Goal: Task Accomplishment & Management: Manage account settings

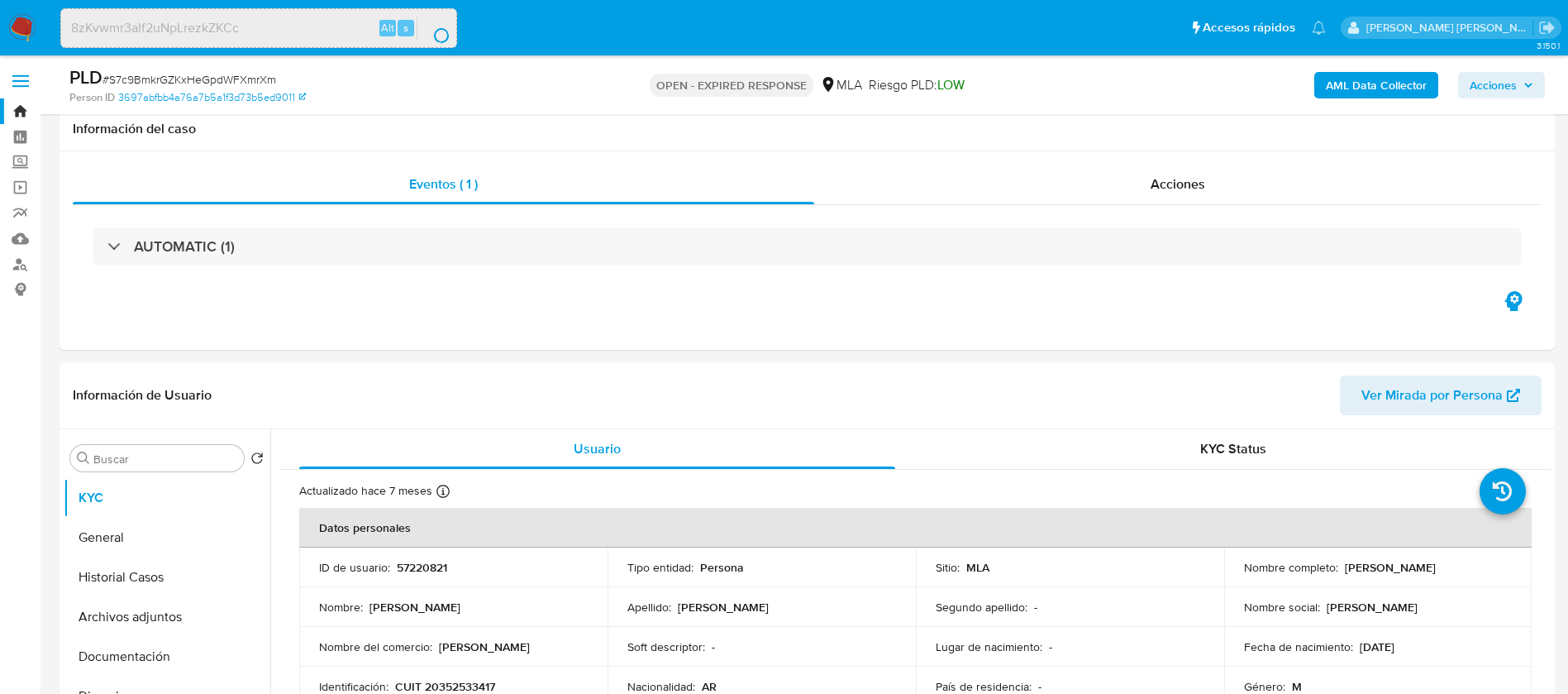
select select "10"
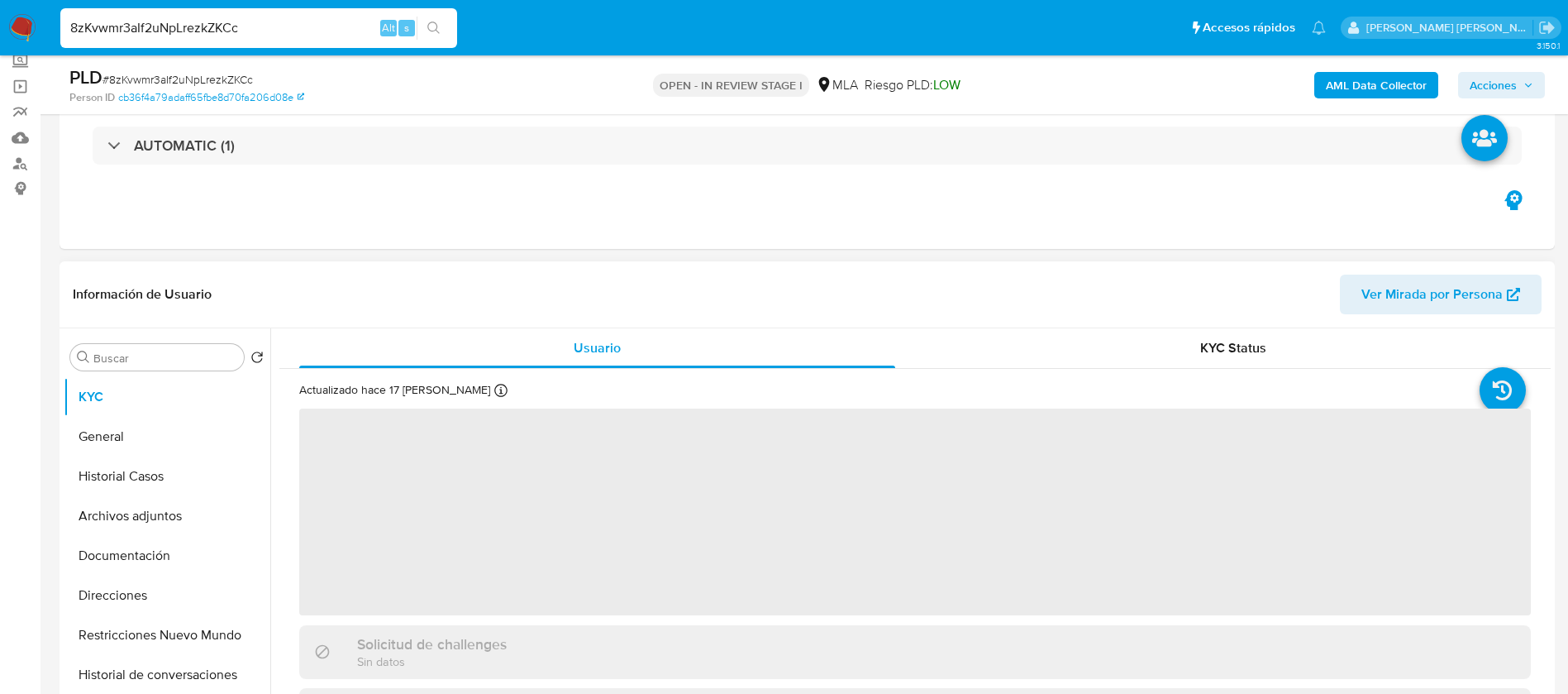
scroll to position [334, 0]
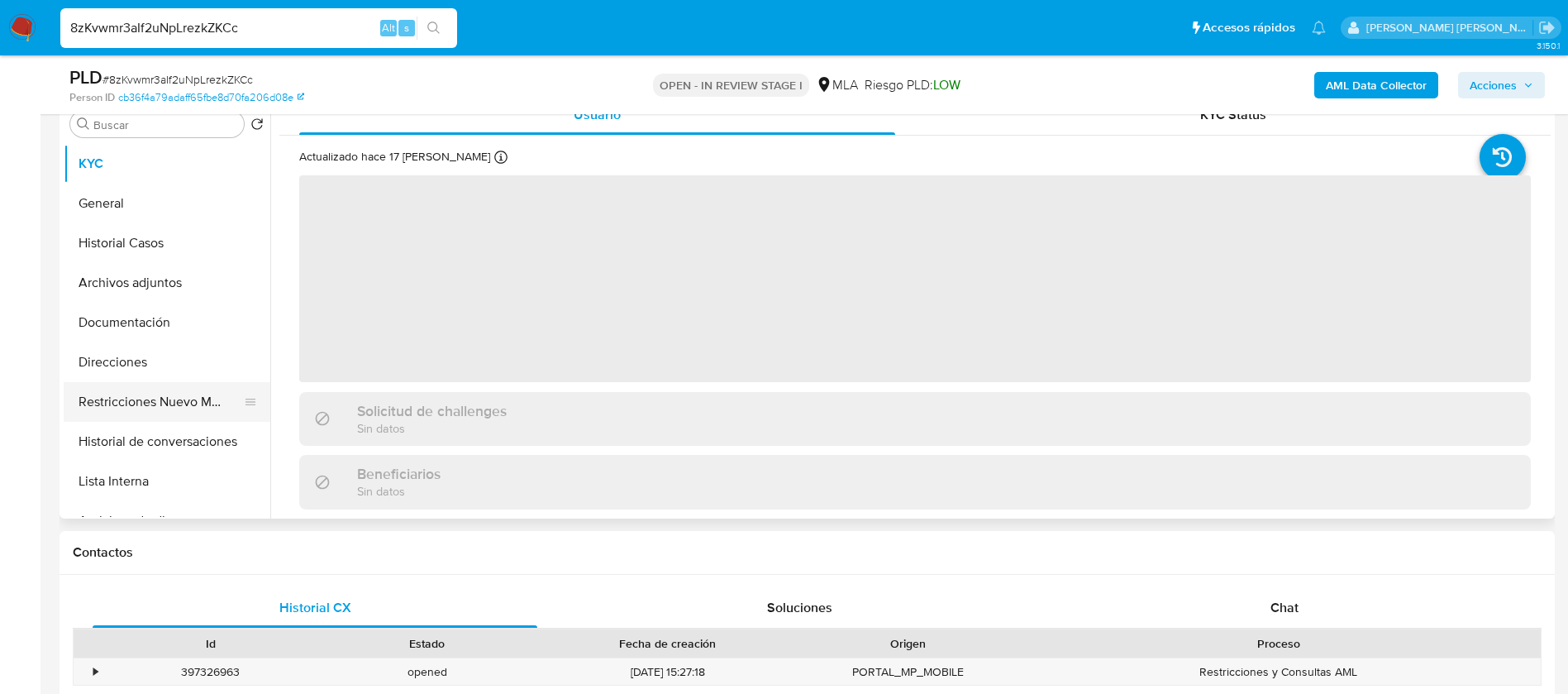
click at [196, 398] on button "Restricciones Nuevo Mundo" at bounding box center [161, 402] width 194 height 40
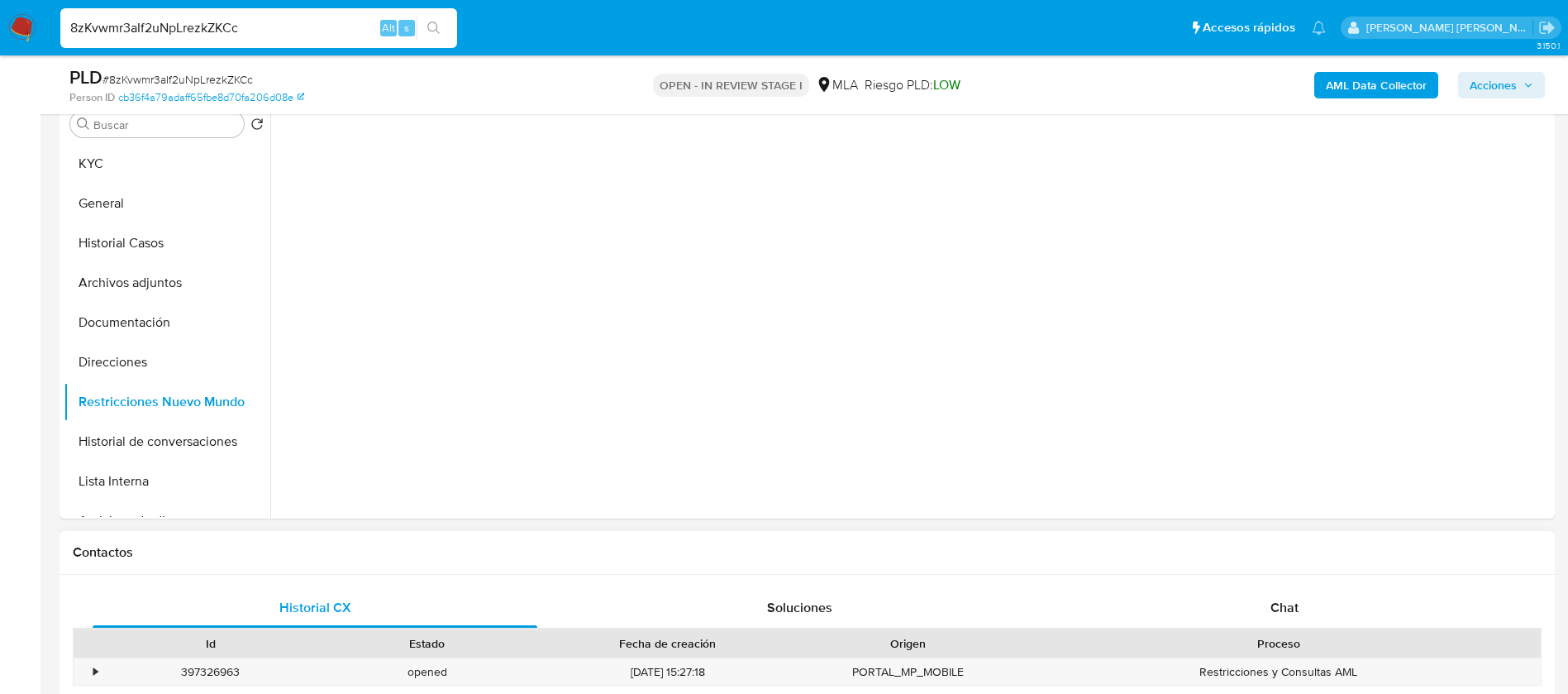
select select "10"
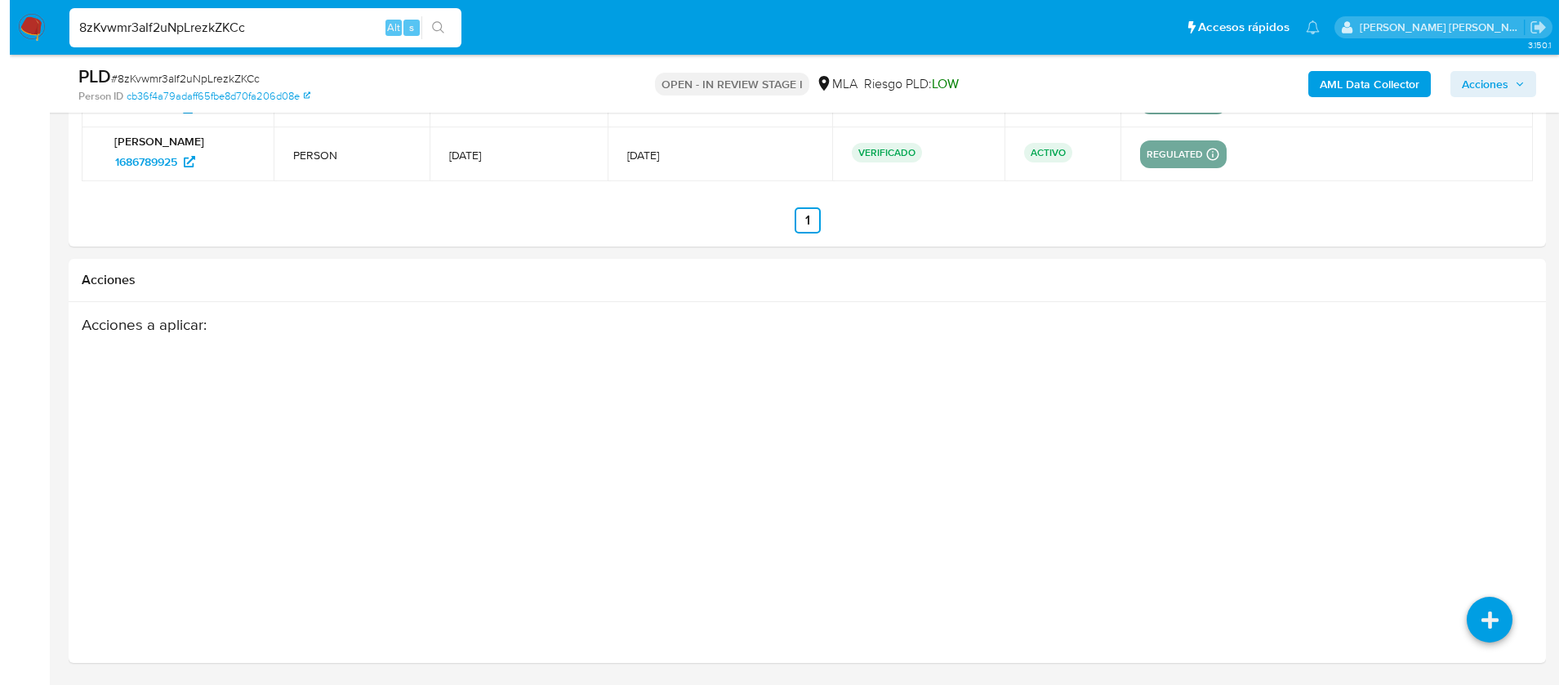
scroll to position [2611, 0]
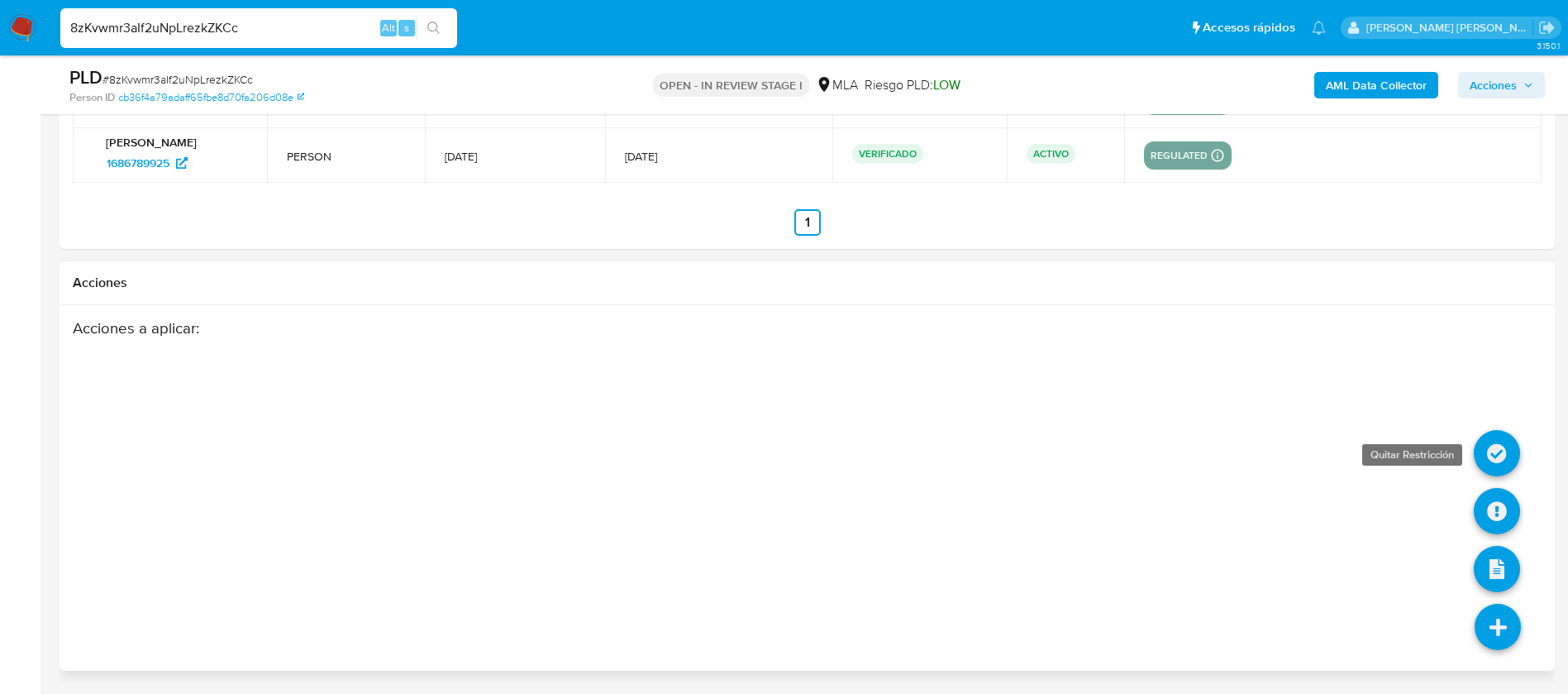
click at [1500, 460] on icon at bounding box center [1497, 453] width 47 height 47
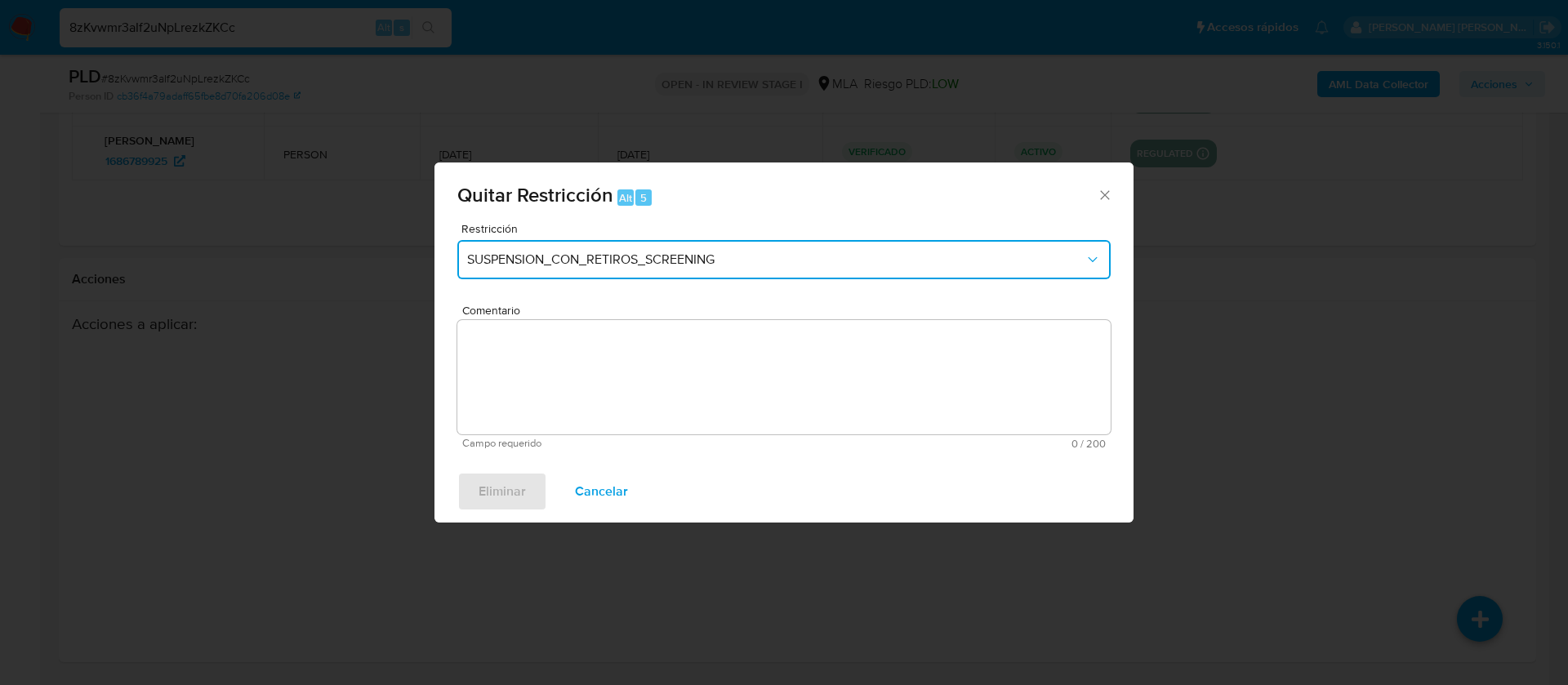
click at [707, 259] on span "SUSPENSION_CON_RETIROS_SCREENING" at bounding box center [776, 259] width 617 height 16
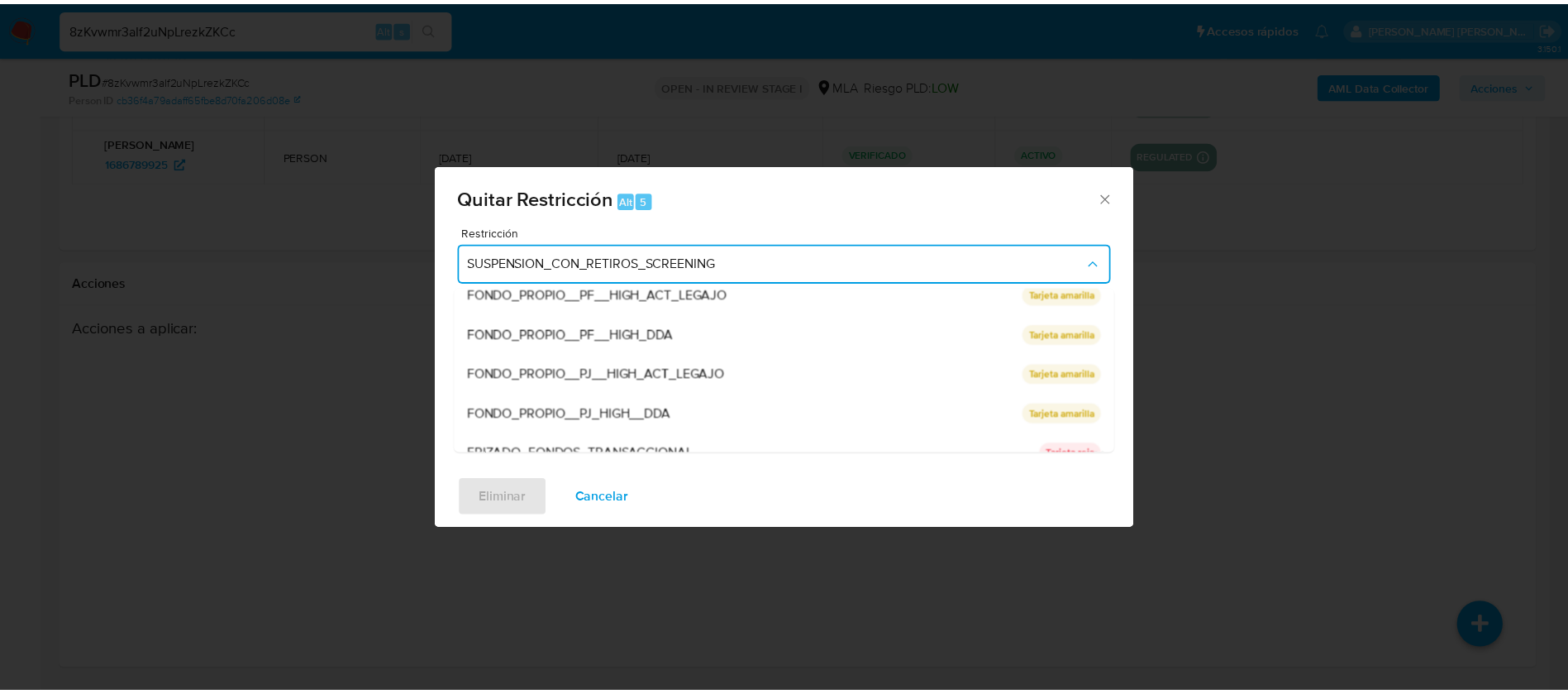
scroll to position [271, 0]
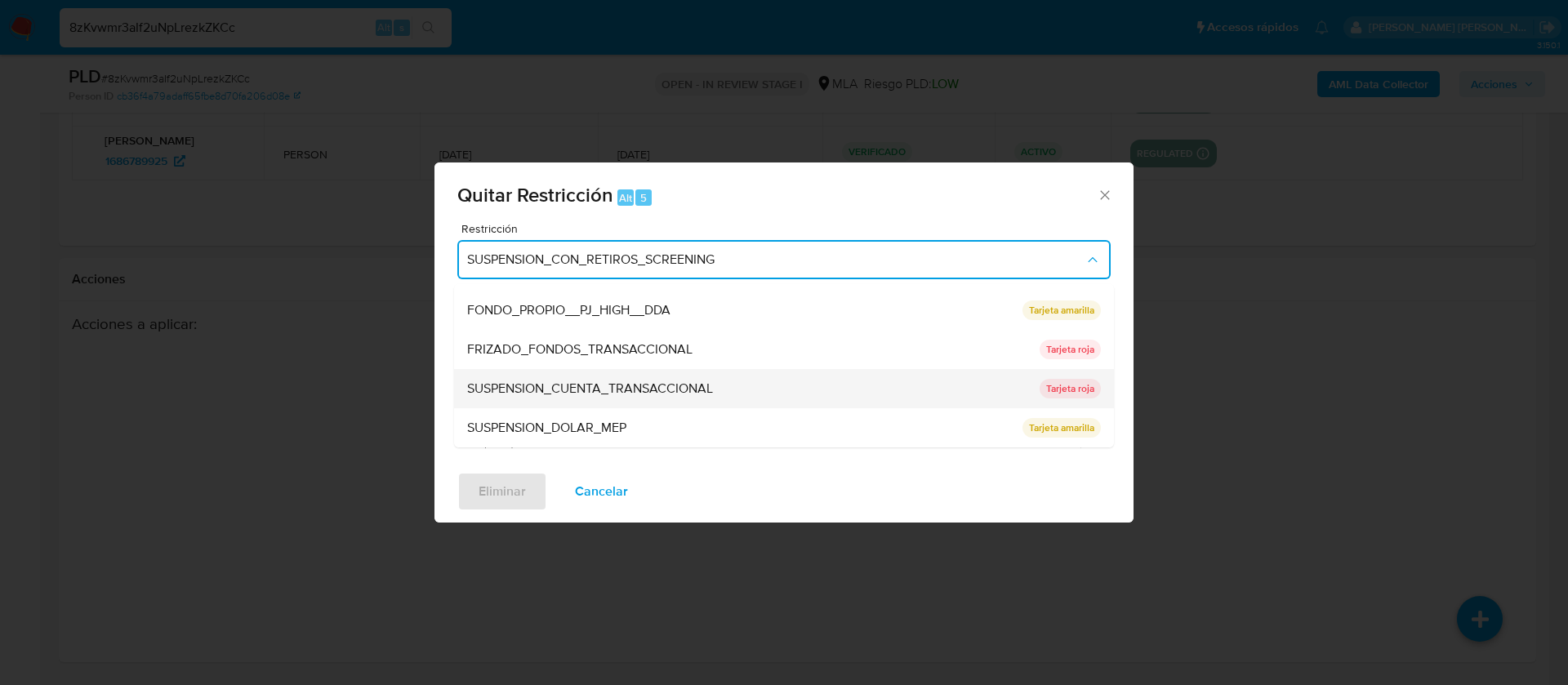
click at [553, 389] on span "SUSPENSION_CUENTA_TRANSACCIONAL" at bounding box center [590, 388] width 246 height 16
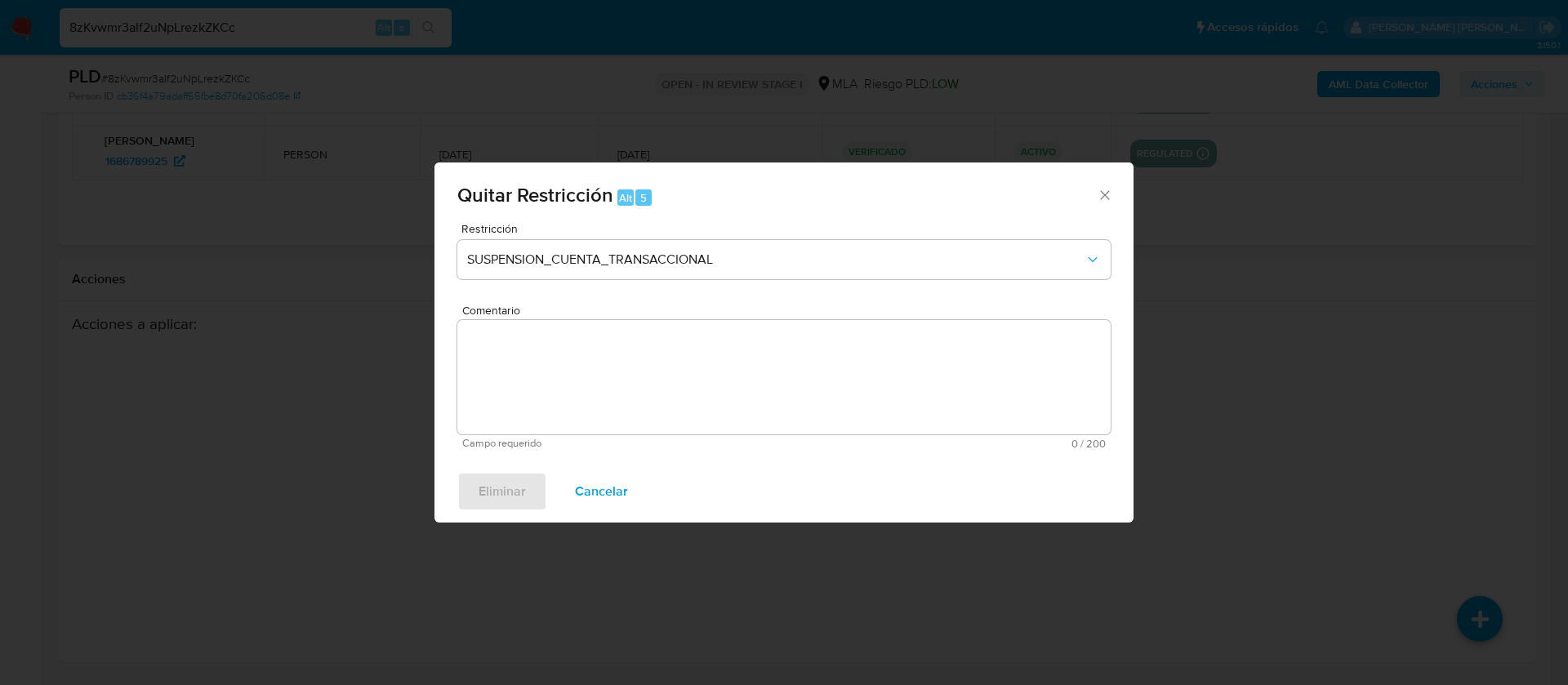
click at [553, 389] on textarea "Comentario" at bounding box center [784, 378] width 653 height 114
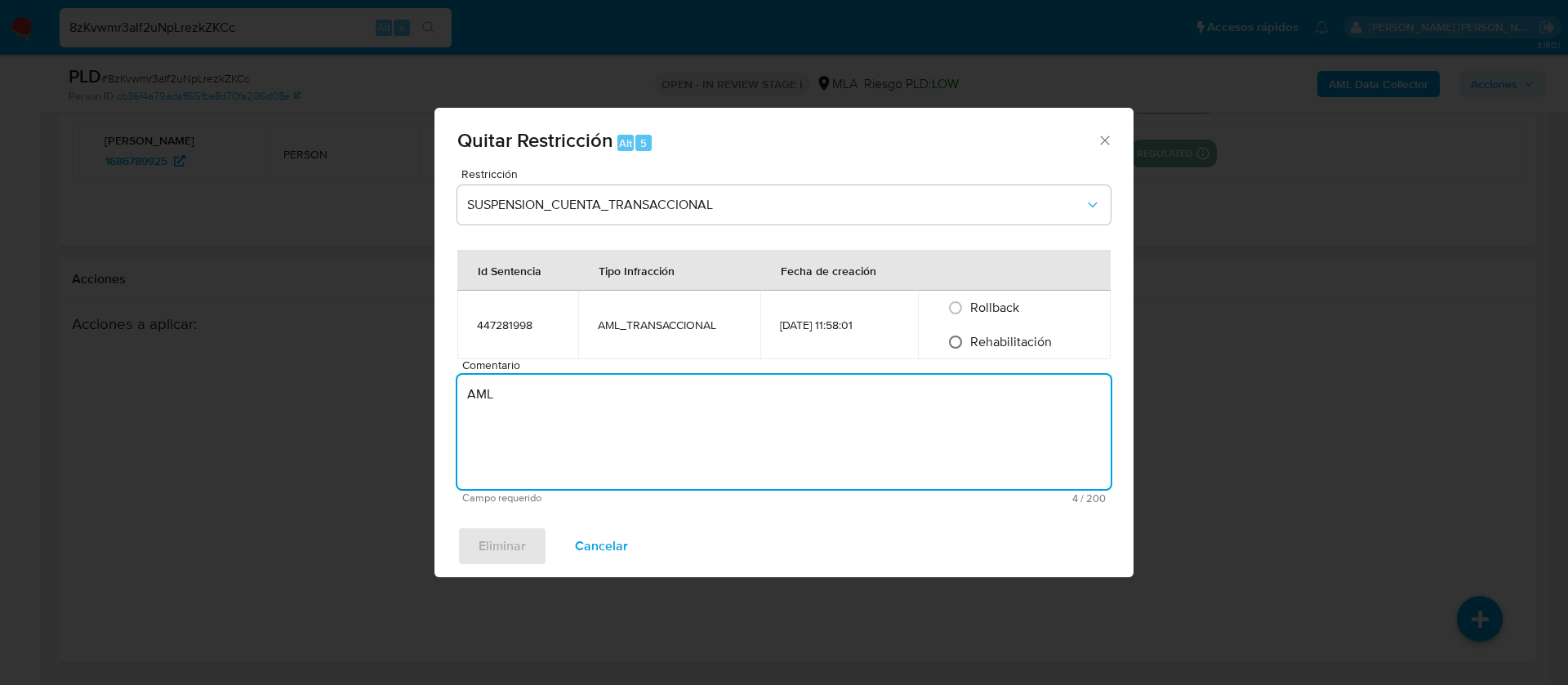
type textarea "AML"
click at [960, 342] on input "Rehabilitación" at bounding box center [955, 342] width 26 height 26
radio input "true"
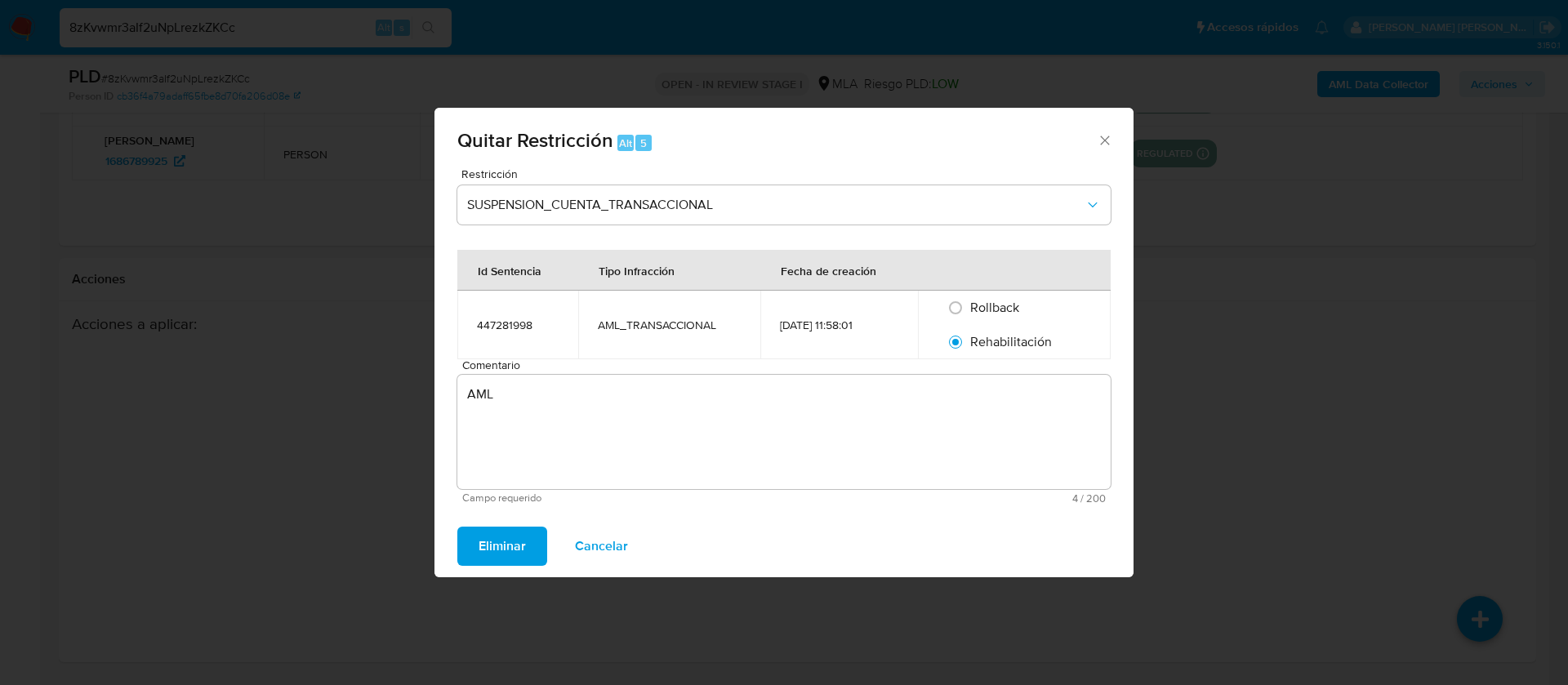
click at [507, 544] on span "Eliminar" at bounding box center [502, 546] width 47 height 36
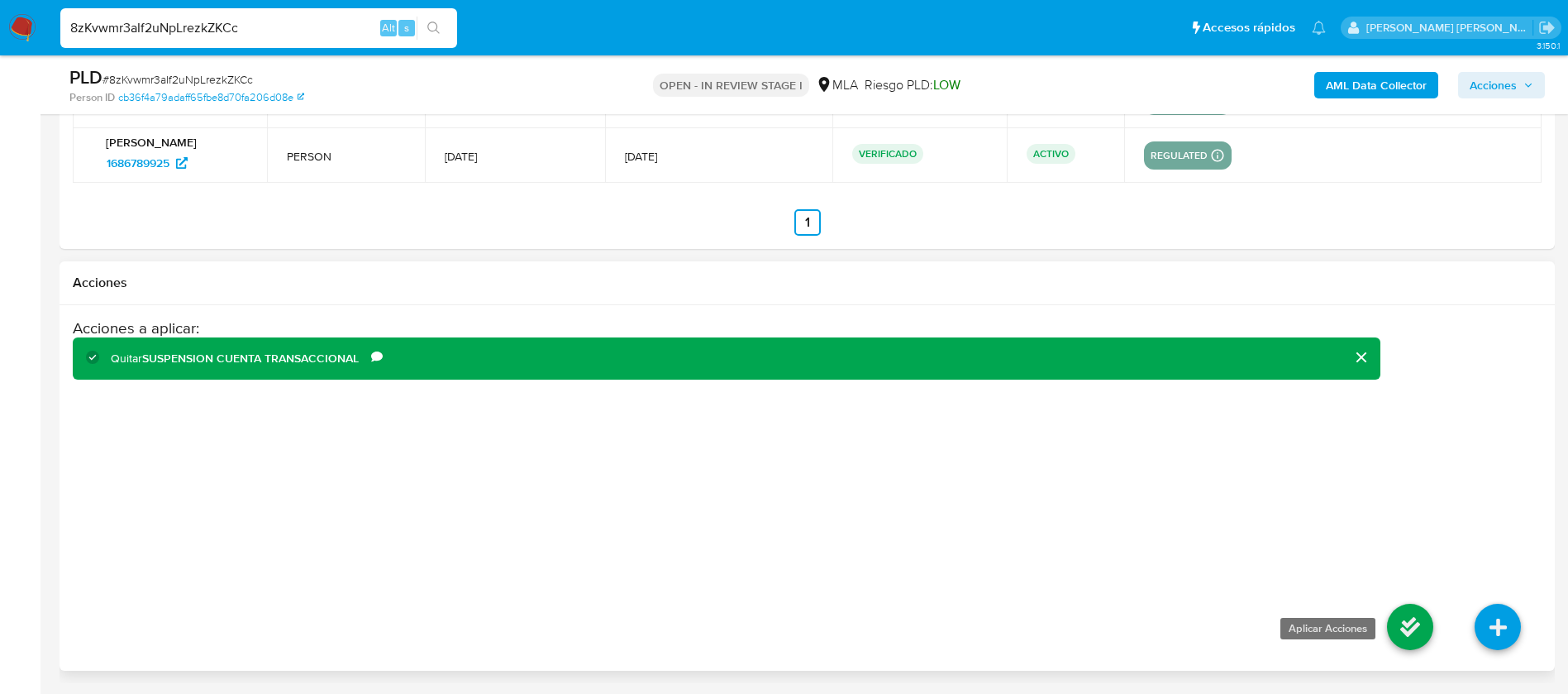
click at [1417, 614] on icon at bounding box center [1411, 627] width 47 height 47
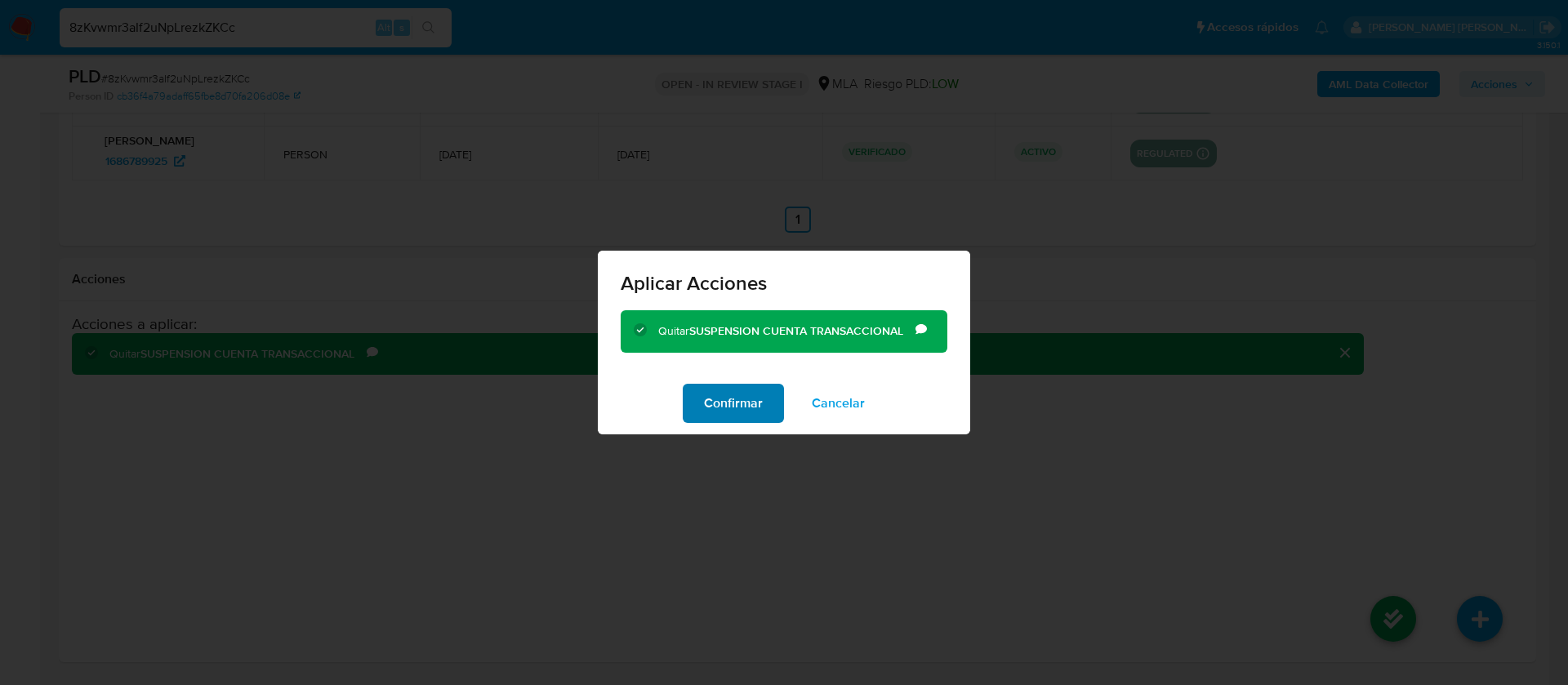
click at [738, 409] on span "Confirmar" at bounding box center [733, 403] width 59 height 36
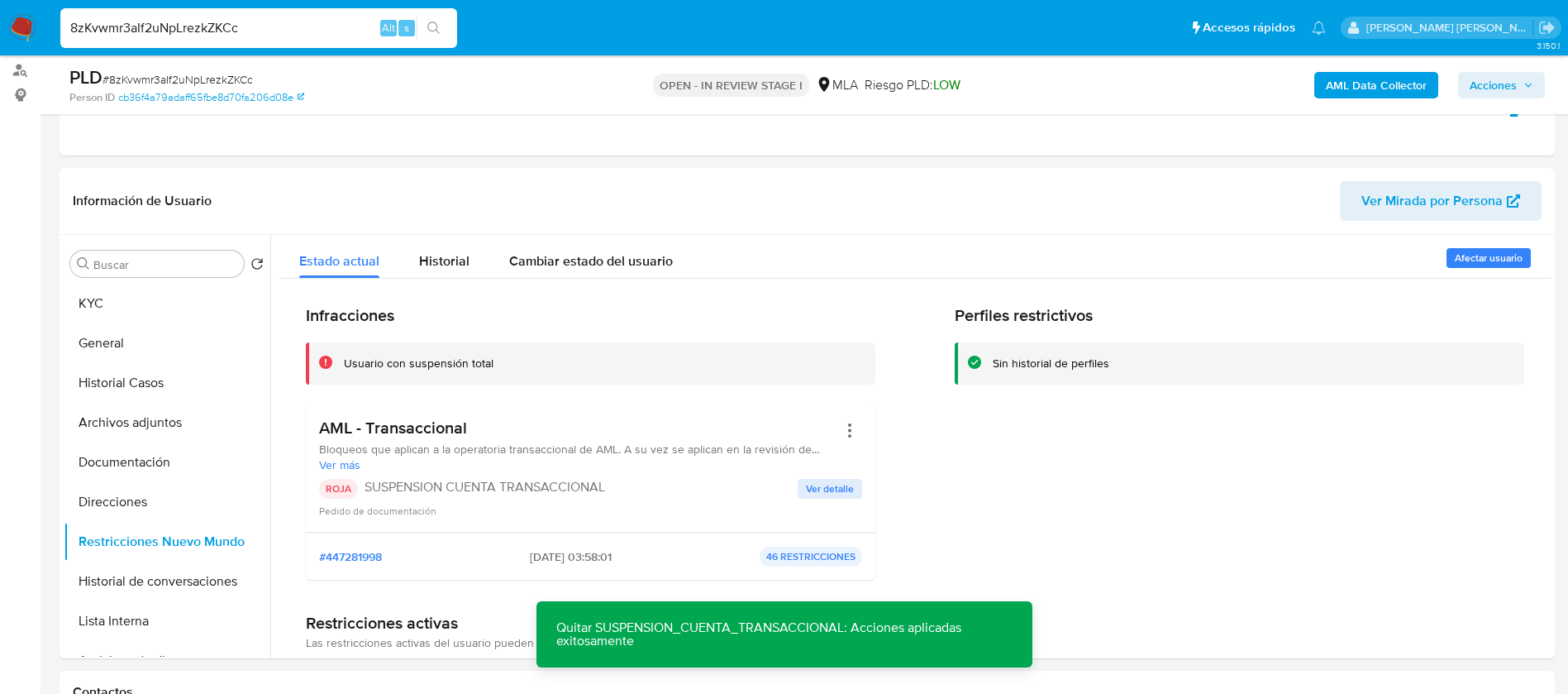
scroll to position [169, 0]
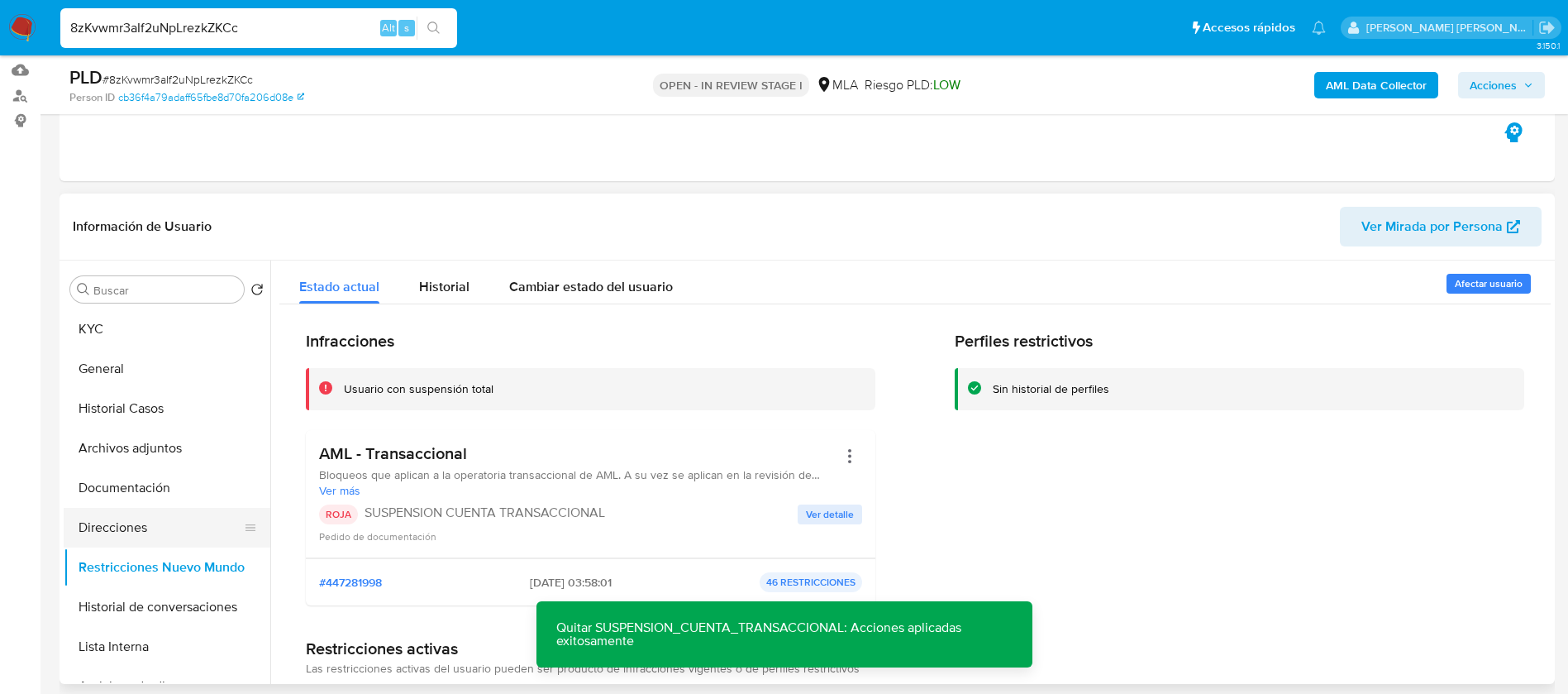
click at [158, 524] on button "Direcciones" at bounding box center [161, 528] width 194 height 40
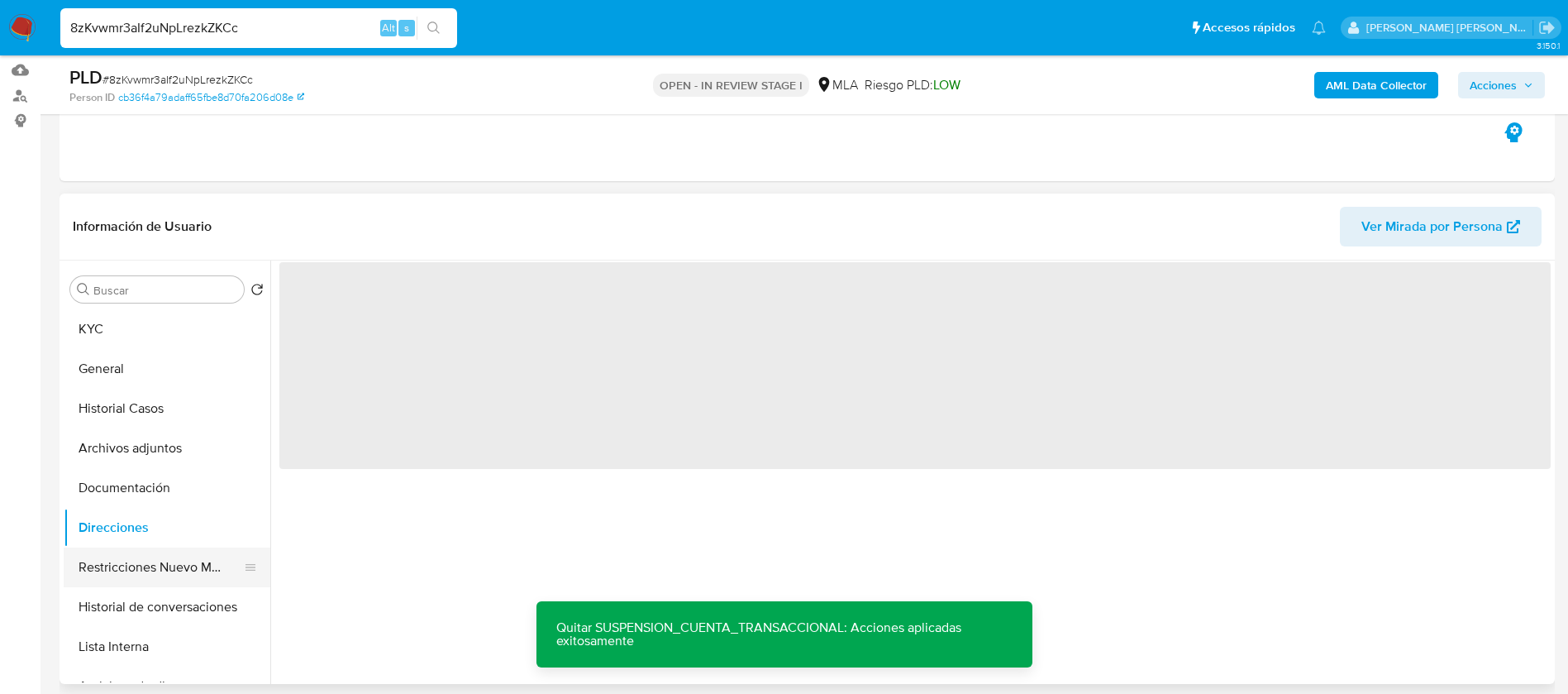
click at [142, 564] on button "Restricciones Nuevo Mundo" at bounding box center [161, 568] width 194 height 40
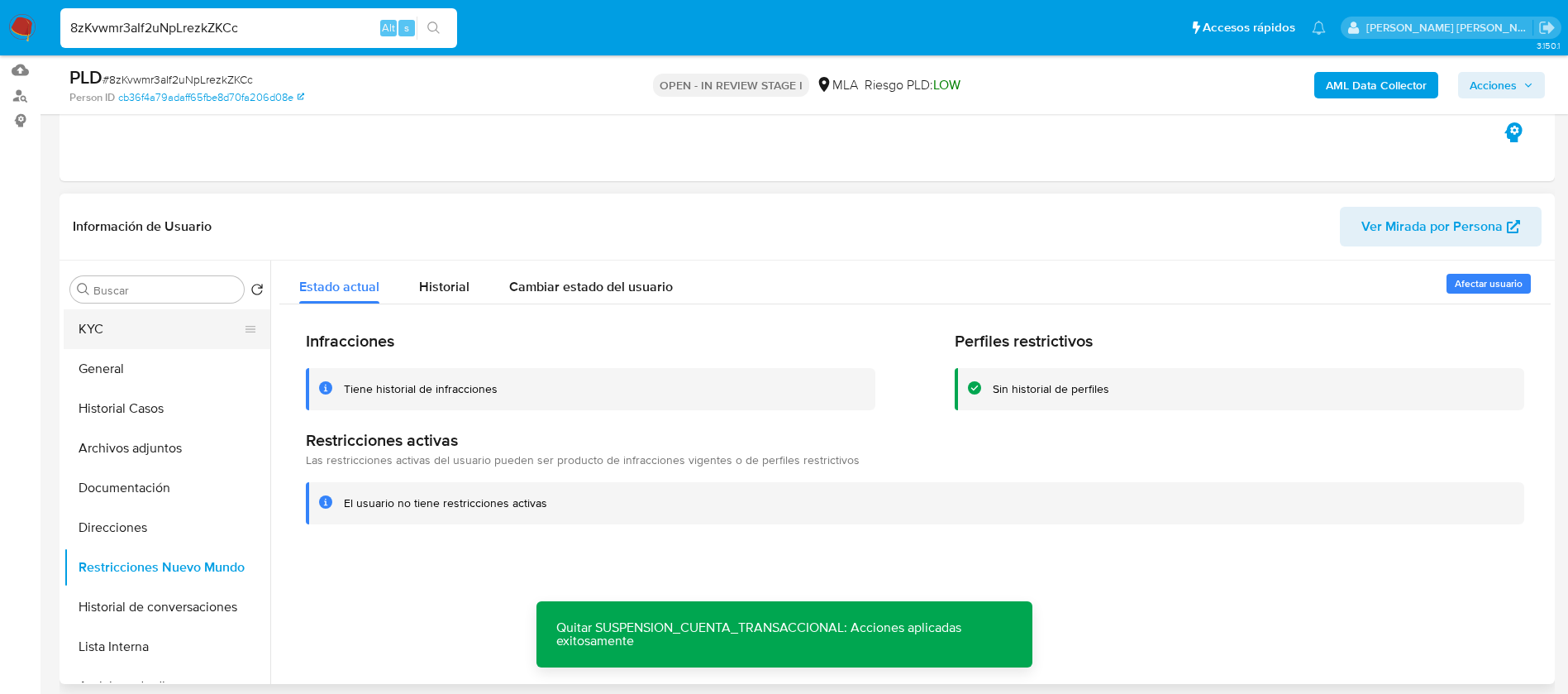
click at [109, 318] on button "KYC" at bounding box center [161, 329] width 194 height 40
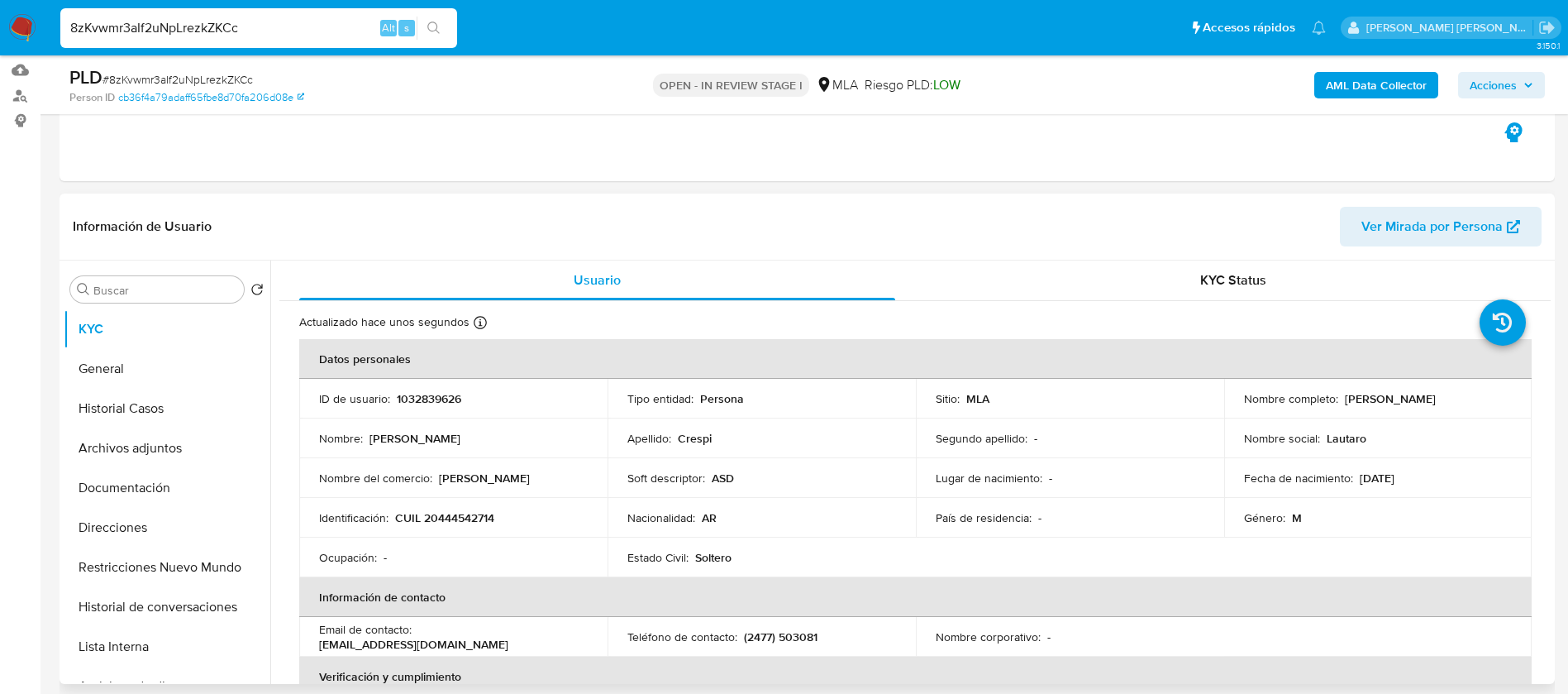
click at [1424, 392] on p "Lautaro Raul Crespi" at bounding box center [1390, 398] width 91 height 15
copy p "Crespi"
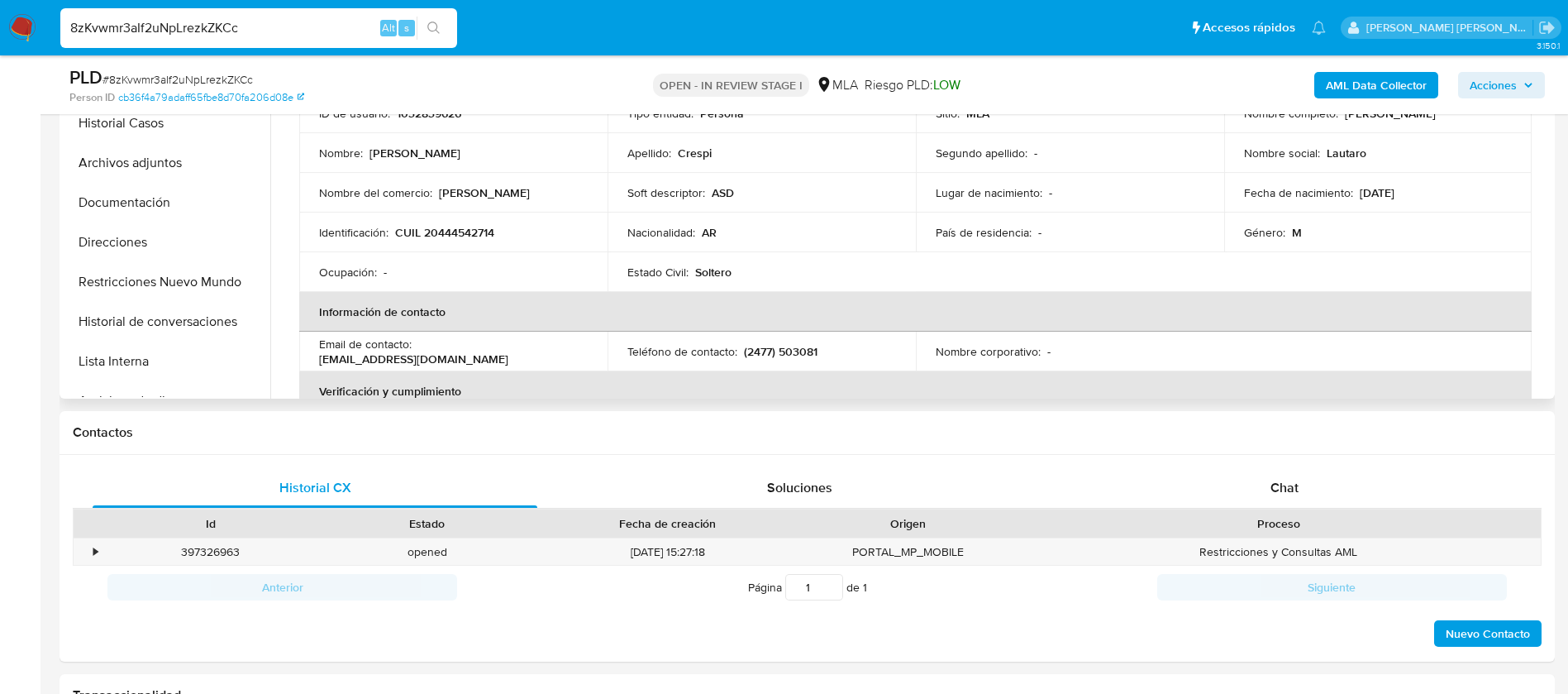
scroll to position [467, 0]
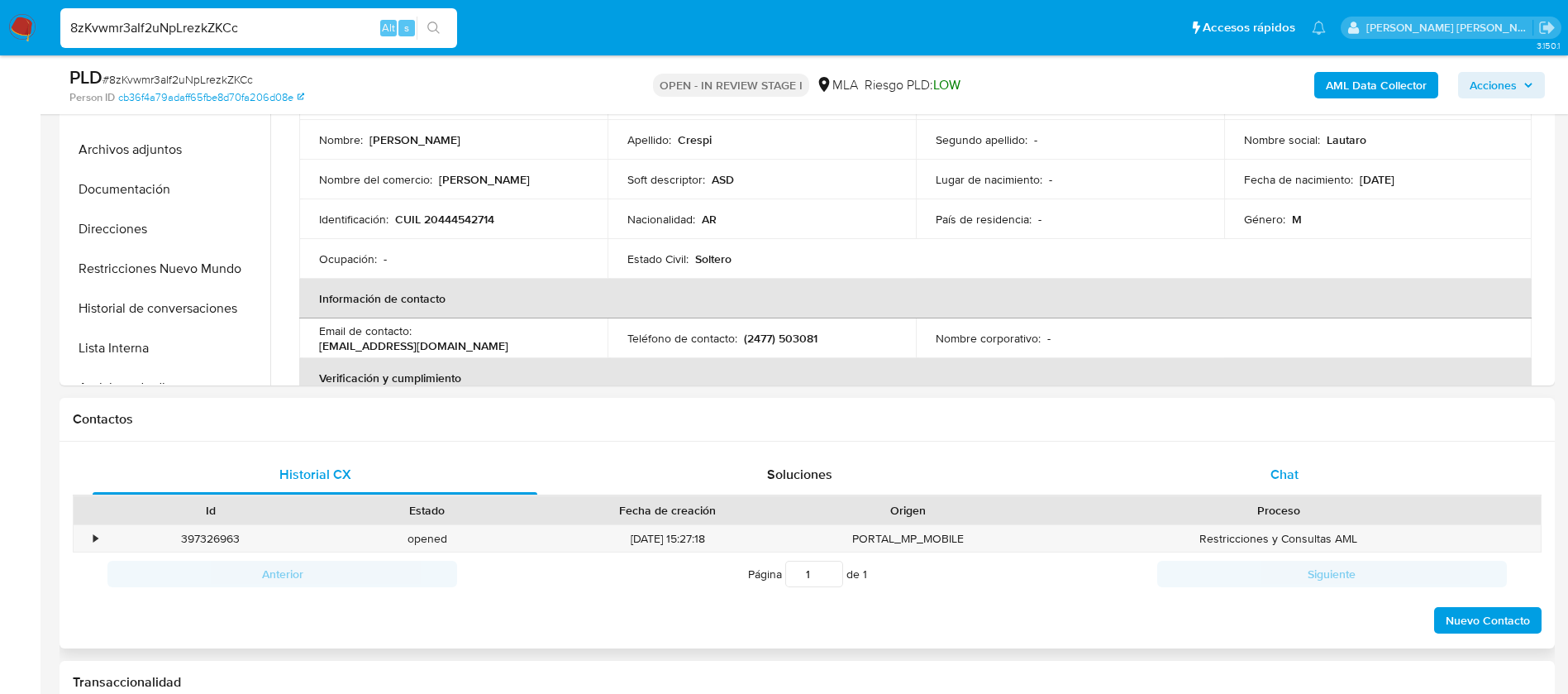
click at [1281, 483] on span "Chat" at bounding box center [1284, 474] width 28 height 19
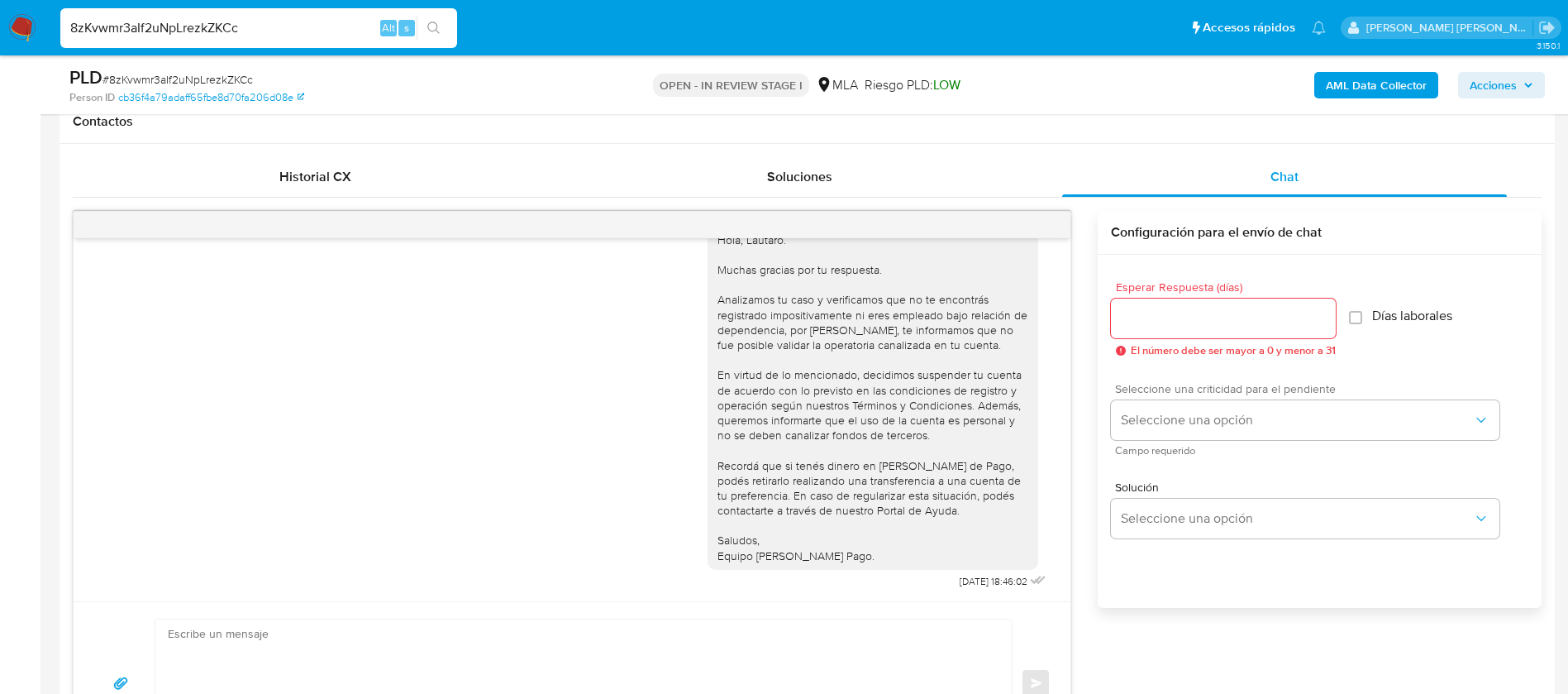
scroll to position [762, 0]
click at [335, 179] on span "Historial CX" at bounding box center [315, 179] width 72 height 19
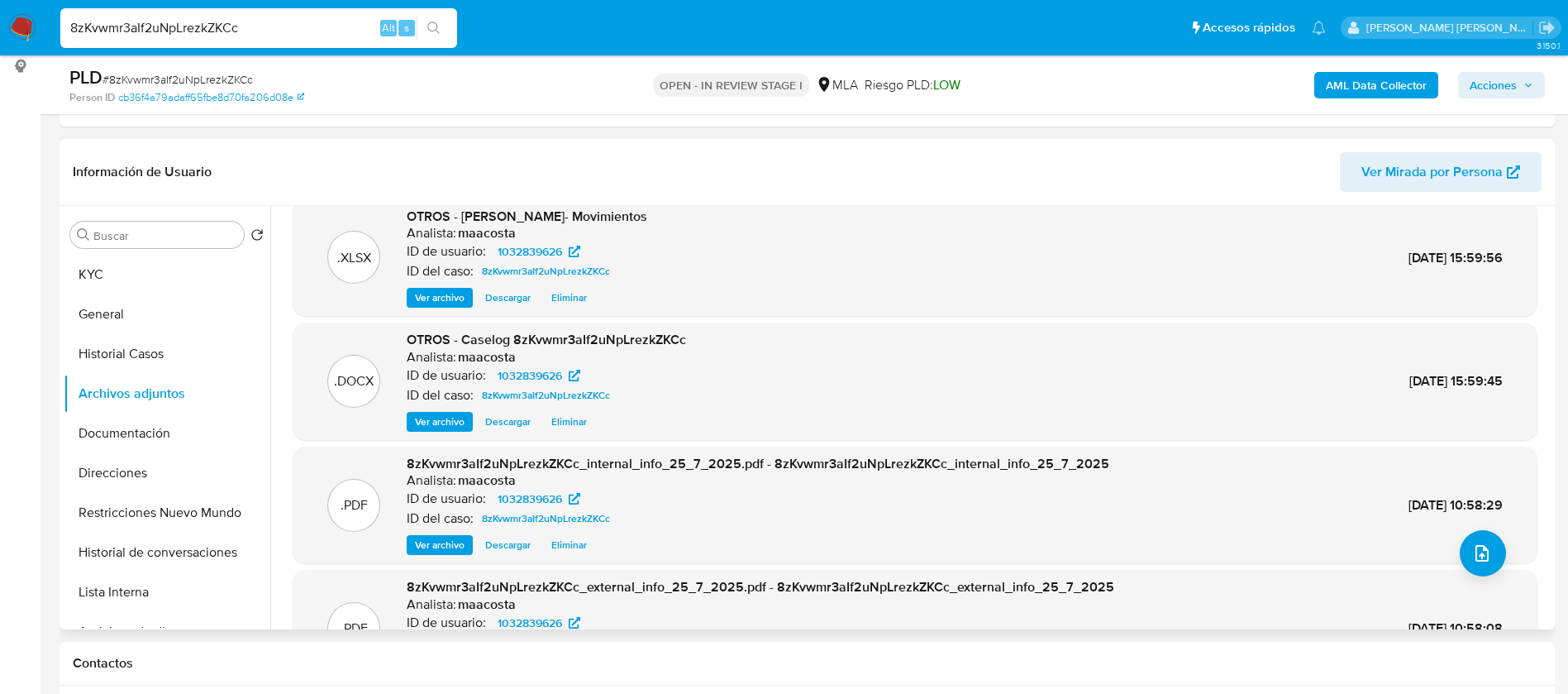
scroll to position [0, 0]
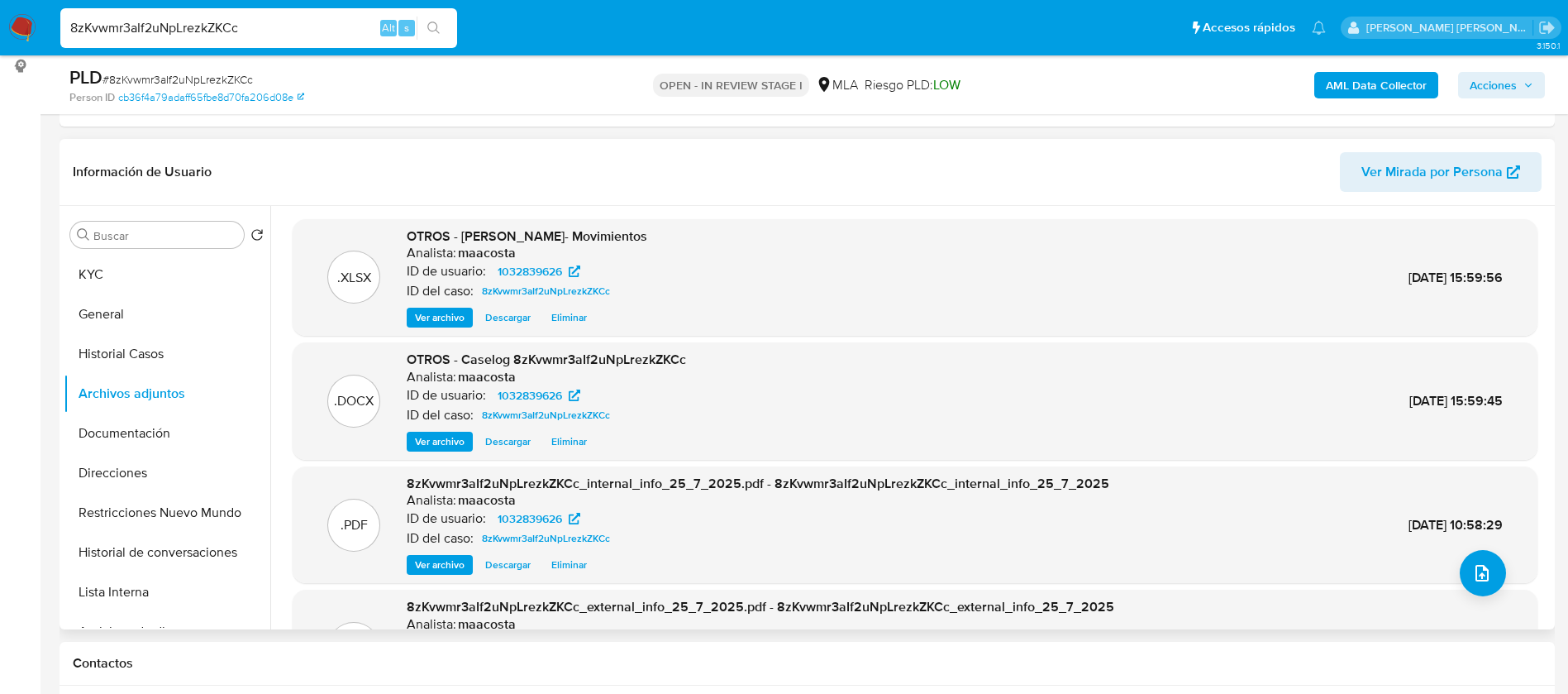
click at [561, 448] on span "Eliminar" at bounding box center [568, 441] width 35 height 16
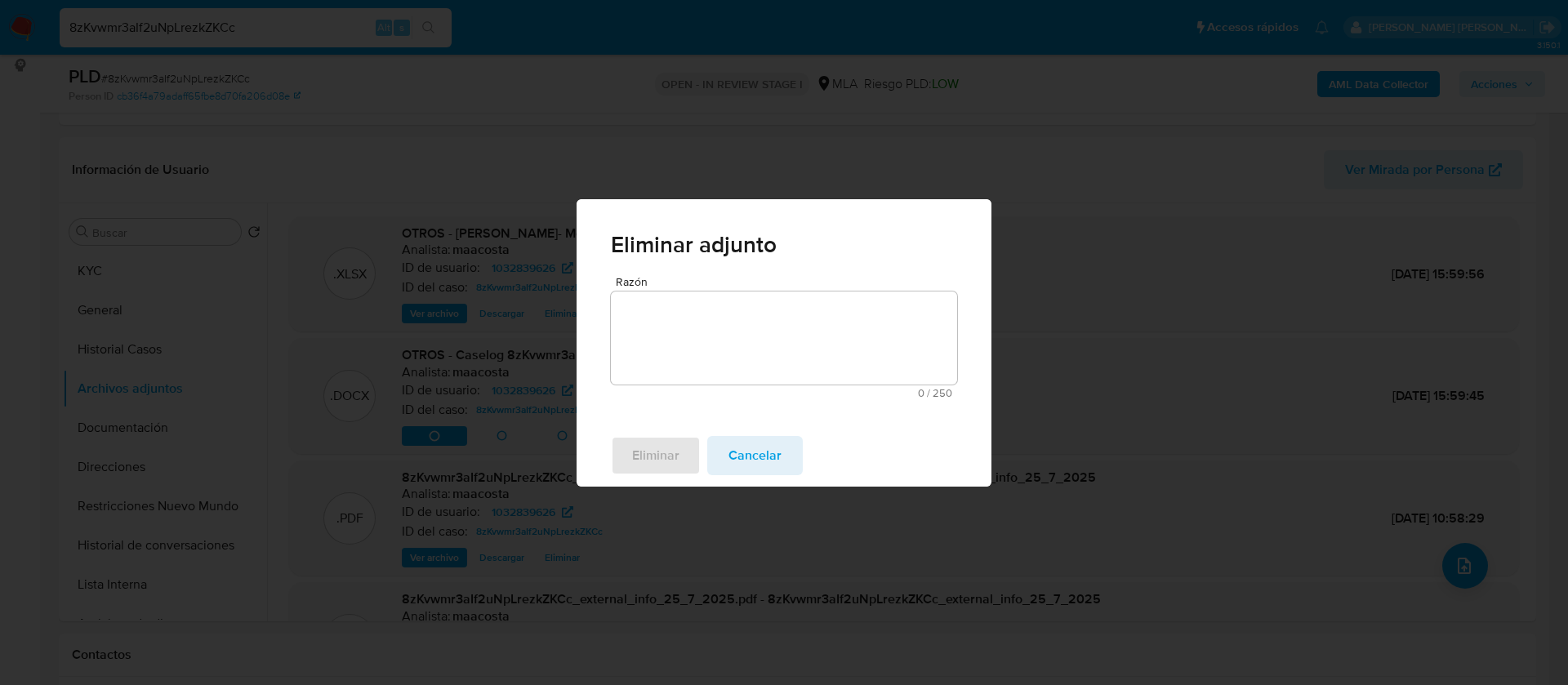
click at [706, 367] on textarea "Razón" at bounding box center [784, 337] width 346 height 93
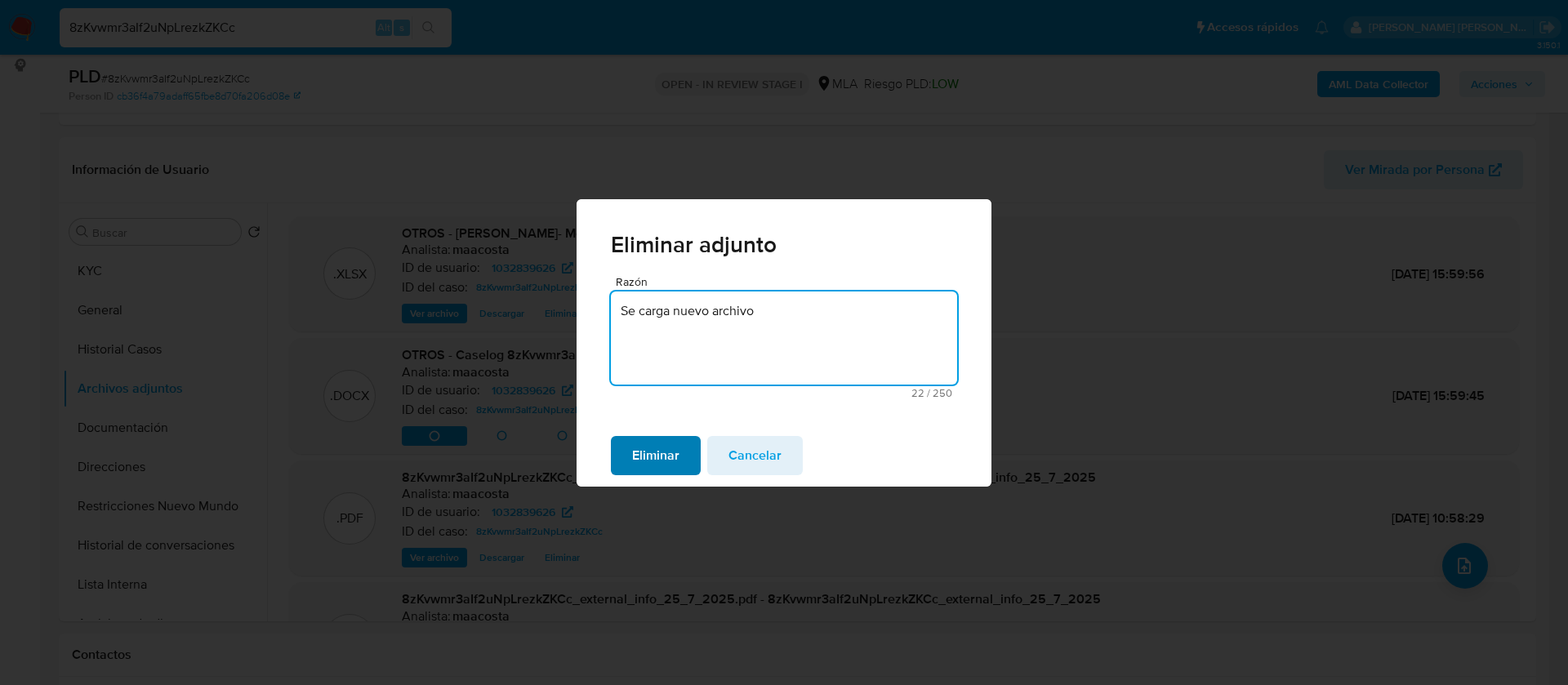
type textarea "Se carga nuevo archivo"
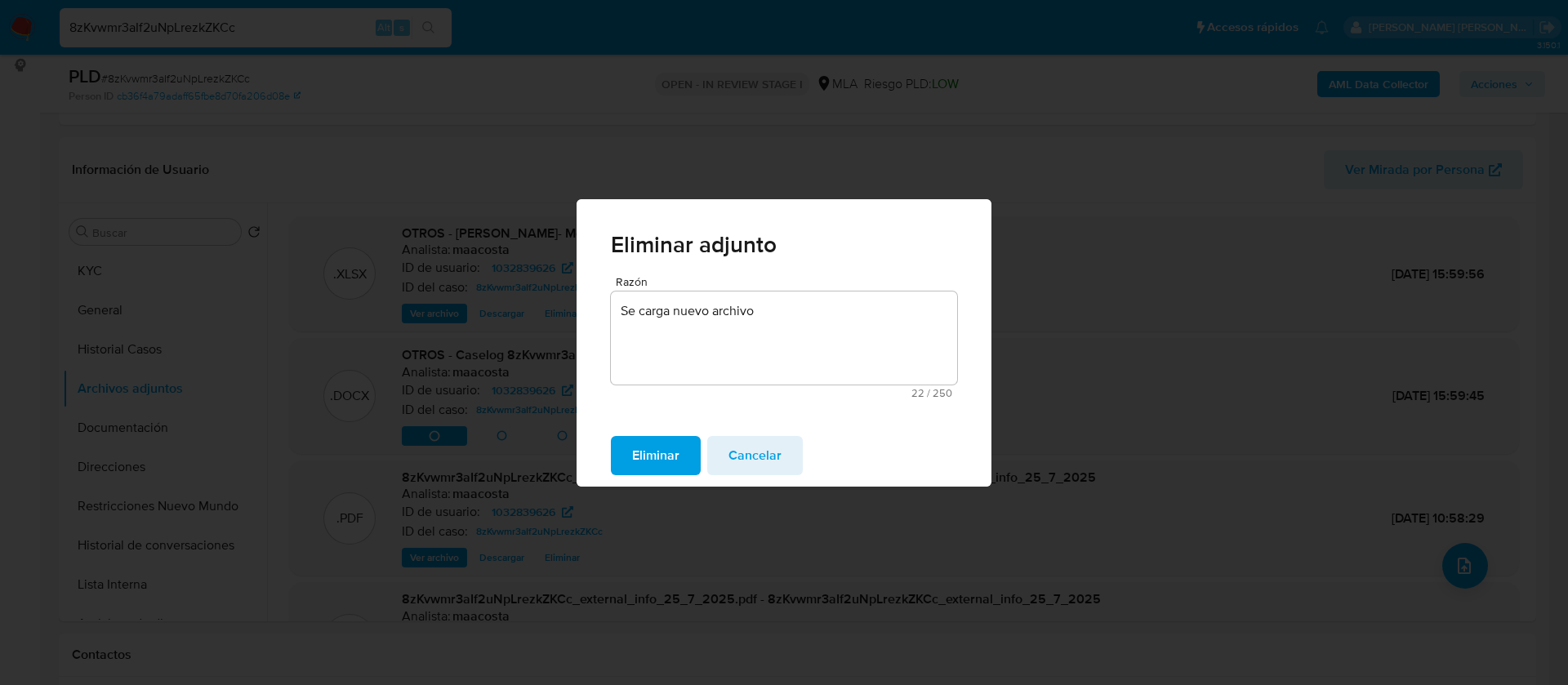
click at [659, 438] on span "Eliminar" at bounding box center [655, 455] width 47 height 36
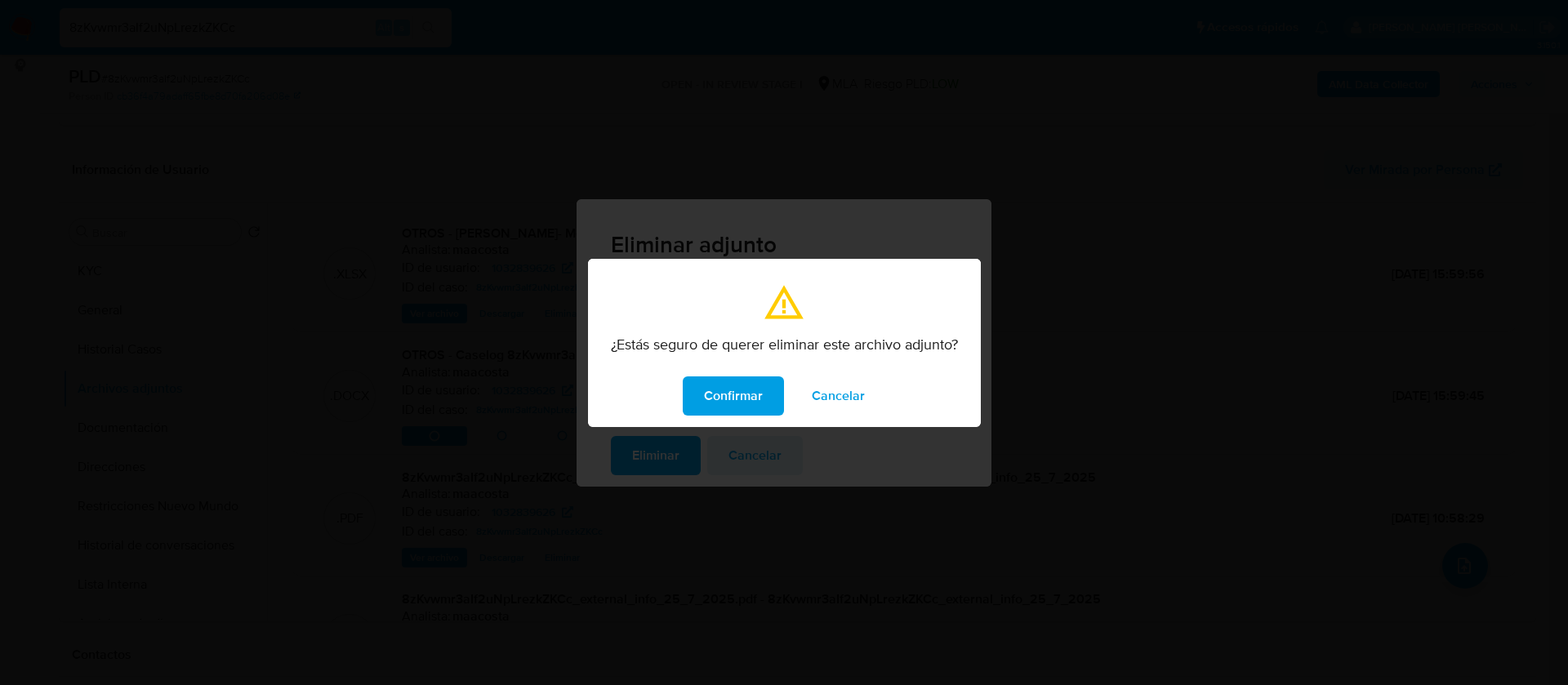
click at [734, 396] on span "Confirmar" at bounding box center [733, 395] width 59 height 36
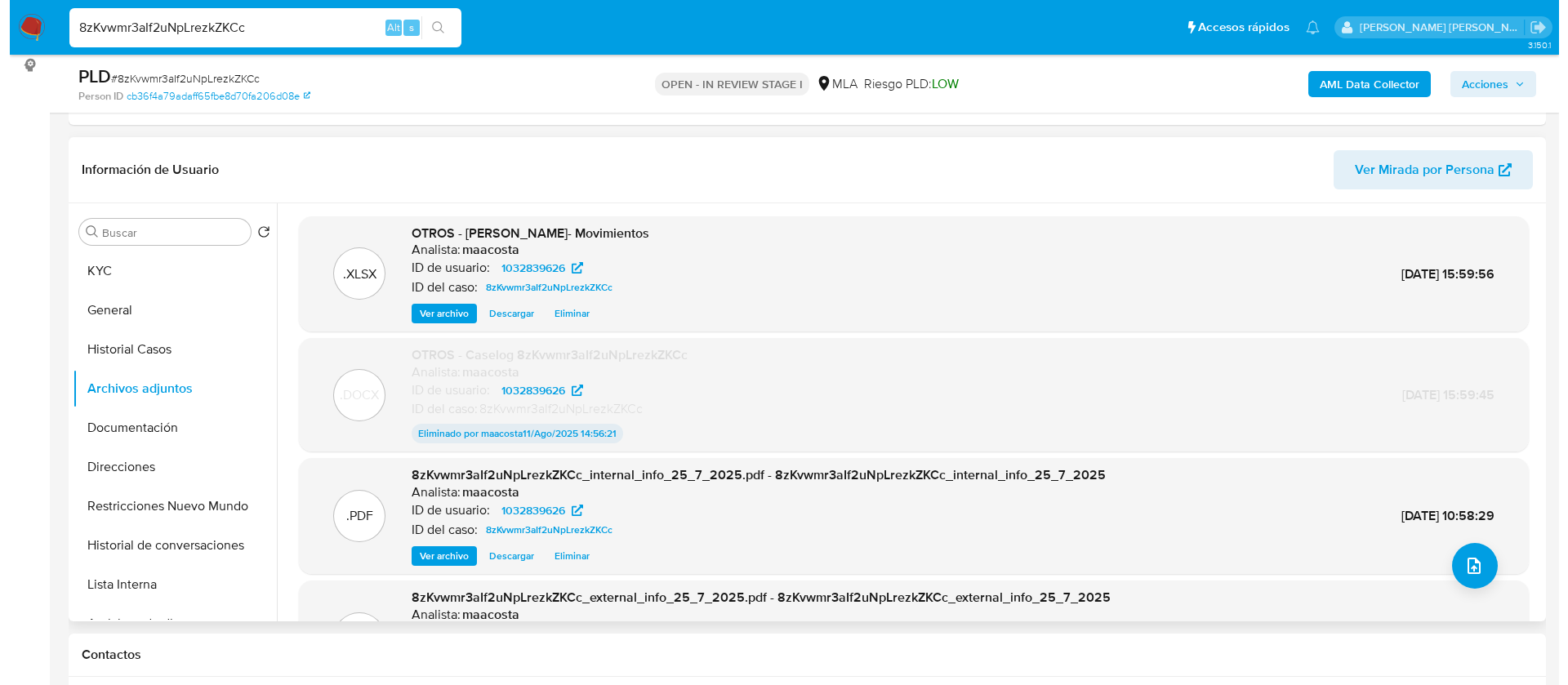
scroll to position [257, 0]
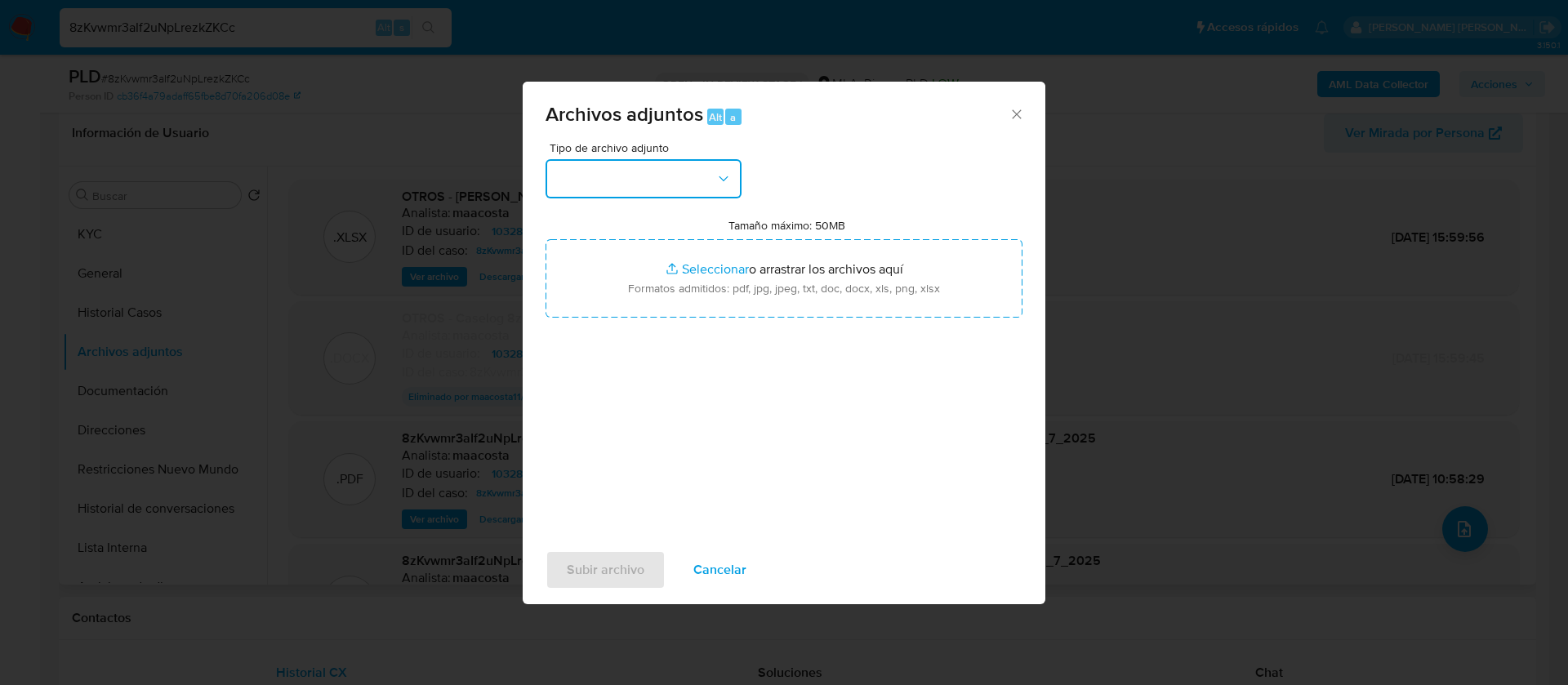
click at [643, 175] on button "button" at bounding box center [643, 179] width 196 height 39
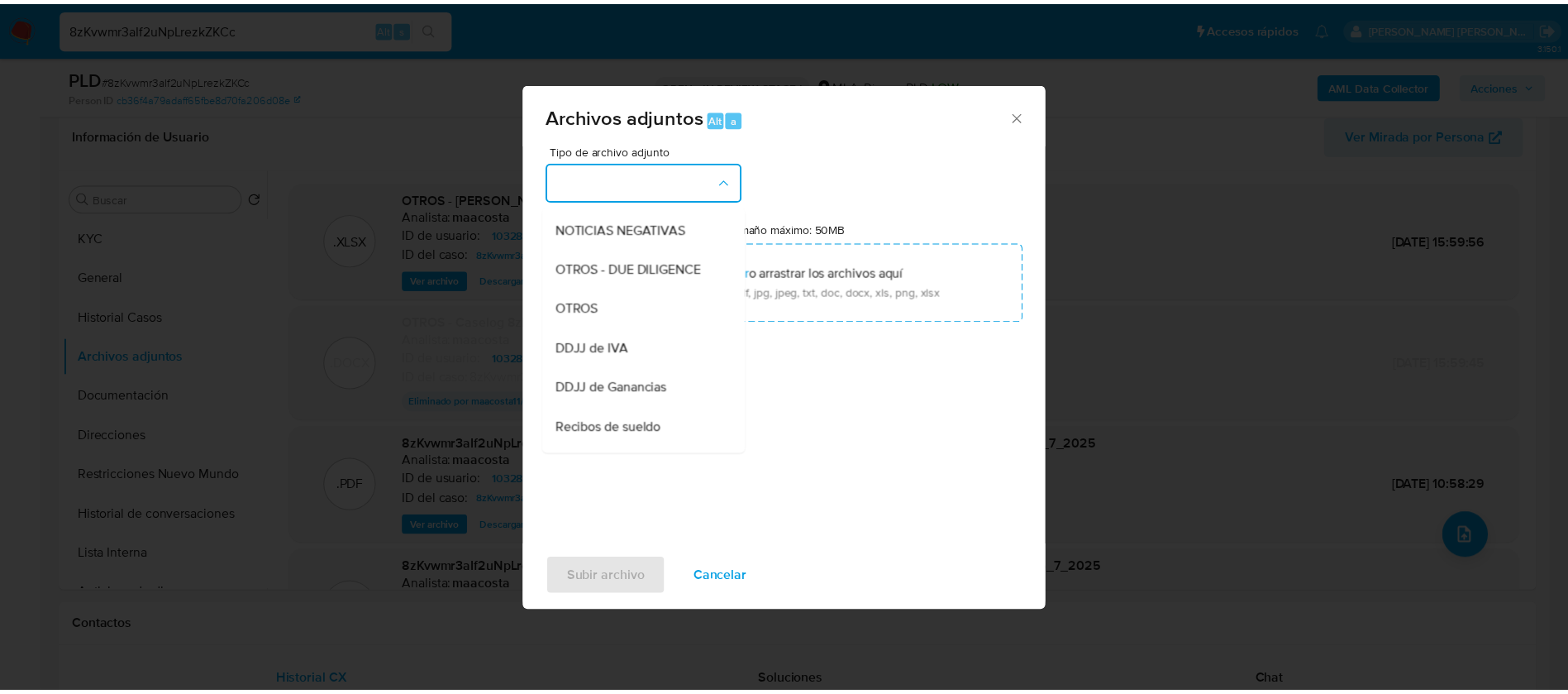
scroll to position [280, 0]
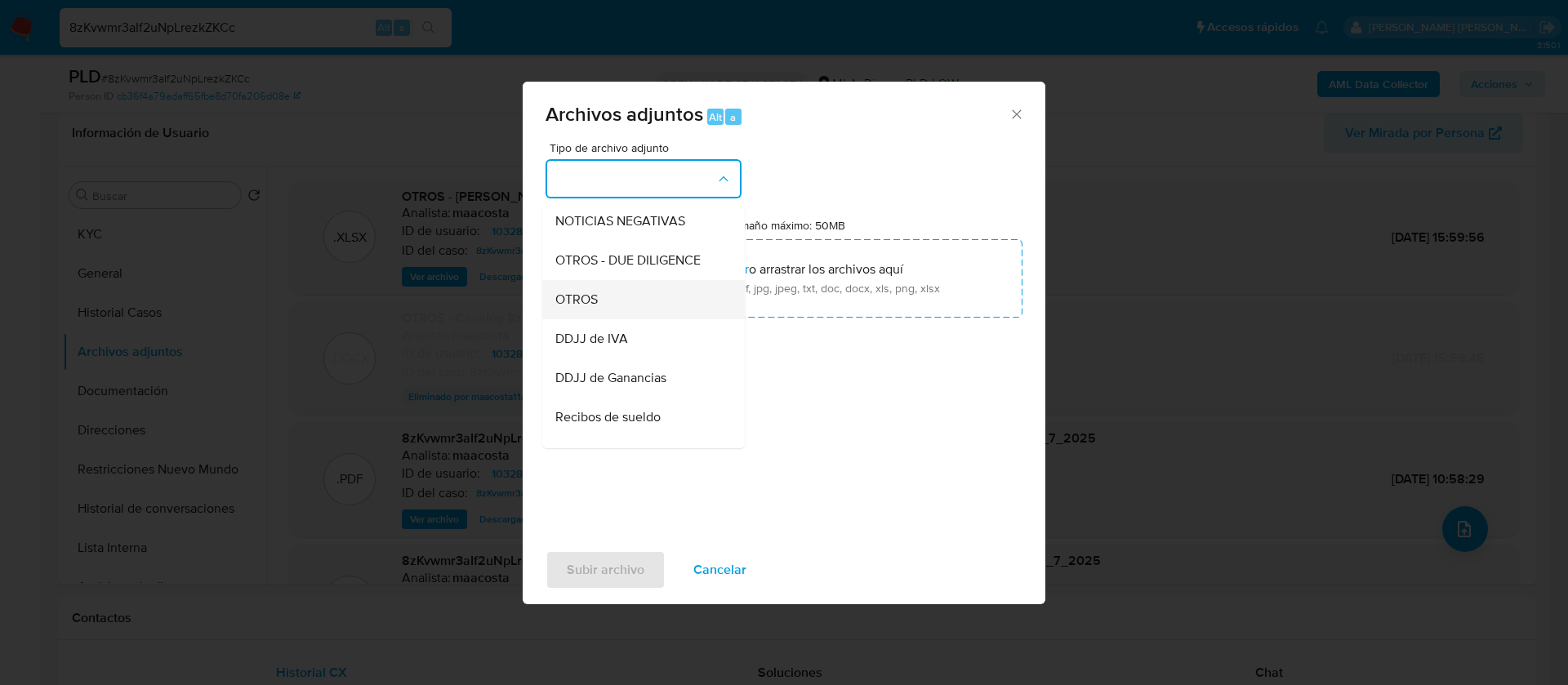
click at [573, 306] on span "OTROS" at bounding box center [577, 299] width 43 height 16
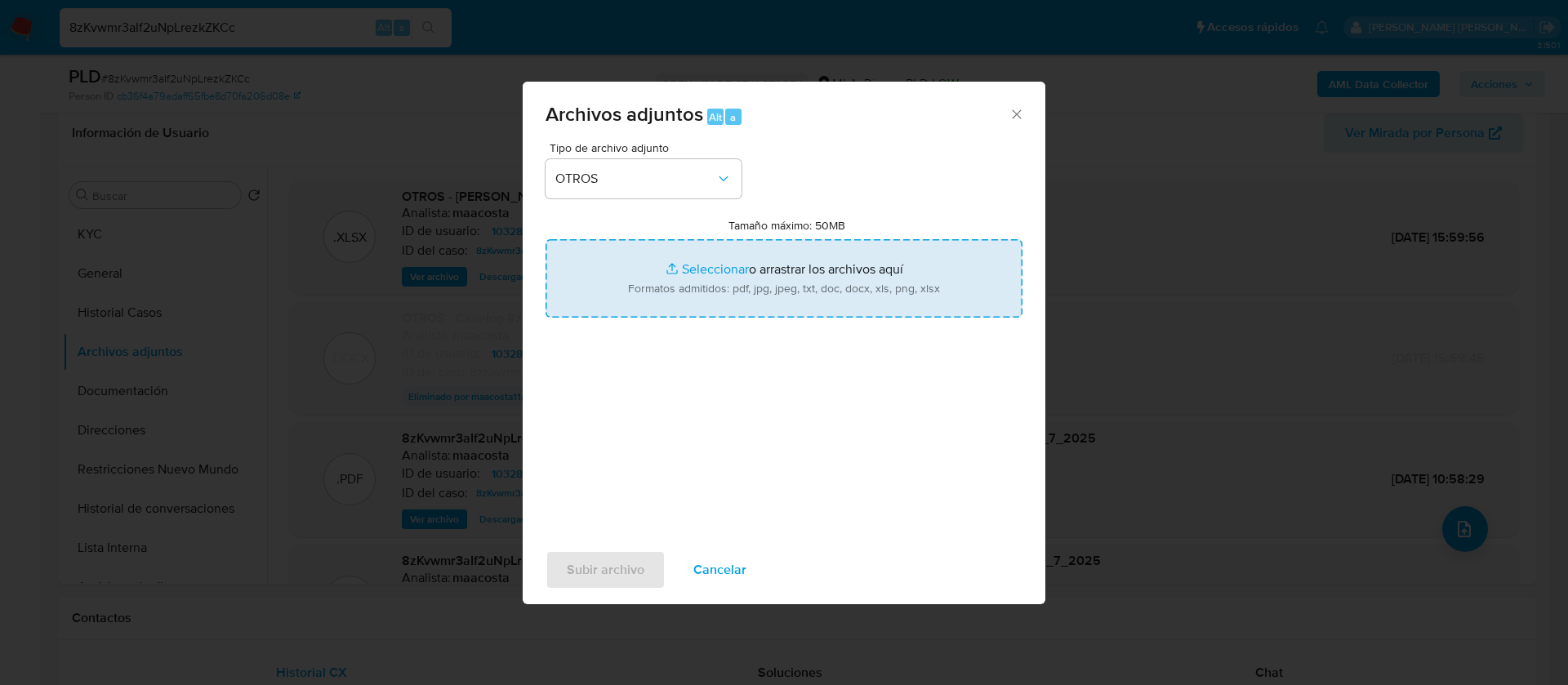
type input "C:\fakepath\Caselog- 8zKvwmr3aIf2uNpLrezkZKCc.docx"
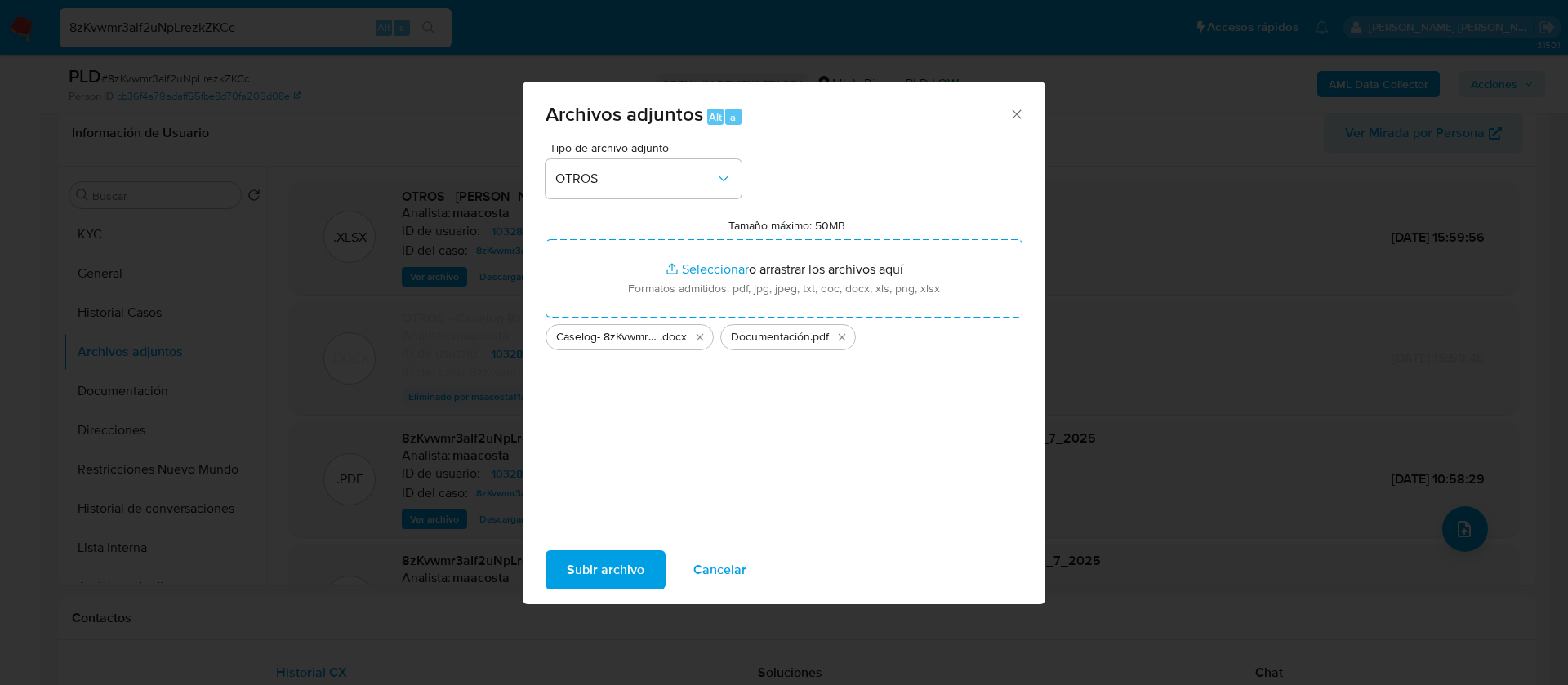
click at [610, 570] on span "Subir archivo" at bounding box center [605, 570] width 78 height 36
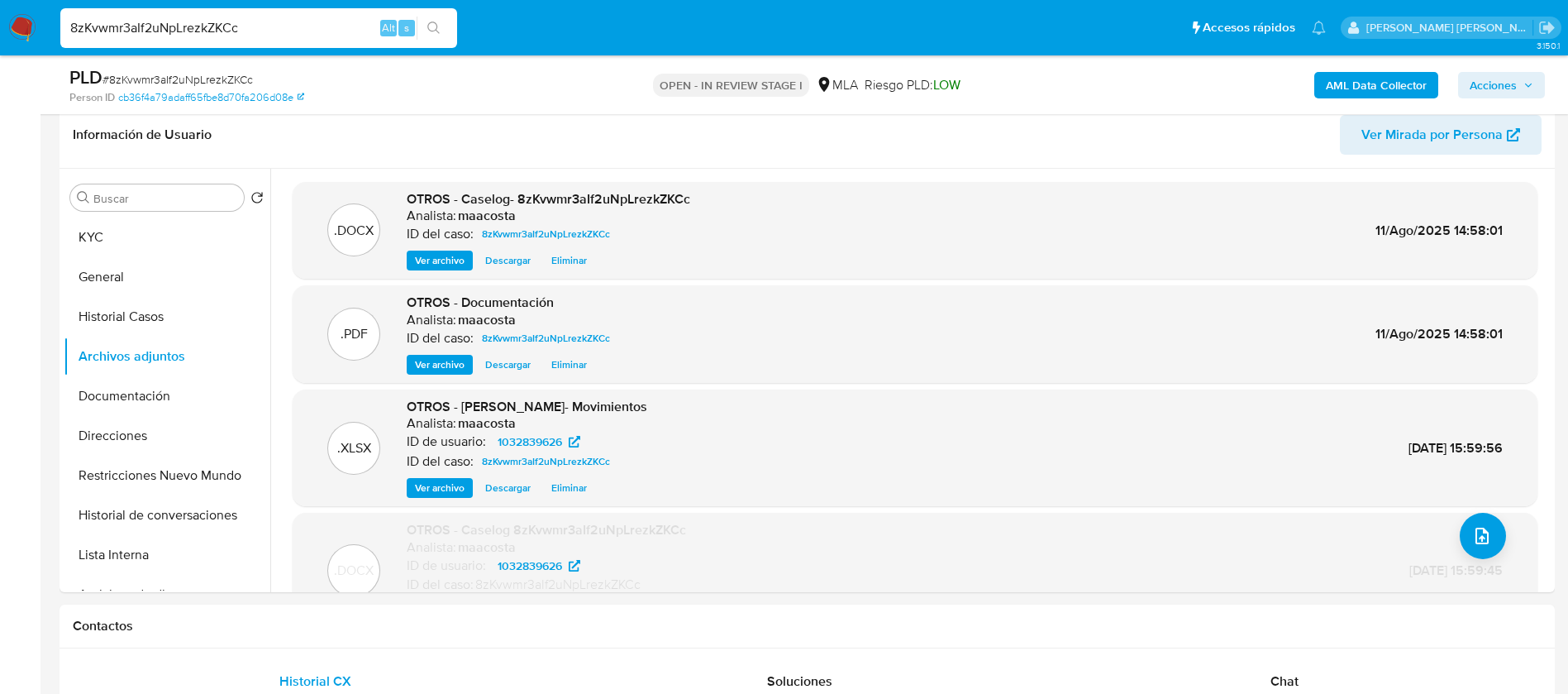
click at [195, 315] on button "Historial Casos" at bounding box center [161, 317] width 194 height 40
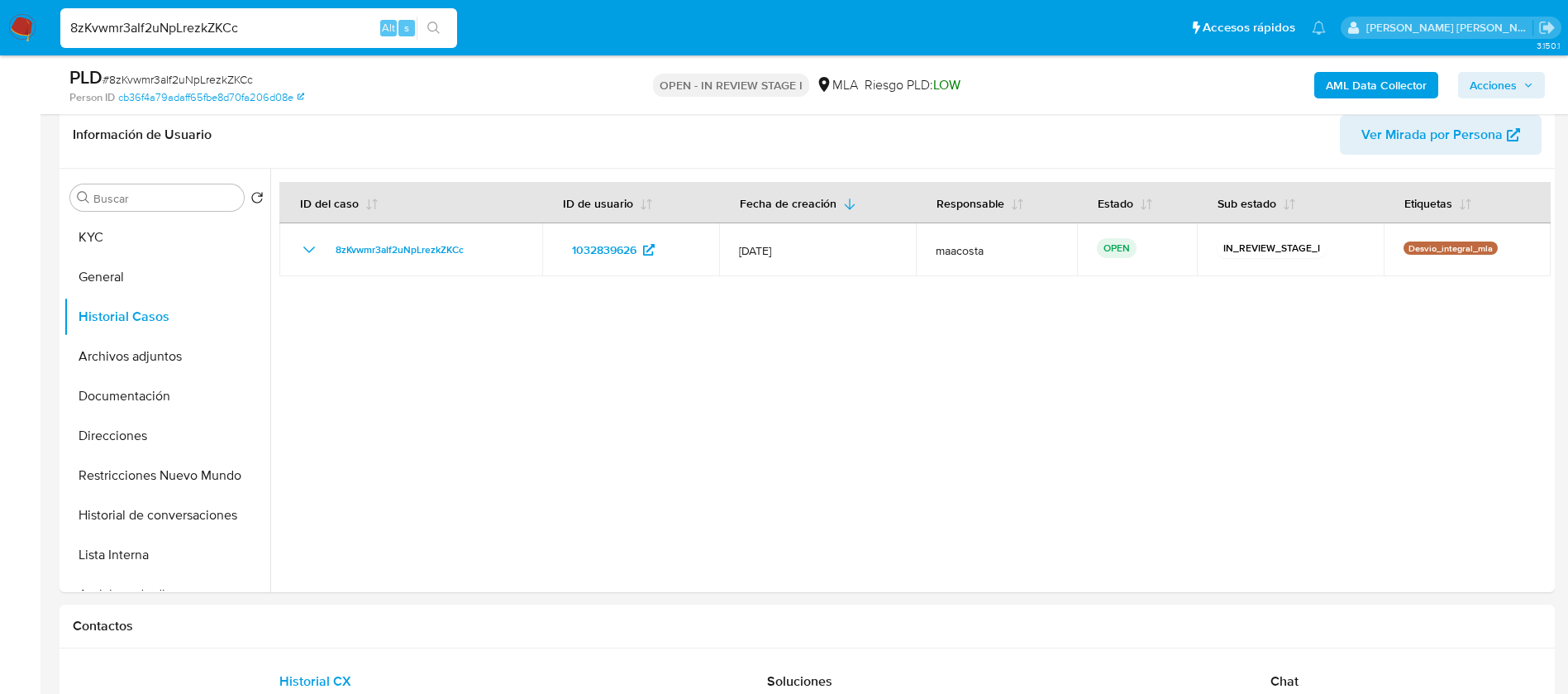
click at [1517, 88] on span "Acciones" at bounding box center [1501, 85] width 64 height 23
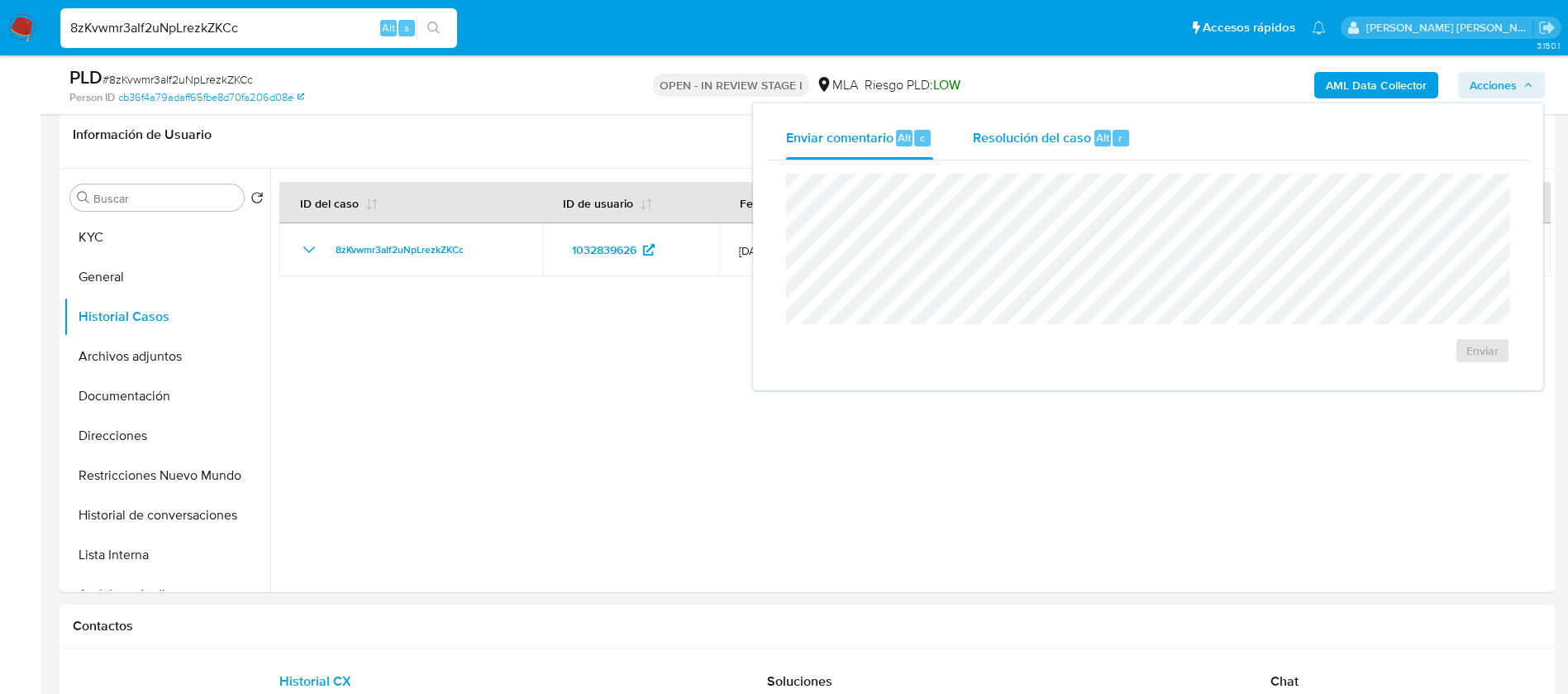
click at [1051, 122] on div "Resolución del caso Alt r" at bounding box center [1052, 138] width 158 height 43
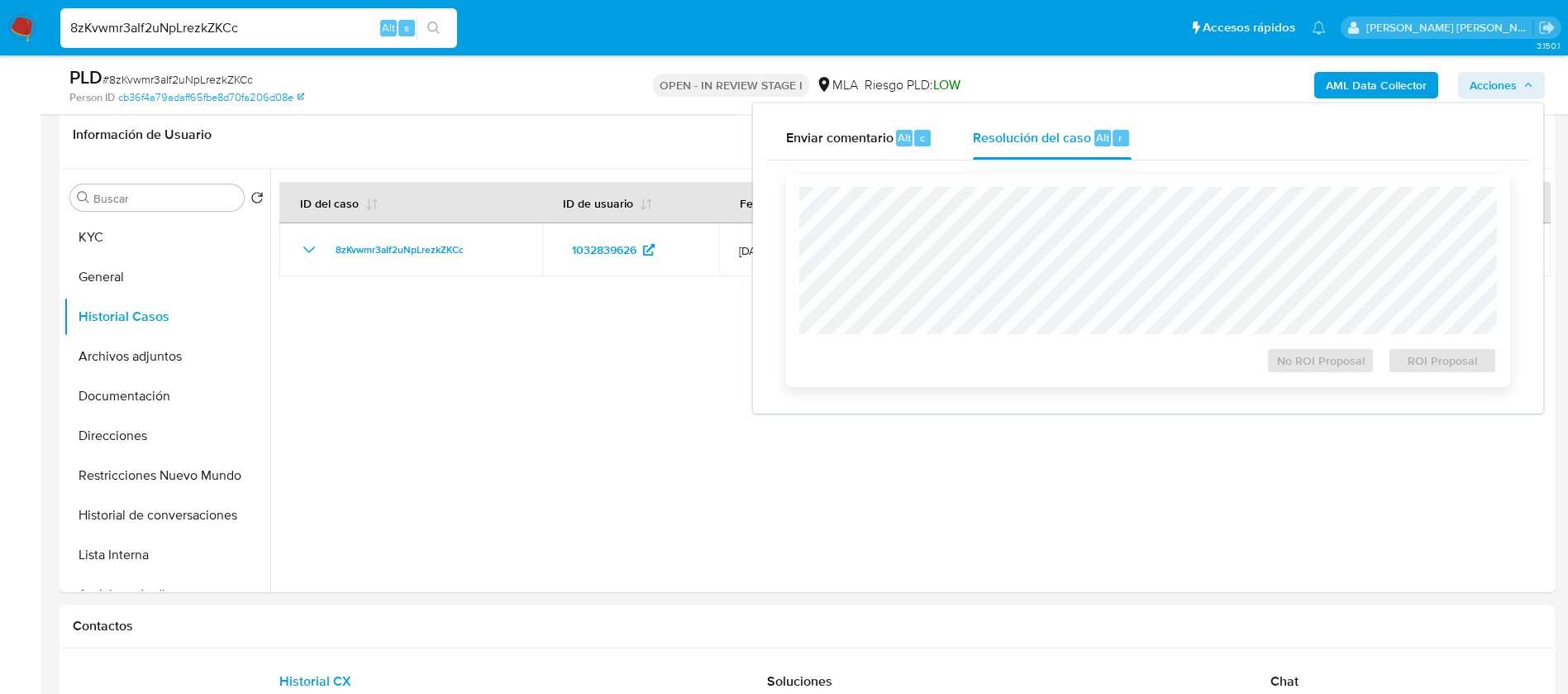
click at [1056, 209] on div "Enviar comentario Alt c Resolución del caso Alt r Cierre de caso No ROI Proposa…" at bounding box center [1148, 259] width 764 height 284
click at [1322, 363] on span "No ROI Proposal" at bounding box center [1320, 360] width 86 height 23
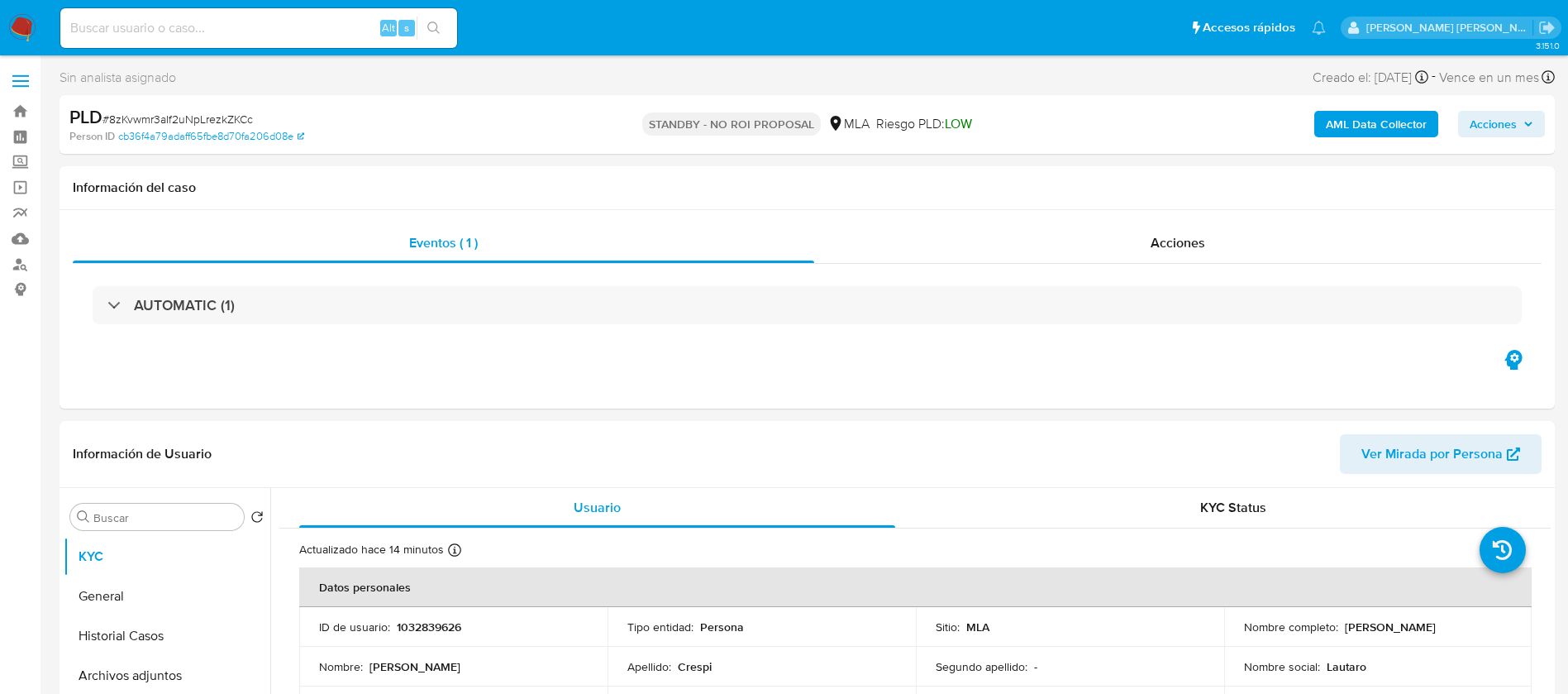
select select "10"
paste input "cMUov9kGbCnaVTrb5EgfEy9h"
click at [310, 38] on input "cMUov9kGbCnaVTrb5EgfEy9h" at bounding box center [259, 28] width 397 height 22
type input "cMUov9kGbCnaVTrb5EgfEy9h"
click at [144, 691] on button "Archivos adjuntos" at bounding box center [161, 676] width 194 height 40
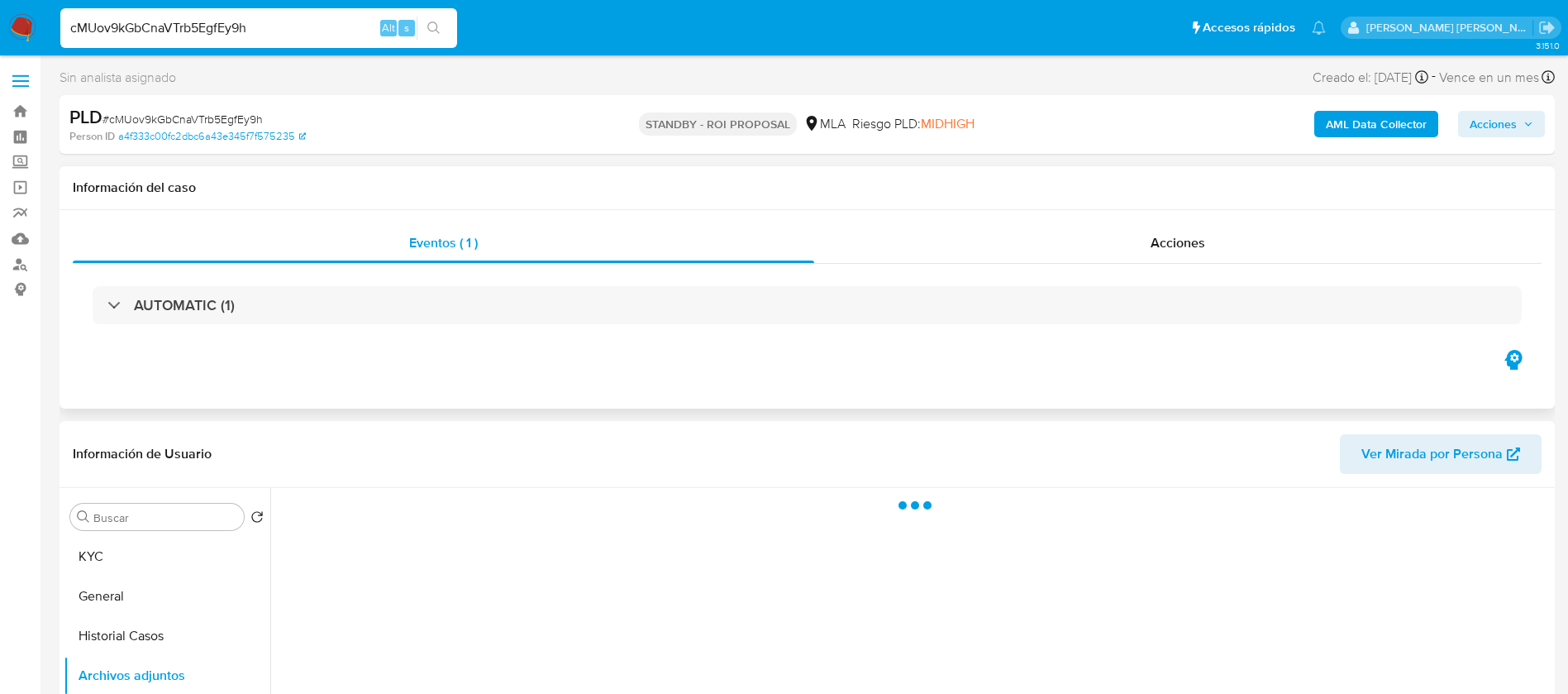
select select "10"
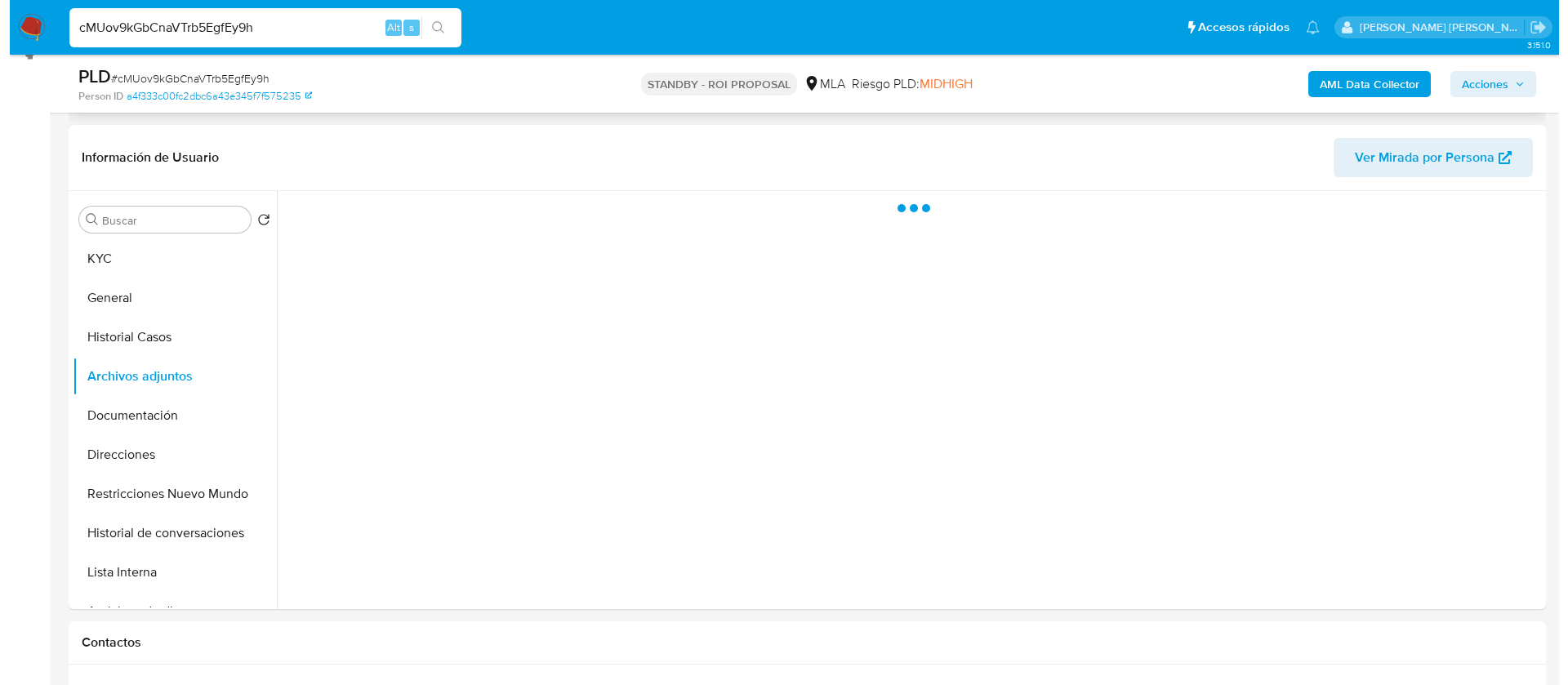
scroll to position [237, 0]
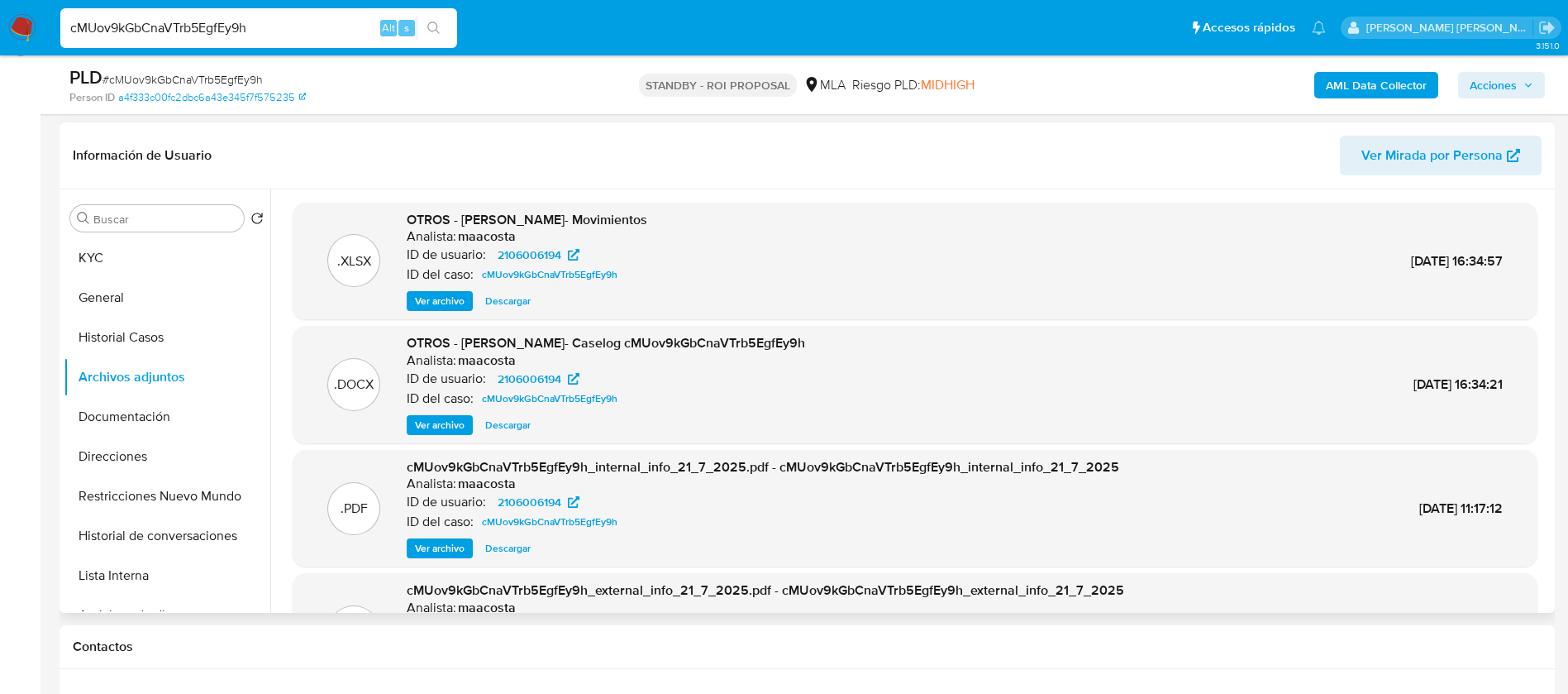
click at [419, 419] on span "Ver archivo" at bounding box center [439, 425] width 49 height 16
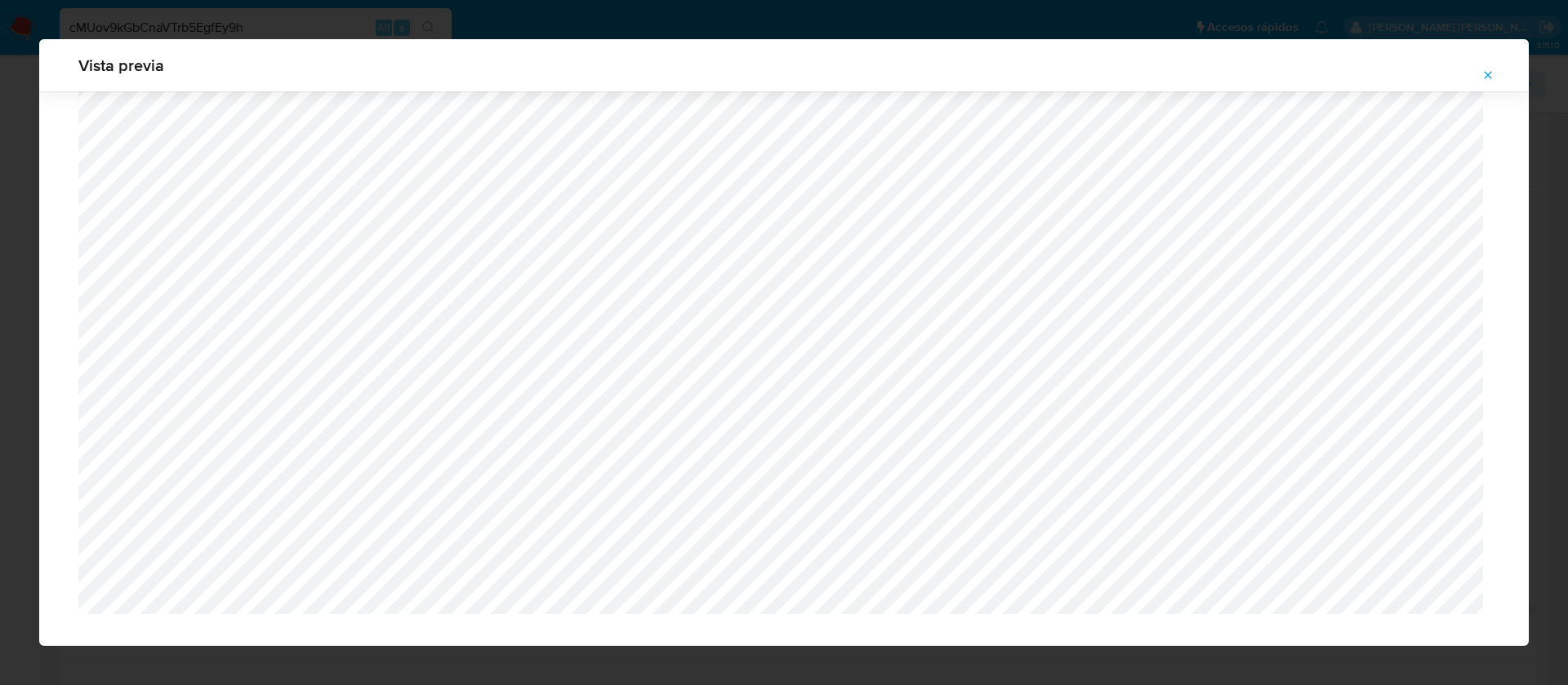
scroll to position [1148, 0]
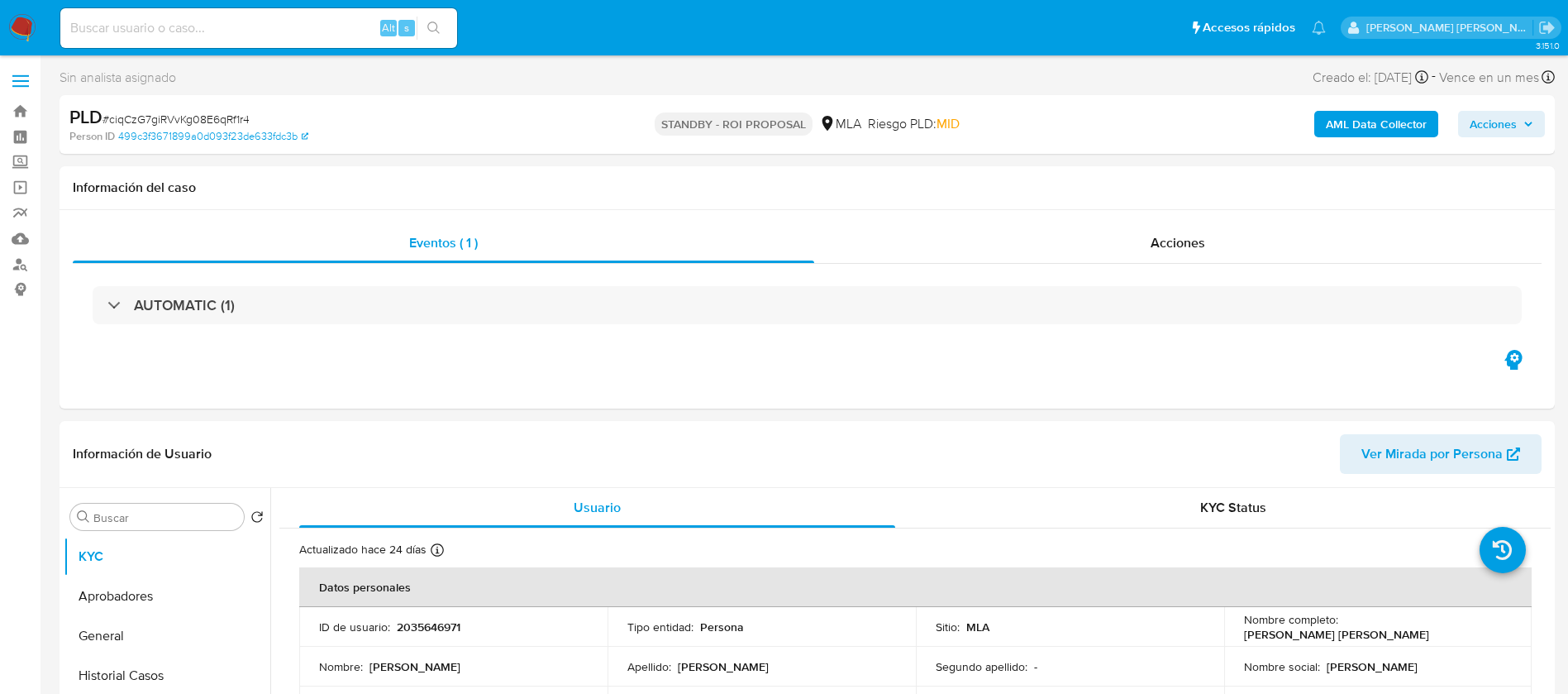
select select "10"
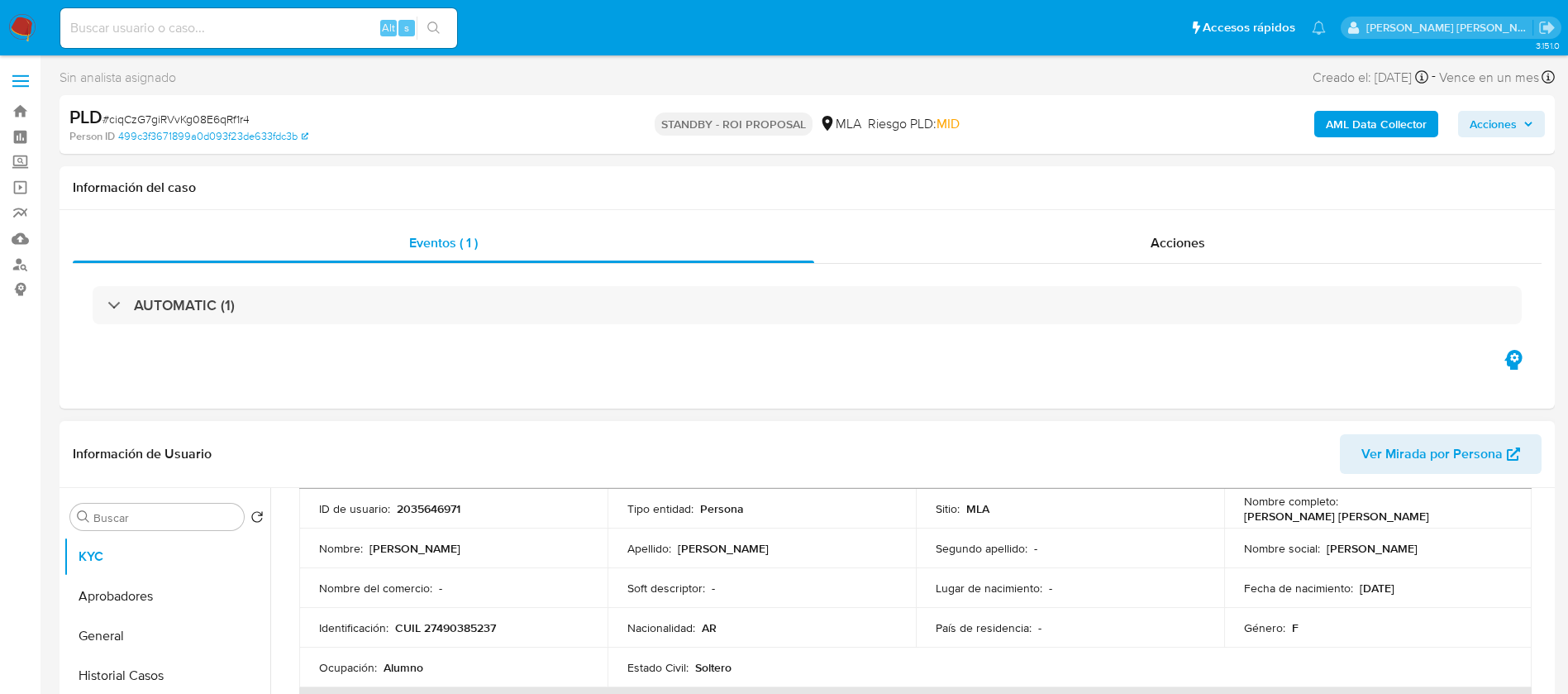
scroll to position [144, 0]
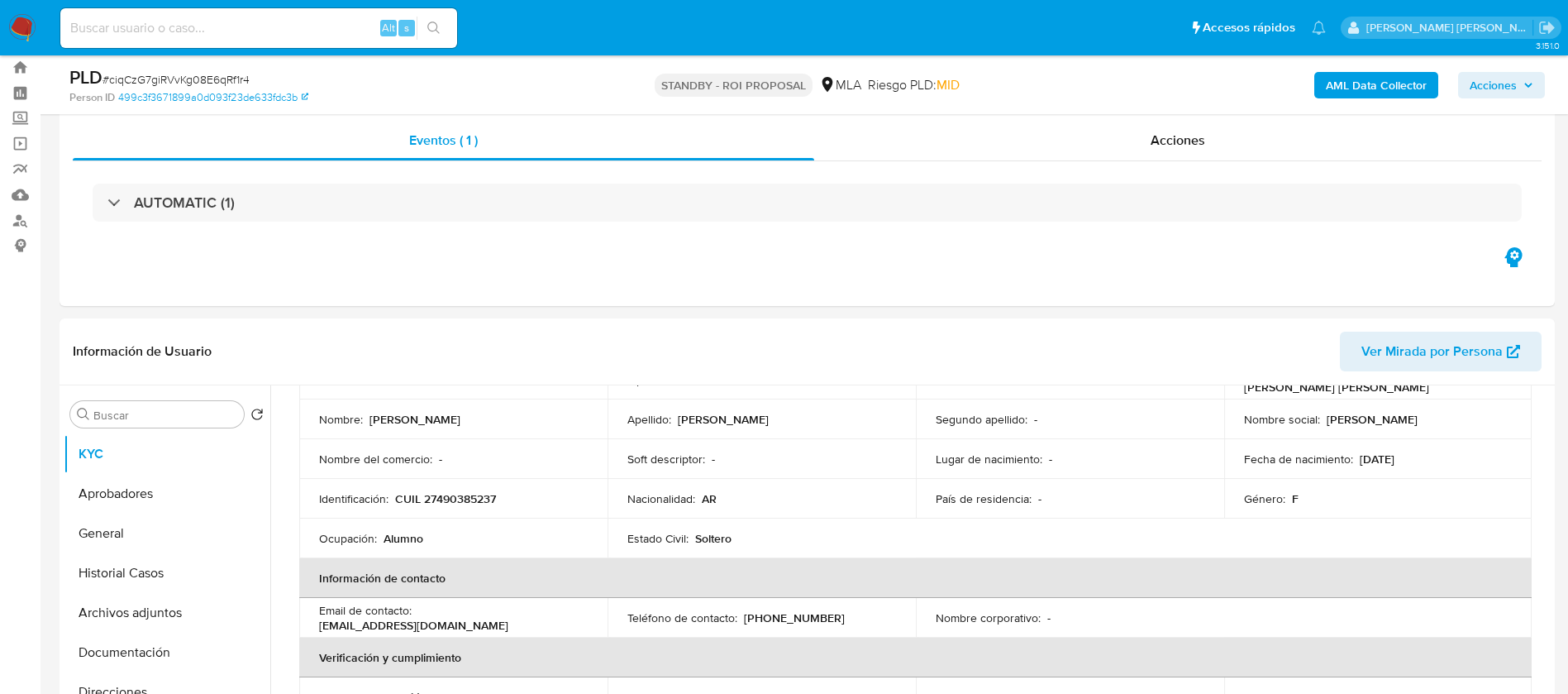
scroll to position [47, 0]
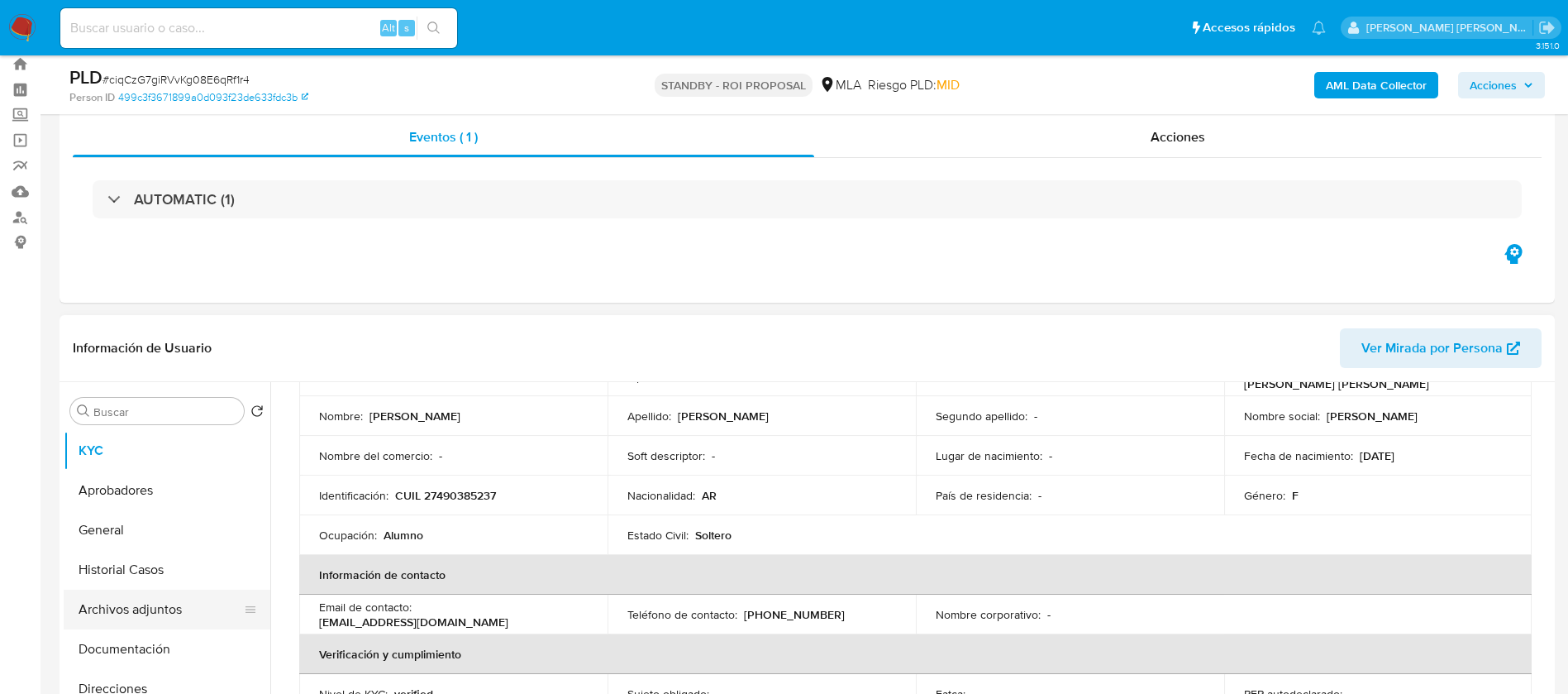
click at [169, 605] on button "Archivos adjuntos" at bounding box center [161, 609] width 194 height 40
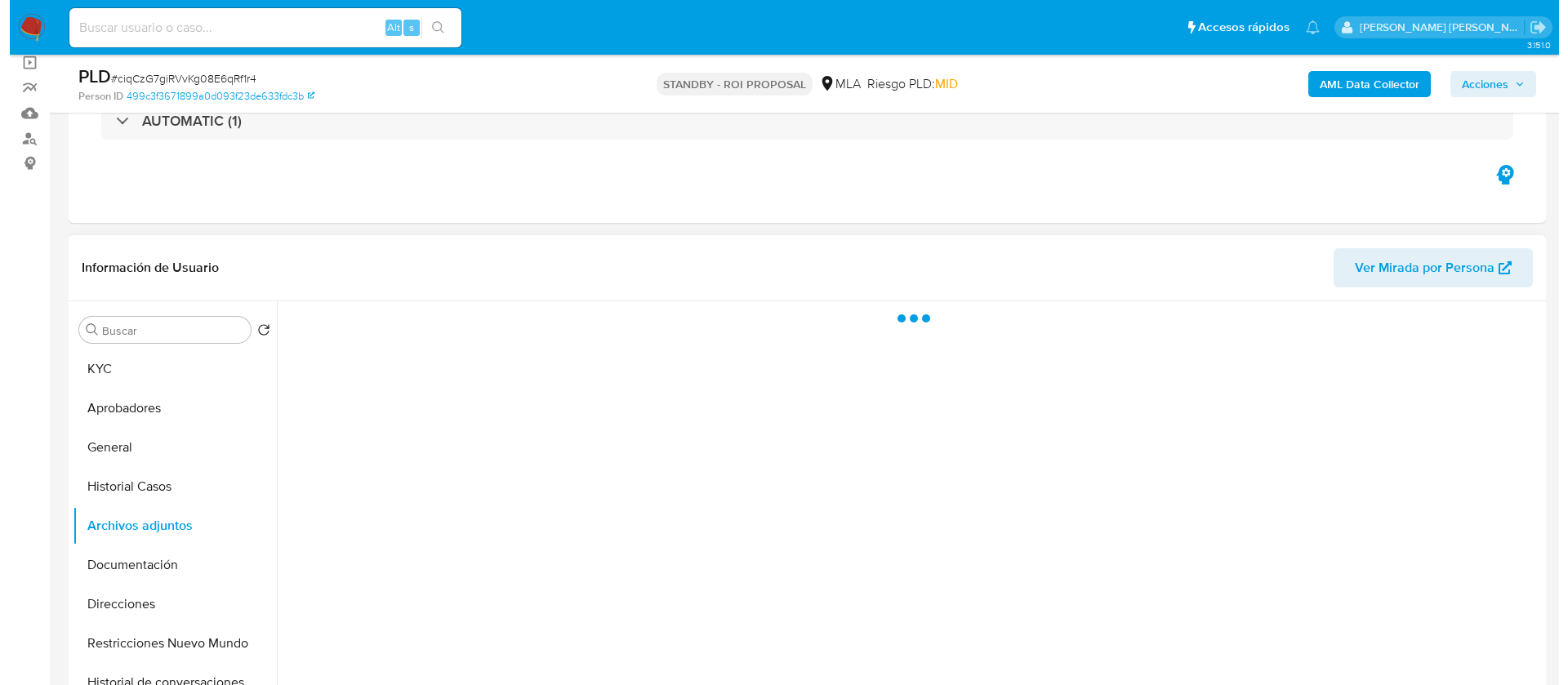
scroll to position [129, 0]
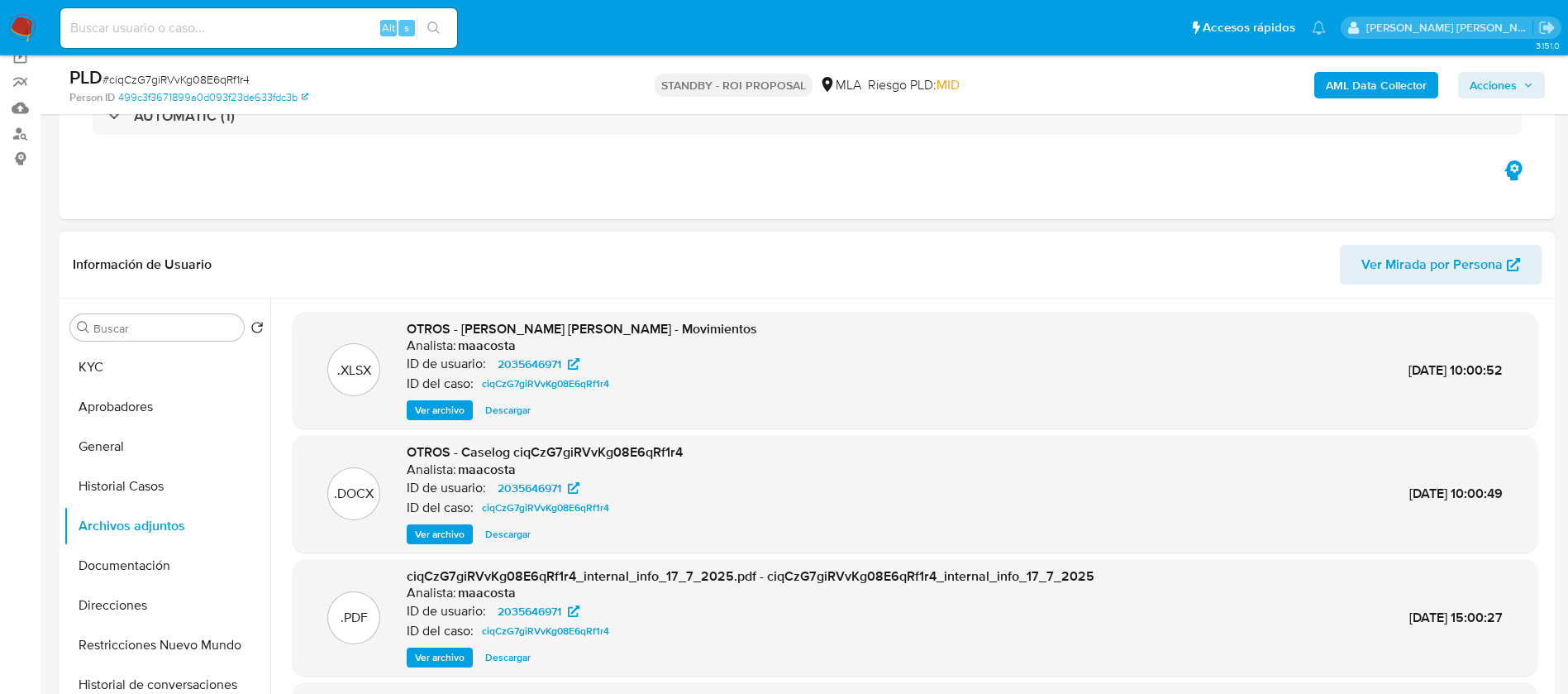
click at [423, 537] on span "Ver archivo" at bounding box center [439, 534] width 49 height 16
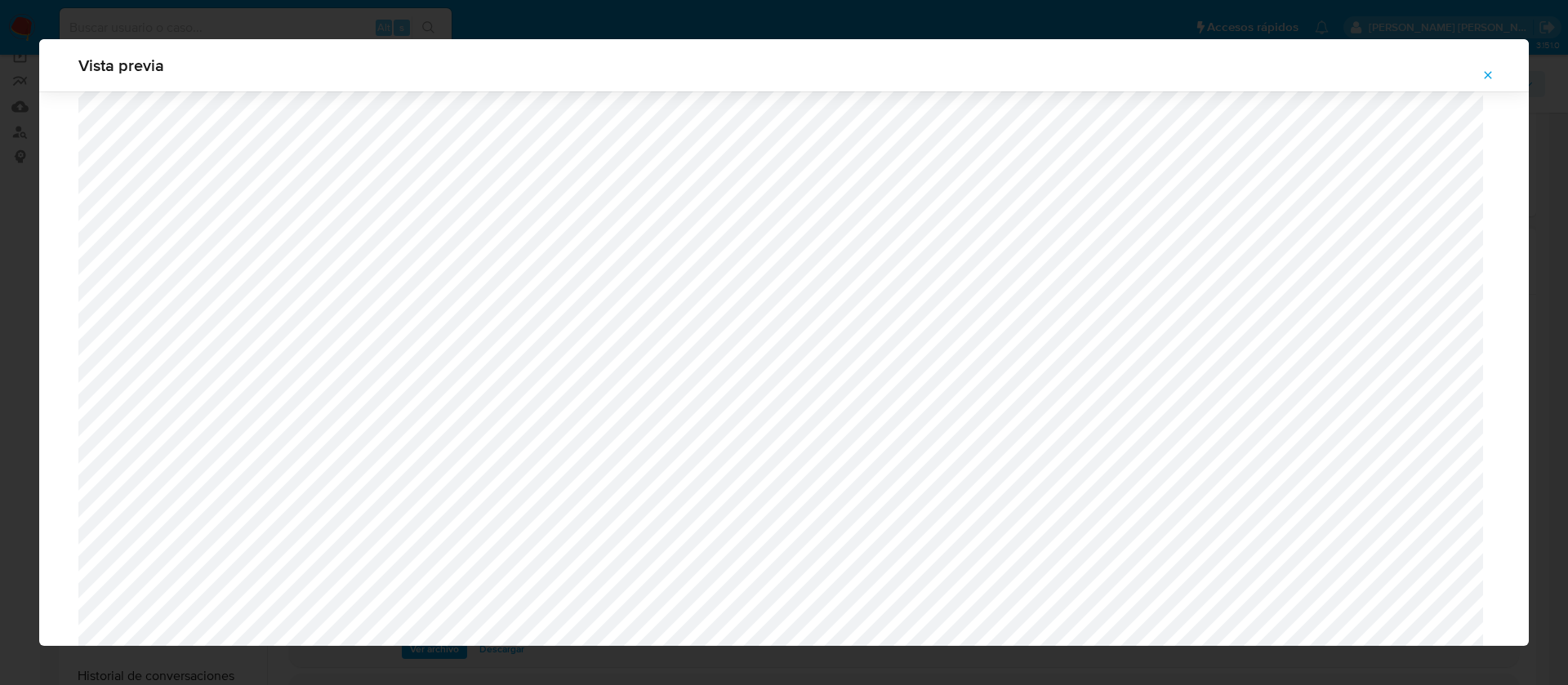
scroll to position [885, 0]
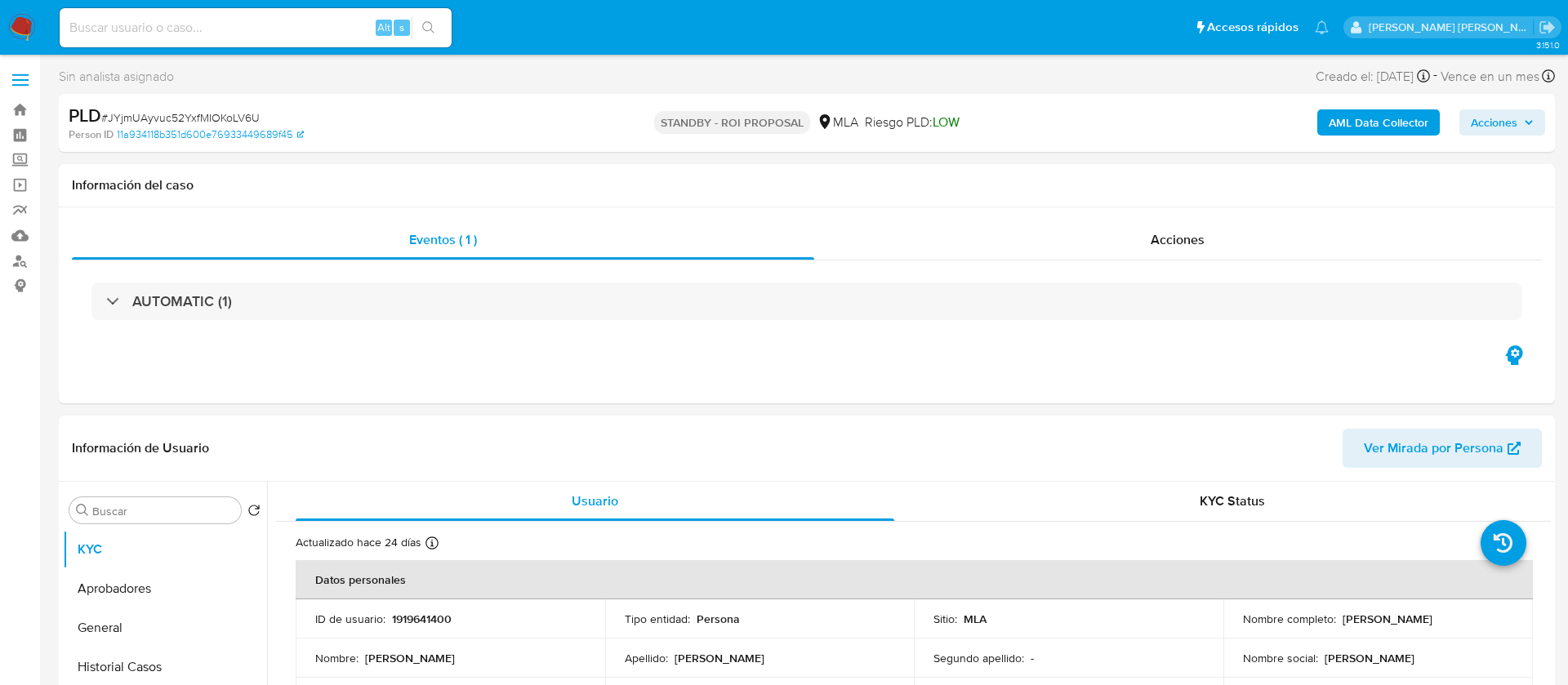
select select "10"
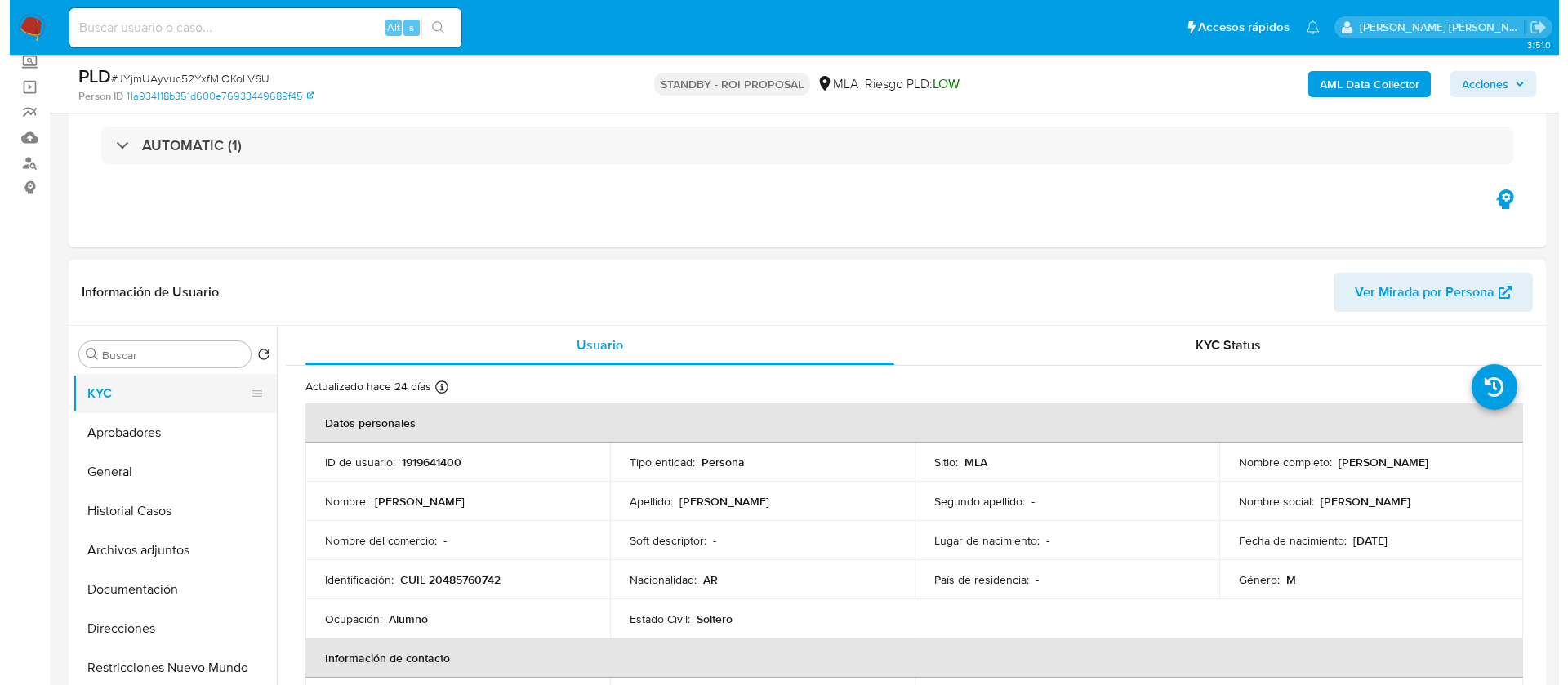
scroll to position [112, 0]
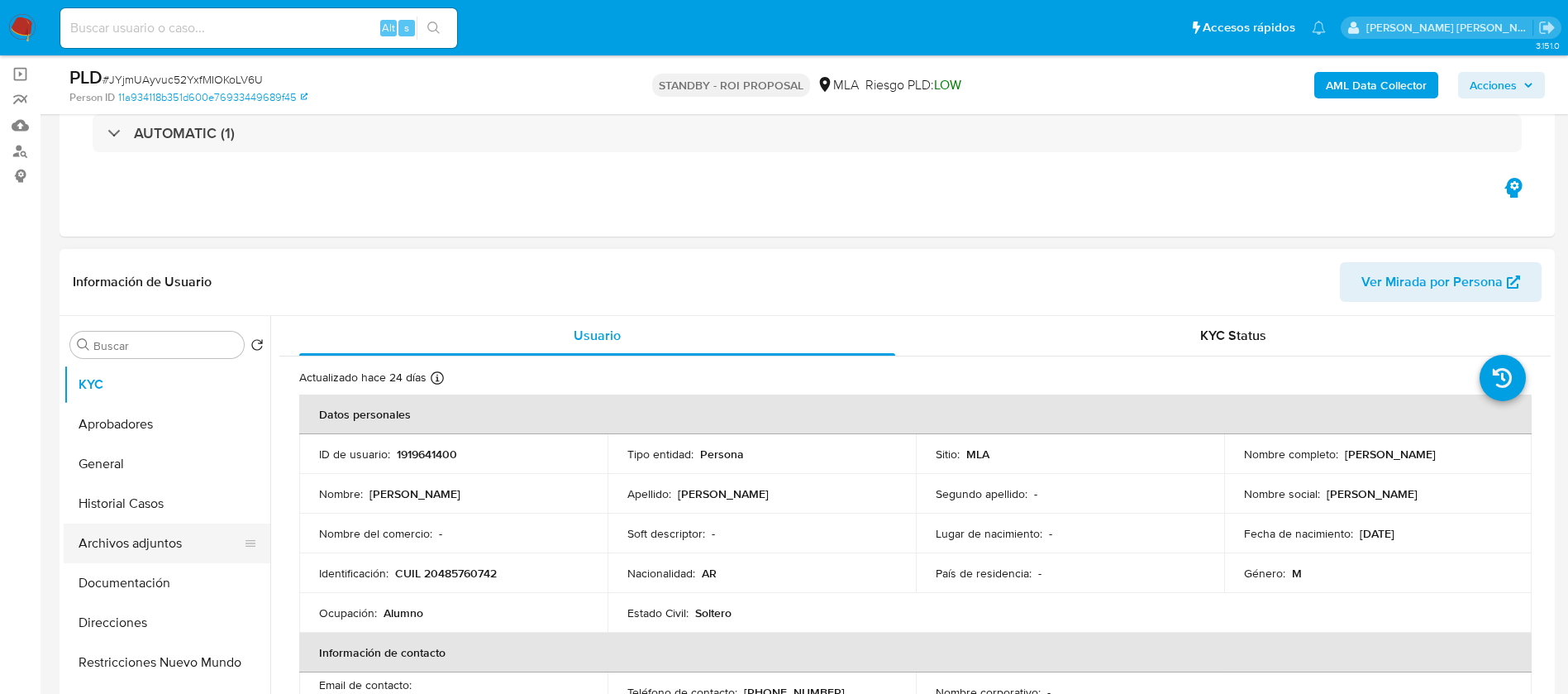
click at [166, 532] on button "Archivos adjuntos" at bounding box center [161, 543] width 194 height 40
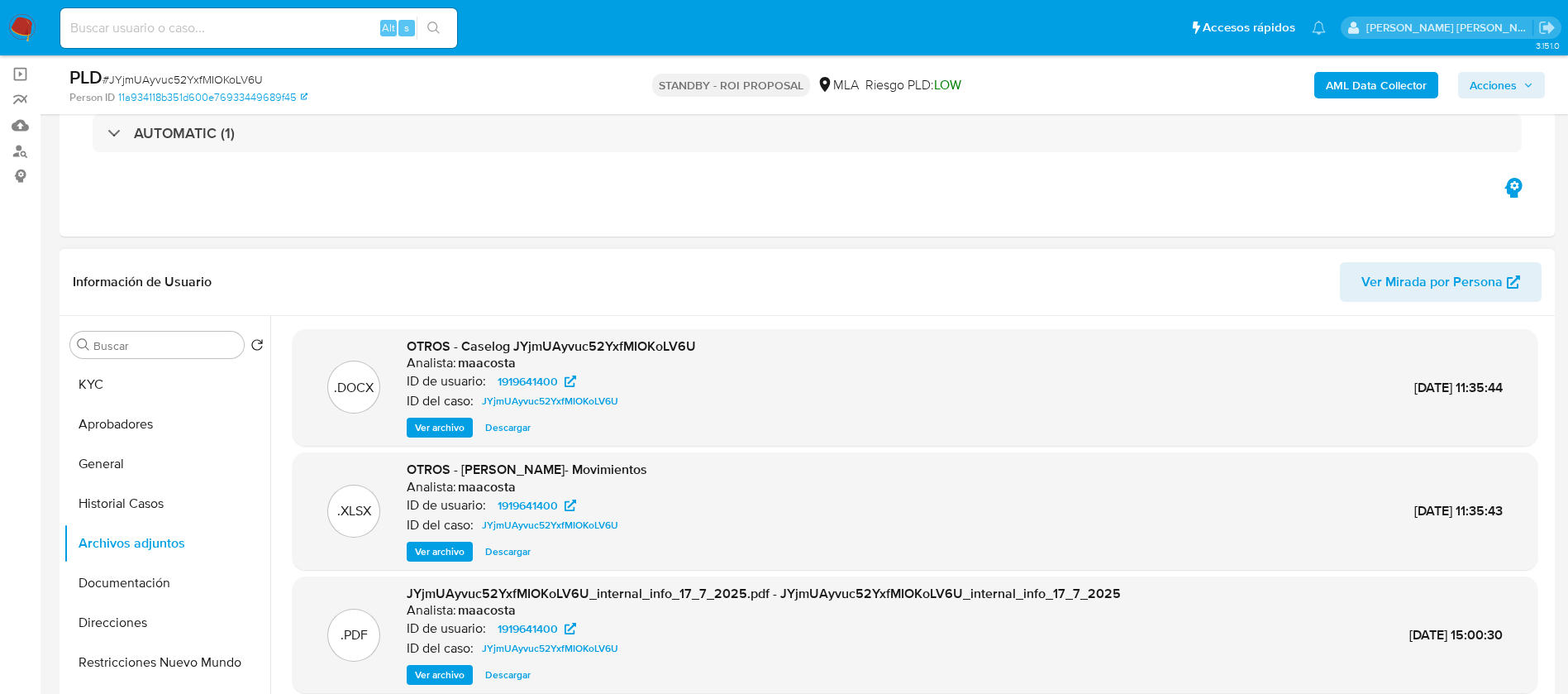
click at [435, 421] on span "Ver archivo" at bounding box center [439, 427] width 49 height 16
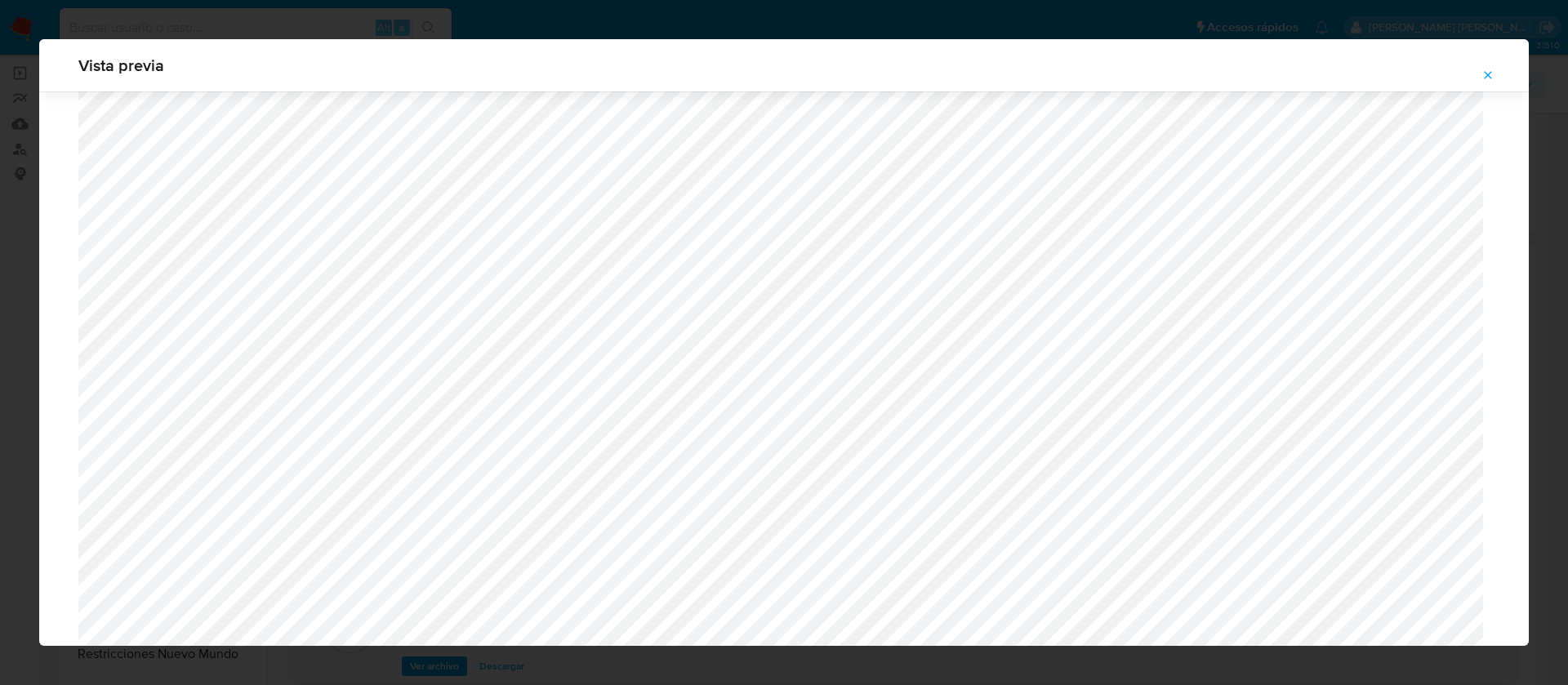
scroll to position [572, 0]
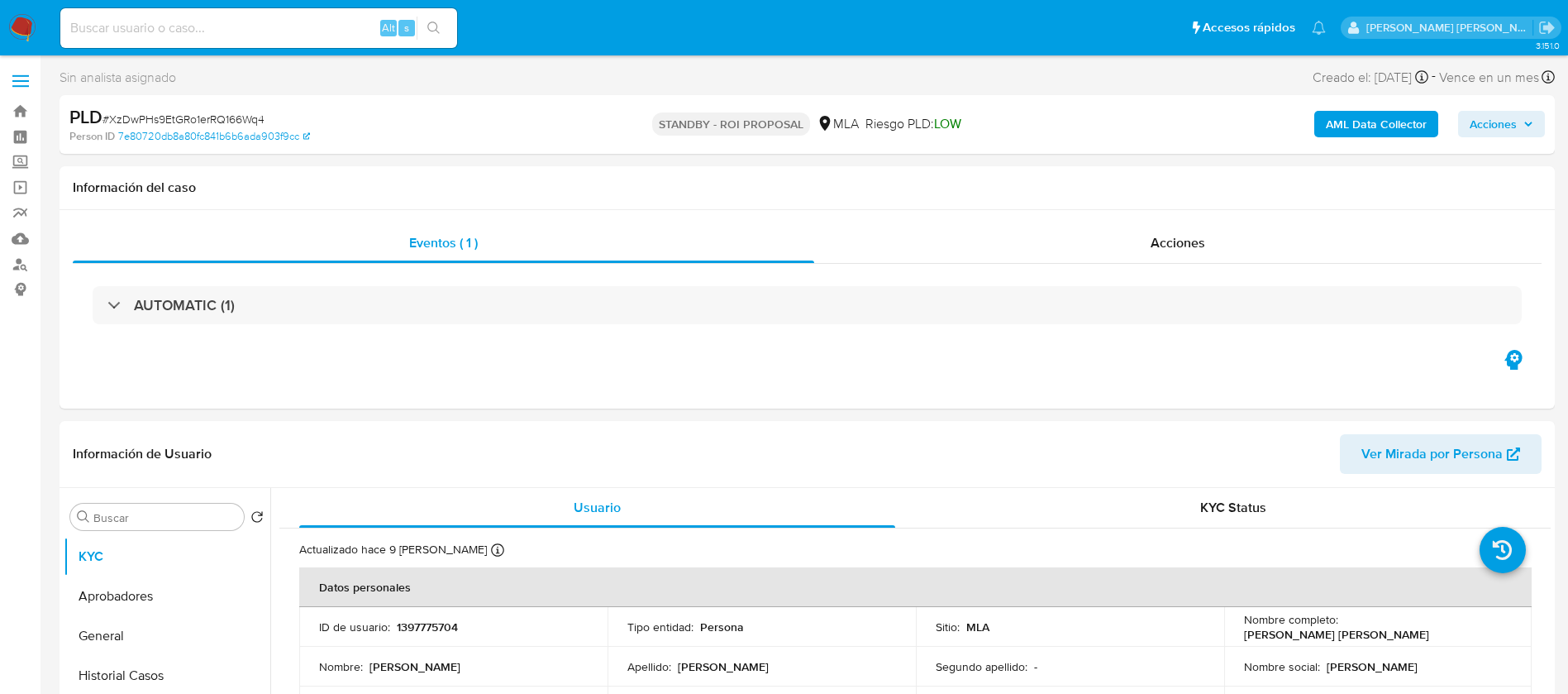
select select "10"
click at [182, 617] on button "Archivos adjuntos" at bounding box center [161, 620] width 194 height 40
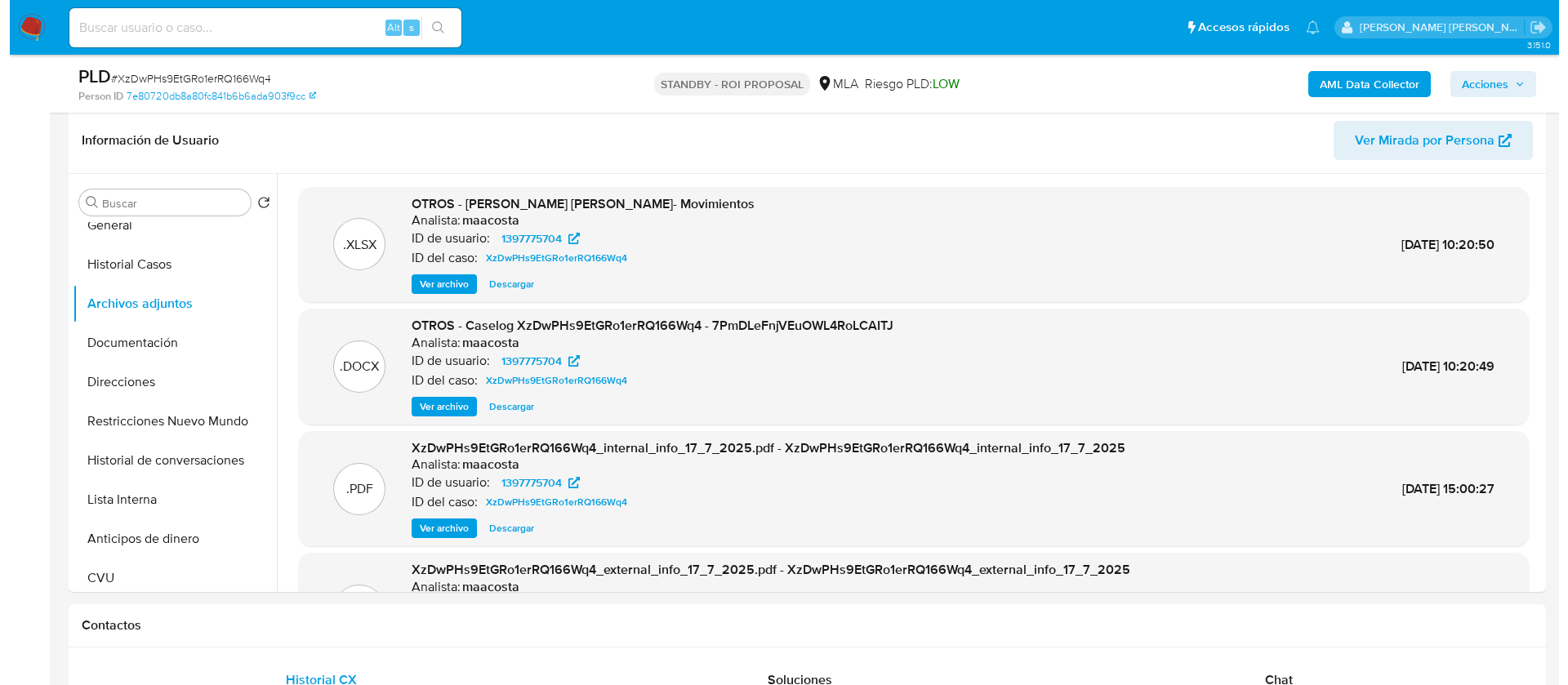
scroll to position [262, 0]
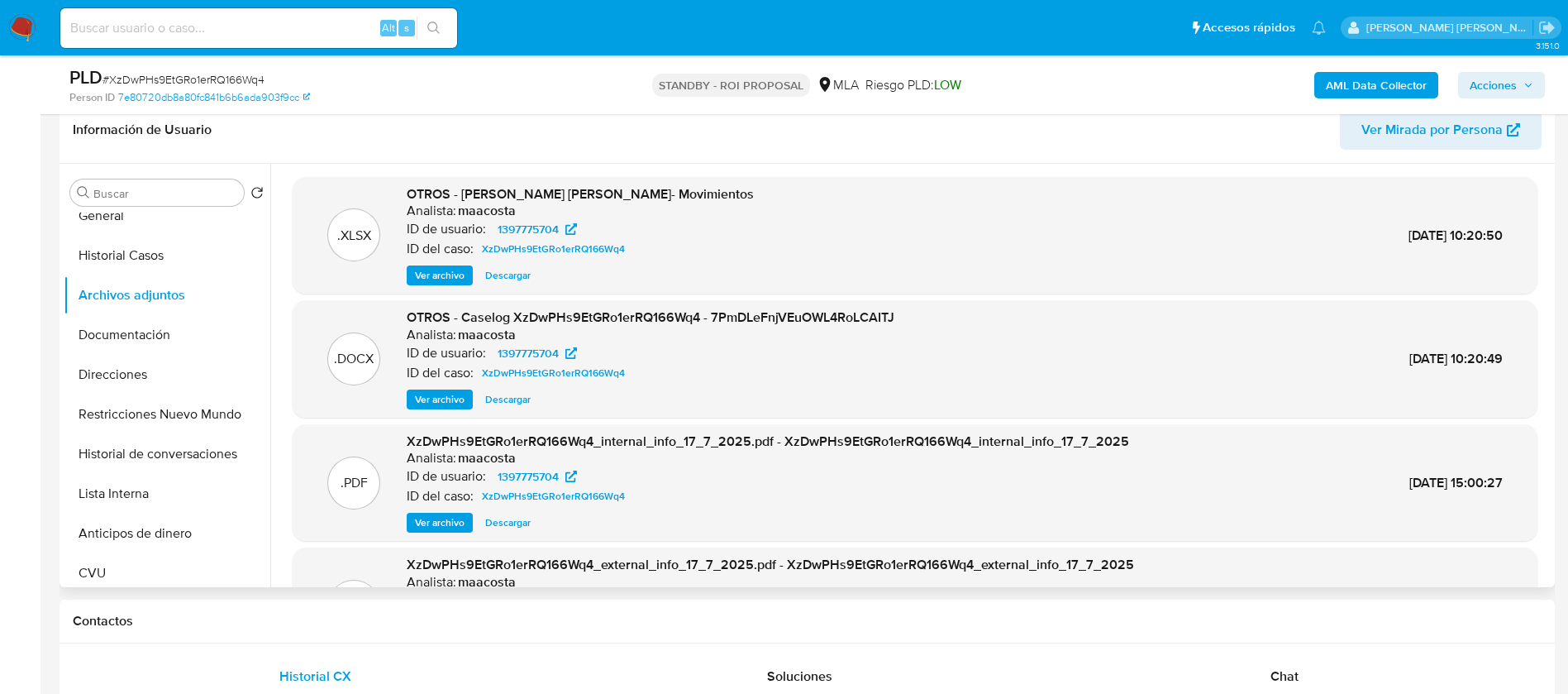
click at [423, 400] on span "Ver archivo" at bounding box center [439, 399] width 49 height 16
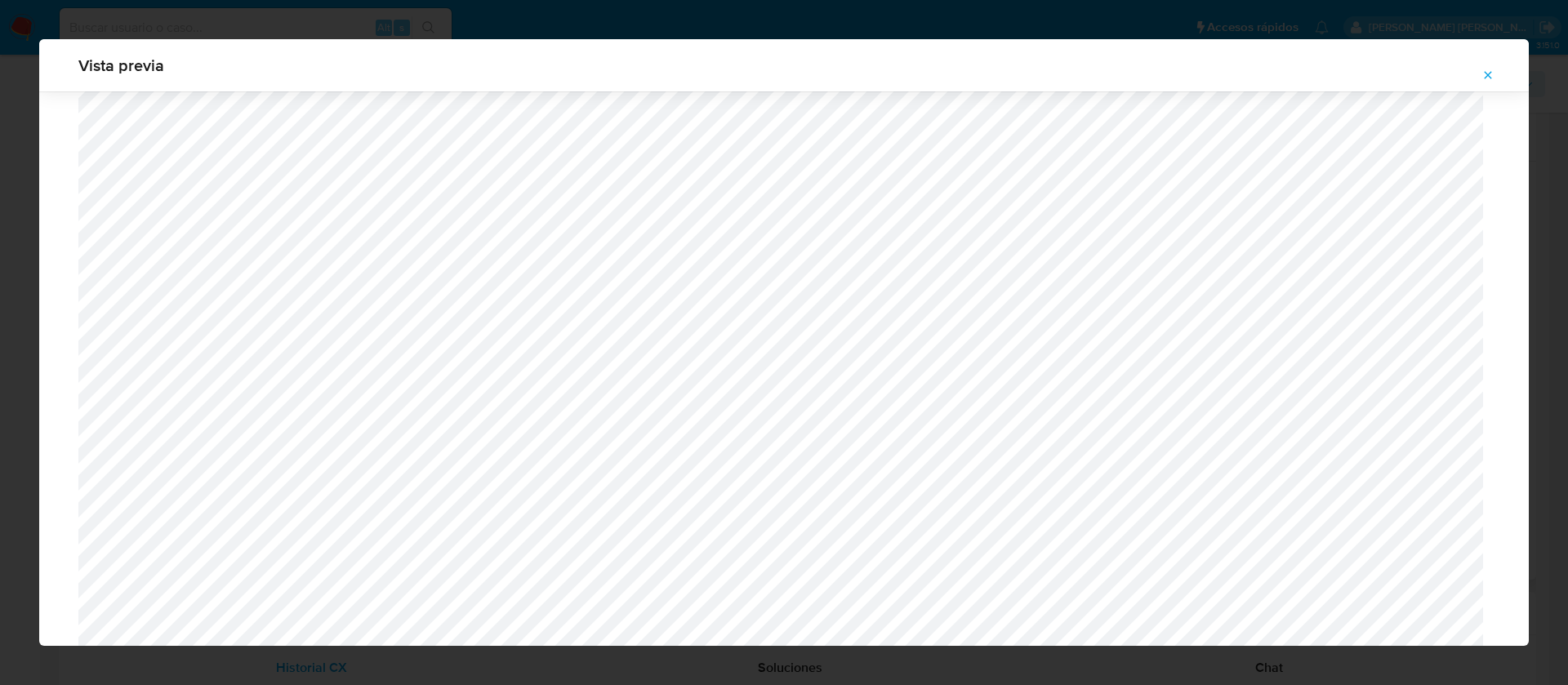
scroll to position [614, 0]
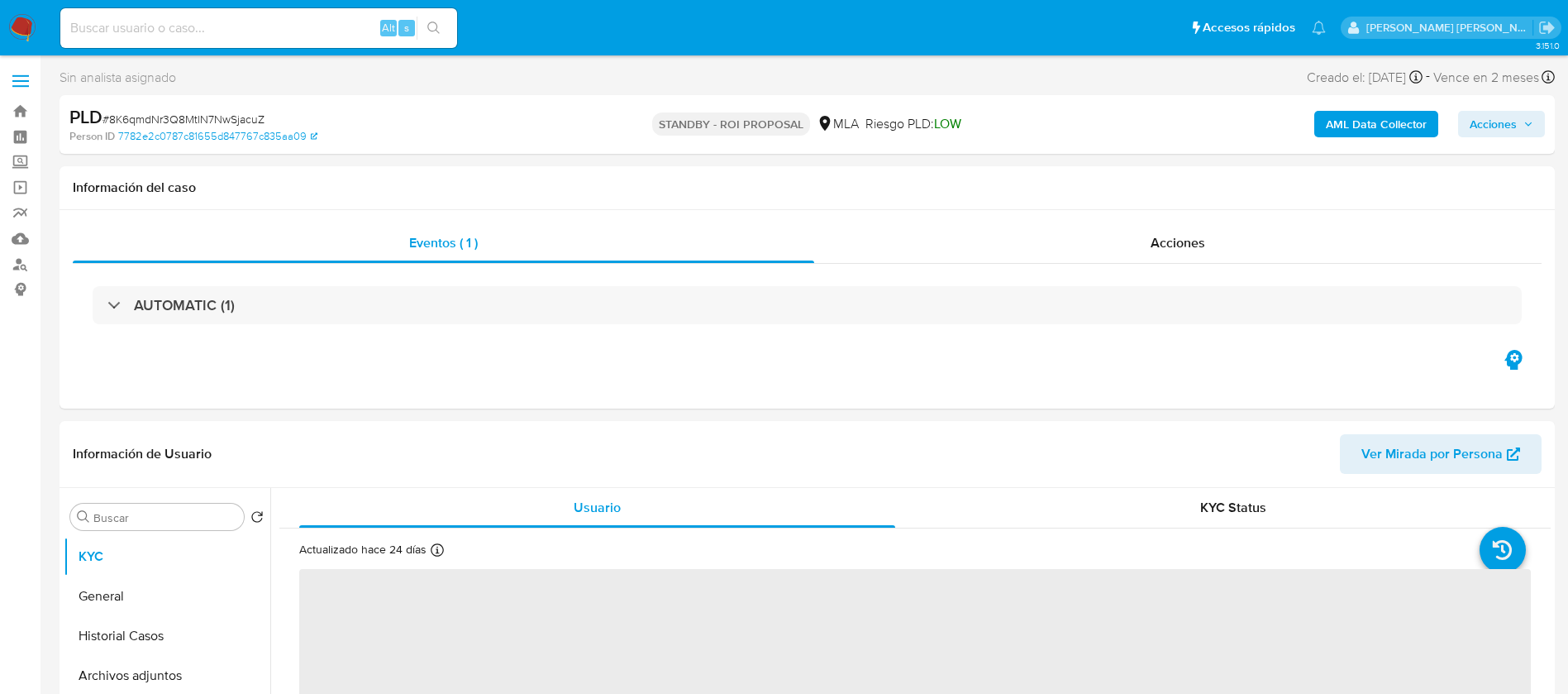
select select "10"
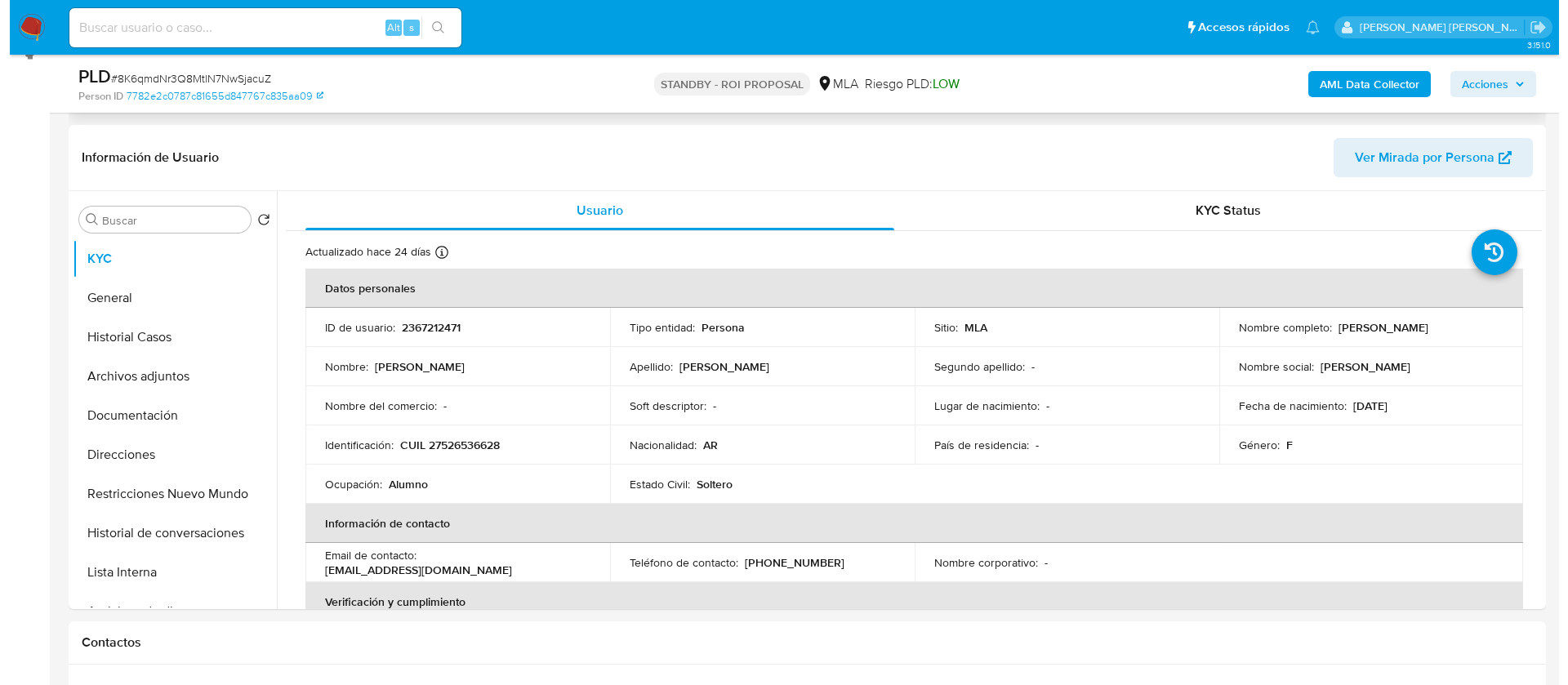
scroll to position [234, 0]
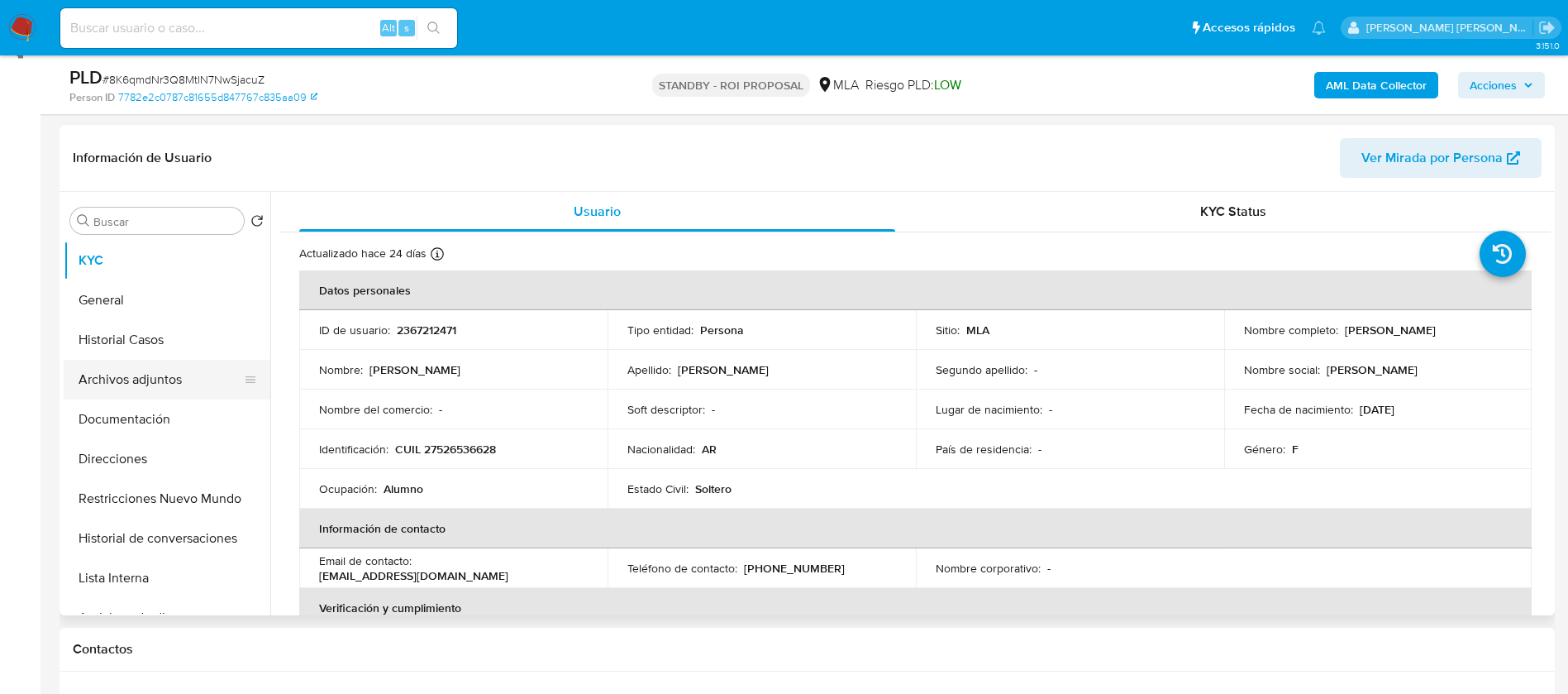
click at [106, 378] on button "Archivos adjuntos" at bounding box center [161, 380] width 194 height 40
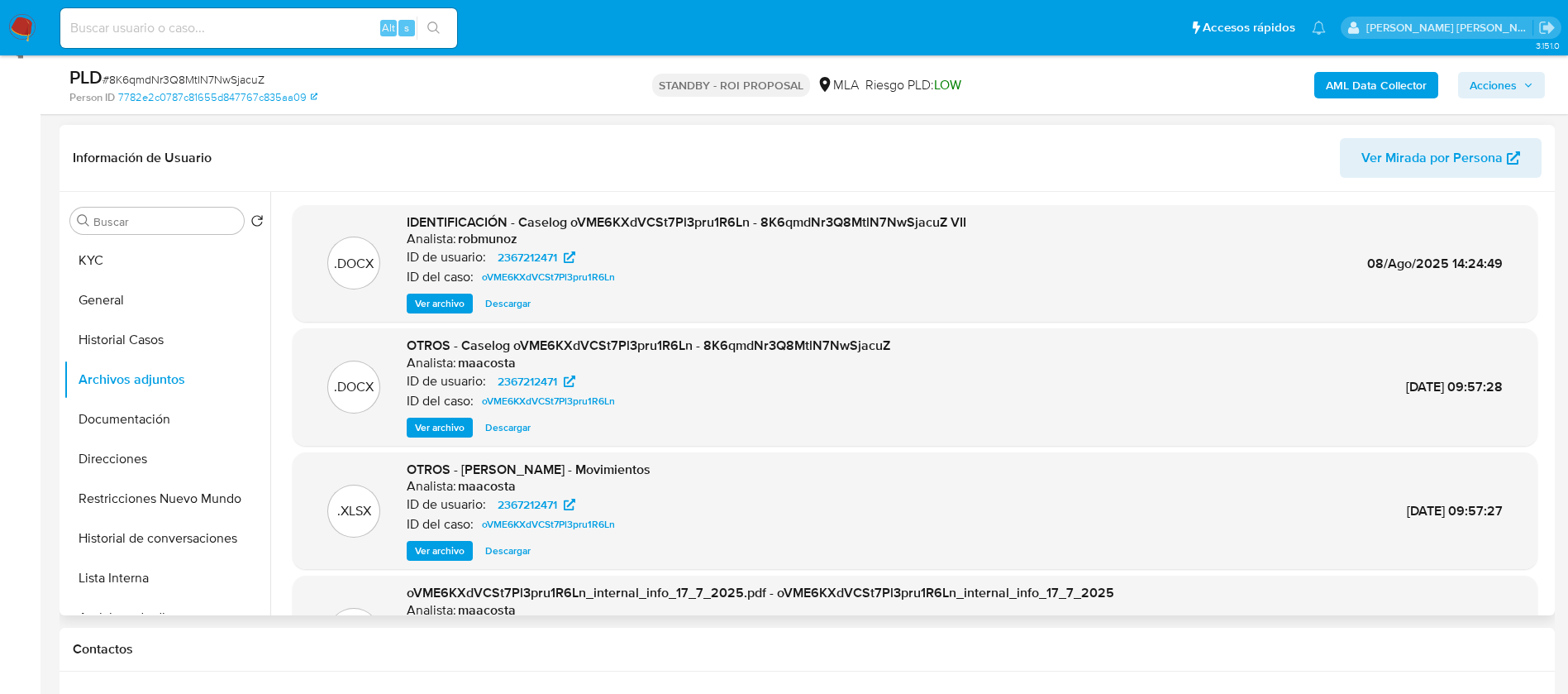
click at [425, 305] on span "Ver archivo" at bounding box center [439, 303] width 49 height 16
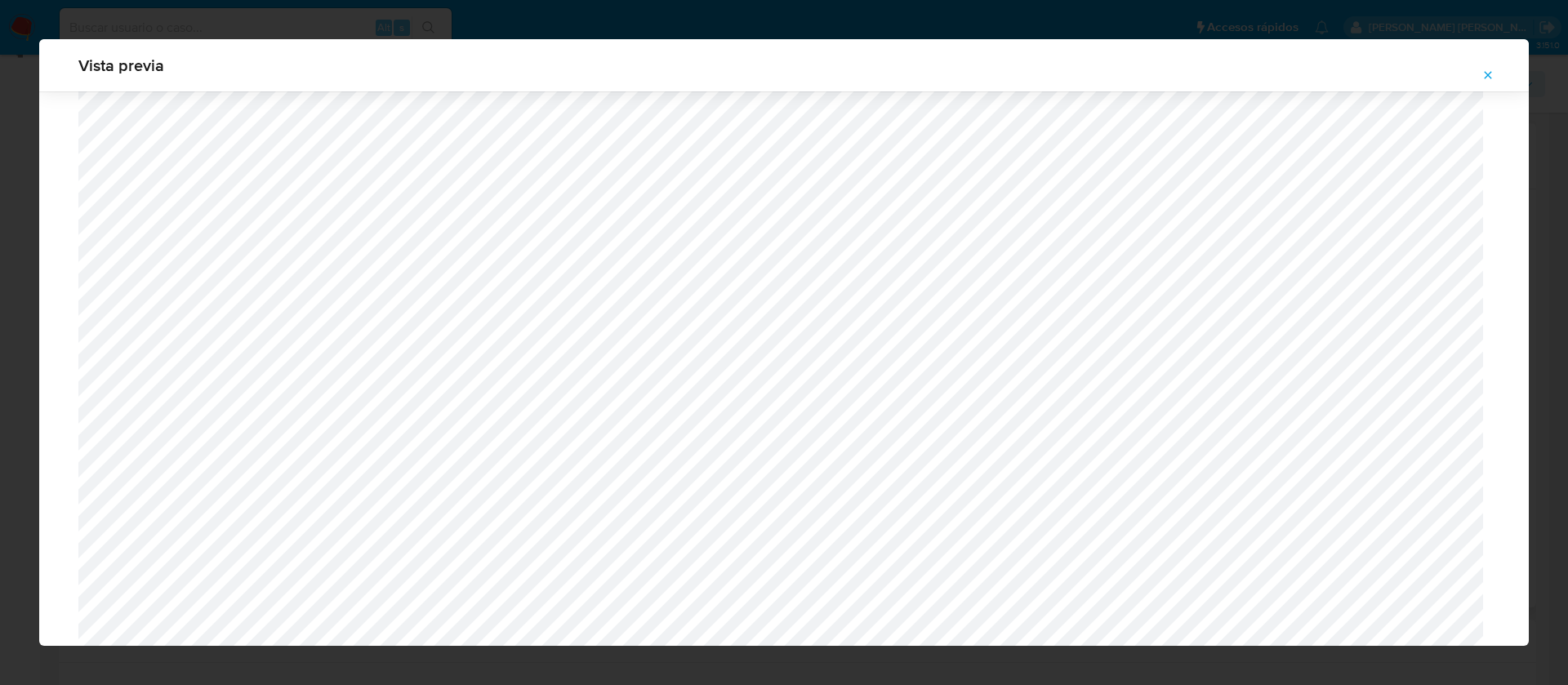
scroll to position [1118, 0]
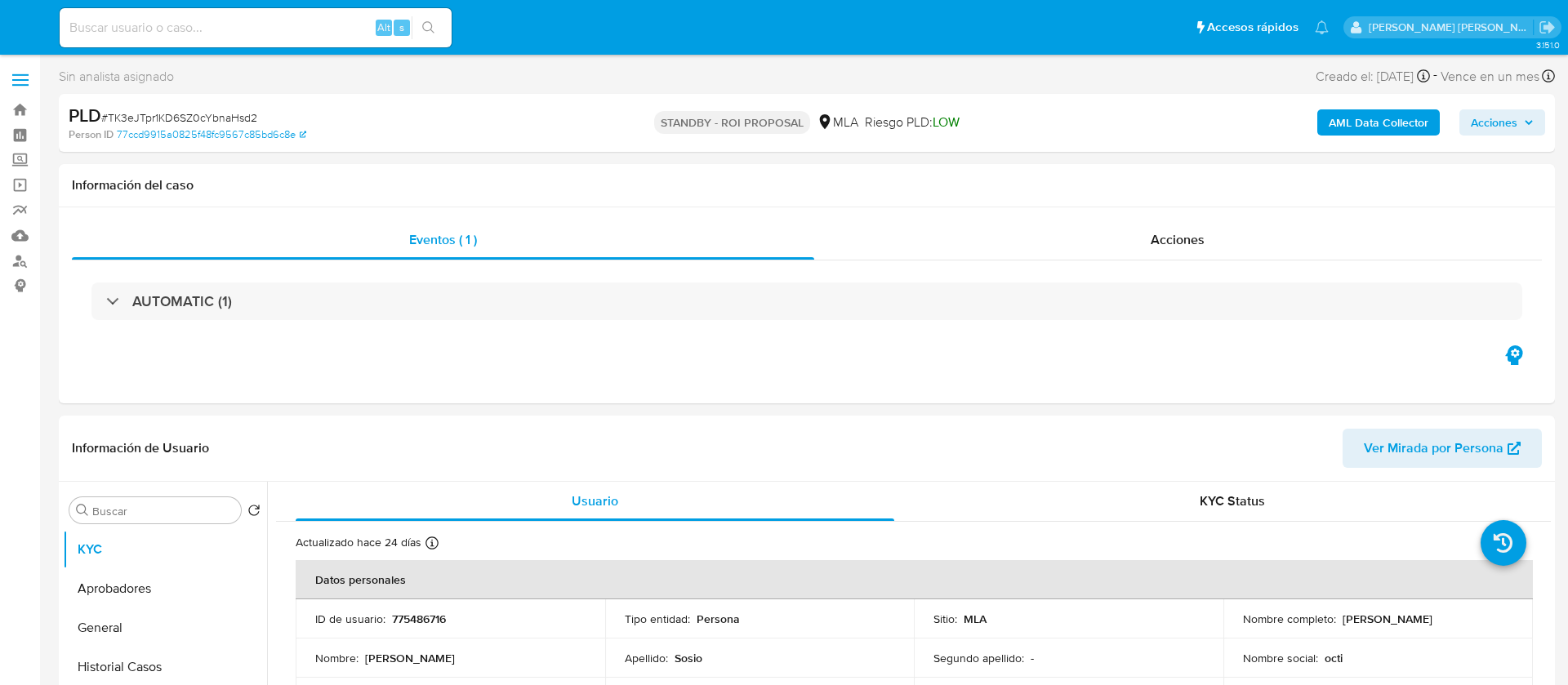
select select "10"
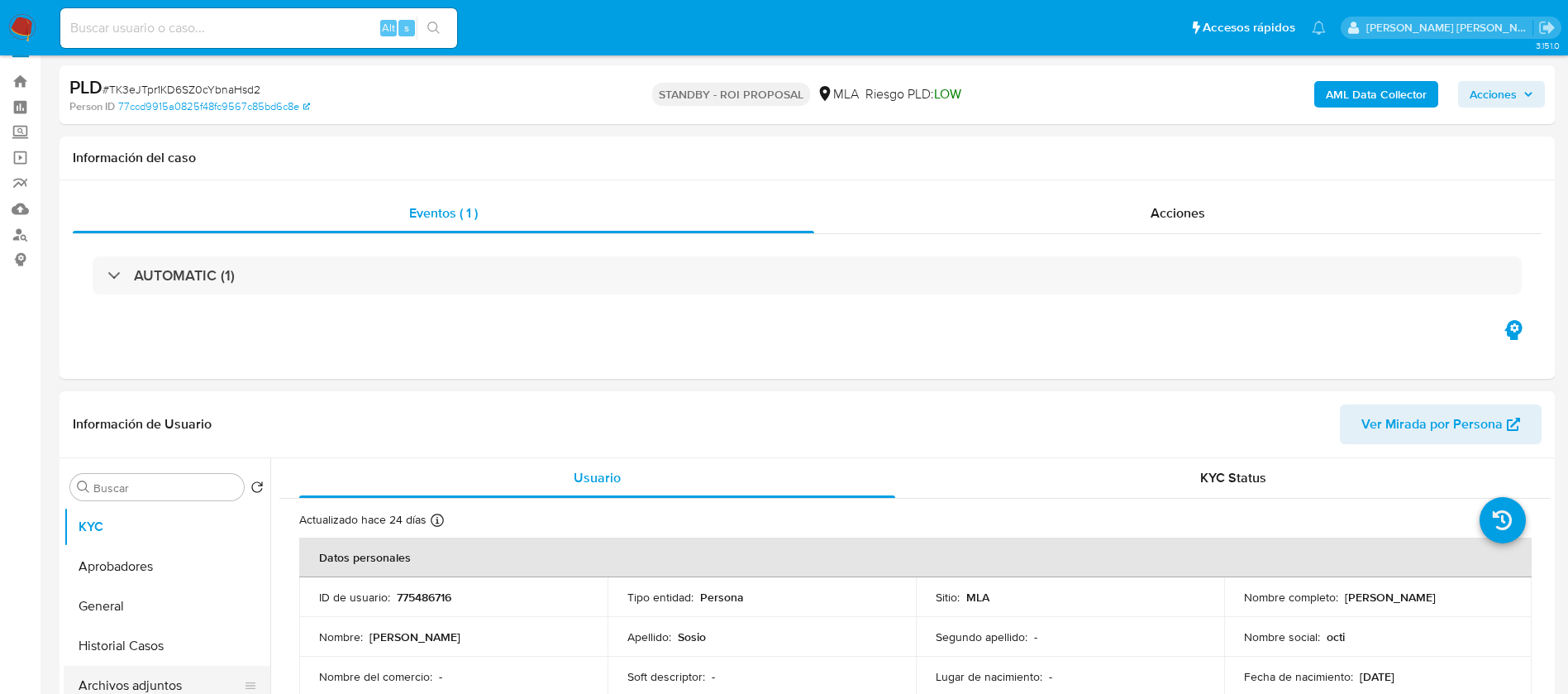
click at [162, 684] on button "Archivos adjuntos" at bounding box center [161, 685] width 194 height 40
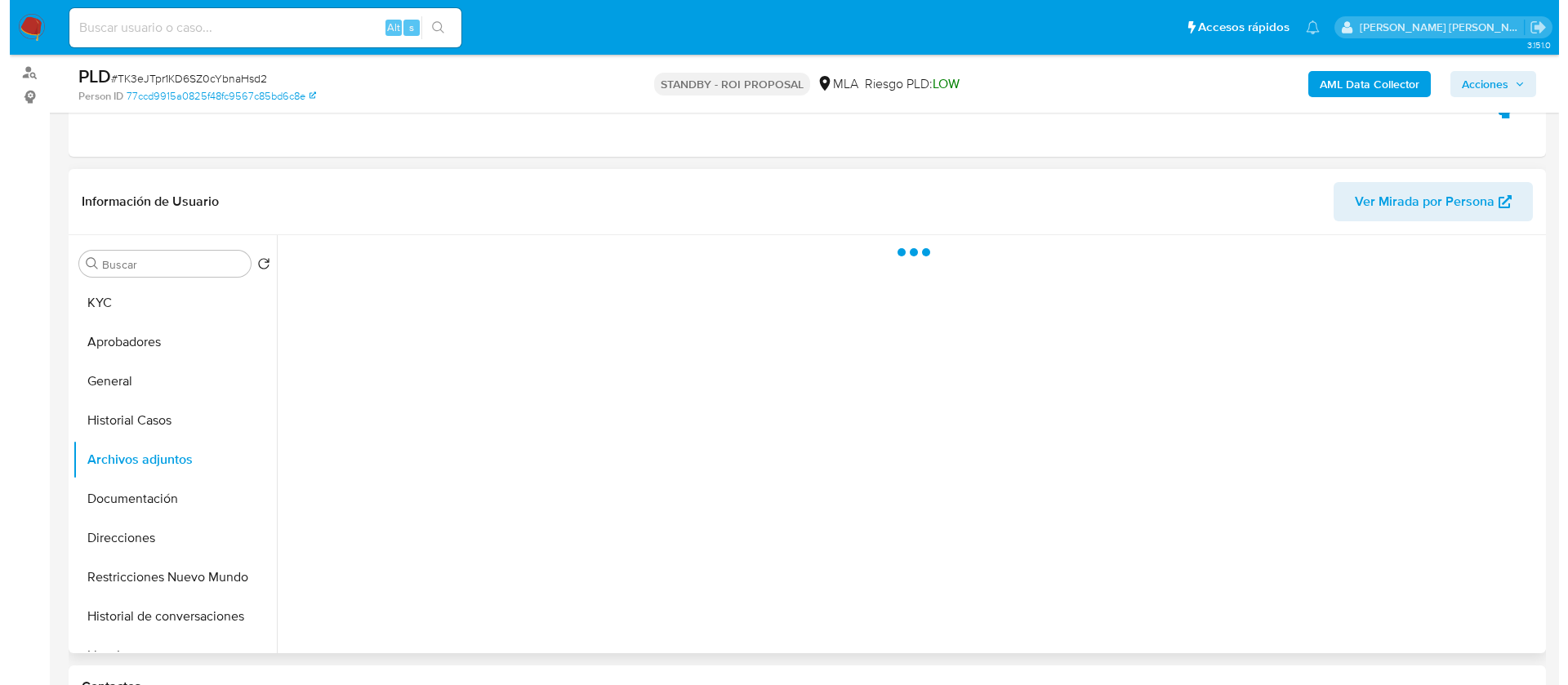
scroll to position [191, 0]
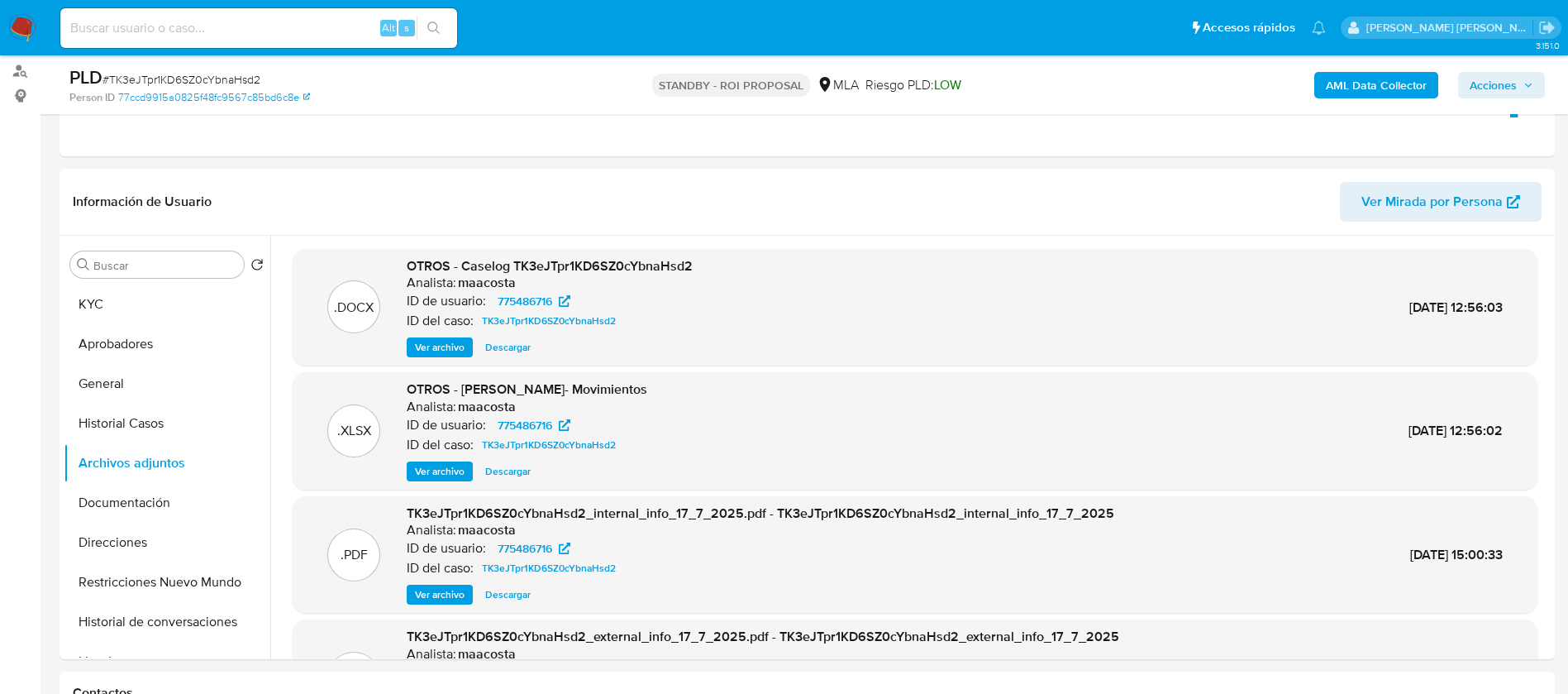
click at [441, 354] on span "Ver archivo" at bounding box center [439, 347] width 49 height 16
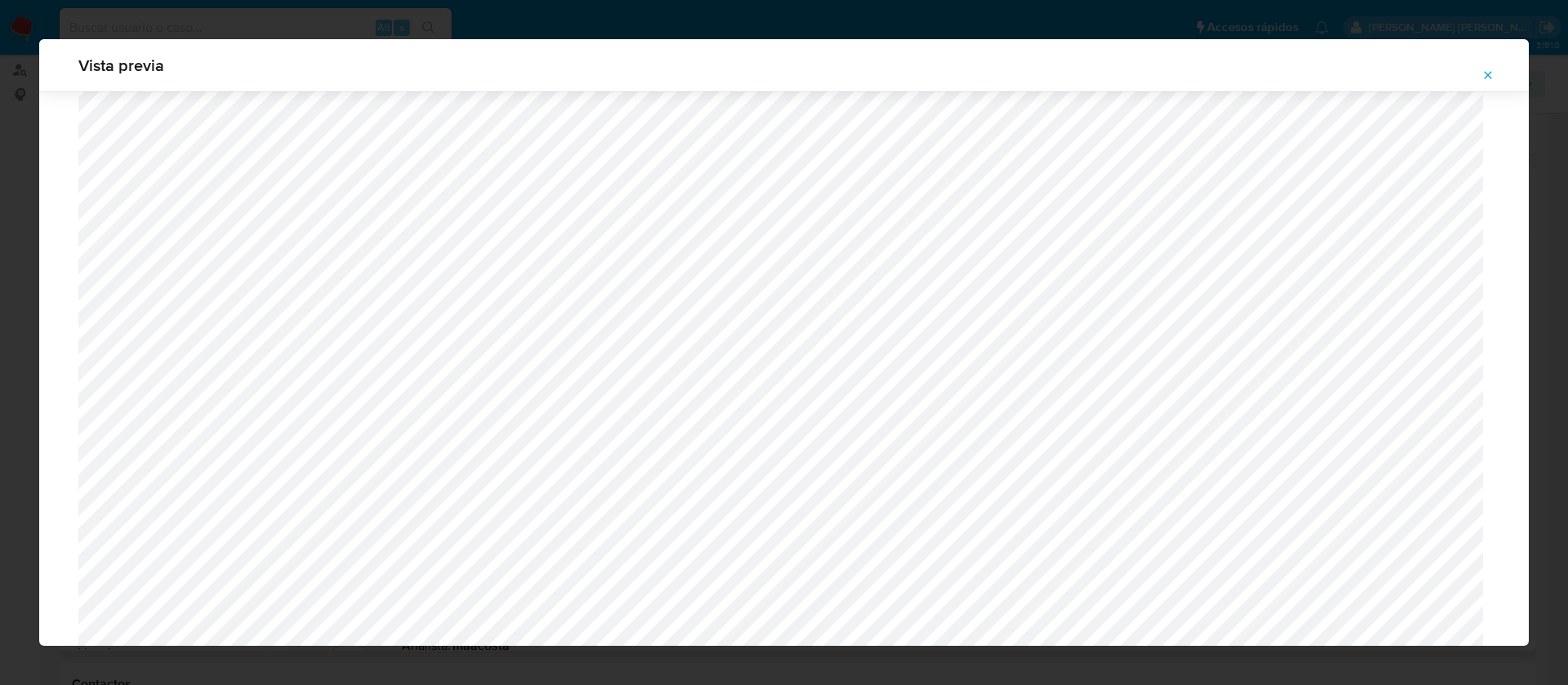
scroll to position [508, 0]
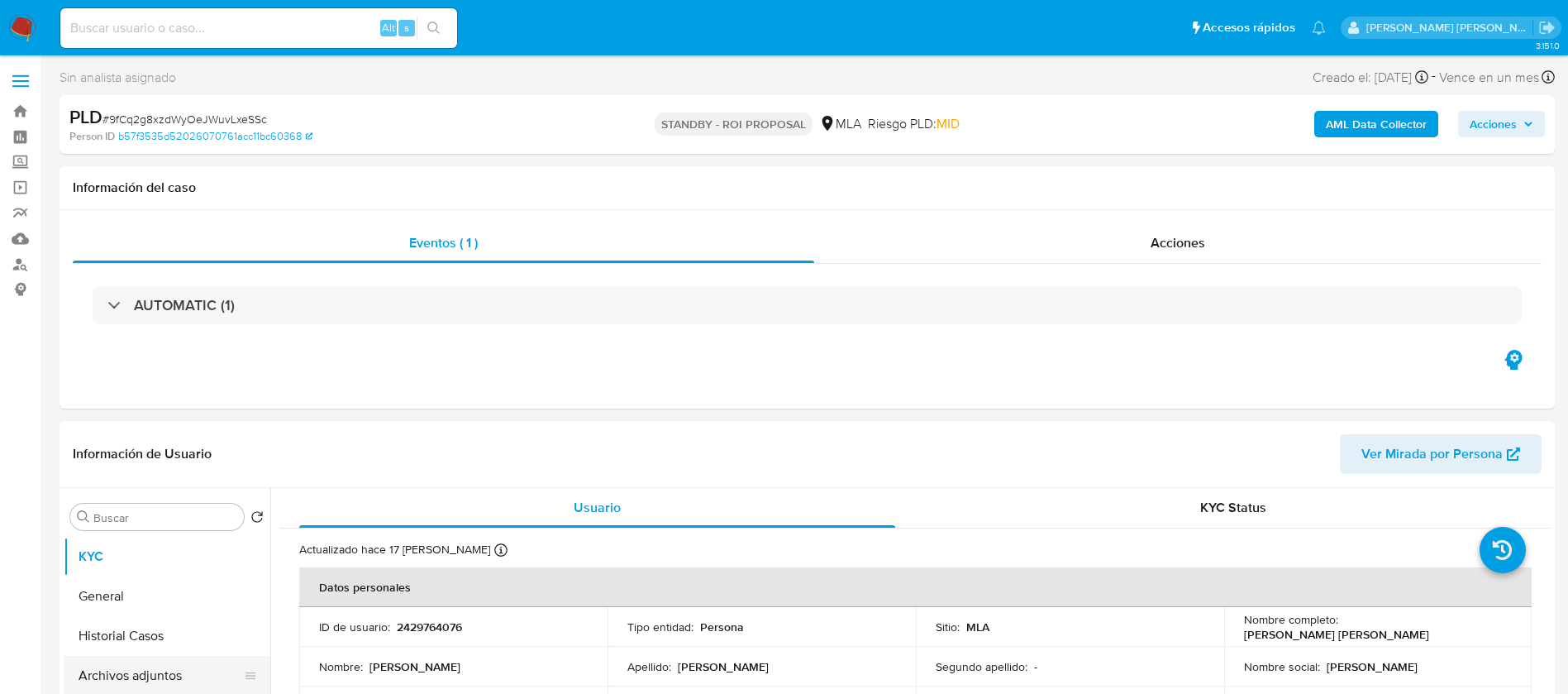
click at [142, 688] on button "Archivos adjuntos" at bounding box center [161, 676] width 194 height 40
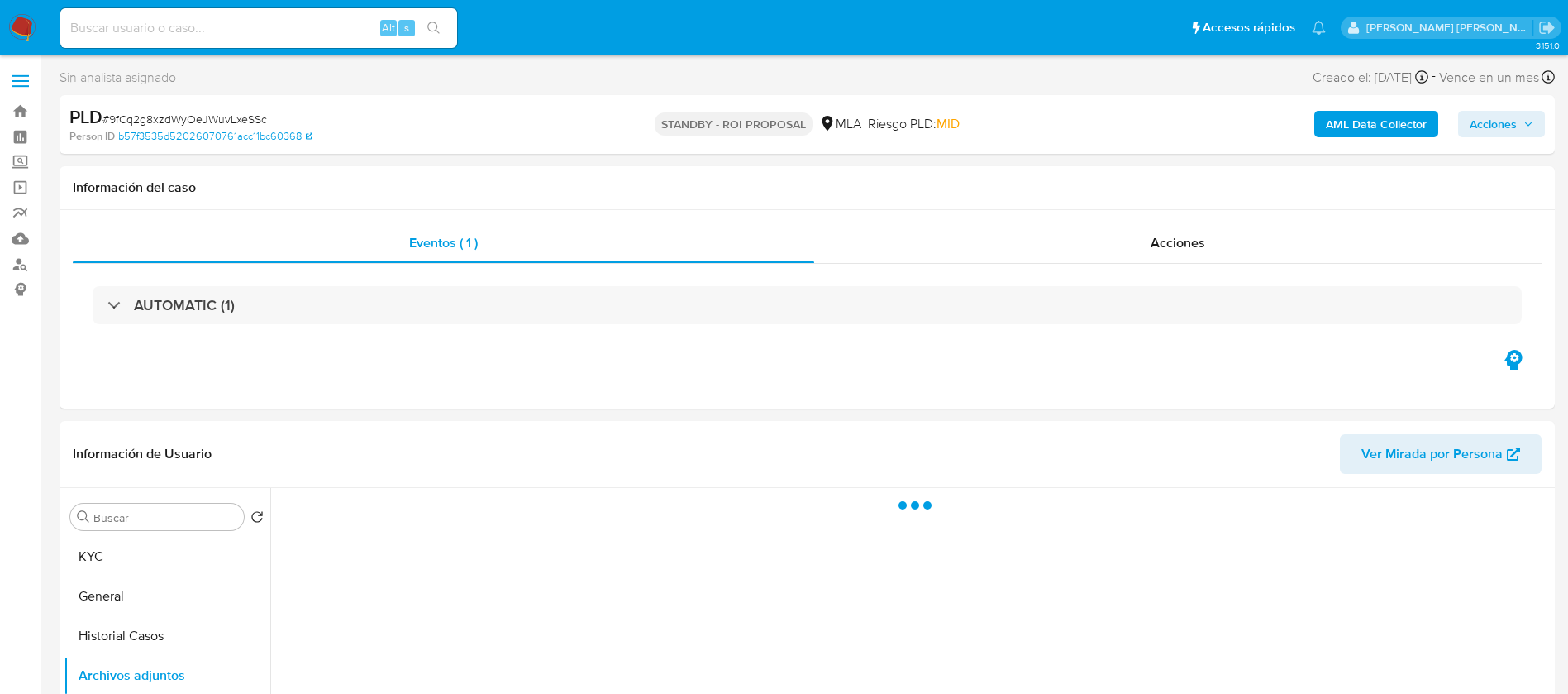
select select "10"
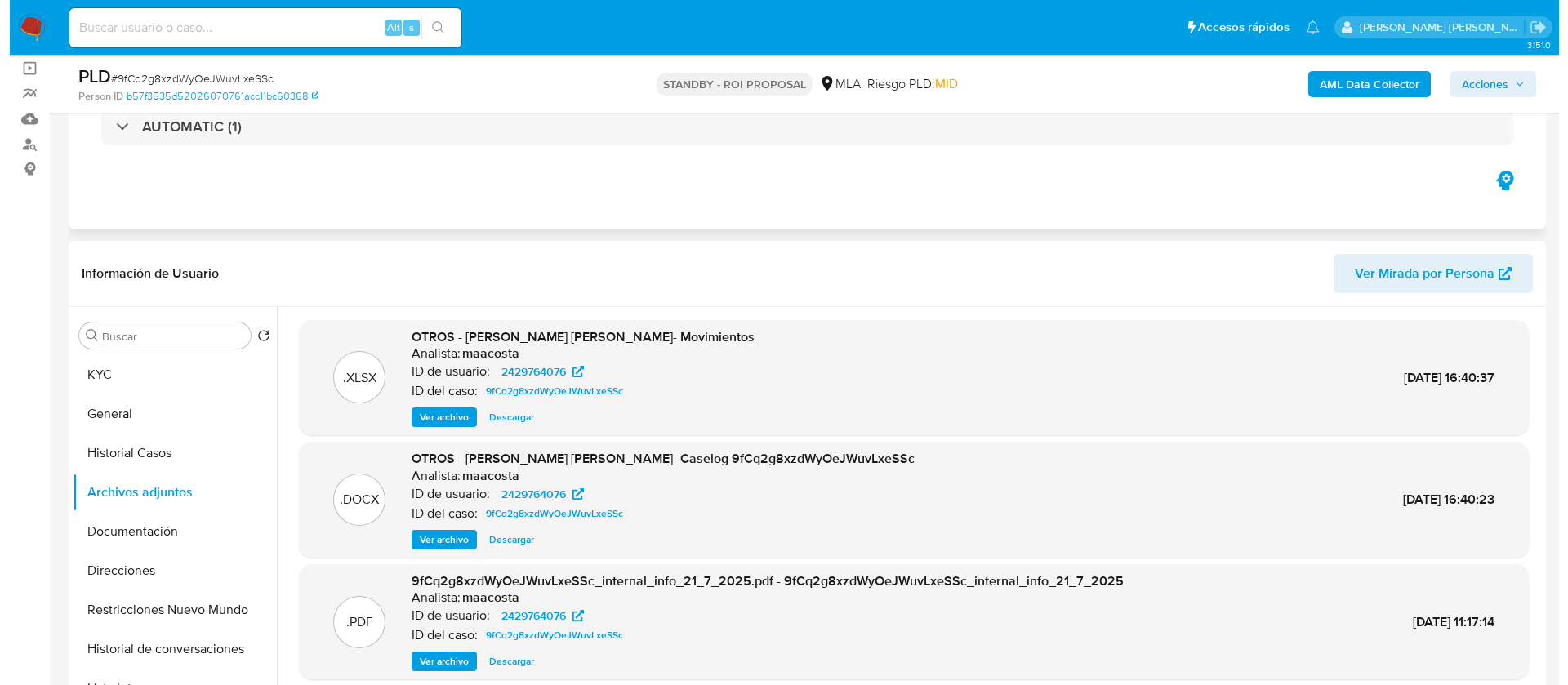
scroll to position [120, 0]
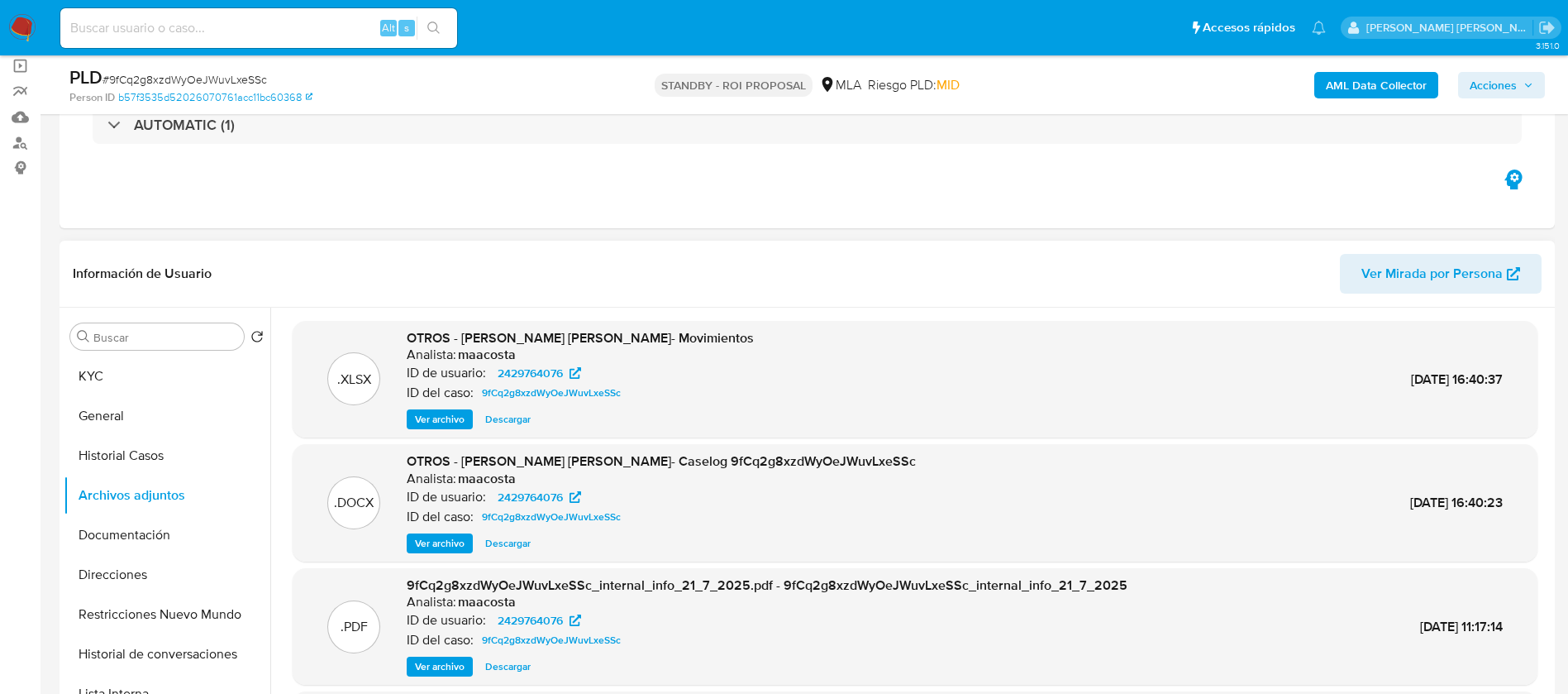
click at [421, 543] on span "Ver archivo" at bounding box center [439, 543] width 49 height 16
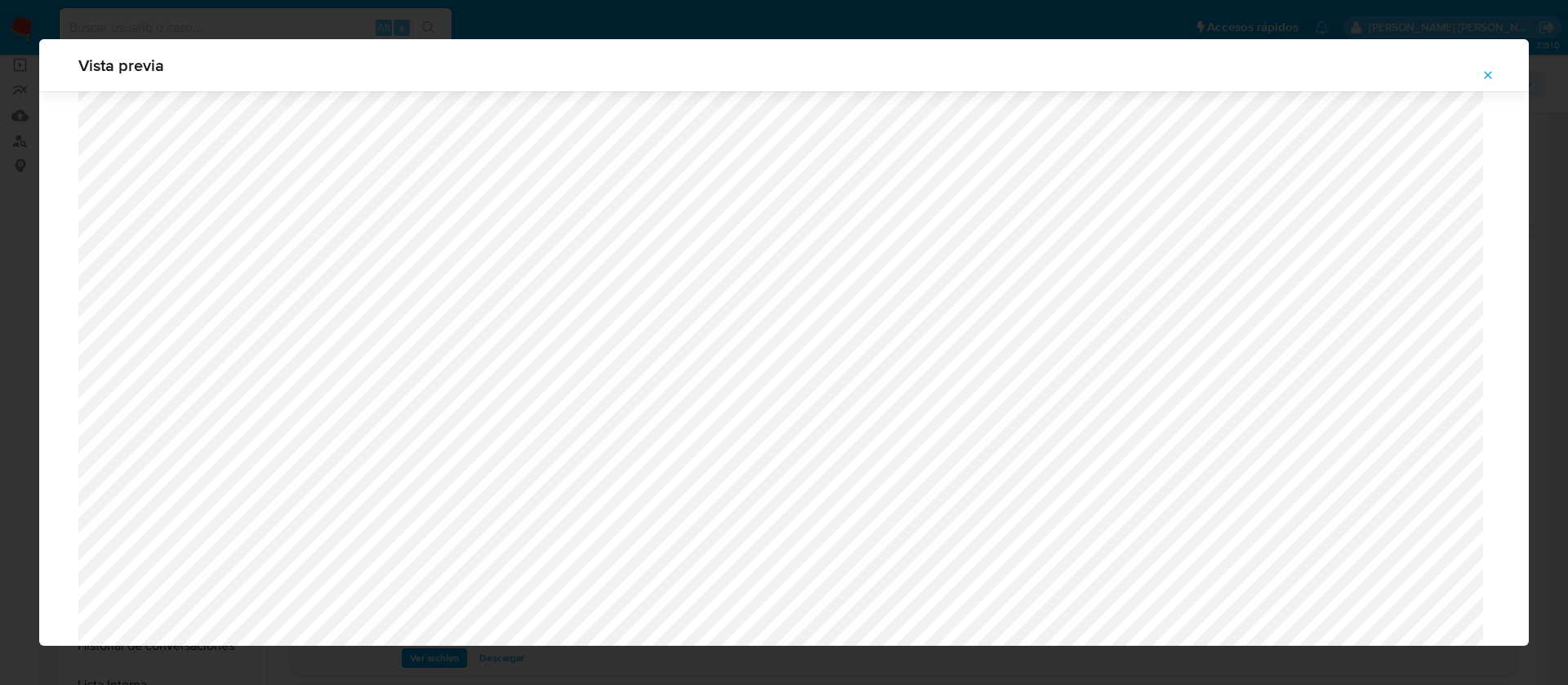
scroll to position [733, 0]
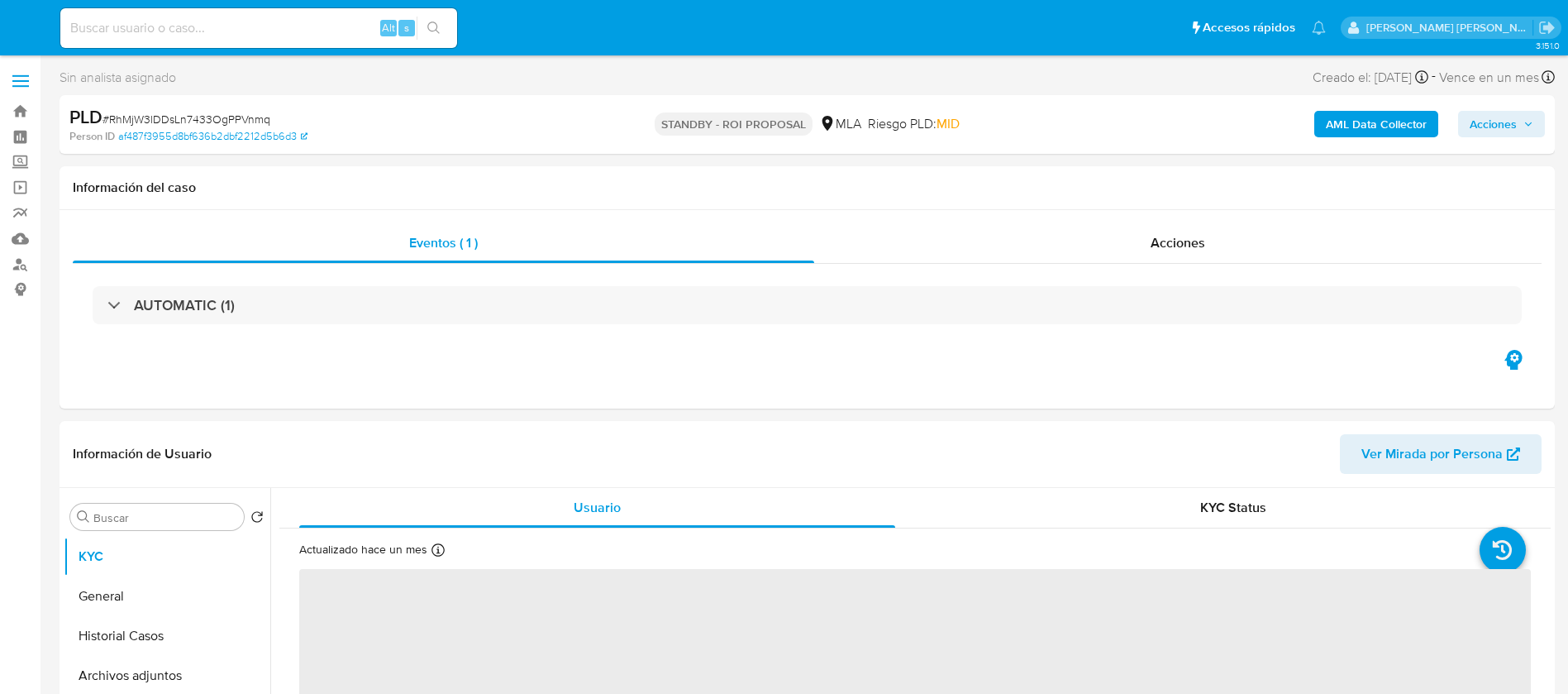
select select "10"
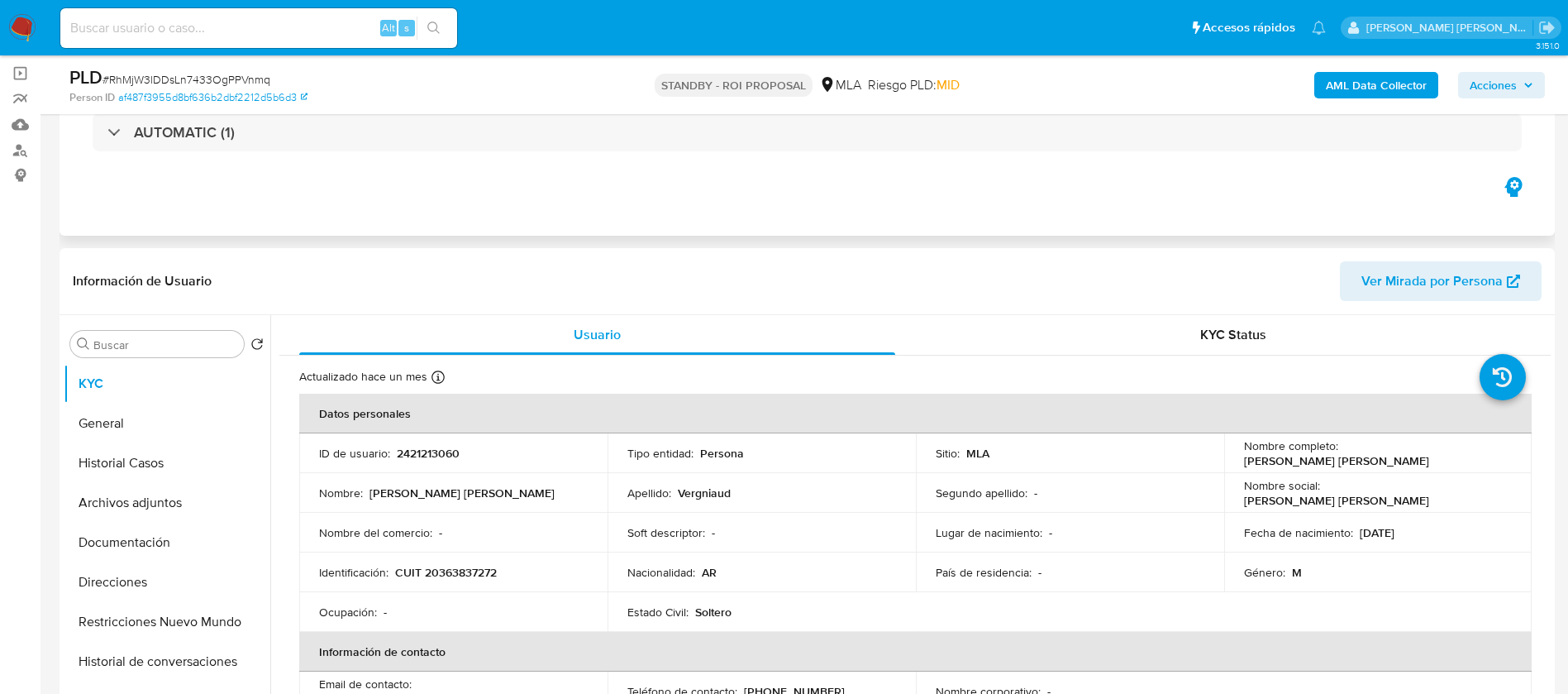
scroll to position [139, 0]
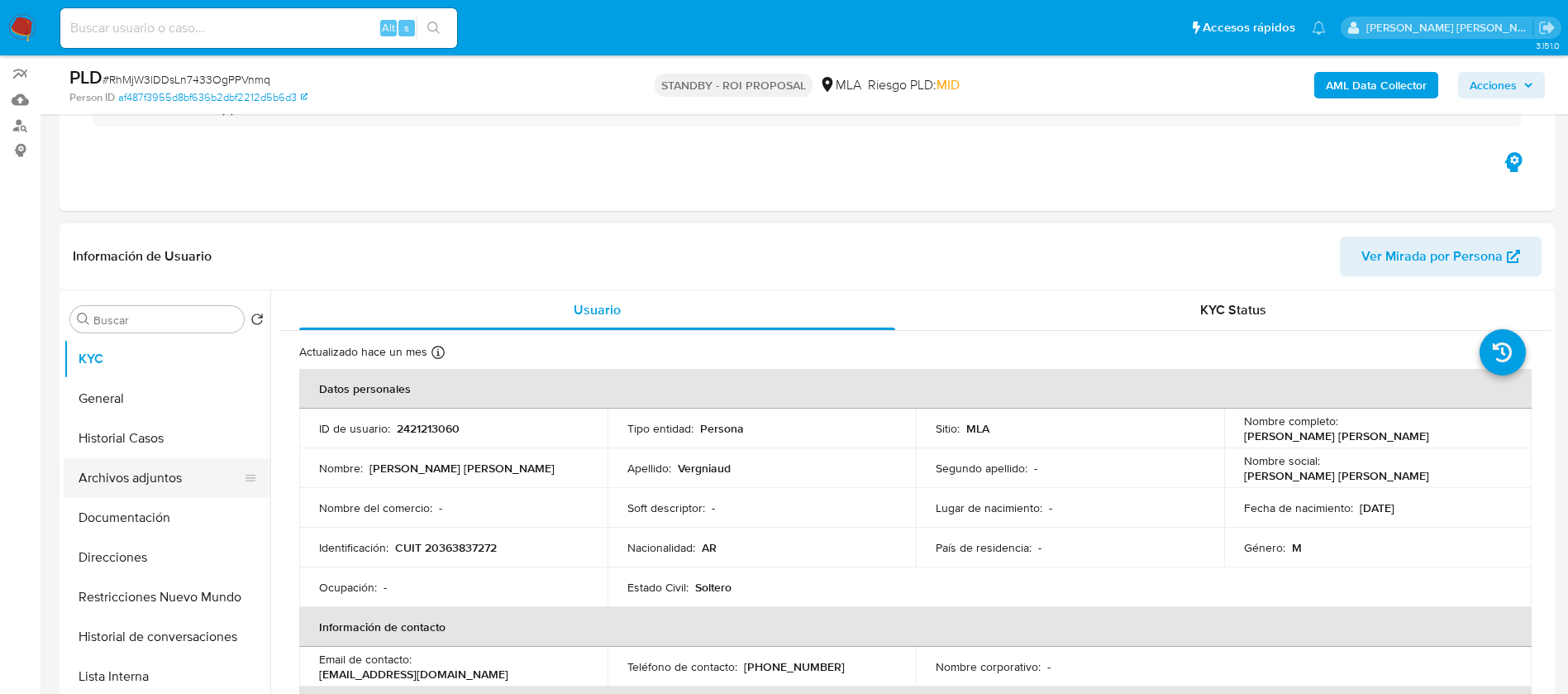
click at [128, 485] on button "Archivos adjuntos" at bounding box center [161, 478] width 194 height 40
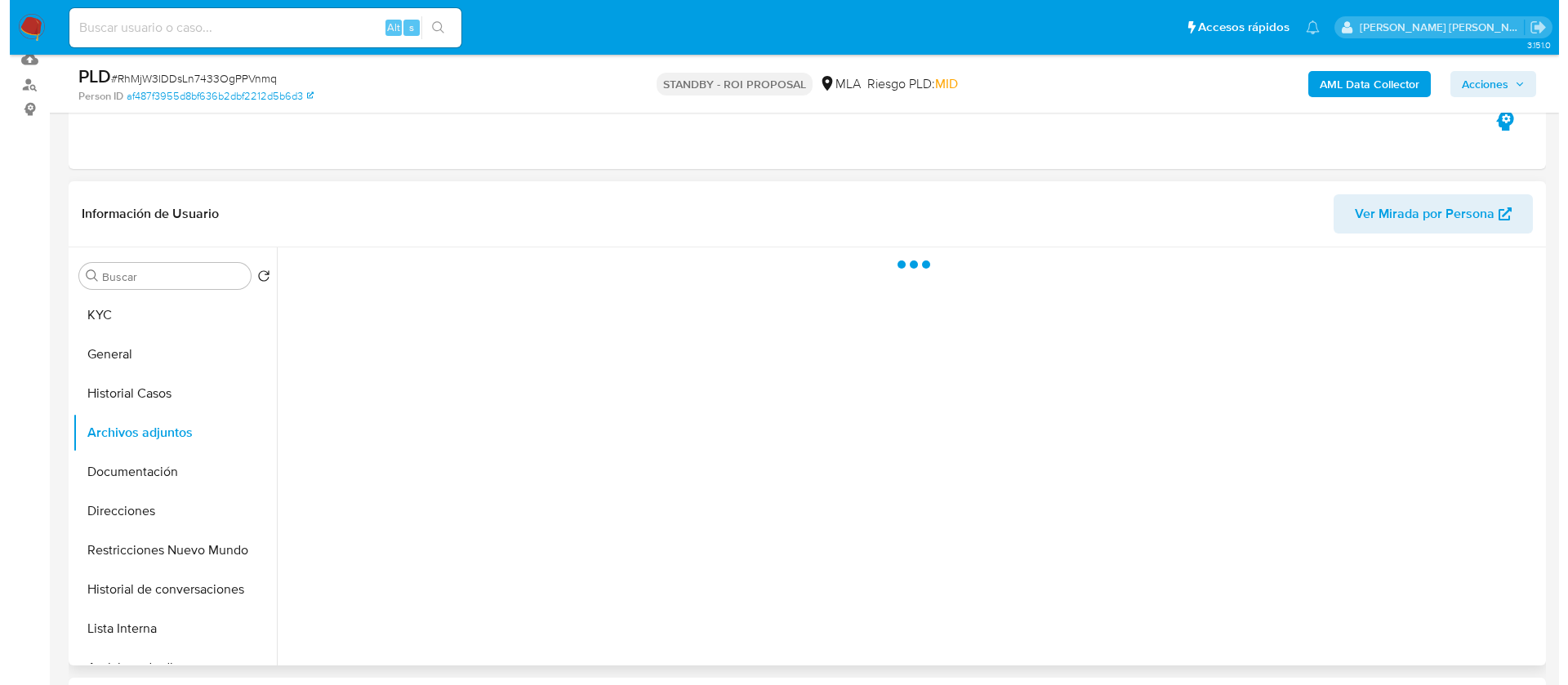
scroll to position [179, 0]
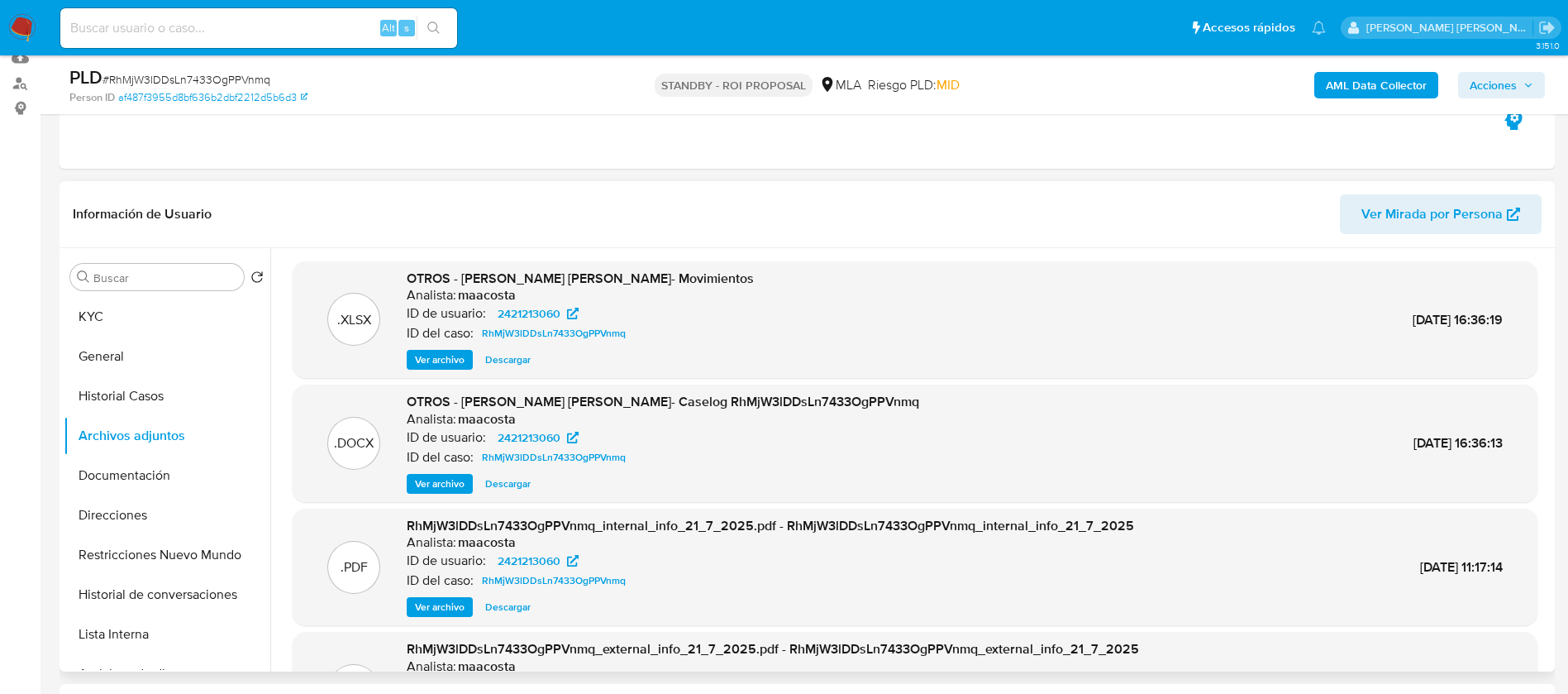
click at [424, 484] on span "Ver archivo" at bounding box center [439, 483] width 49 height 16
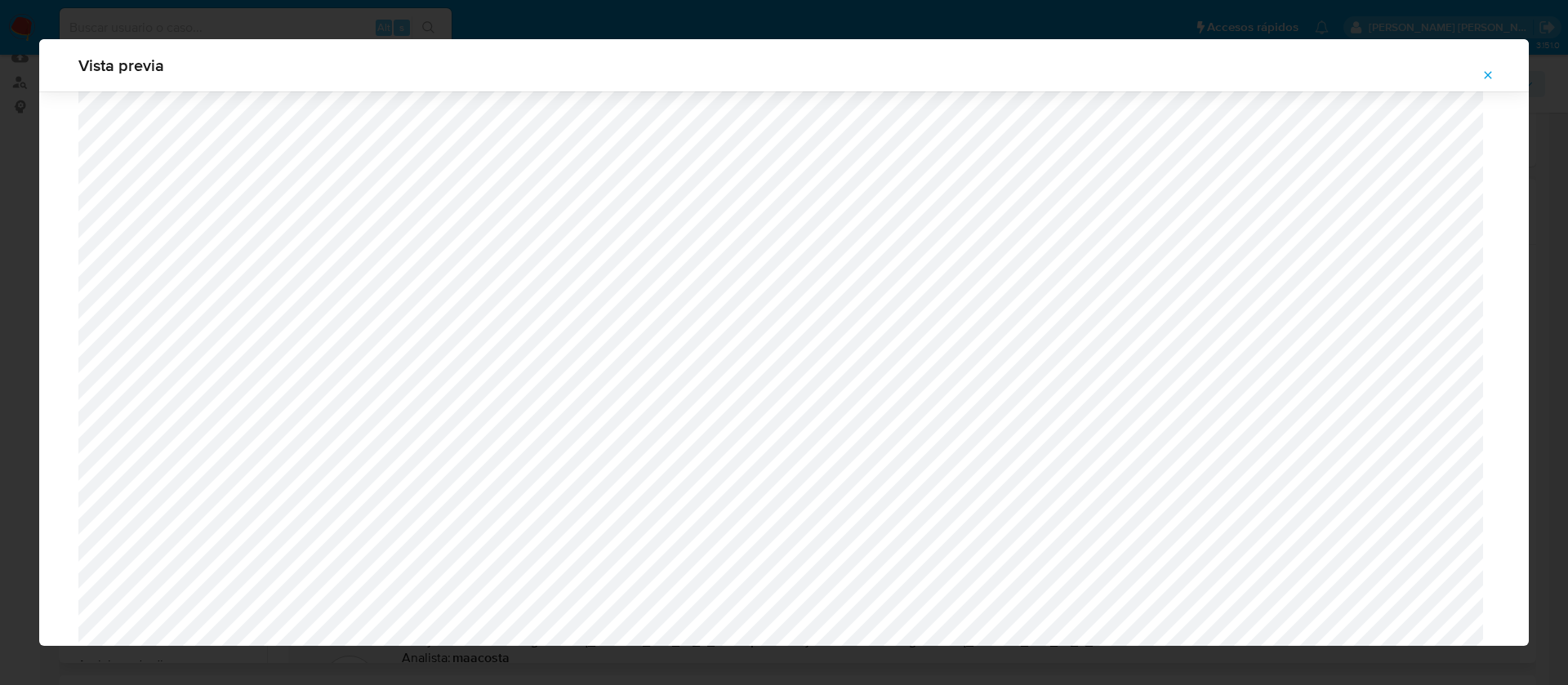
scroll to position [756, 0]
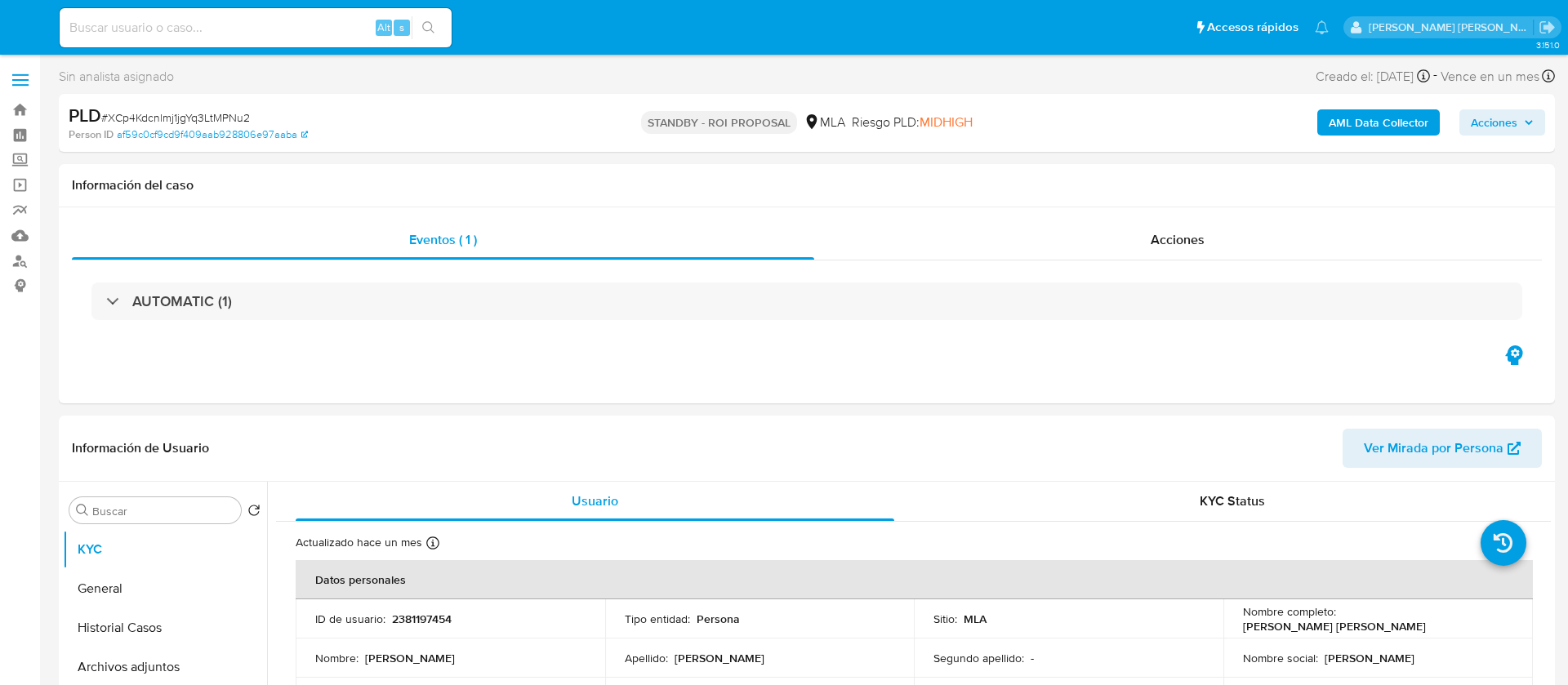
select select "10"
click at [156, 681] on button "Archivos adjuntos" at bounding box center [159, 667] width 191 height 39
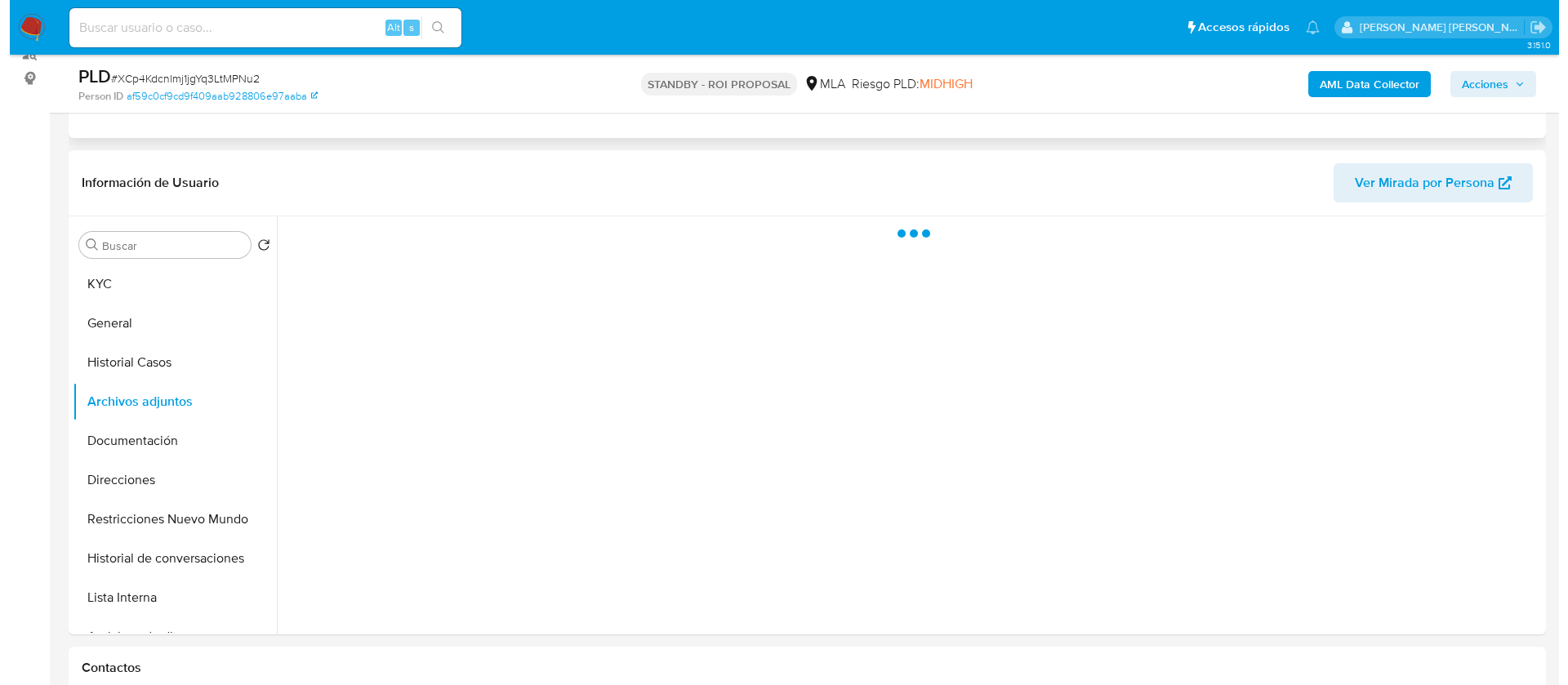
scroll to position [211, 0]
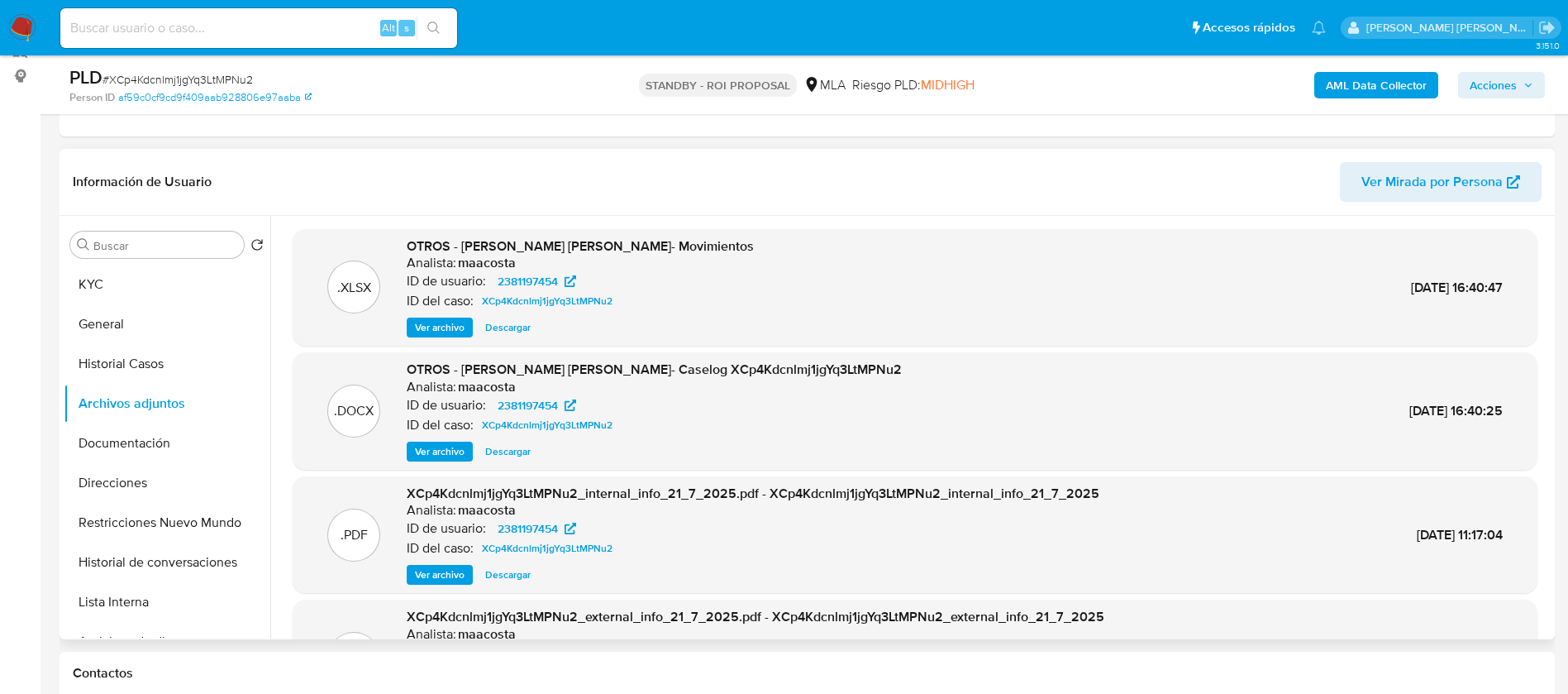
click at [432, 452] on span "Ver archivo" at bounding box center [439, 451] width 49 height 16
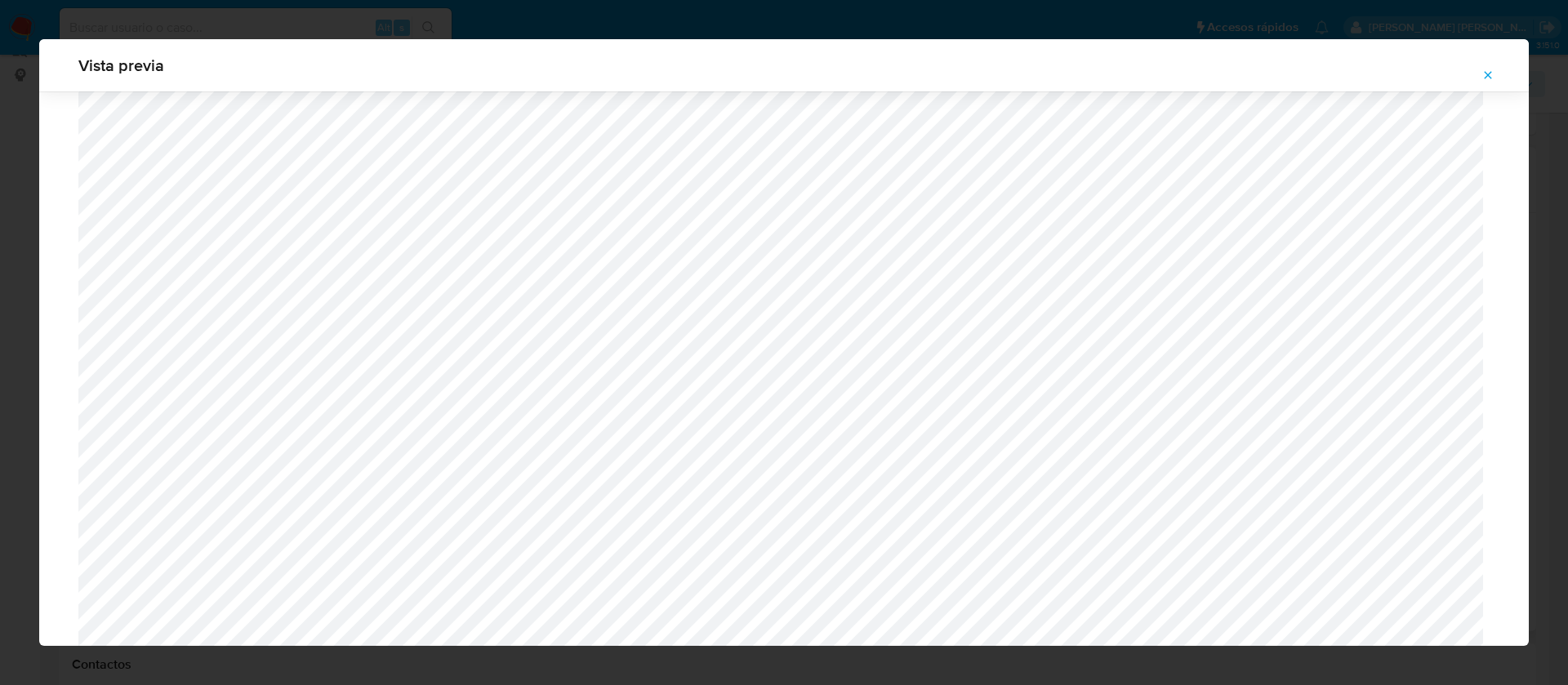
scroll to position [659, 0]
click at [747, 33] on div "Vista previa" at bounding box center [784, 342] width 1568 height 685
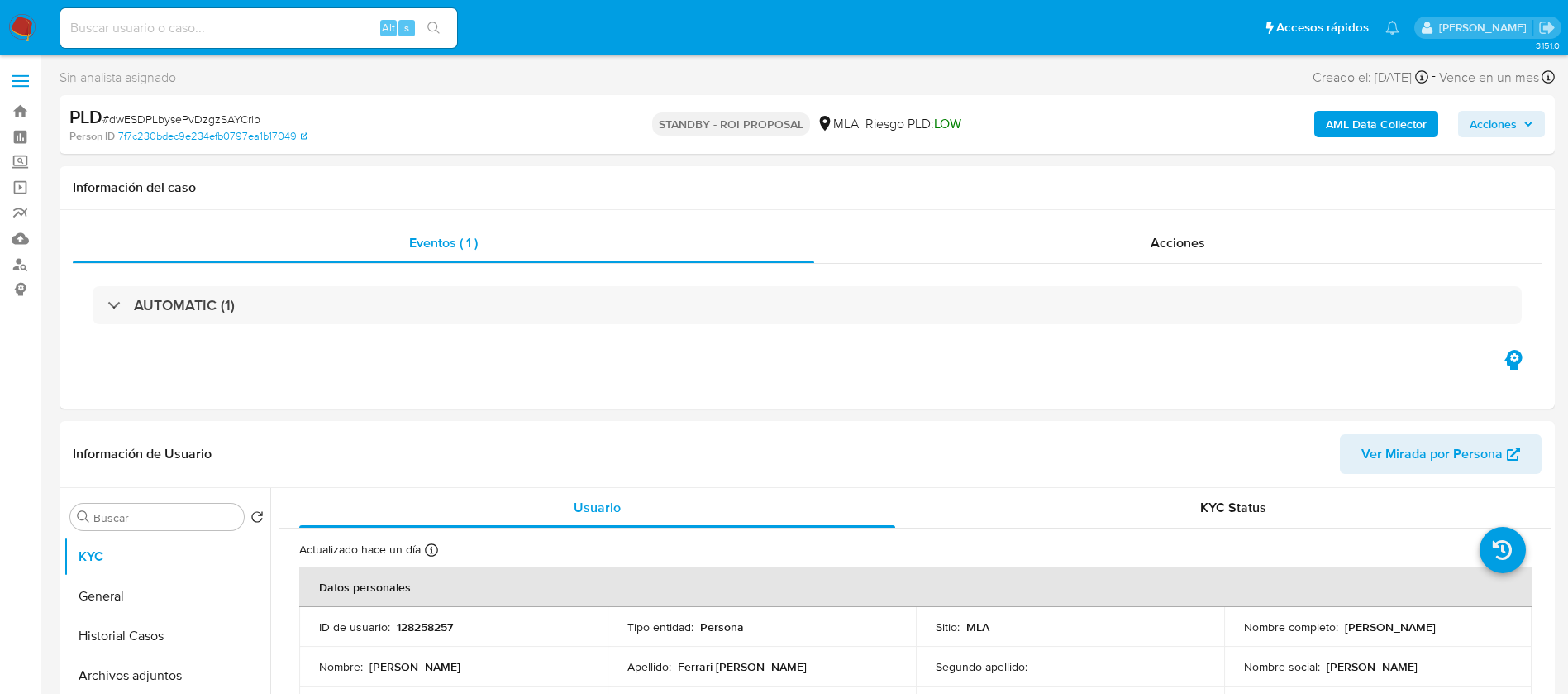
select select "10"
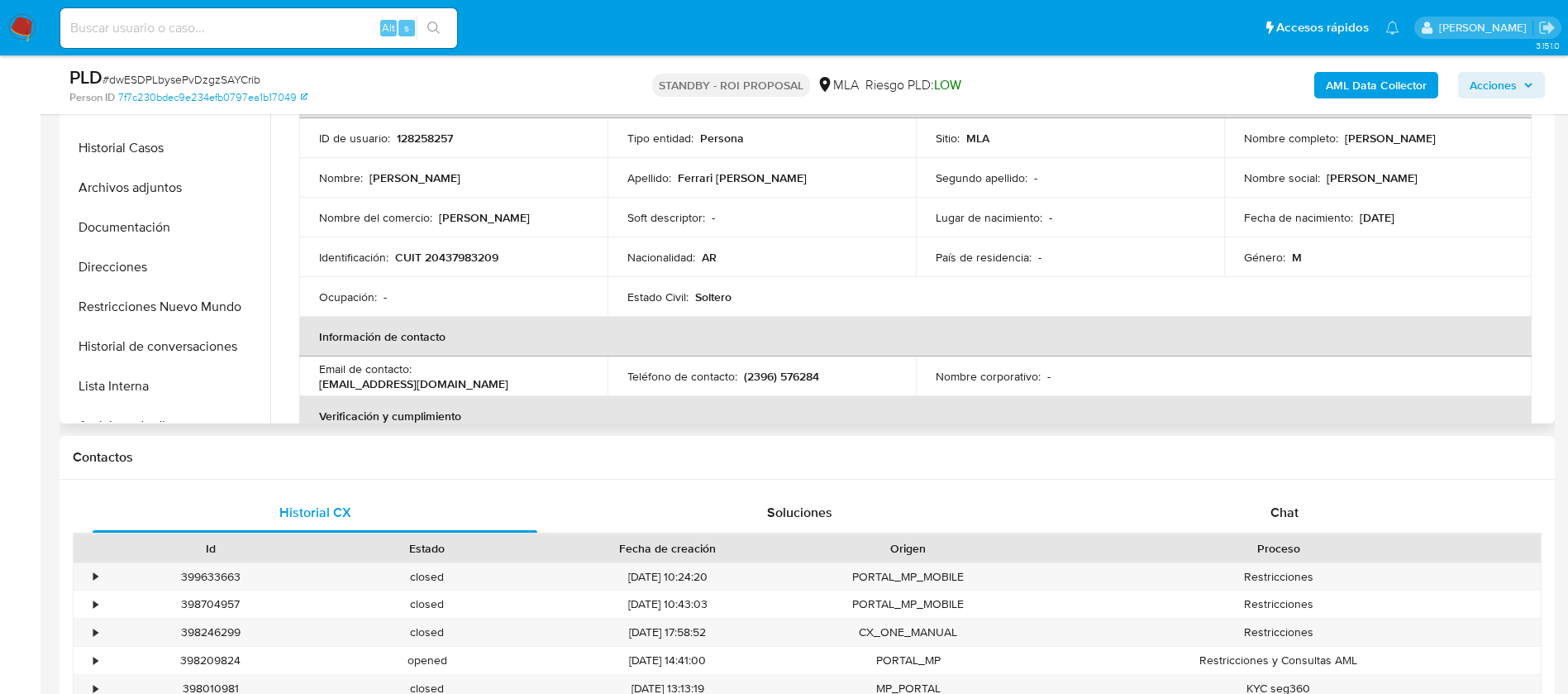
scroll to position [454, 0]
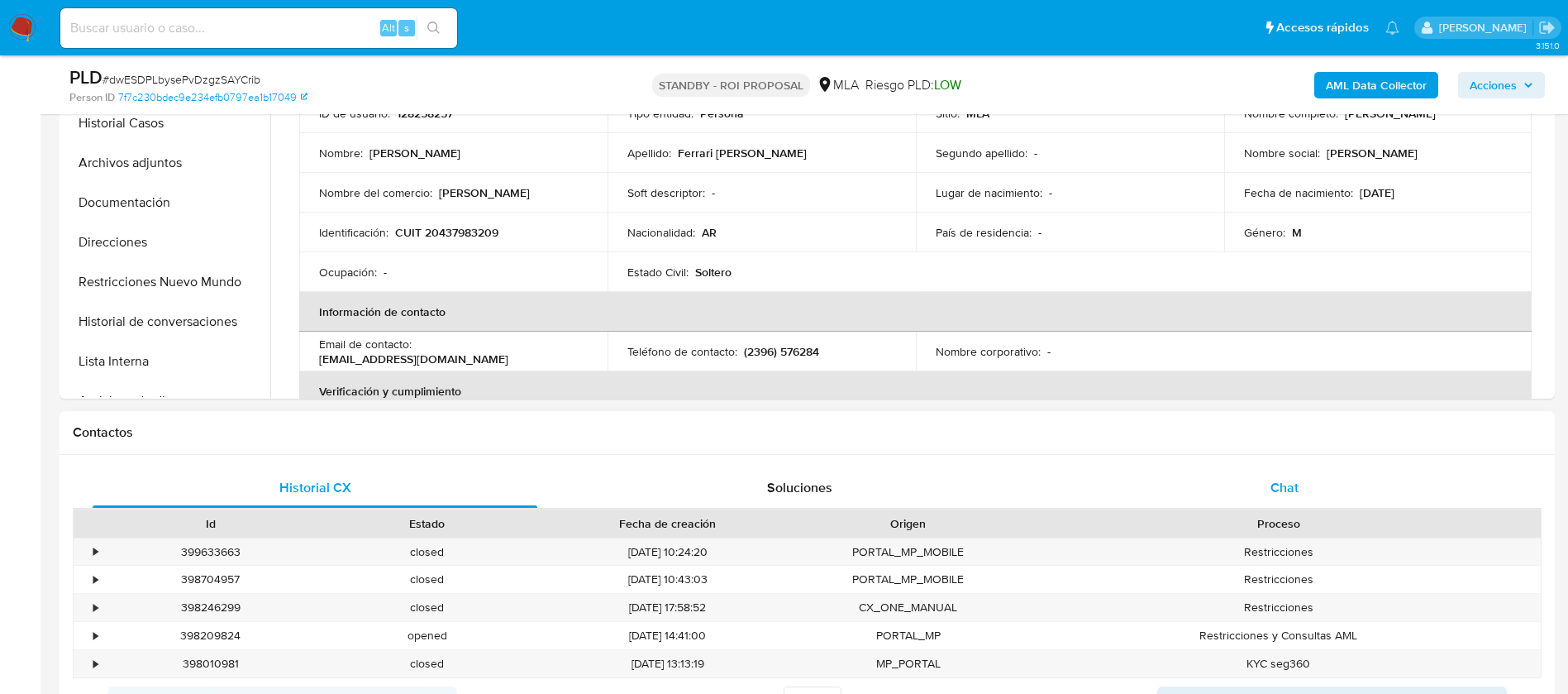
click at [1272, 501] on div "Chat" at bounding box center [1284, 488] width 445 height 40
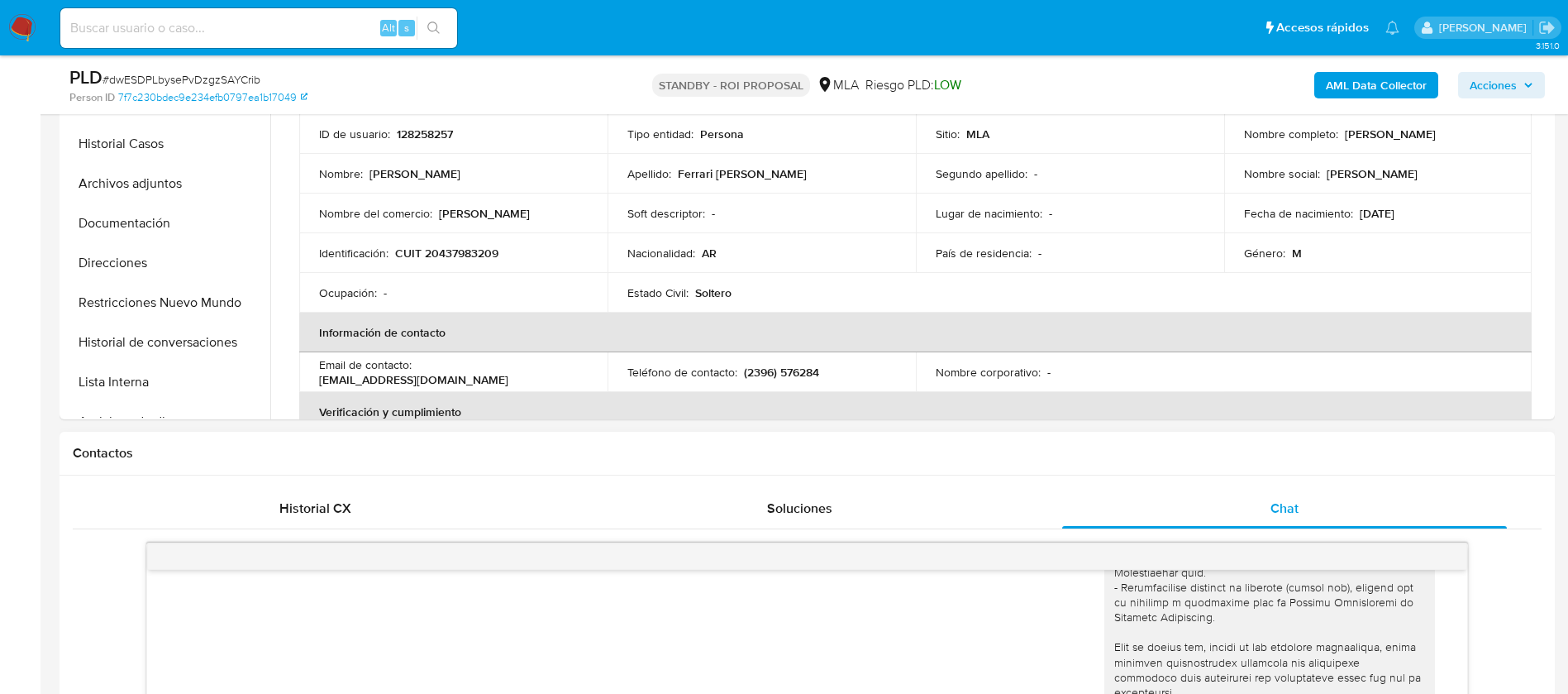
scroll to position [383, 0]
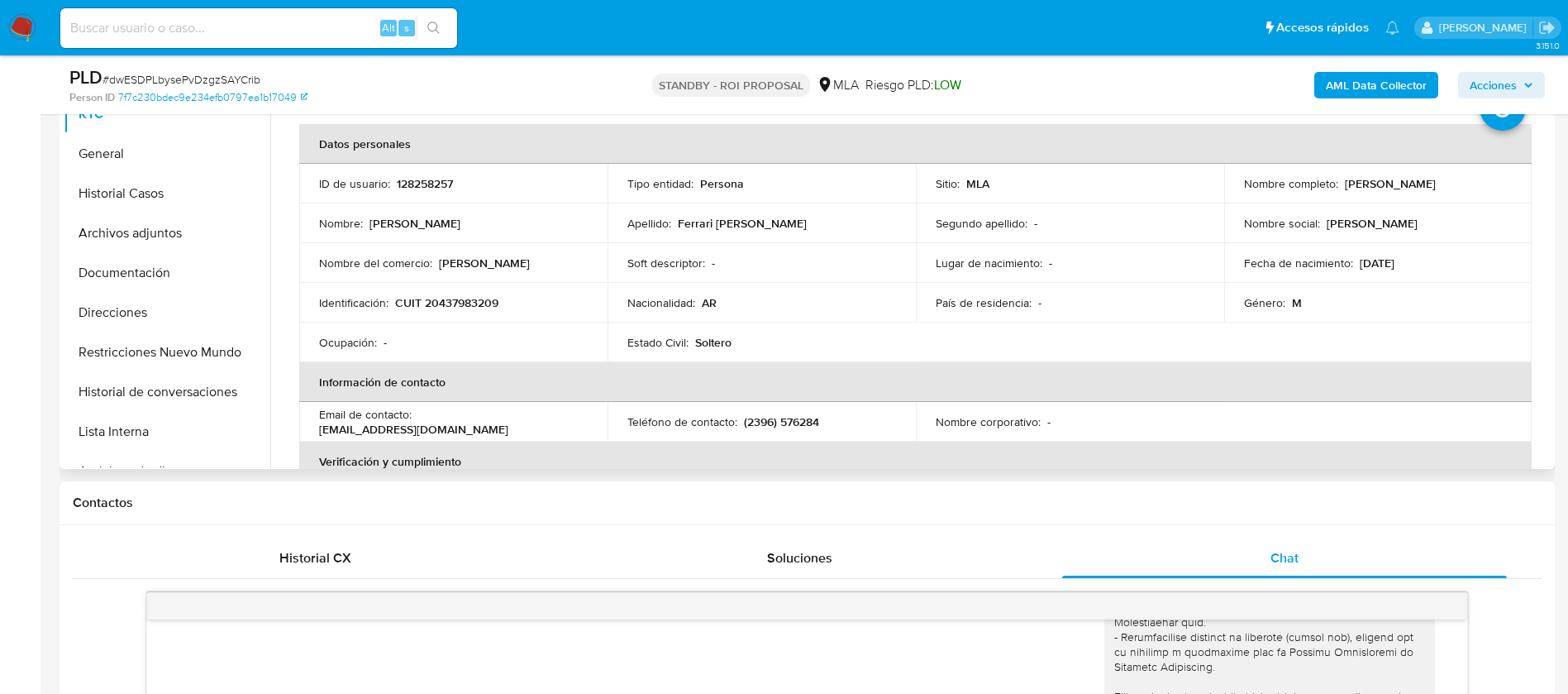
click at [1436, 182] on p "[PERSON_NAME]" at bounding box center [1390, 183] width 91 height 15
copy p "[GEOGRAPHIC_DATA]"
click at [1436, 180] on p "[PERSON_NAME]" at bounding box center [1390, 183] width 91 height 15
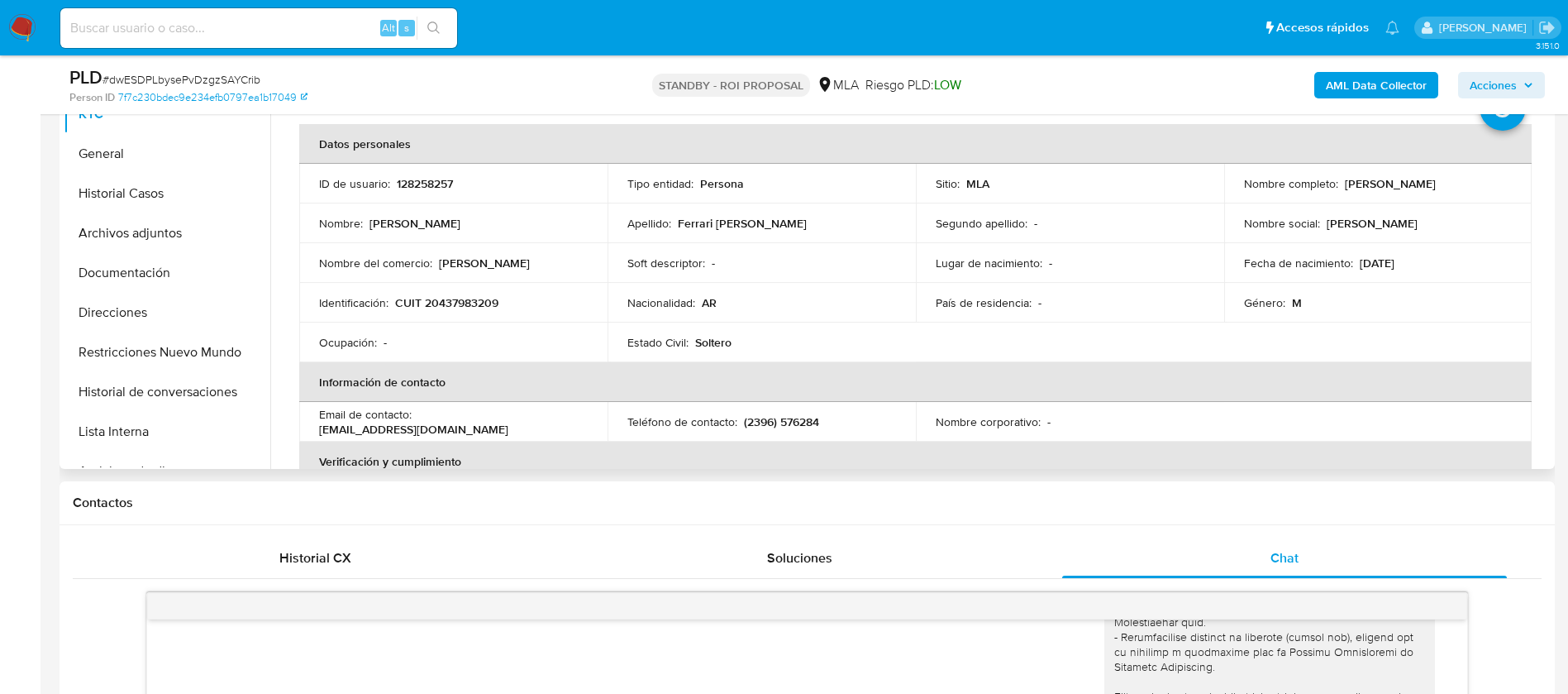
drag, startPoint x: 1341, startPoint y: 186, endPoint x: 1411, endPoint y: 196, distance: 70.7
click at [1411, 196] on td "Nombre completo : Mateo Miguel Ferrari Cuneo" at bounding box center [1378, 183] width 308 height 40
copy p "[PERSON_NAME] Ferrari [PERSON_NAME]"
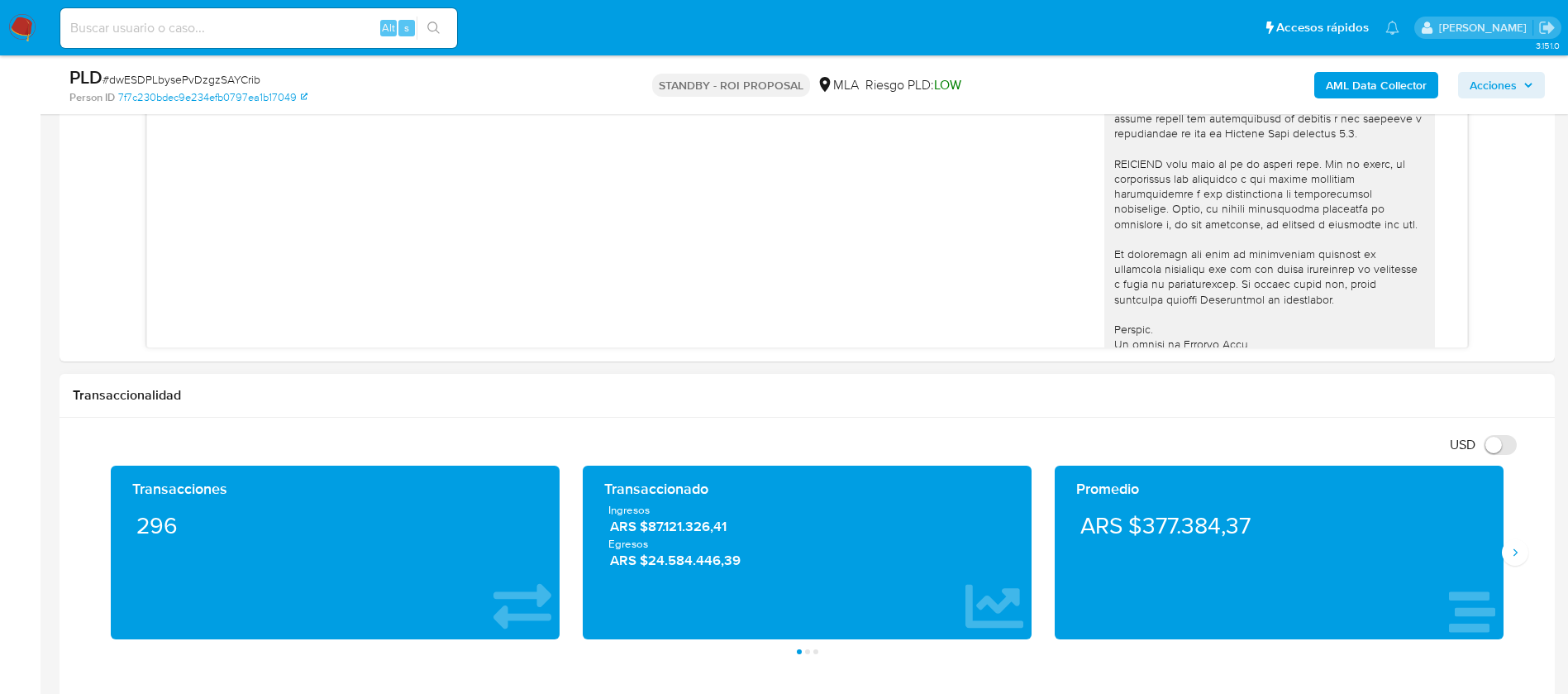
scroll to position [1026, 0]
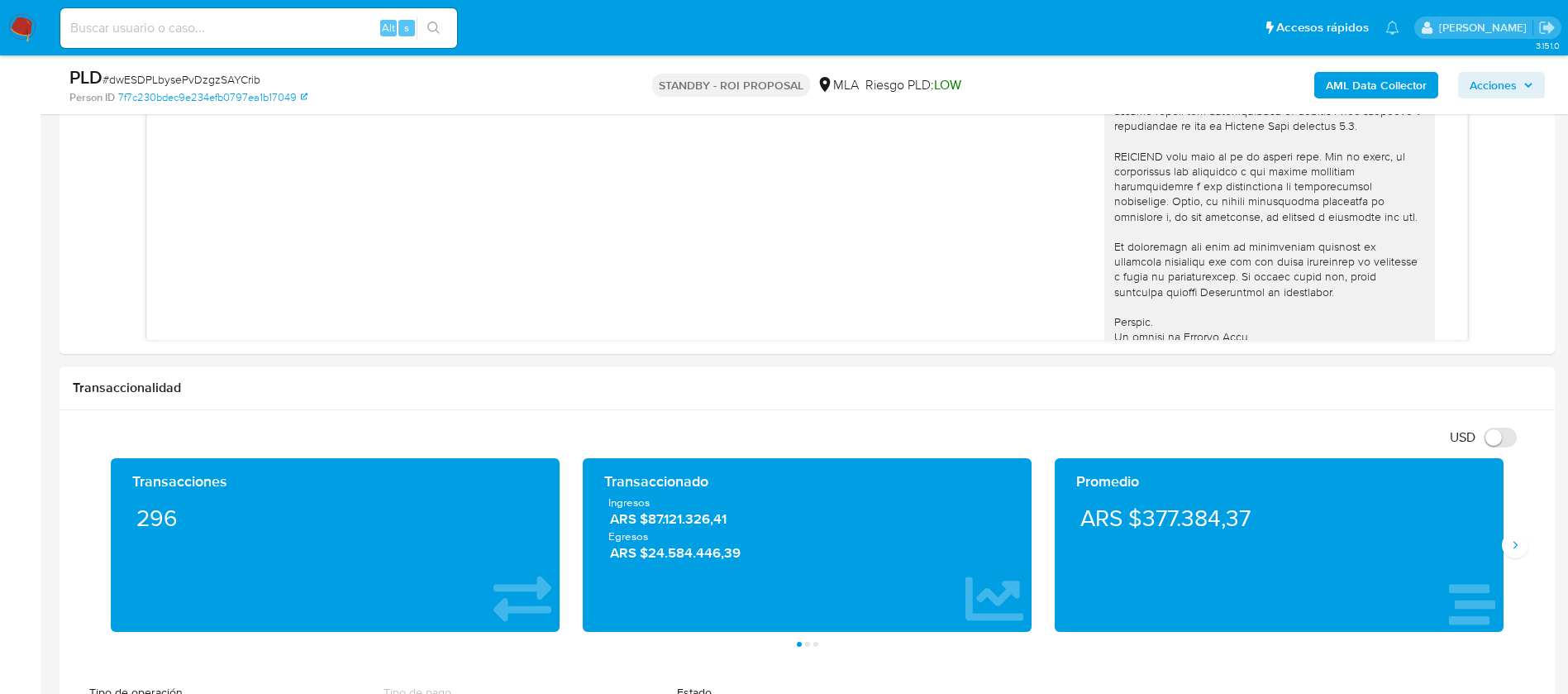
click at [1517, 558] on div "Transacciones 296 Transaccionado Ingresos ARS $87.121.326,41 Egresos ARS $24.58…" at bounding box center [807, 552] width 1469 height 189
click at [1517, 553] on button "Siguiente" at bounding box center [1514, 544] width 27 height 27
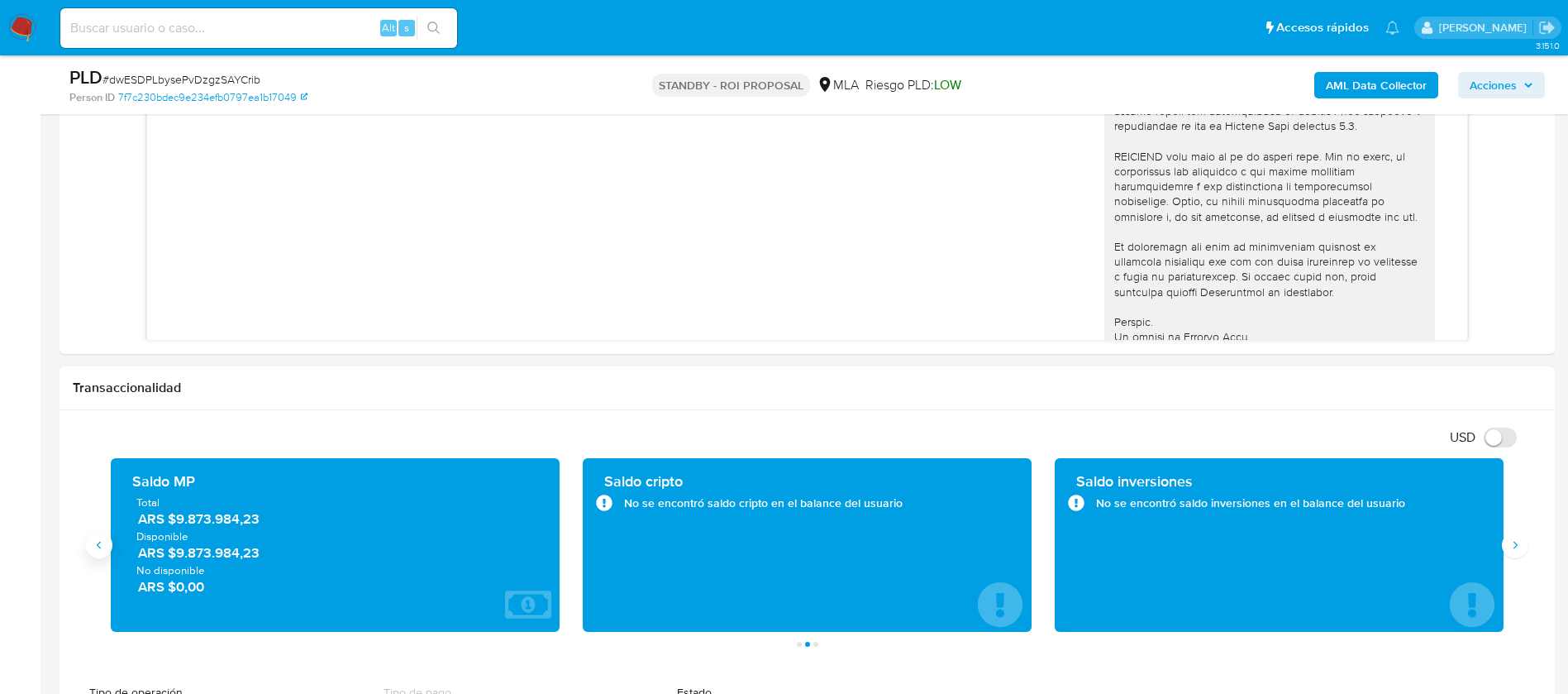
click at [101, 554] on button "Anterior" at bounding box center [99, 544] width 27 height 27
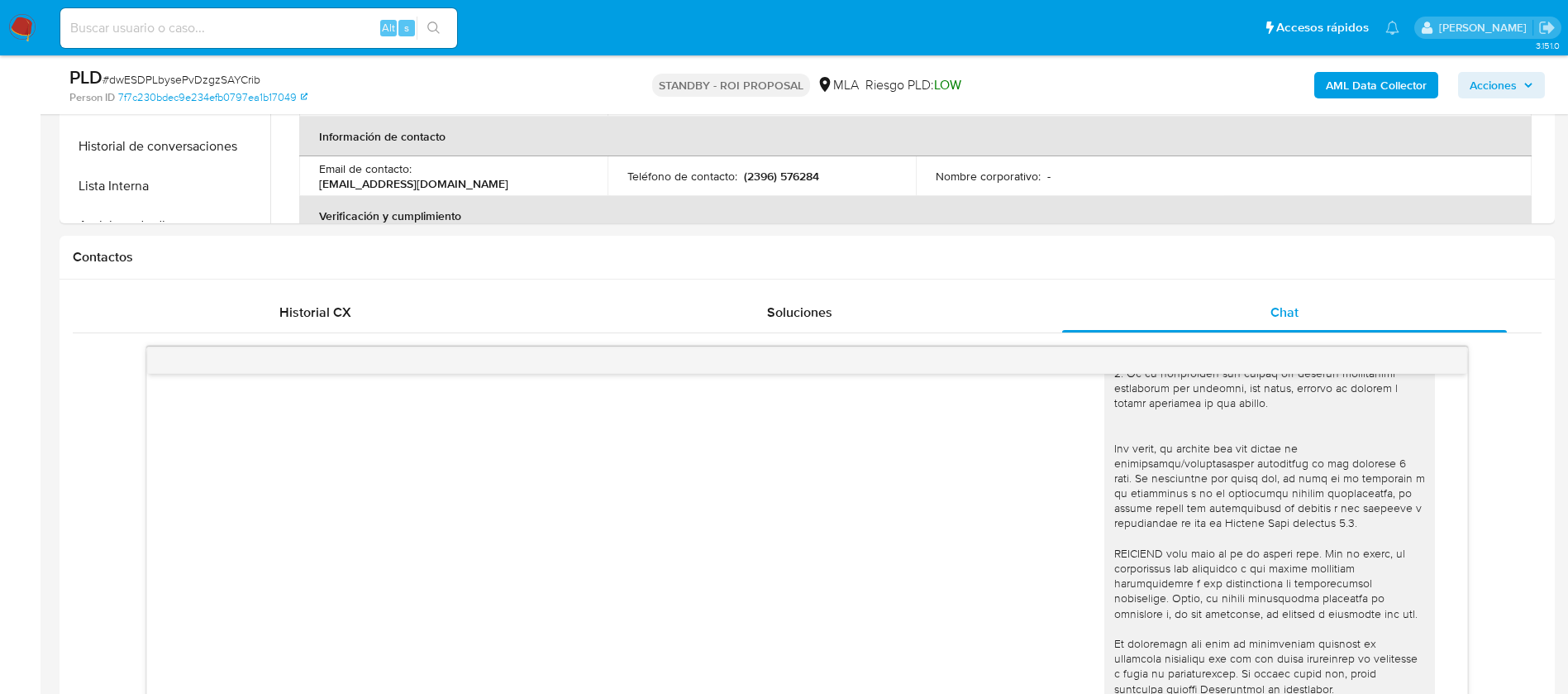
scroll to position [627, 0]
click at [368, 320] on div "Historial CX" at bounding box center [315, 315] width 445 height 40
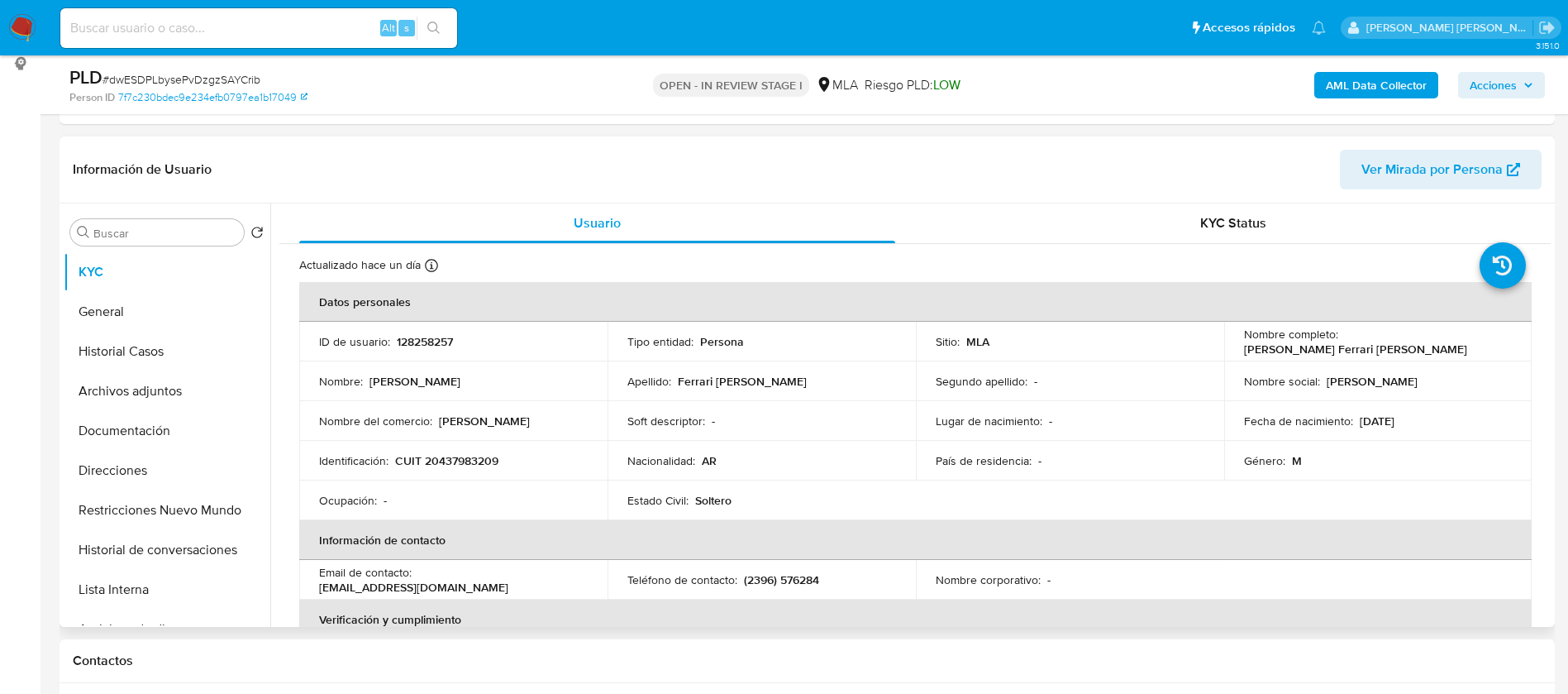
scroll to position [347, 0]
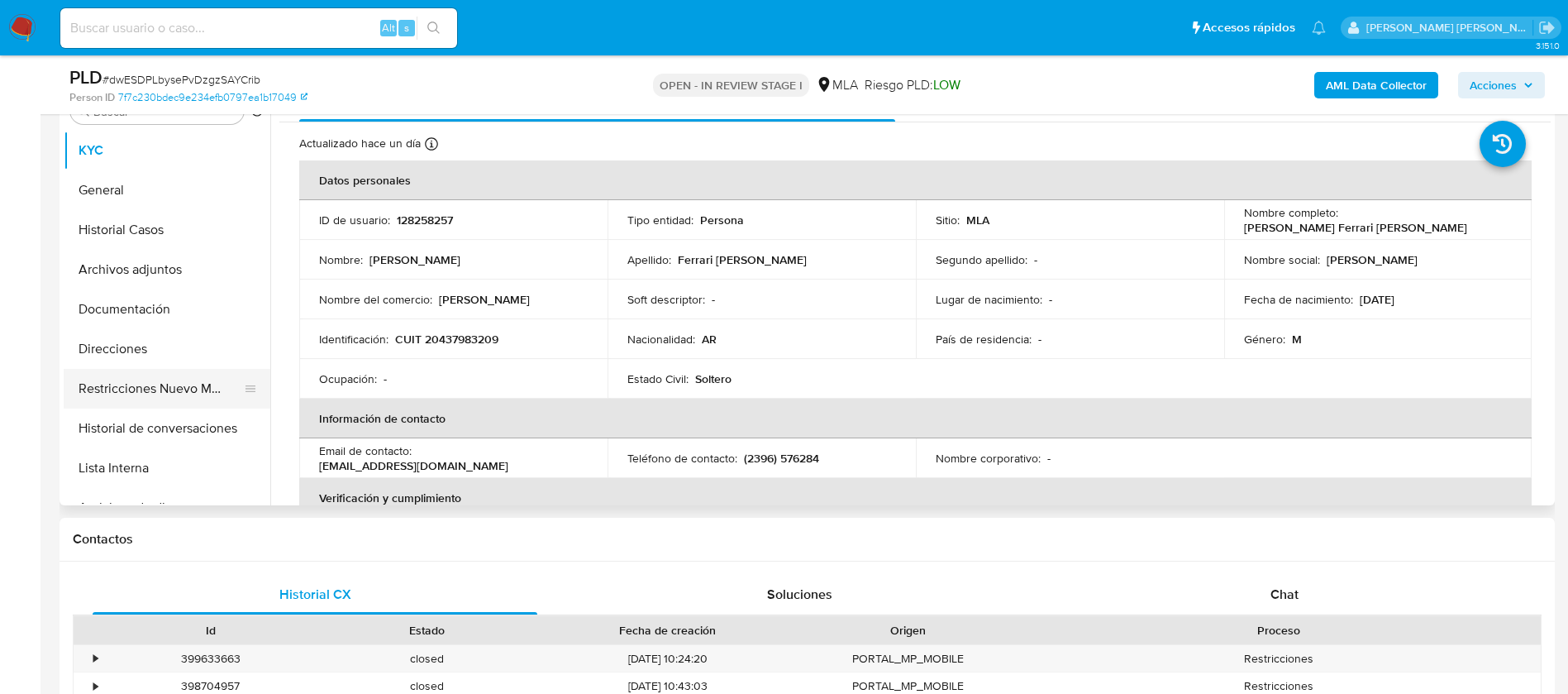
click at [121, 376] on button "Restricciones Nuevo Mundo" at bounding box center [161, 389] width 194 height 40
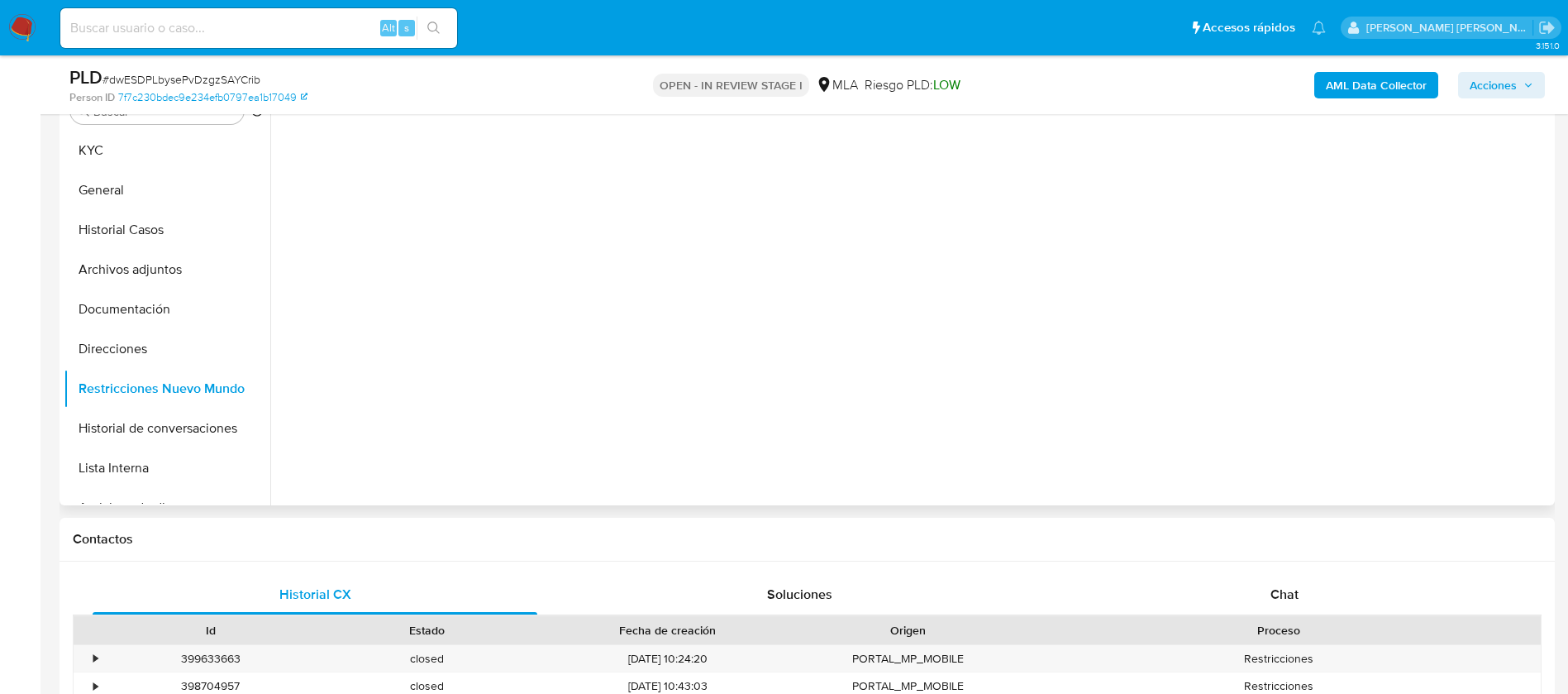
select select "10"
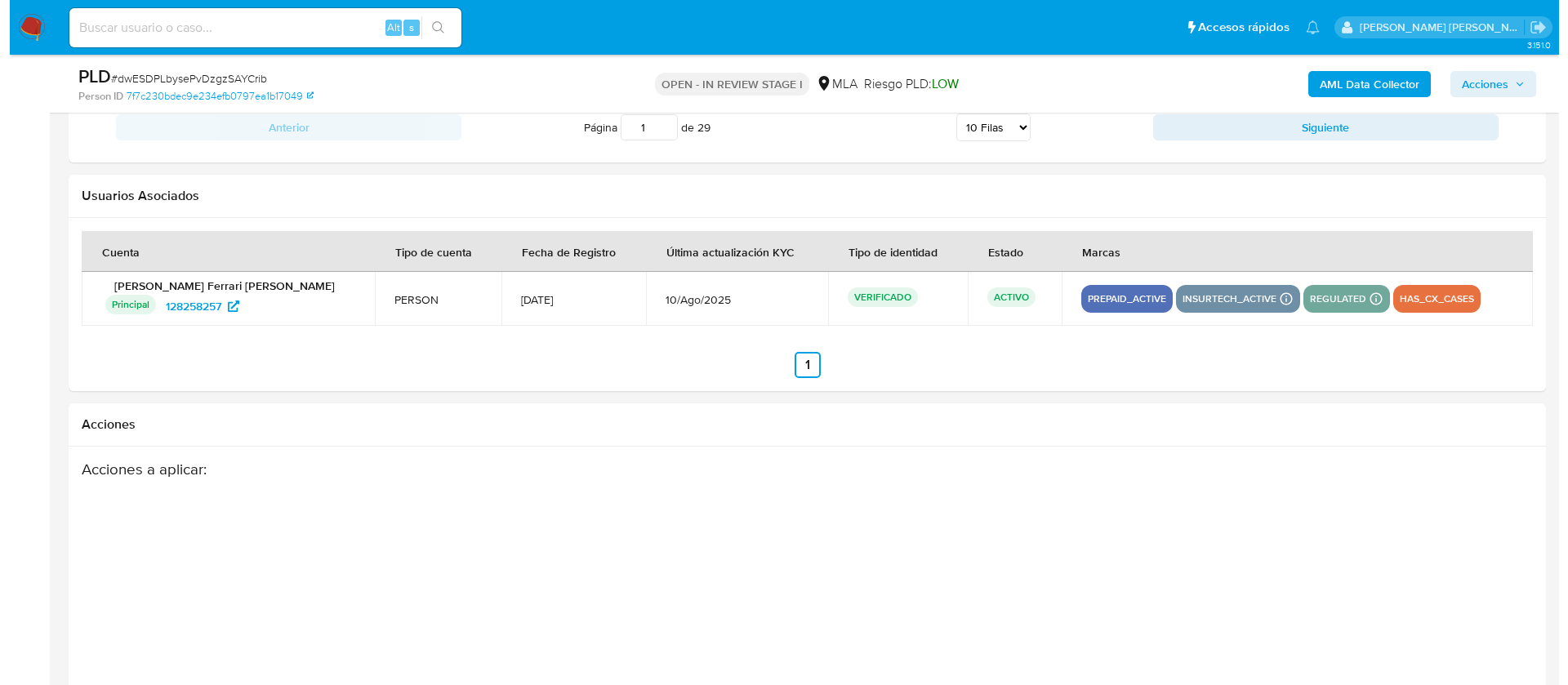
scroll to position [2560, 0]
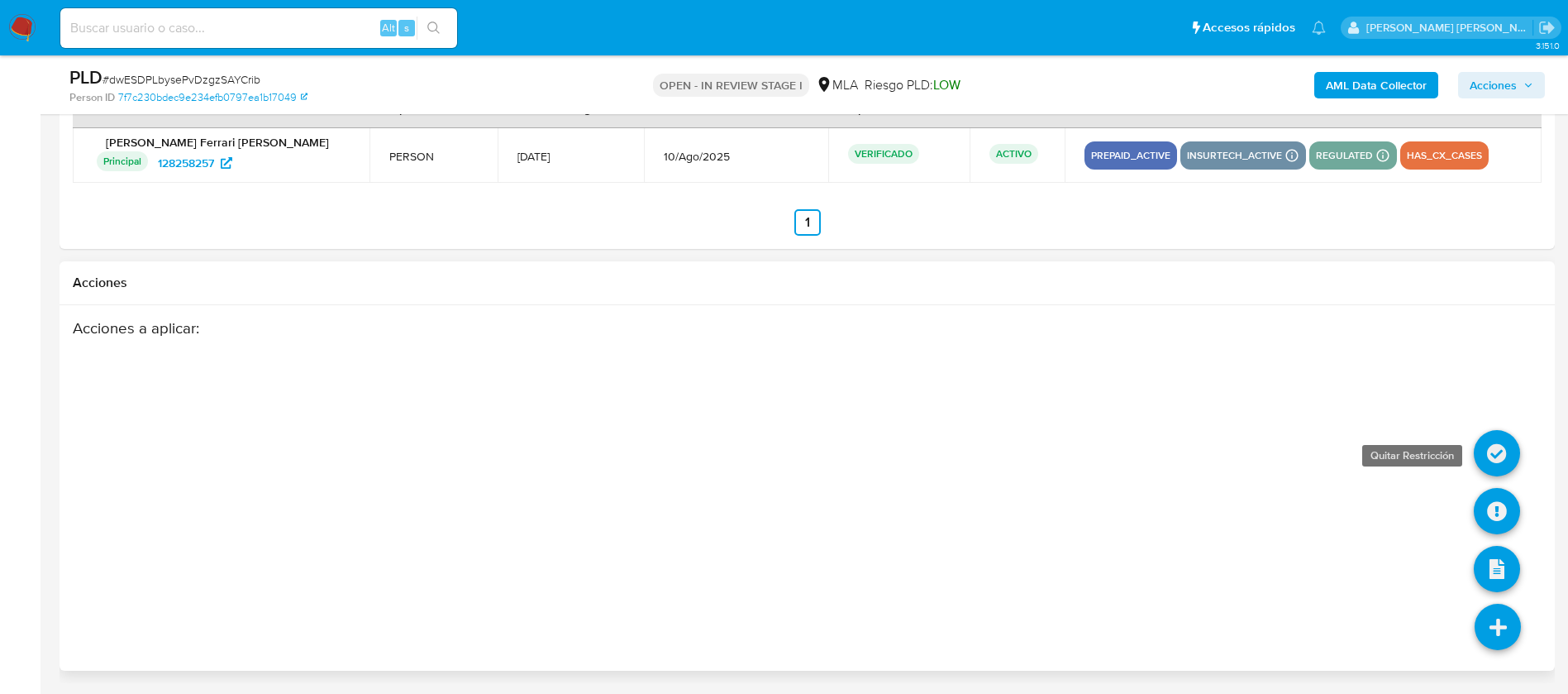
click at [1493, 454] on icon at bounding box center [1497, 453] width 47 height 47
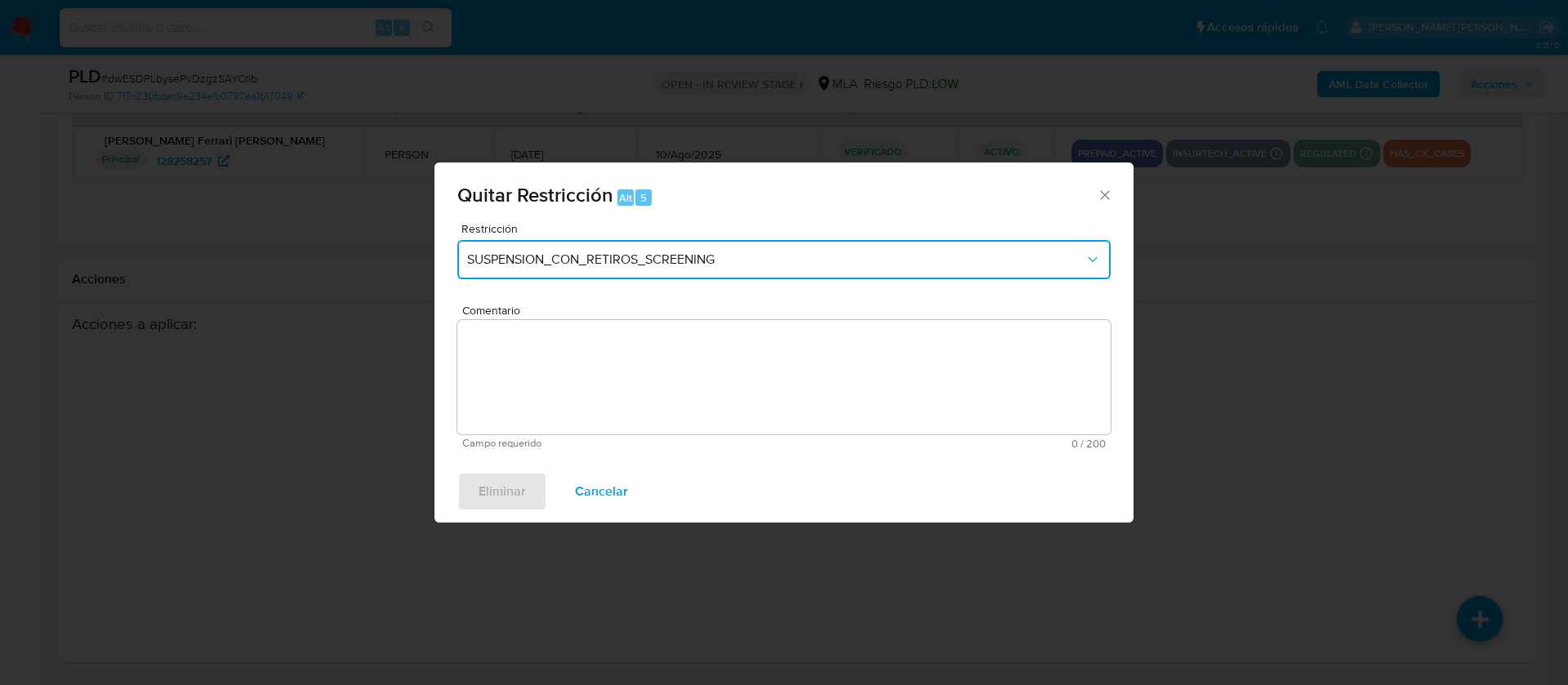
click at [832, 244] on button "SUSPENSION_CON_RETIROS_SCREENING" at bounding box center [784, 260] width 653 height 39
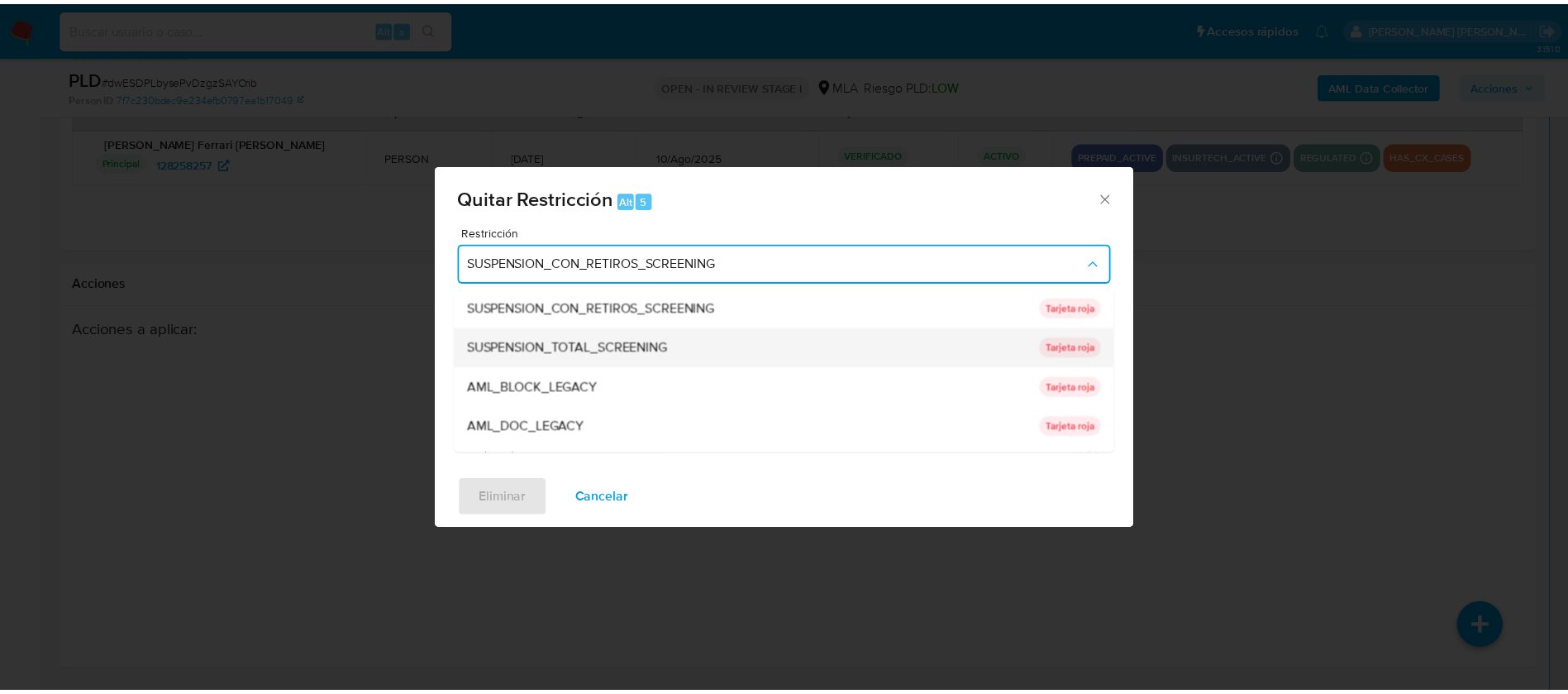
scroll to position [271, 0]
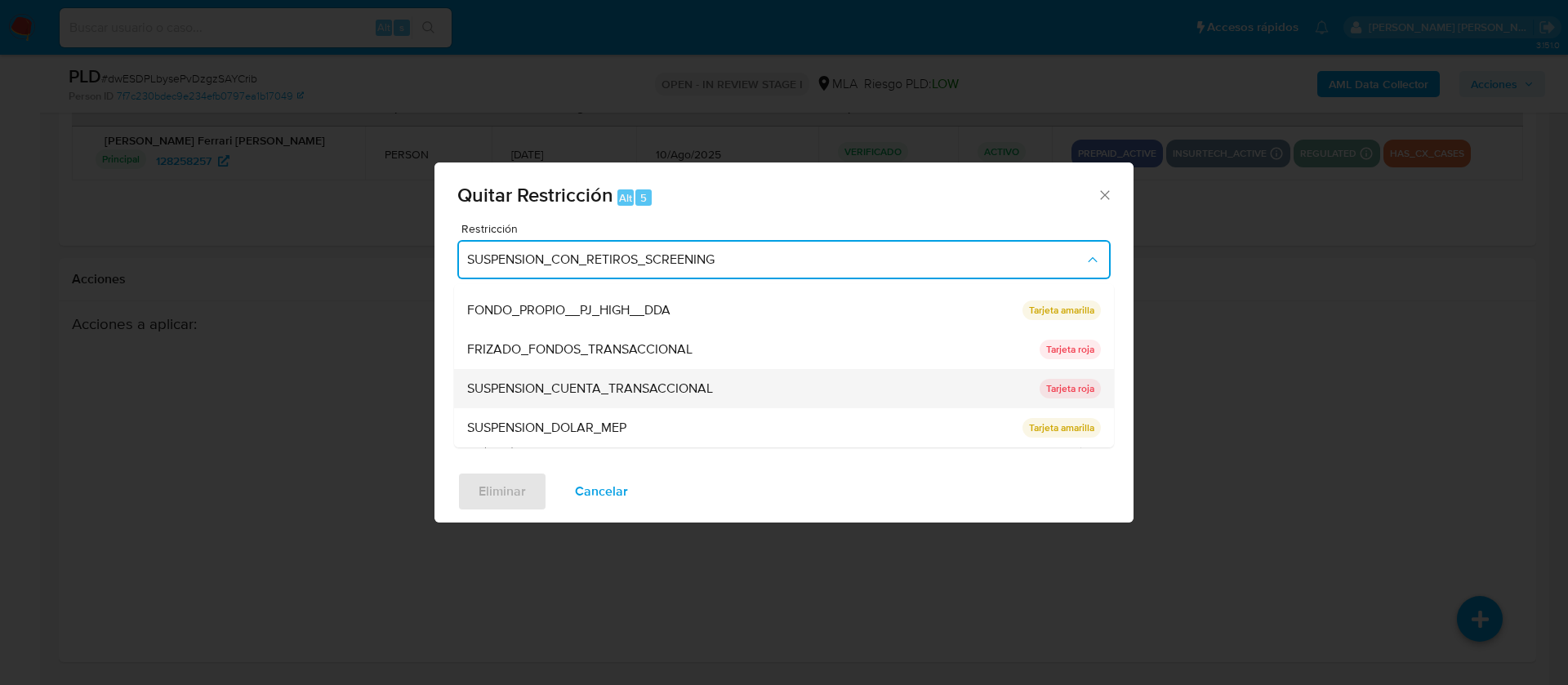
click at [670, 385] on span "SUSPENSION_CUENTA_TRANSACCIONAL" at bounding box center [590, 388] width 246 height 16
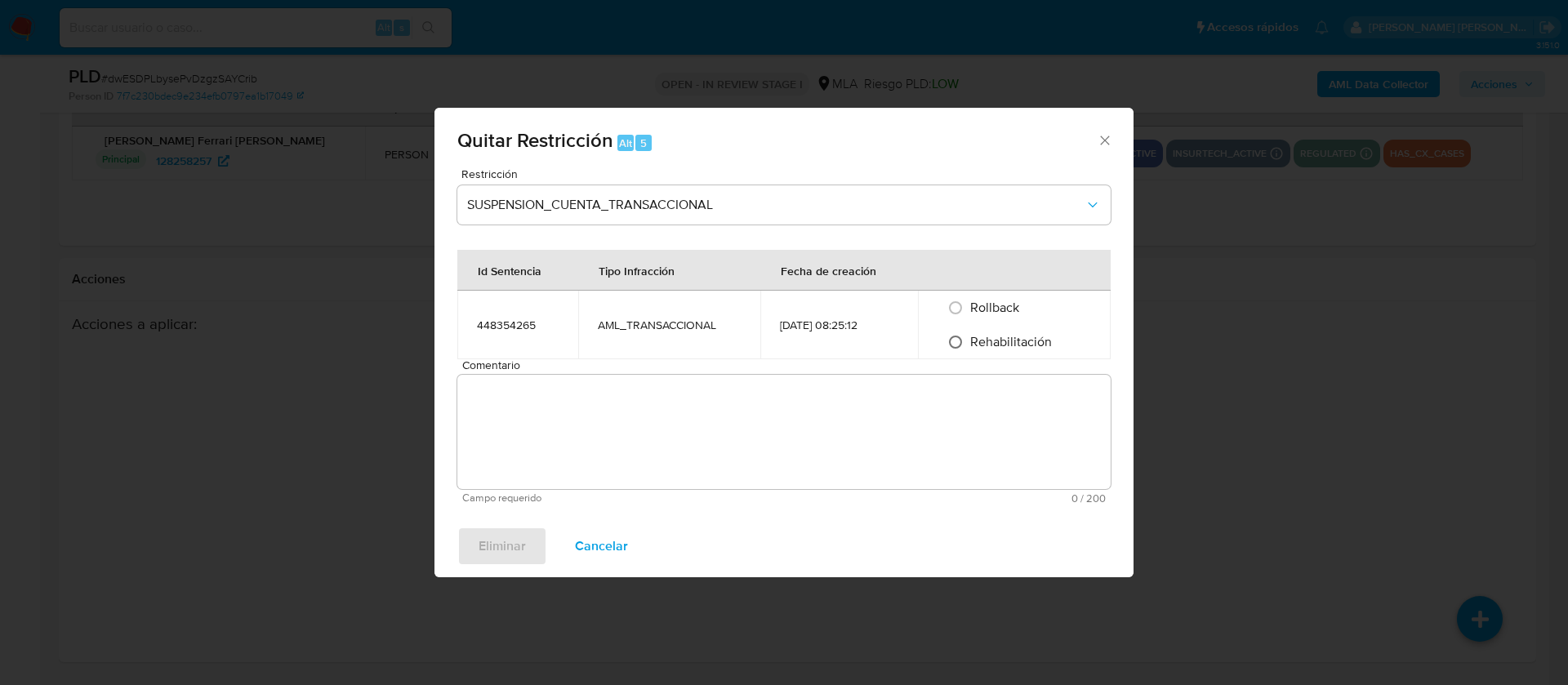
click at [952, 342] on input "Rehabilitación" at bounding box center [955, 342] width 26 height 26
radio input "true"
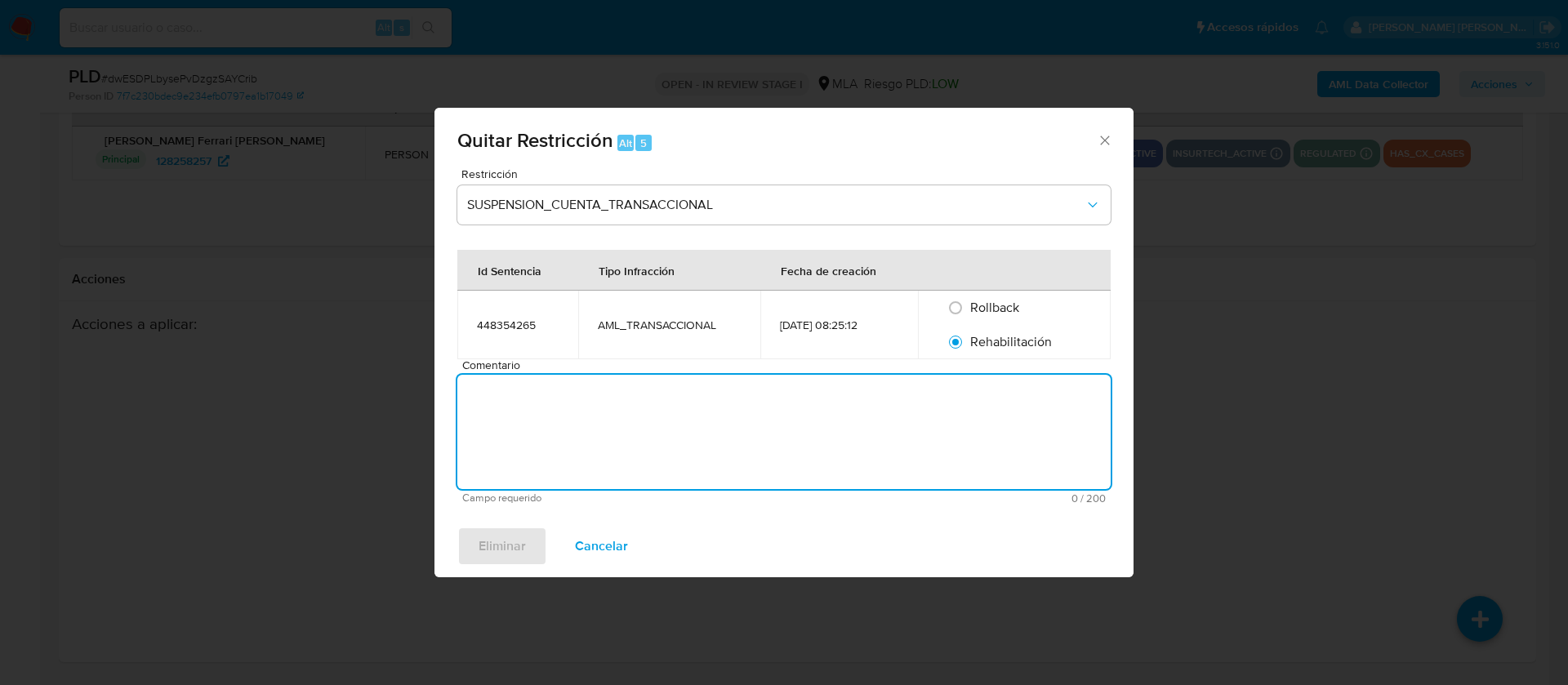
click at [924, 423] on textarea "Comentario" at bounding box center [784, 432] width 653 height 114
type textarea "AML"
click at [493, 536] on span "Eliminar" at bounding box center [502, 546] width 47 height 36
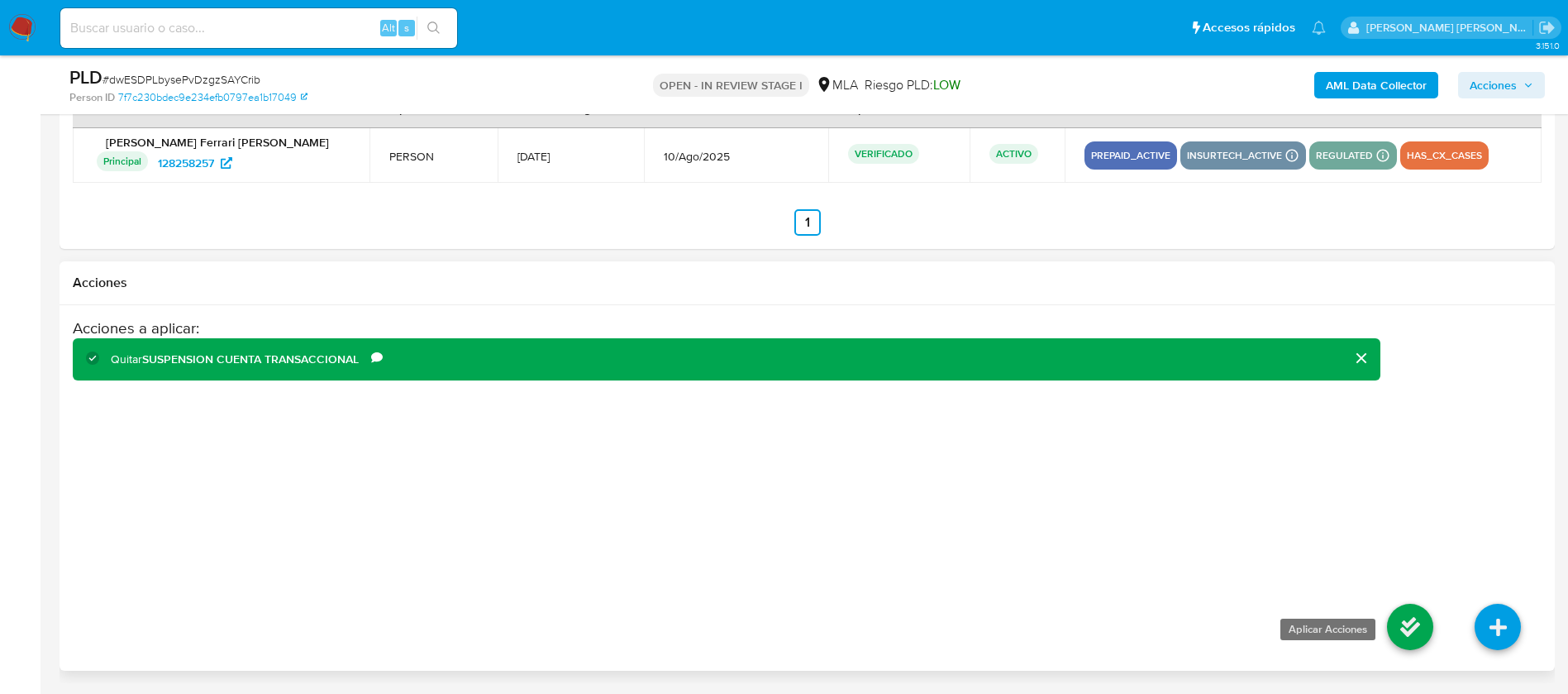
click at [1411, 624] on icon at bounding box center [1411, 627] width 47 height 47
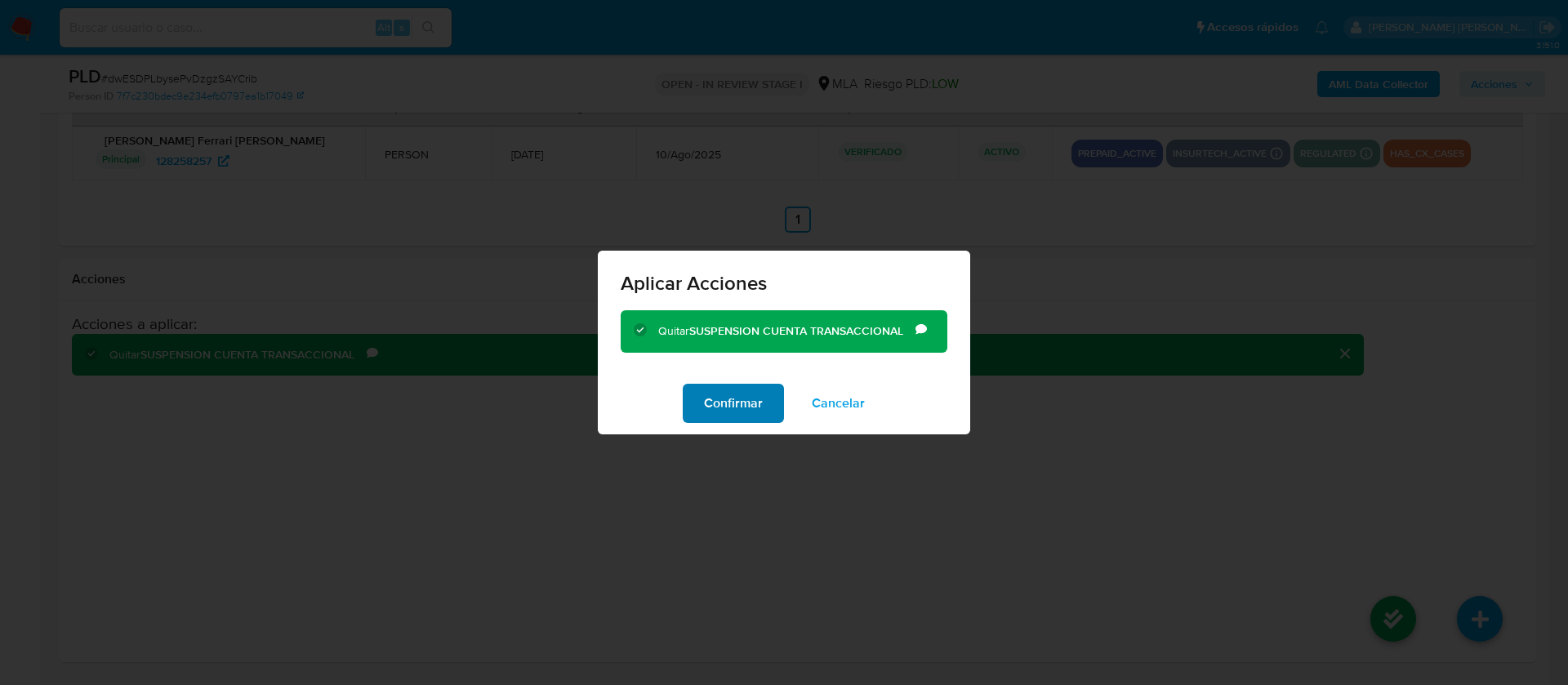
click at [748, 406] on span "Confirmar" at bounding box center [733, 403] width 59 height 36
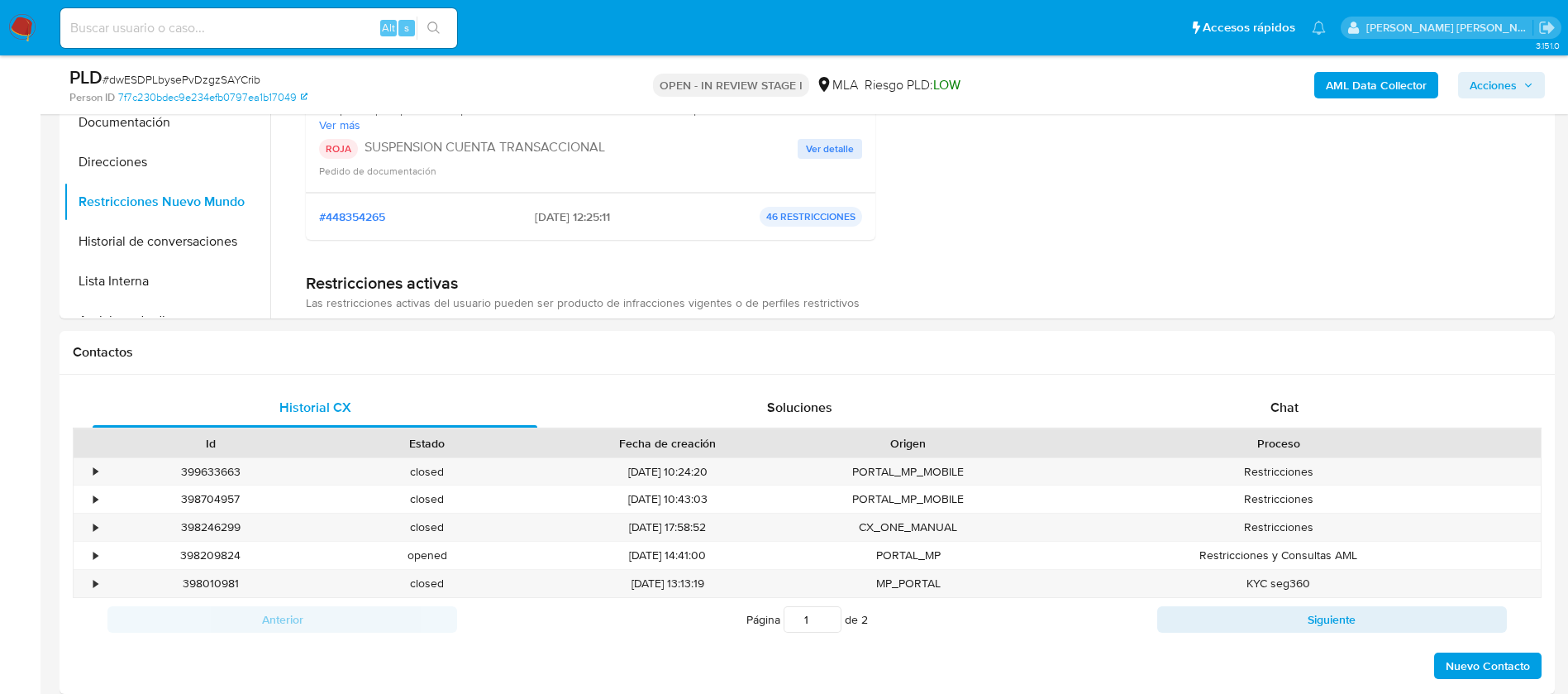
scroll to position [530, 0]
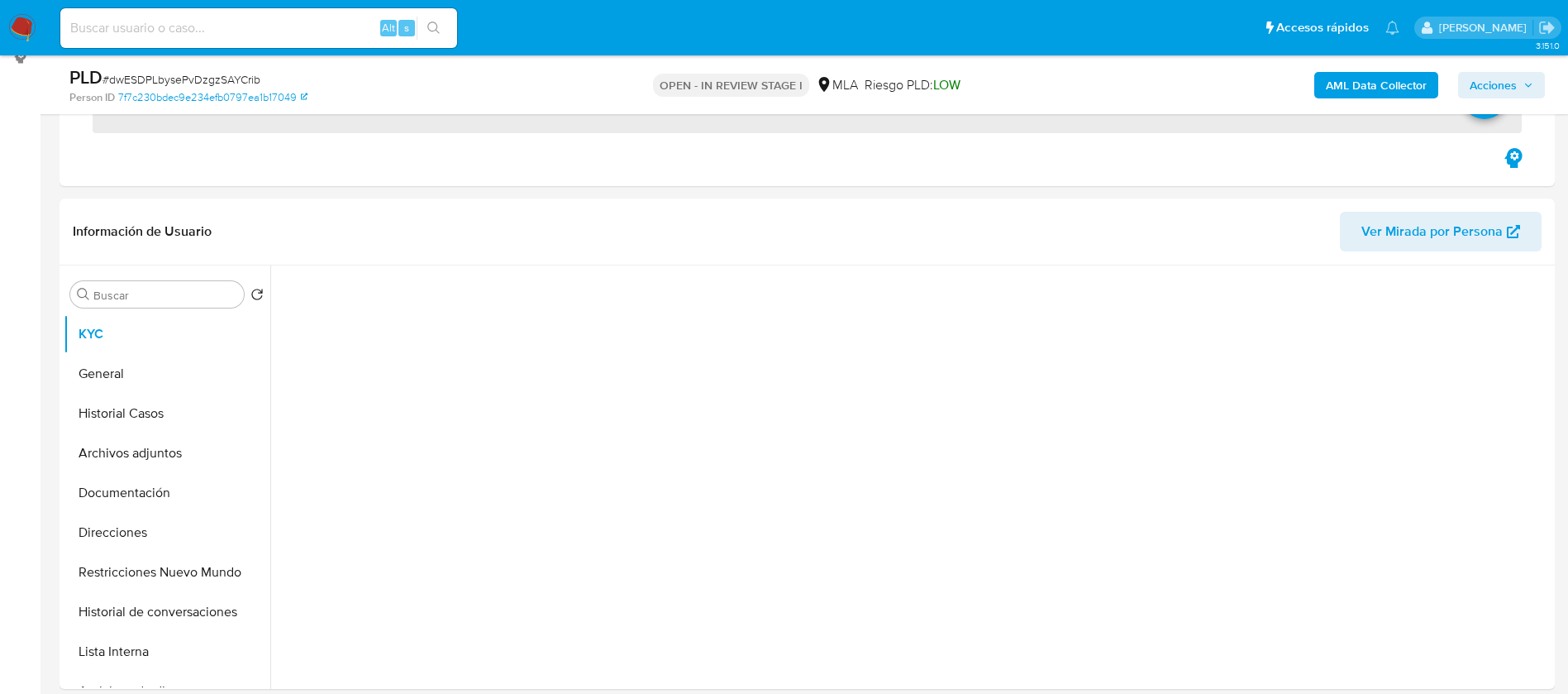
scroll to position [240, 0]
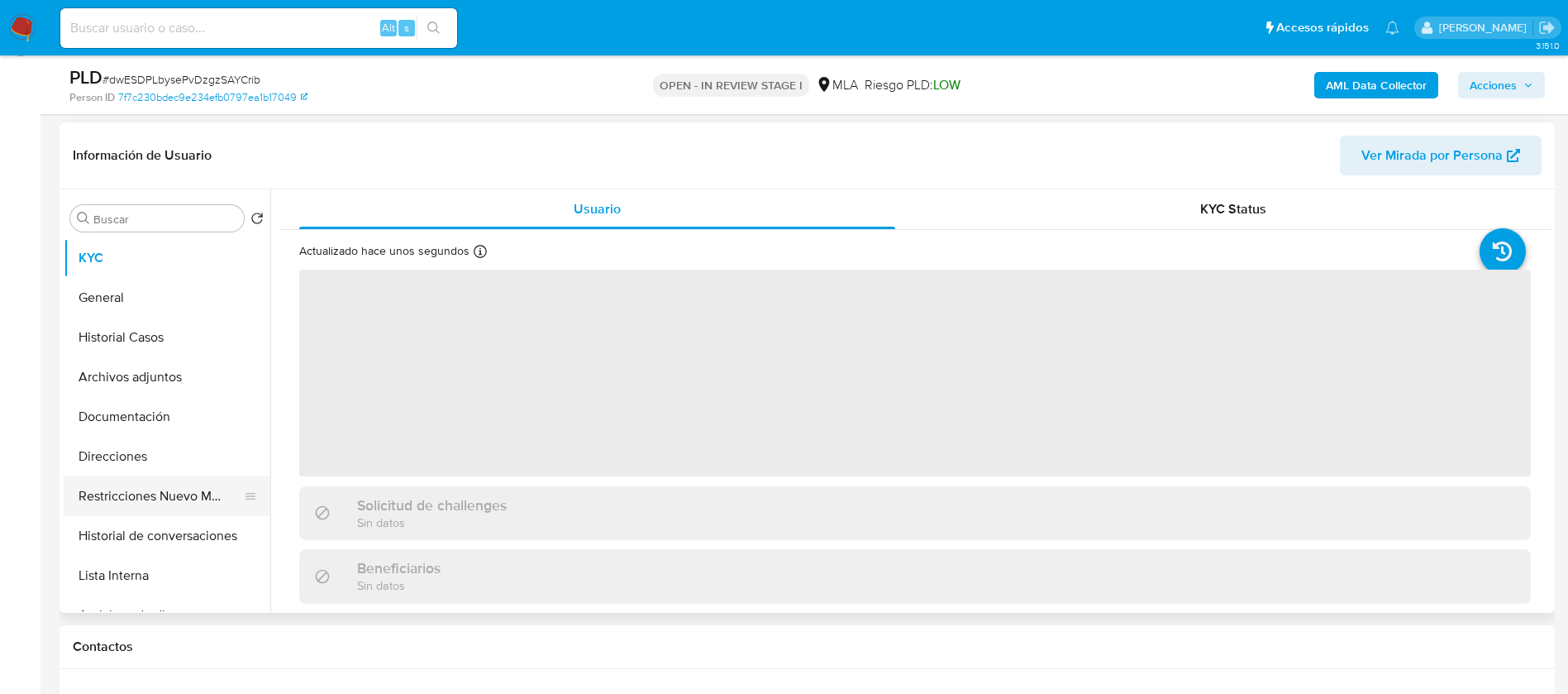
click at [153, 500] on button "Restricciones Nuevo Mundo" at bounding box center [161, 496] width 194 height 40
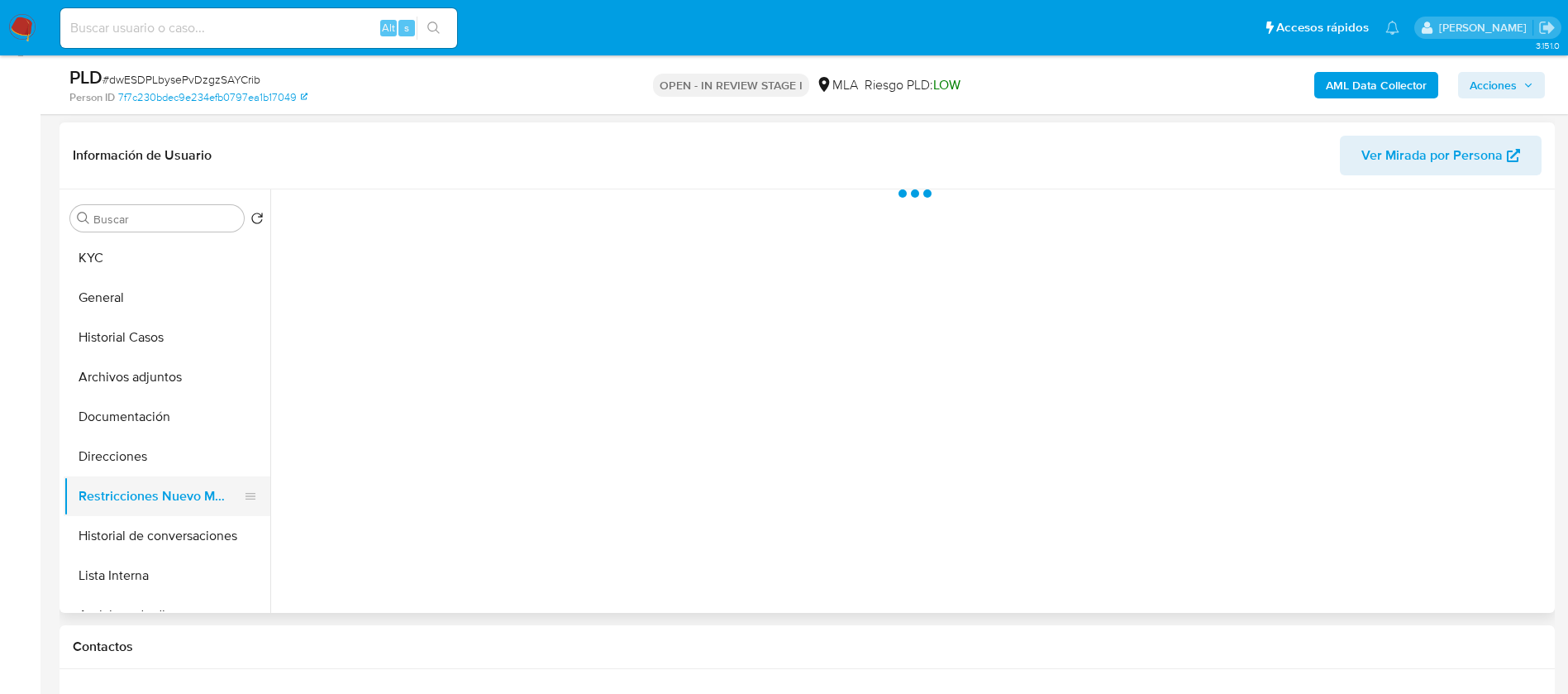
select select "10"
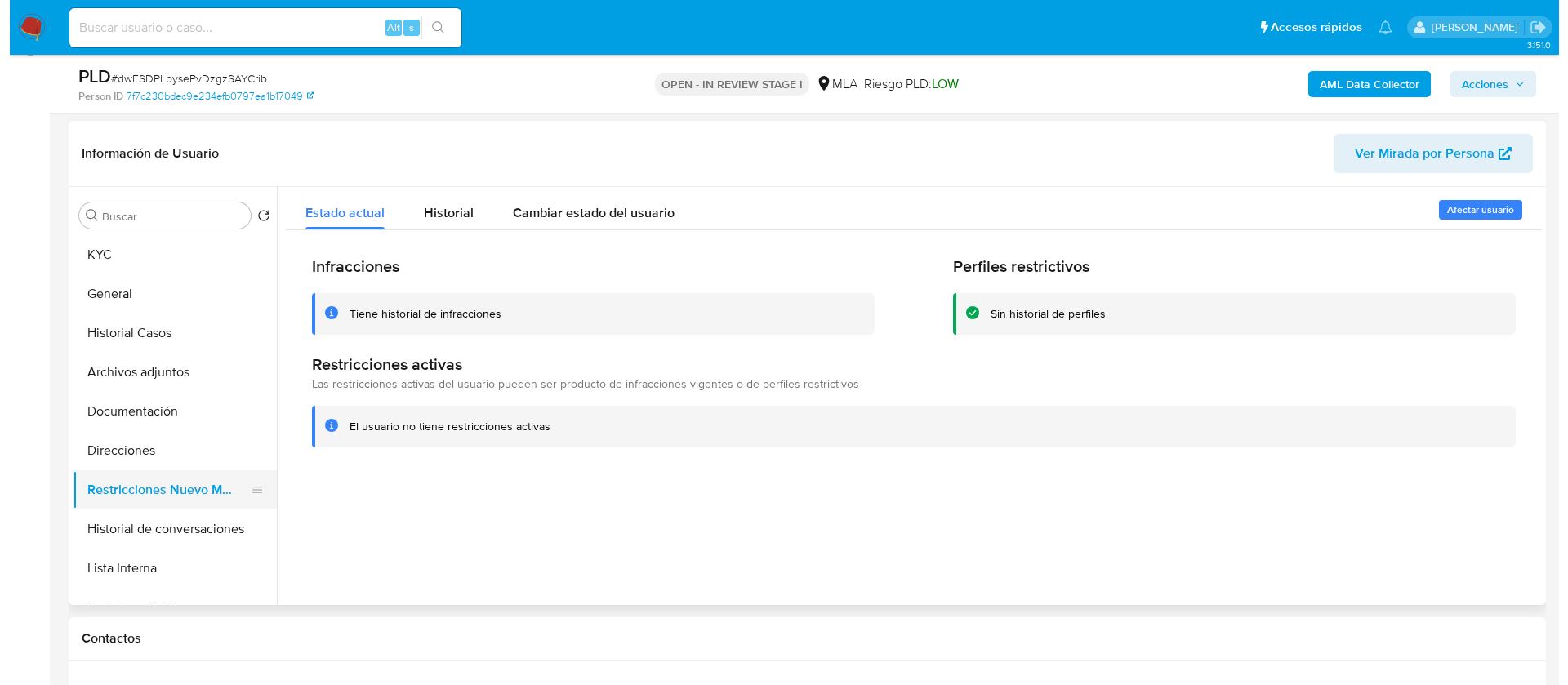
scroll to position [257, 0]
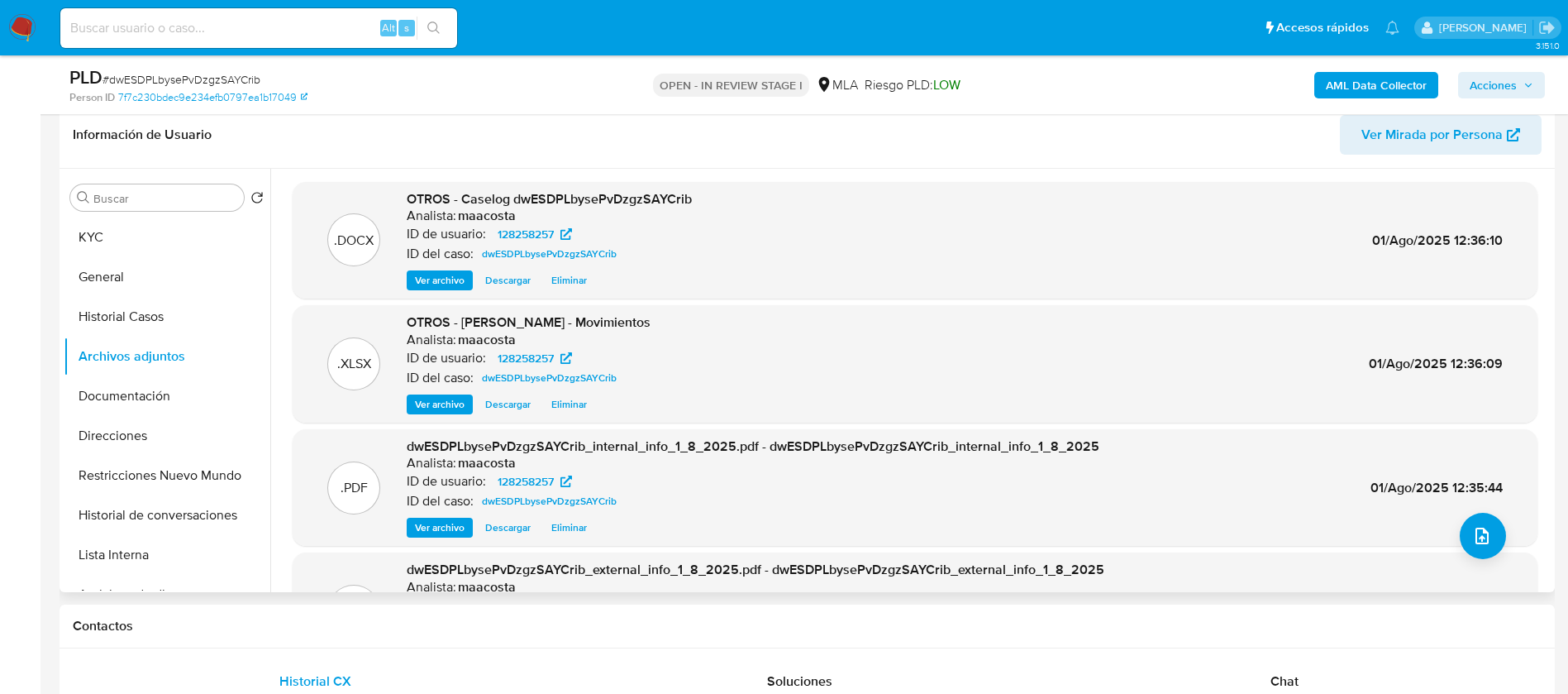
click at [574, 282] on span "Eliminar" at bounding box center [568, 280] width 35 height 16
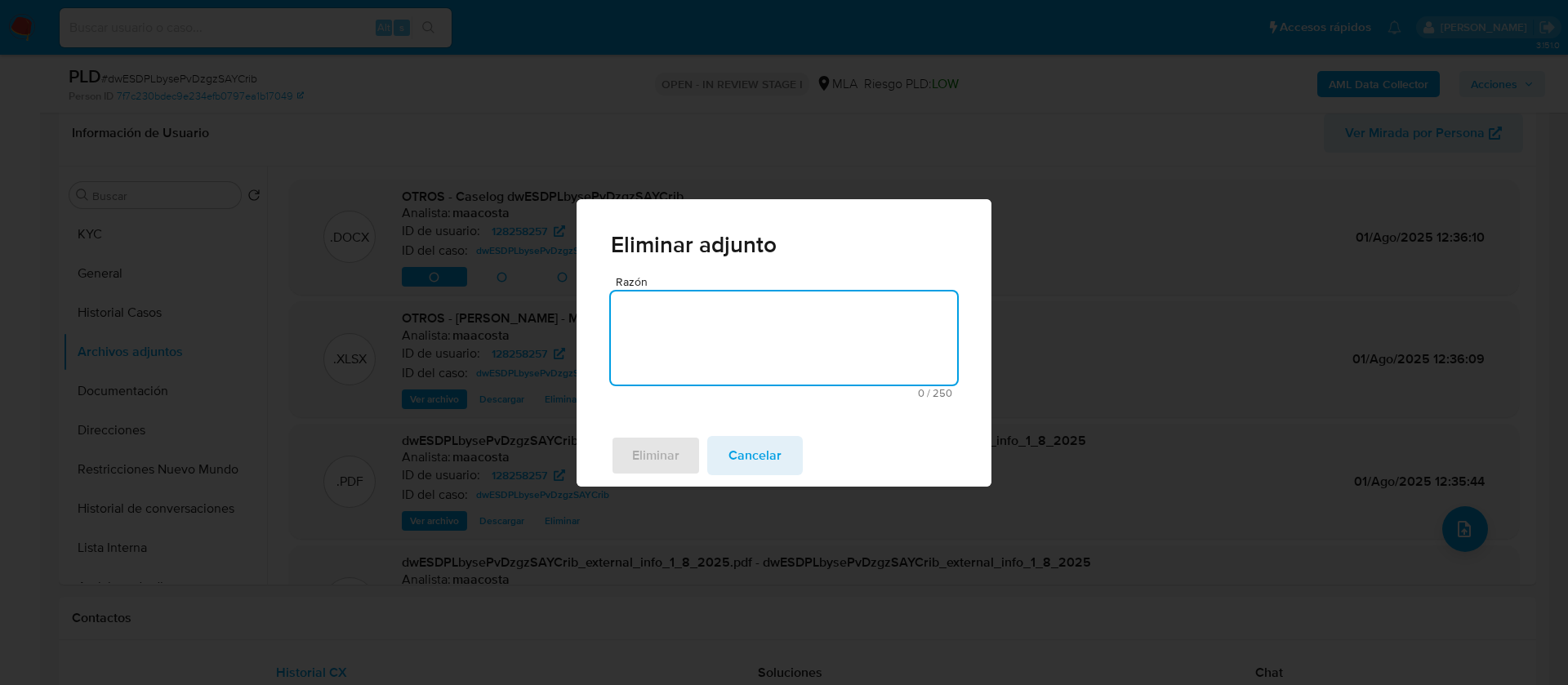
click at [634, 325] on textarea "Razón" at bounding box center [784, 337] width 346 height 93
type textarea "cargo v2"
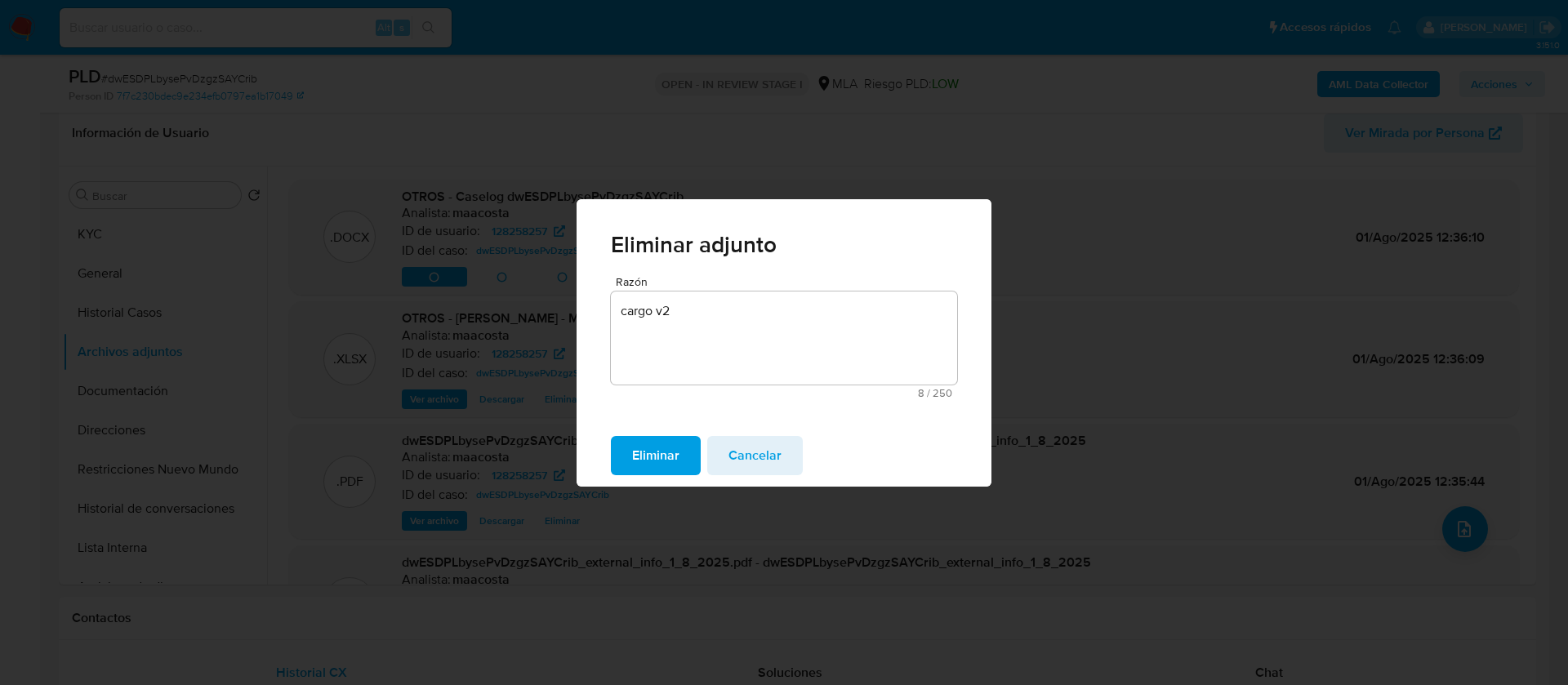
click at [639, 453] on span "Eliminar" at bounding box center [655, 455] width 47 height 36
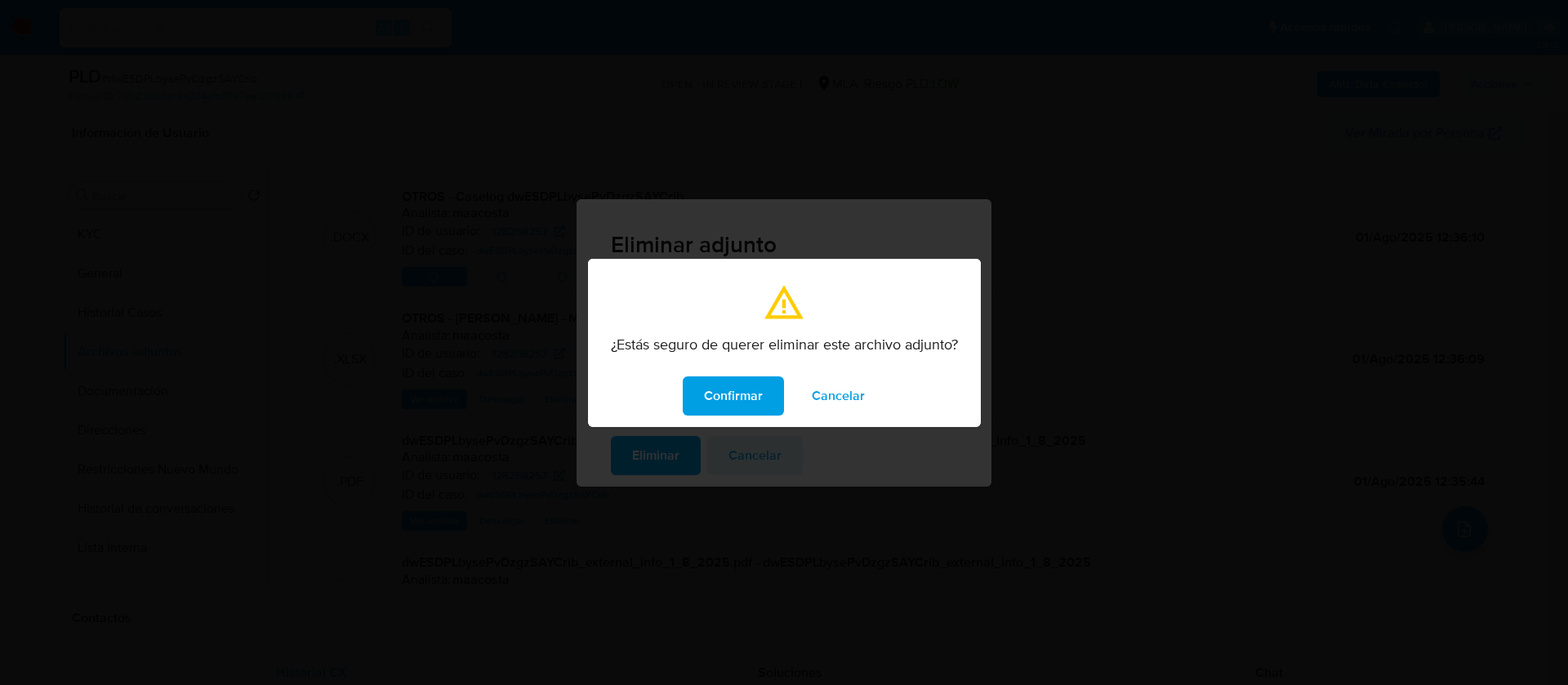
click at [735, 383] on span "Confirmar" at bounding box center [733, 395] width 59 height 36
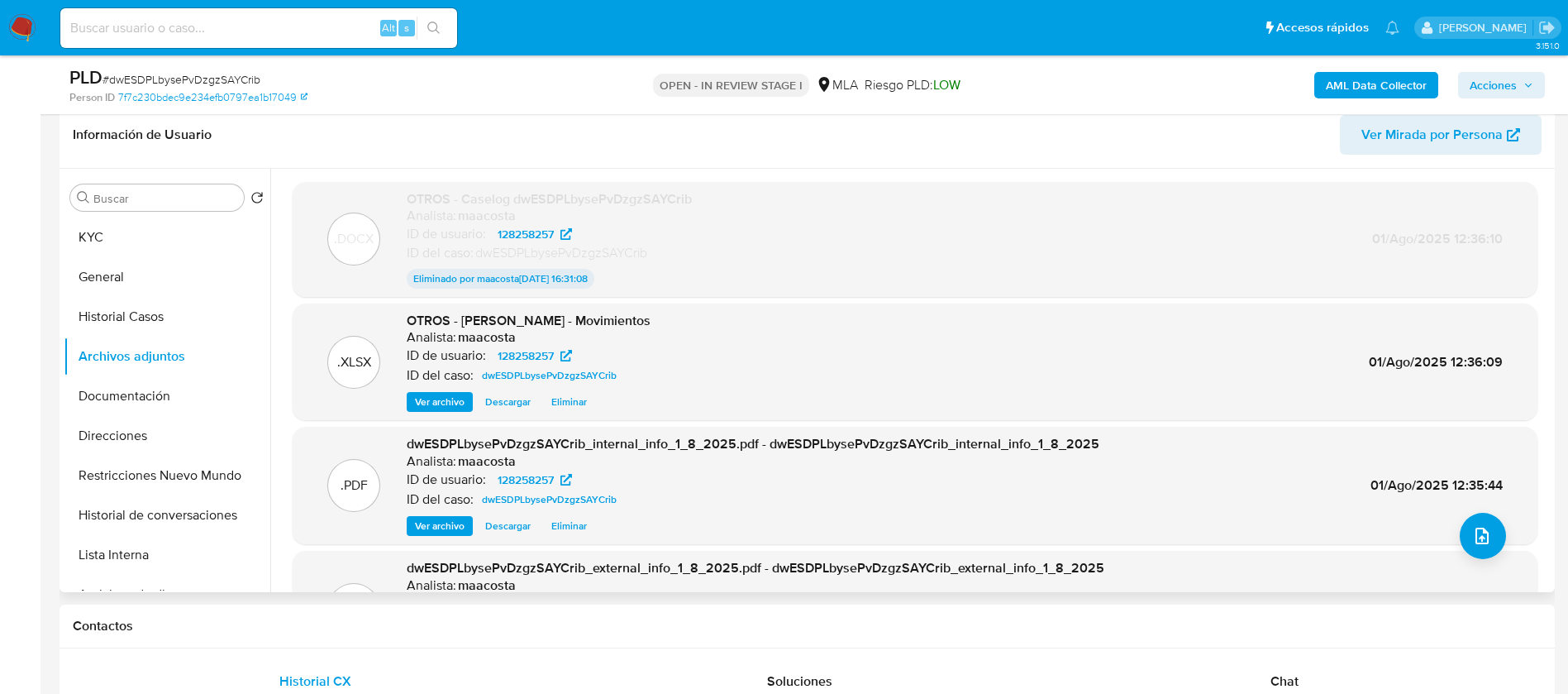
click at [464, 235] on p "ID de usuario:" at bounding box center [446, 234] width 80 height 16
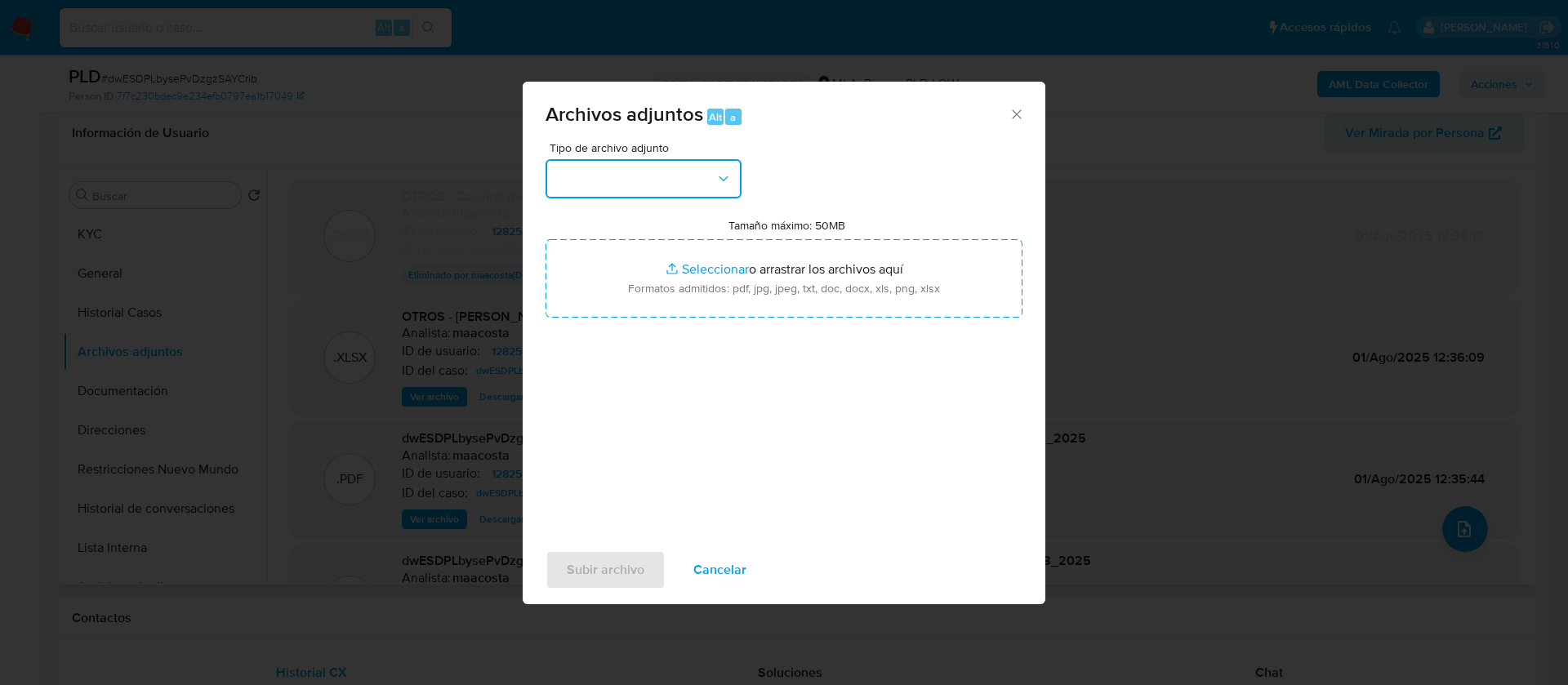
click at [569, 180] on button "button" at bounding box center [643, 179] width 196 height 39
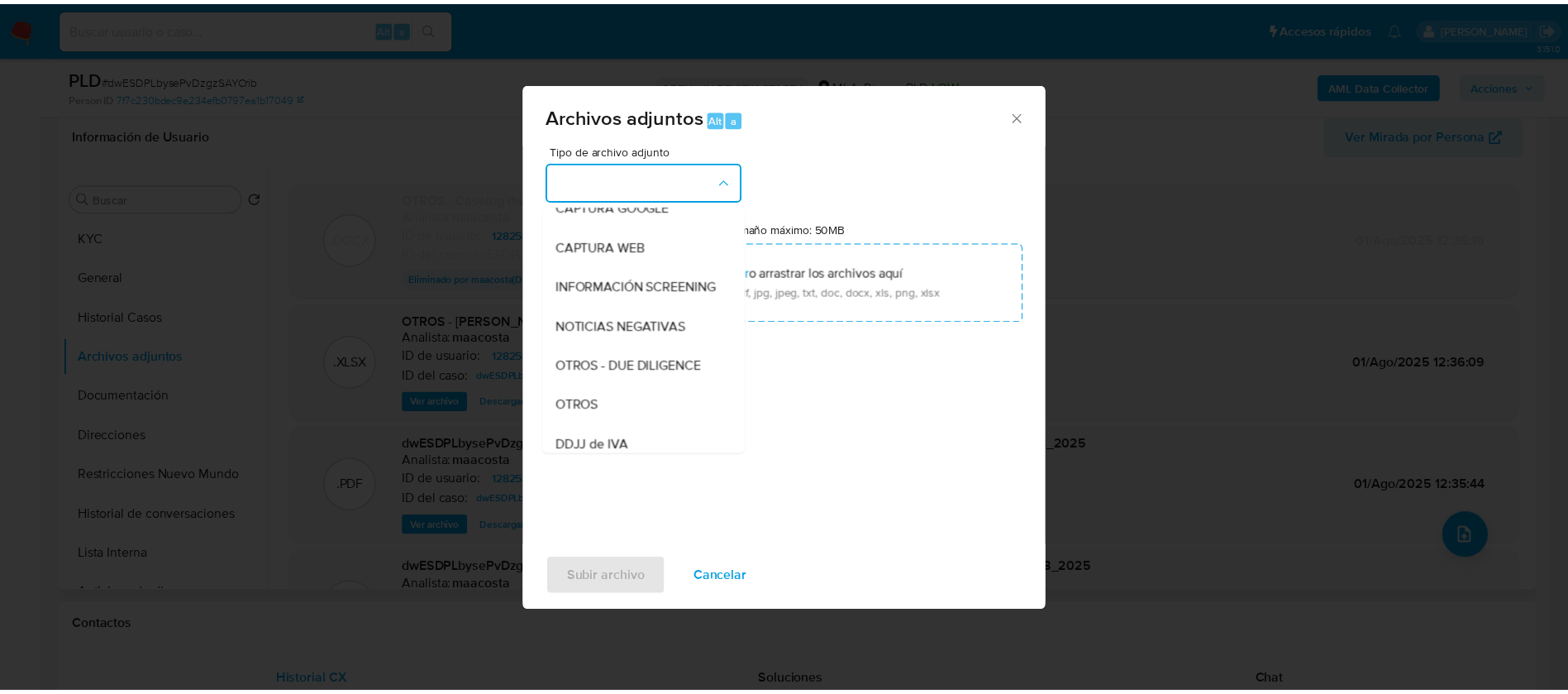
scroll to position [178, 0]
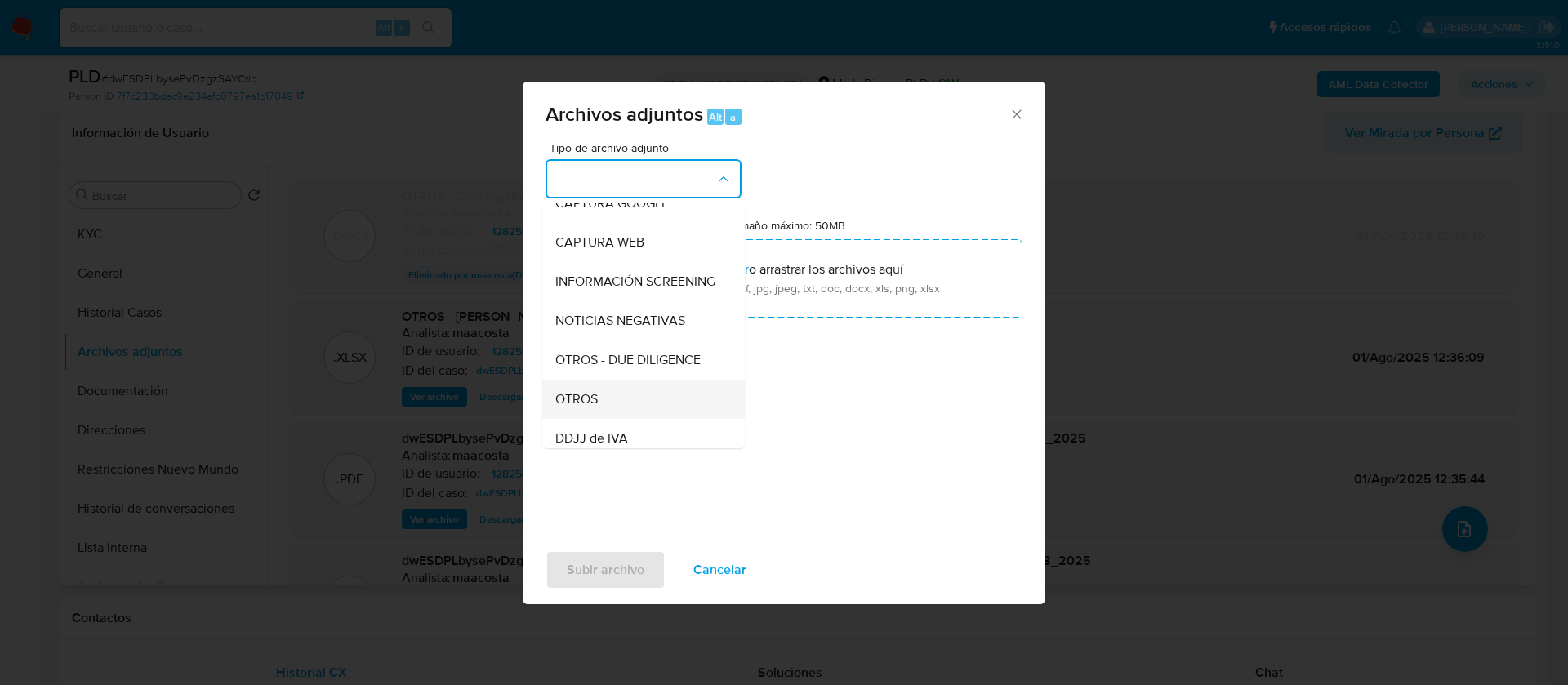
click at [609, 410] on div "OTROS" at bounding box center [638, 399] width 167 height 39
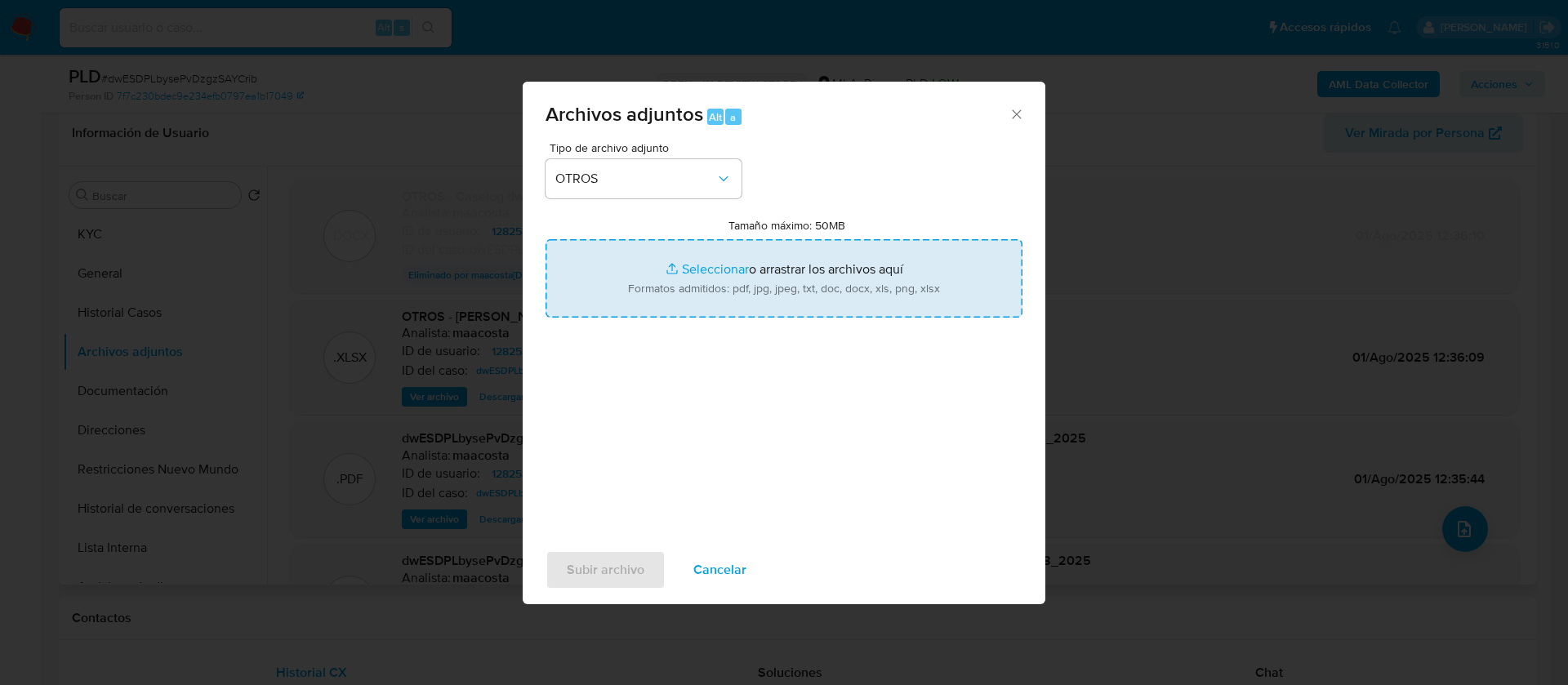
type input "C:\fakepath\Certificación de ingresos.pdf"
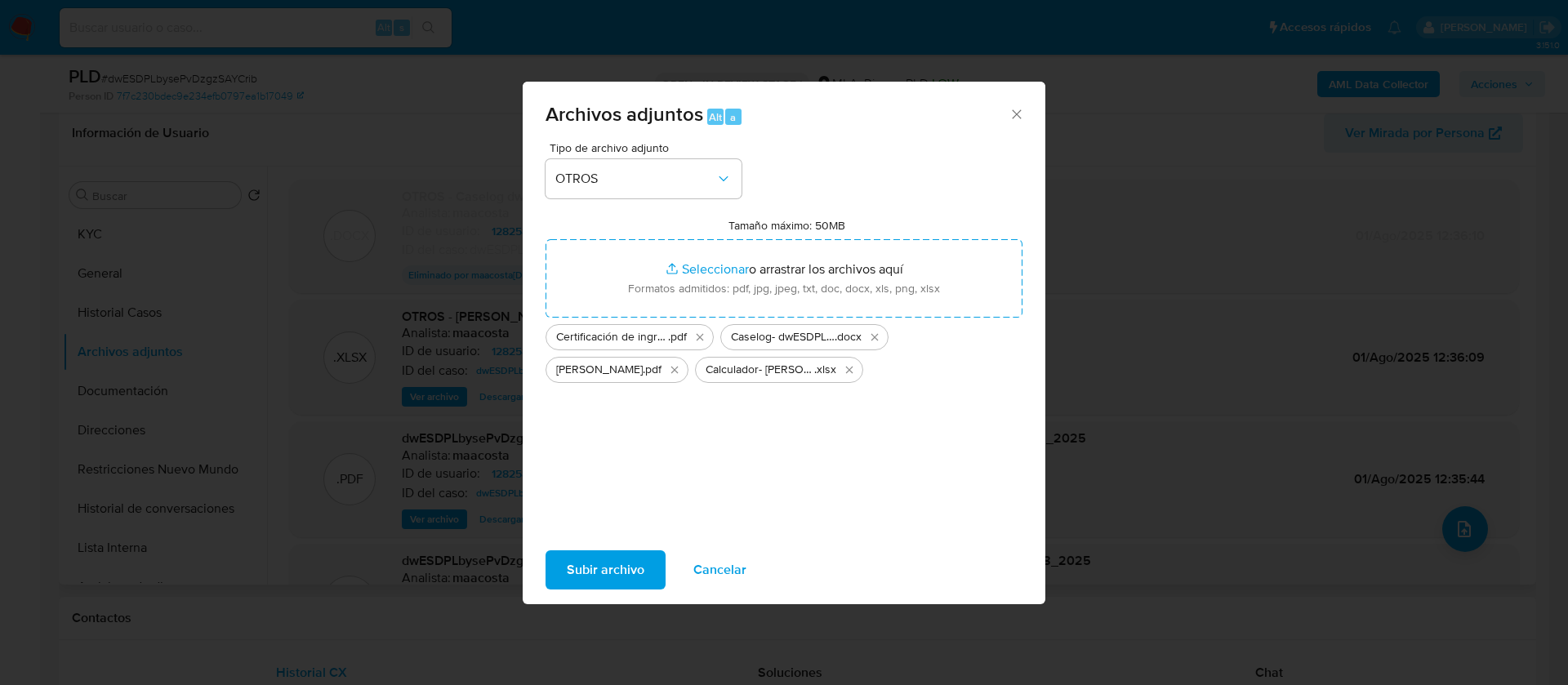
click at [587, 580] on span "Subir archivo" at bounding box center [605, 570] width 78 height 36
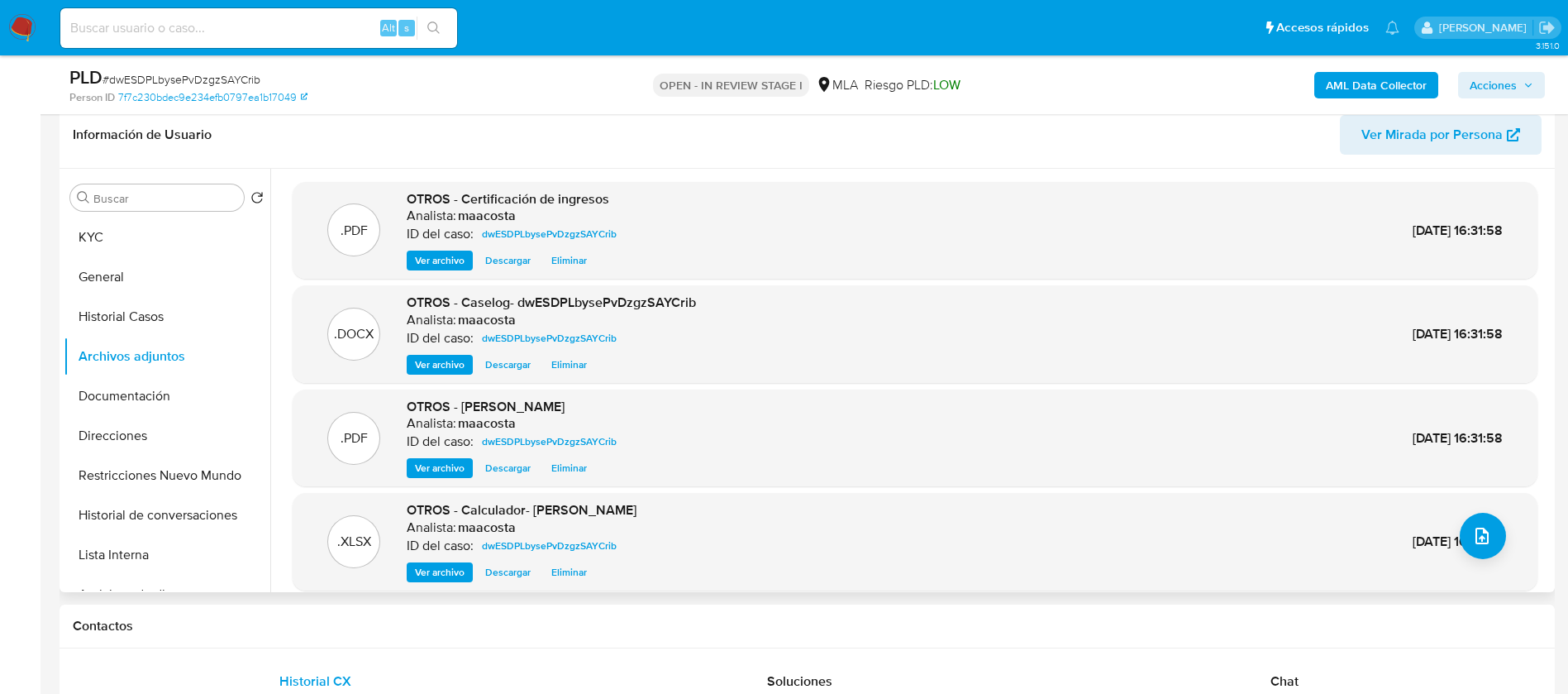
click at [89, 309] on button "Historial Casos" at bounding box center [161, 317] width 194 height 40
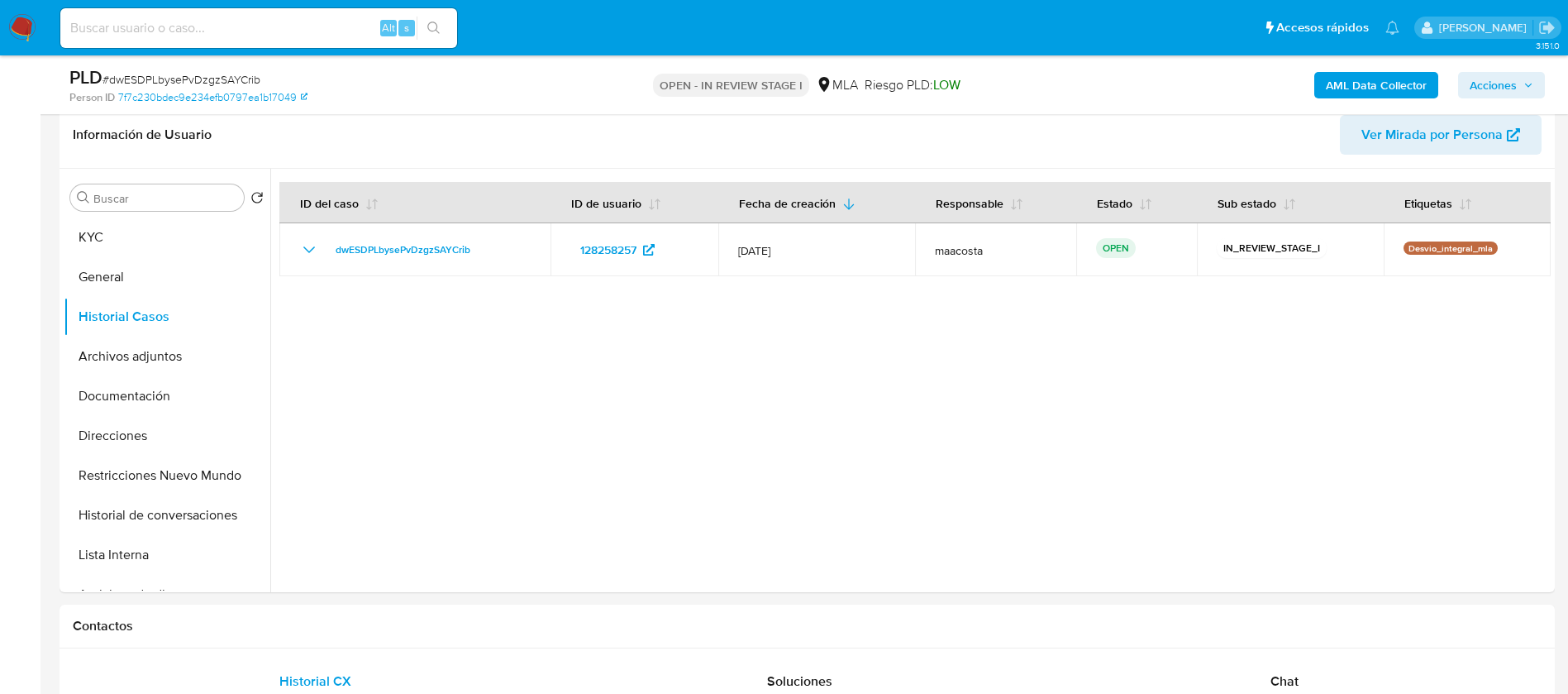
click at [1512, 85] on span "Acciones" at bounding box center [1493, 85] width 47 height 27
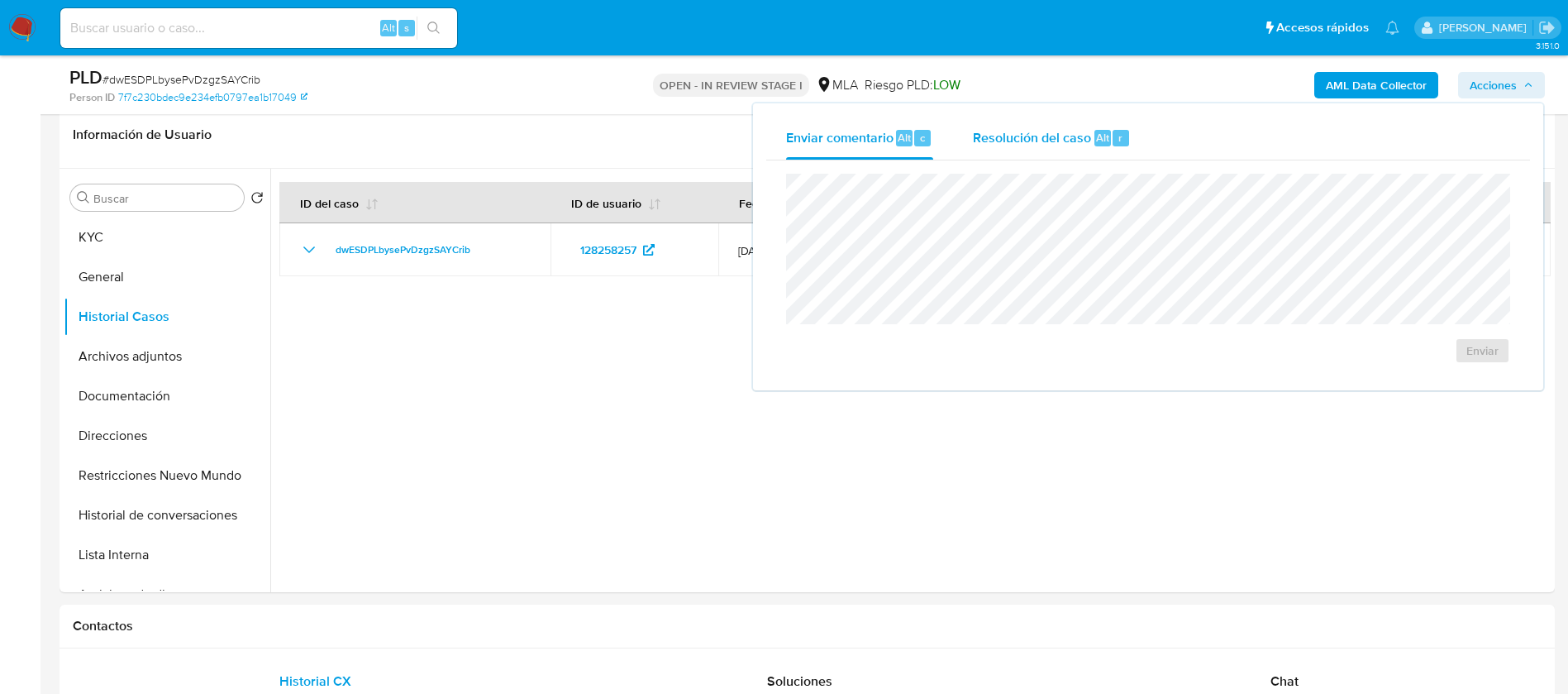
click at [1094, 145] on div "Alt" at bounding box center [1102, 138] width 16 height 16
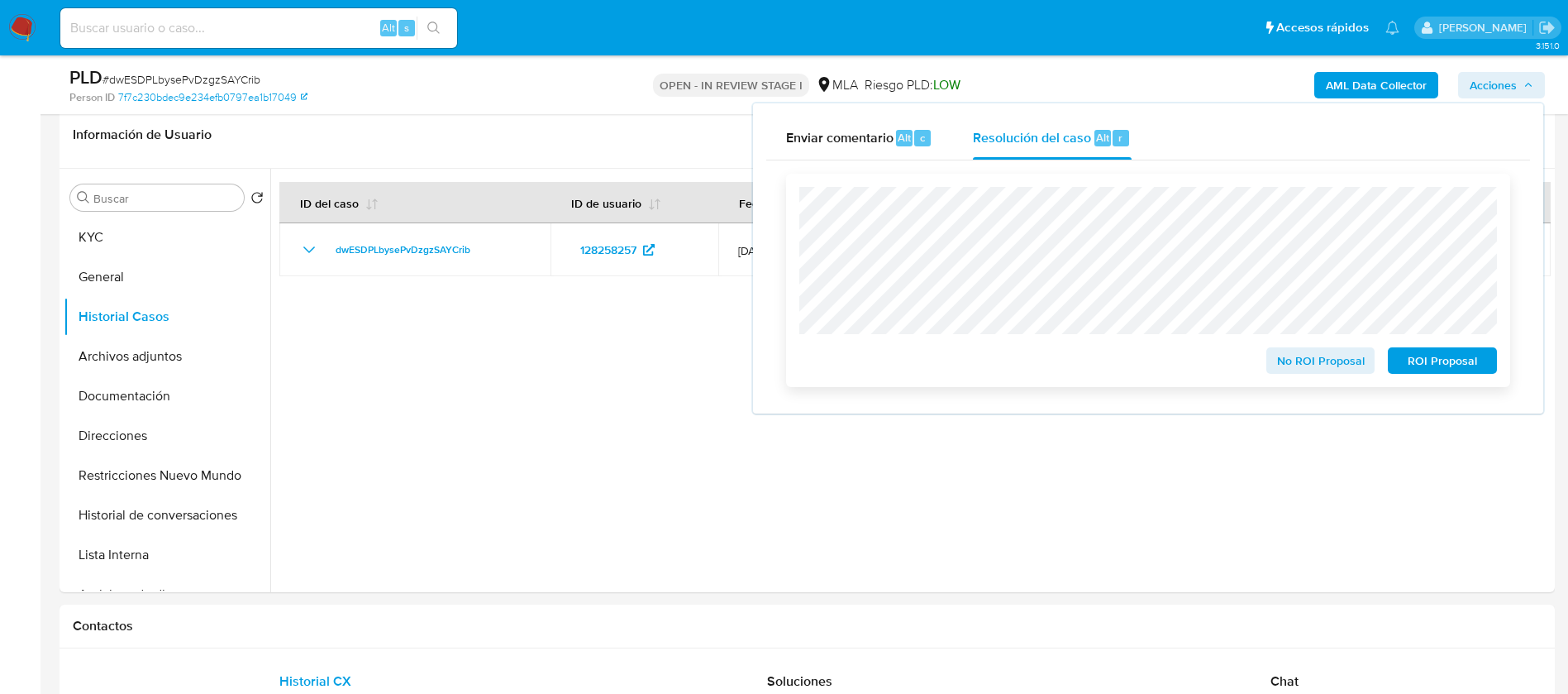
click at [1287, 354] on span "No ROI Proposal" at bounding box center [1320, 360] width 86 height 23
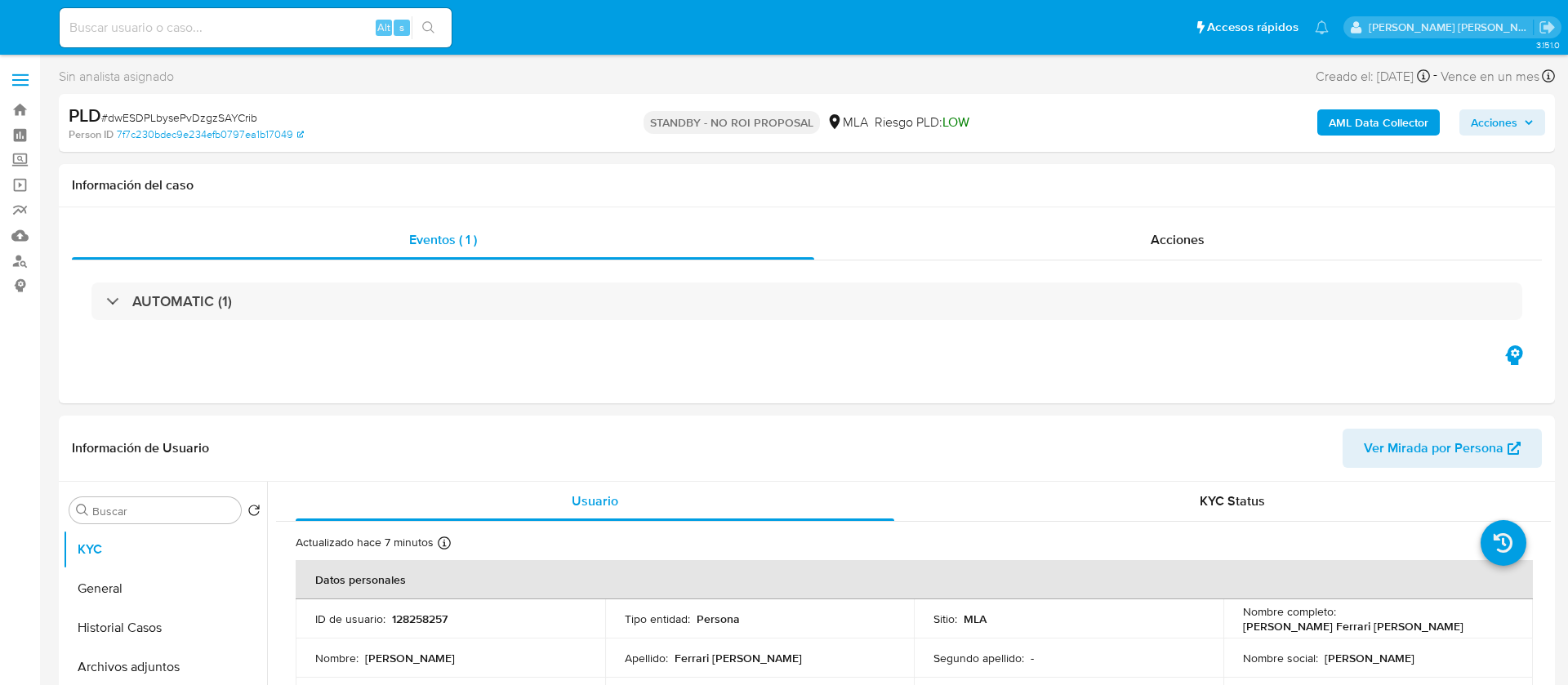
select select "10"
paste input "S7c9BmkrGZKxHeGpdWFXmrXm"
click at [344, 36] on input "S7c9BmkrGZKxHeGpdWFXmrXm" at bounding box center [255, 27] width 392 height 21
type input "S7c9BmkrGZKxHeGpdWFXmrXm"
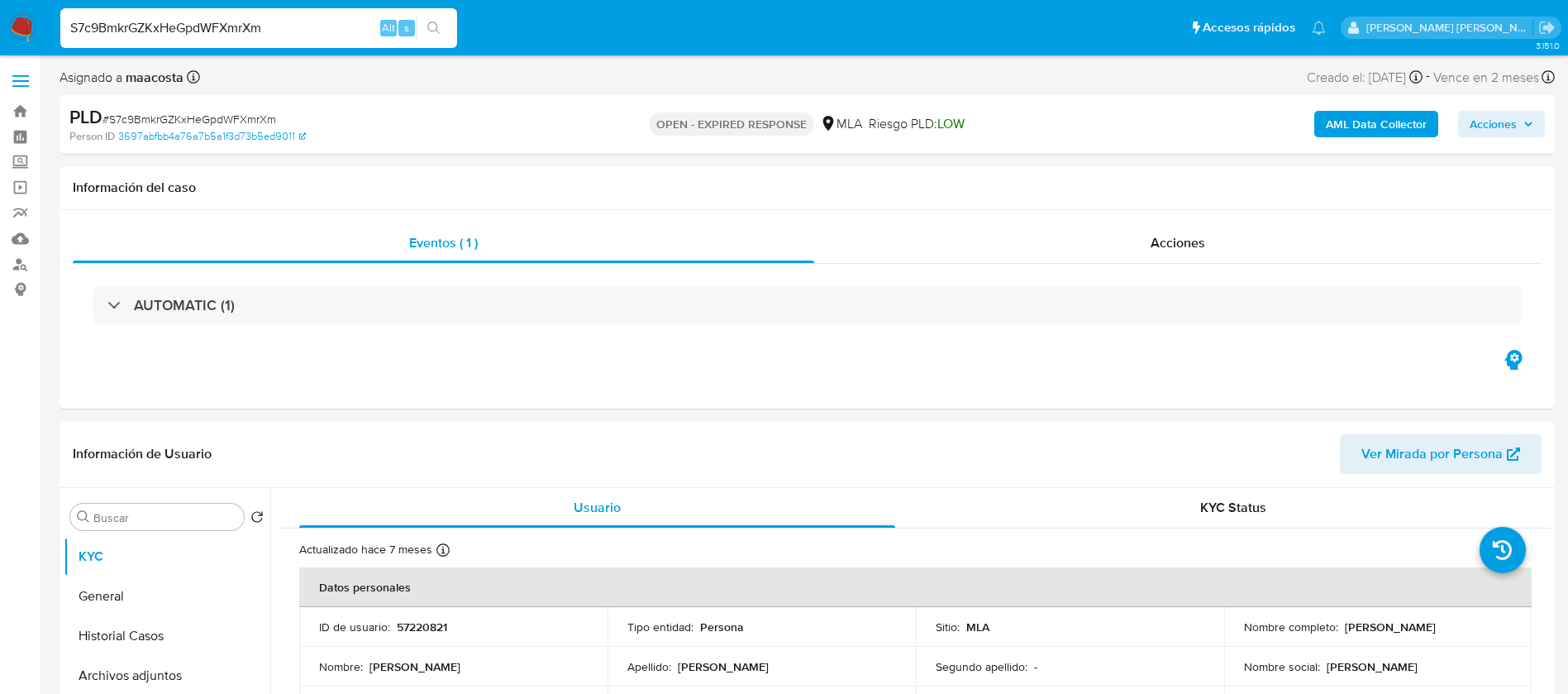
select select "10"
click at [997, 337] on div "AUTOMATIC (1)" at bounding box center [807, 305] width 1469 height 83
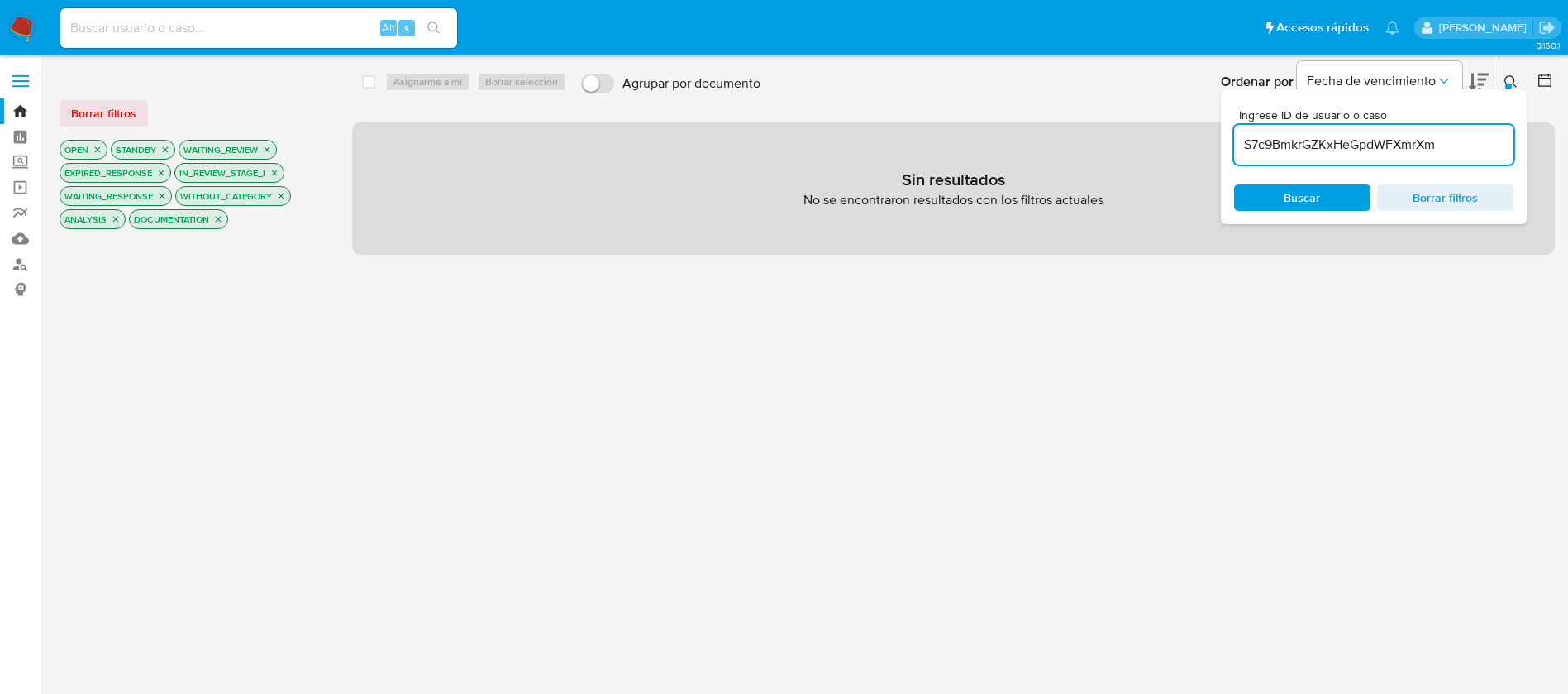
type input "S7c9BmkrGZKxHeGpdWFXmrXm"
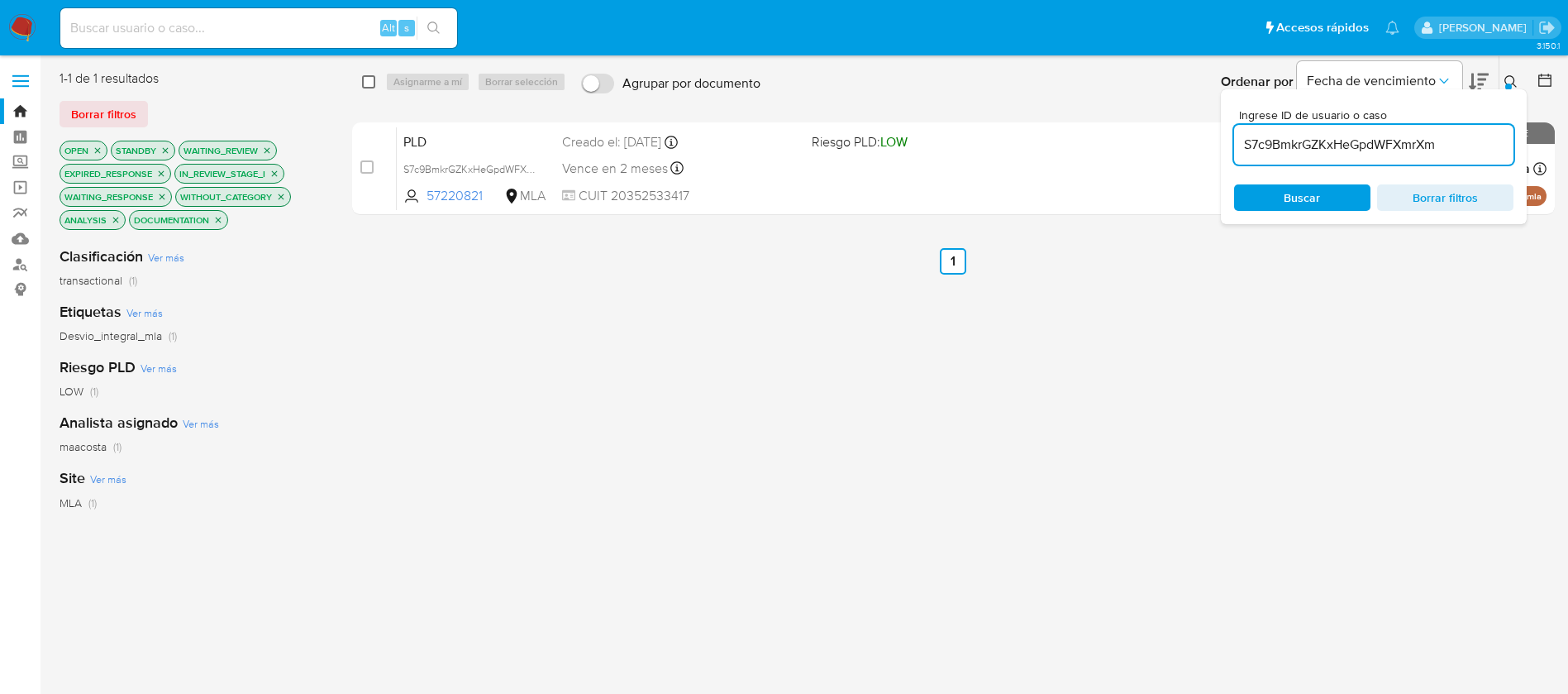
click at [373, 83] on input "checkbox" at bounding box center [368, 81] width 13 height 13
checkbox input "true"
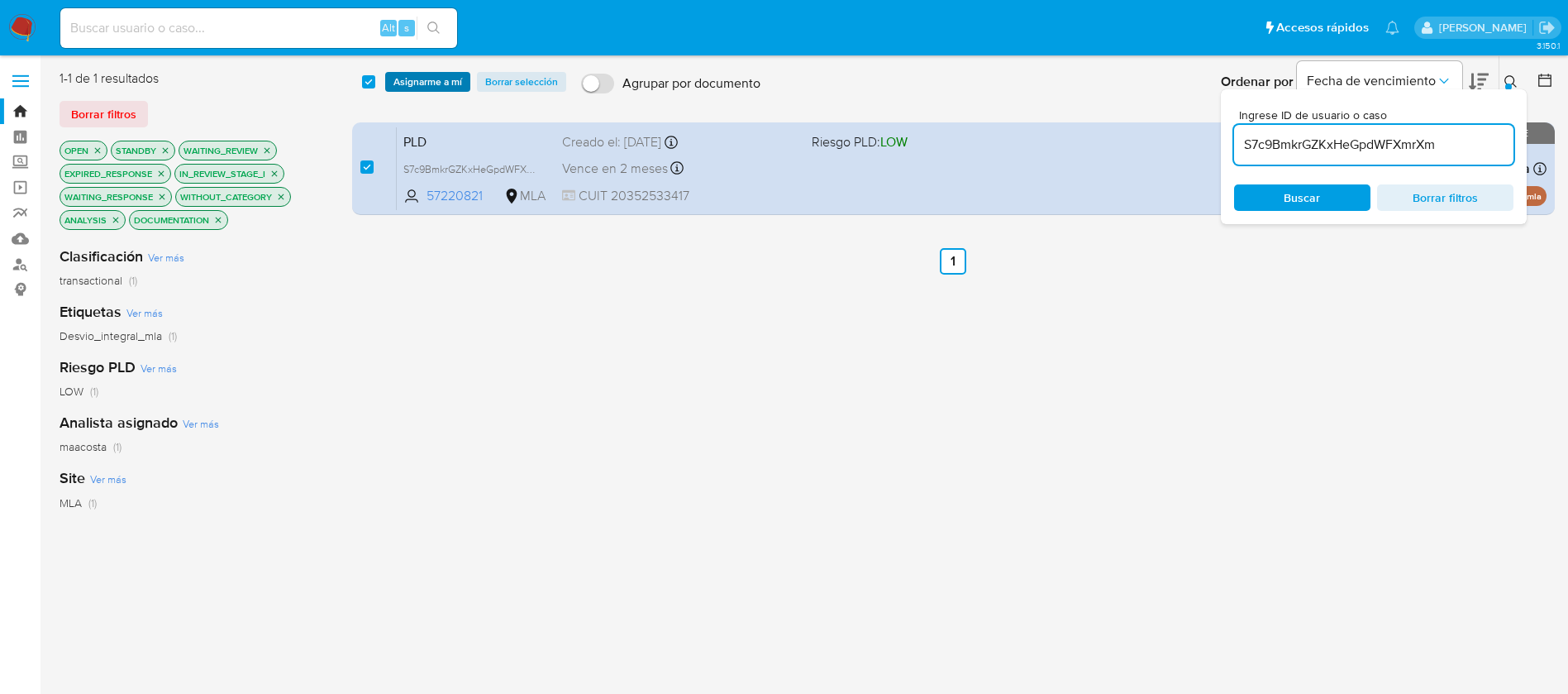
click at [422, 80] on span "Asignarme a mí" at bounding box center [427, 81] width 68 height 16
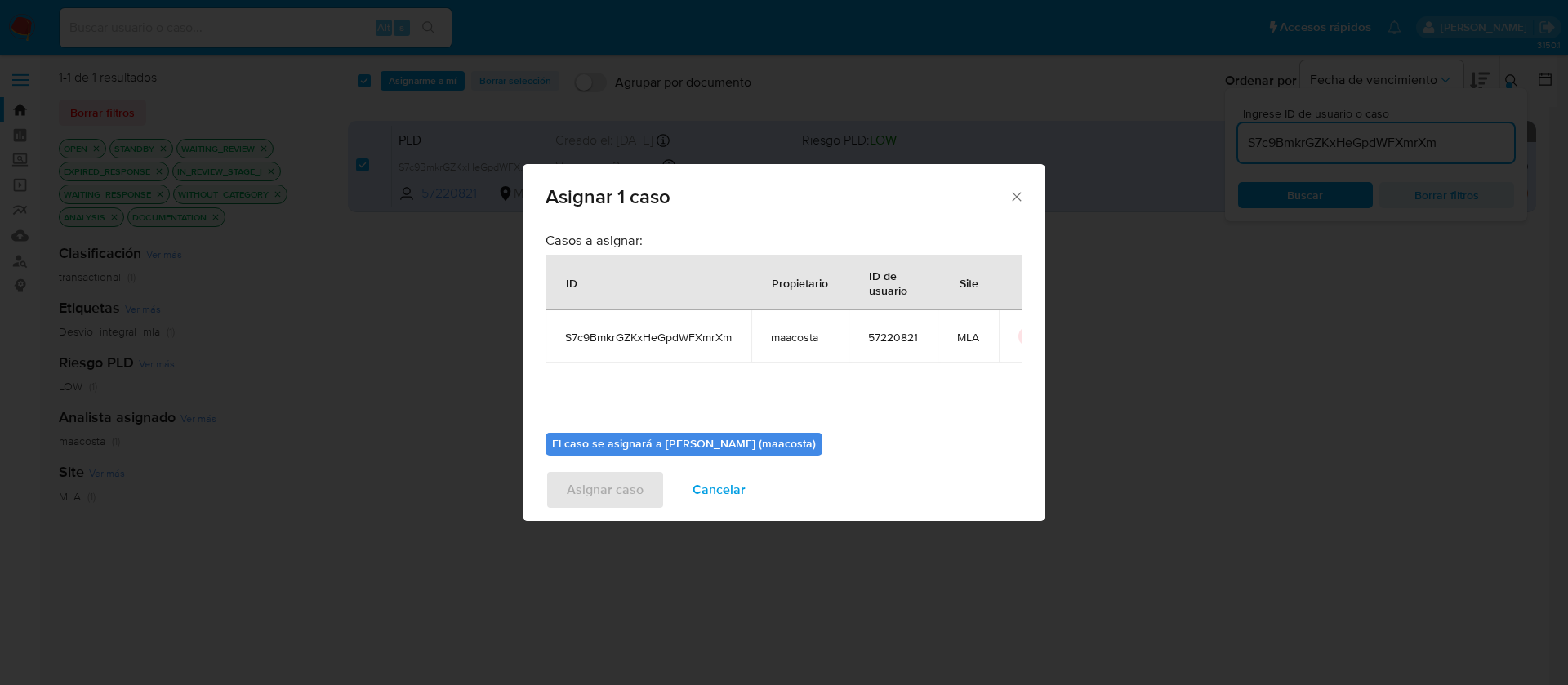
scroll to position [85, 0]
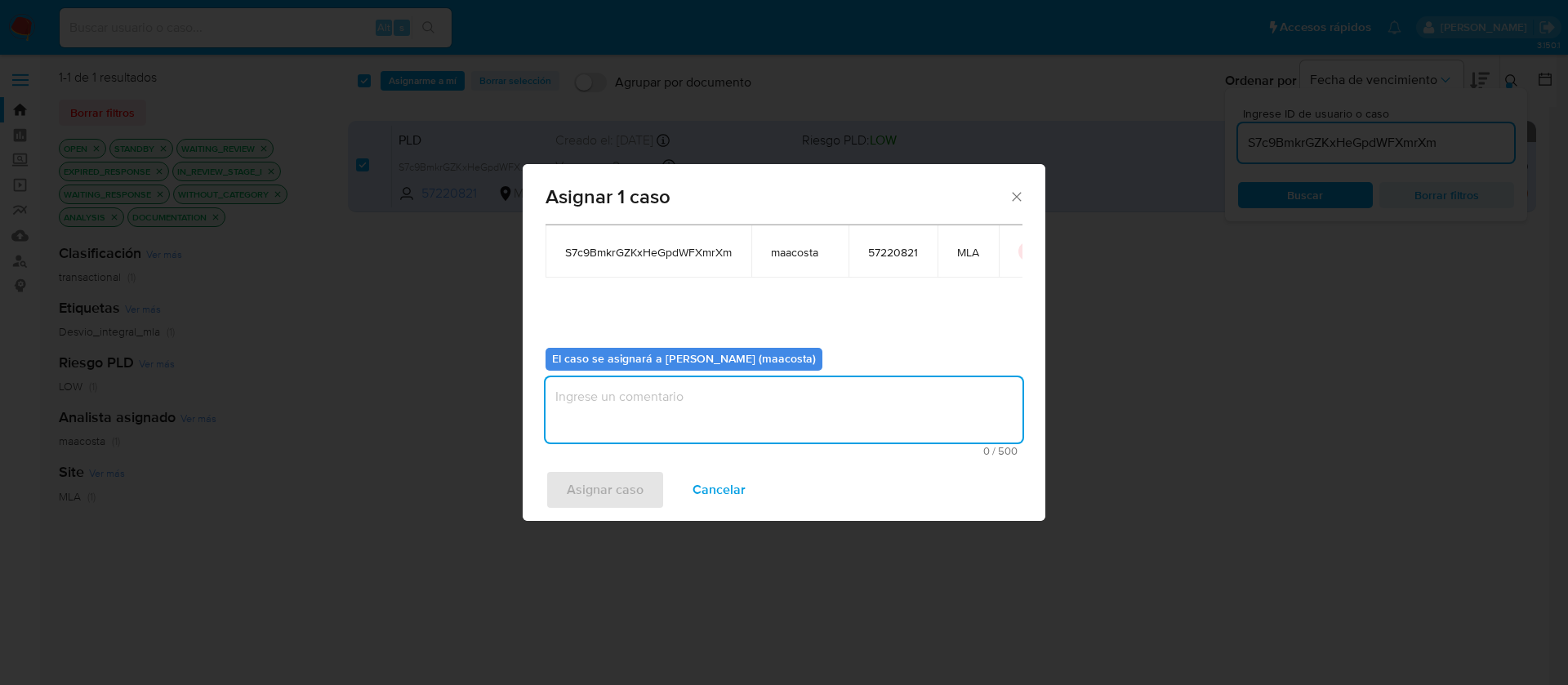
click at [682, 417] on textarea "assign-modal" at bounding box center [784, 409] width 477 height 65
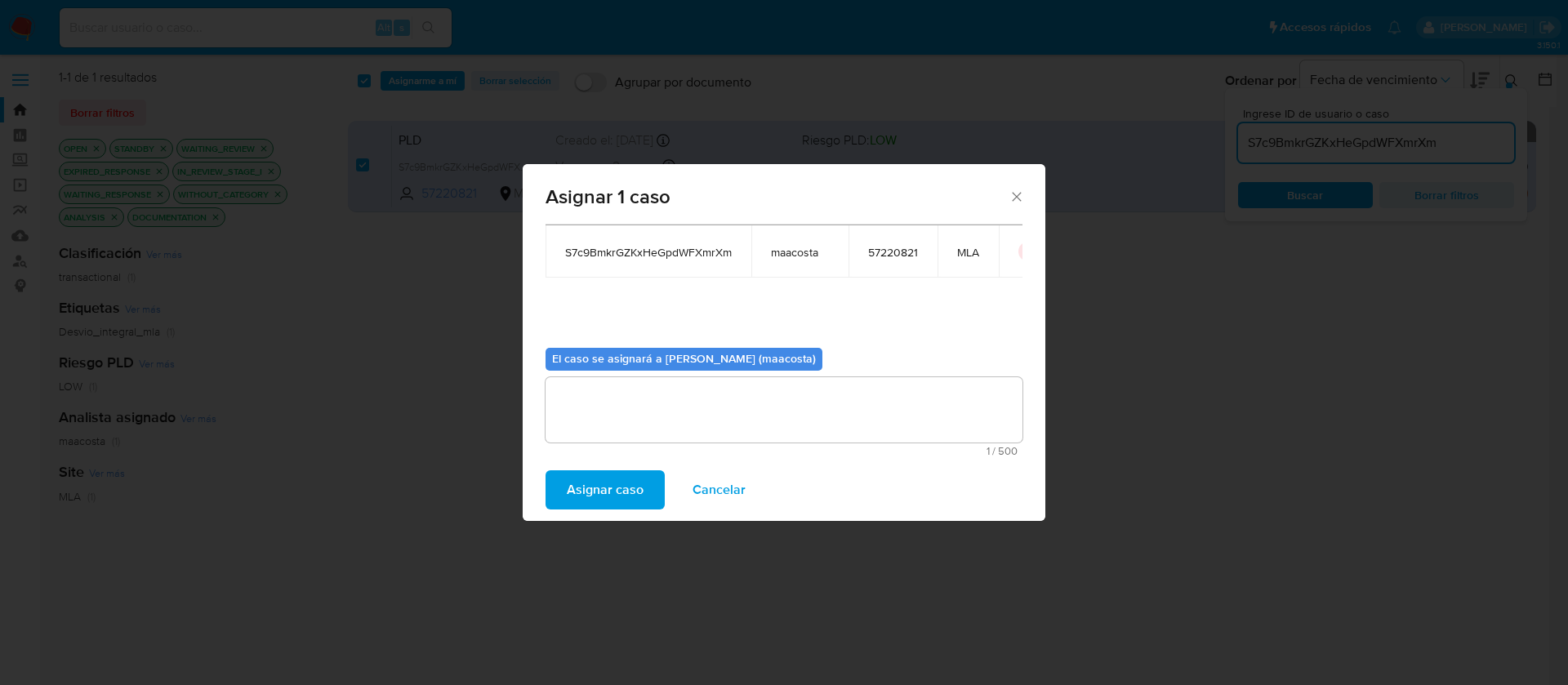
click at [616, 485] on span "Asignar caso" at bounding box center [605, 489] width 77 height 36
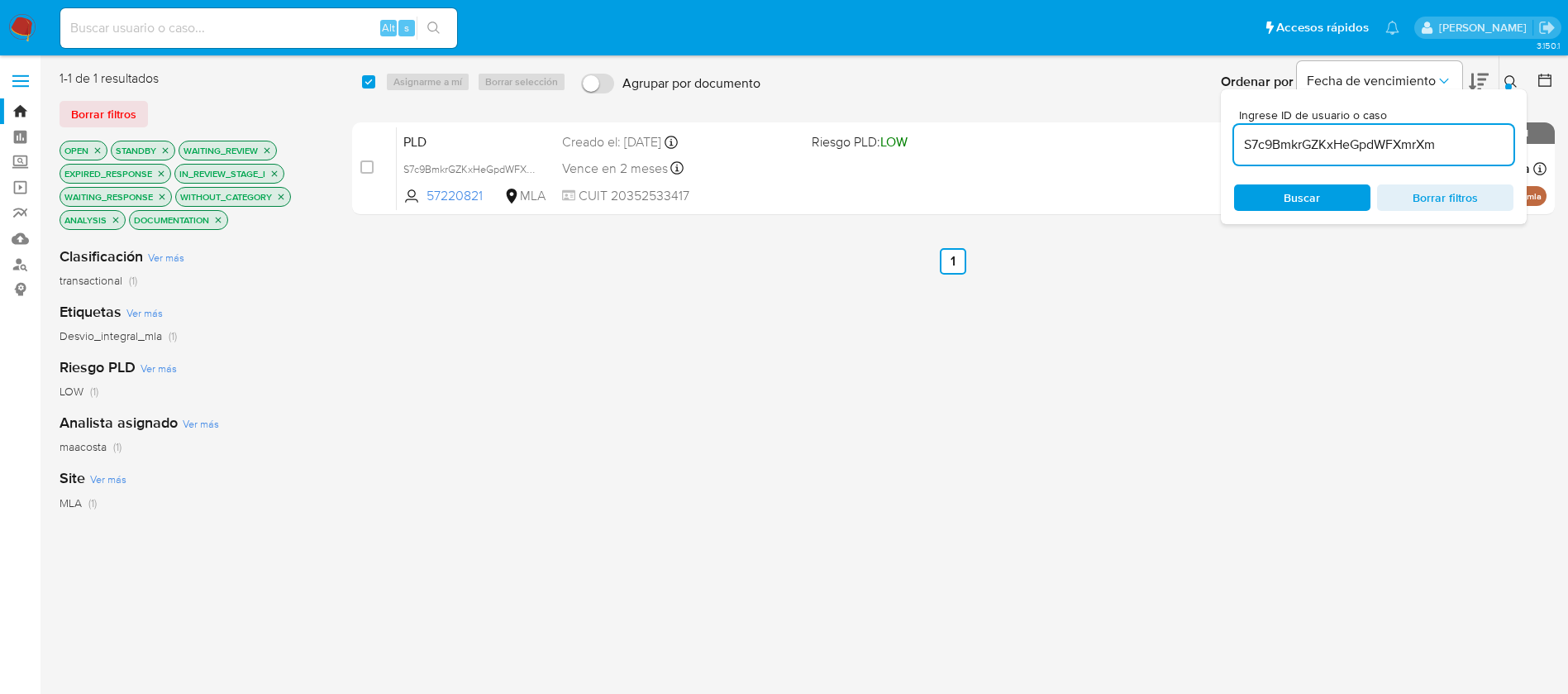
paste input "YeNs87oKATtKslM8JqQvyeDL"
click at [1344, 145] on input "YeNs87oKATtKslM8JqQvyeDL" at bounding box center [1373, 145] width 279 height 22
type input "YeNs87oKATtKslM8JqQvyeDL"
click at [368, 80] on input "checkbox" at bounding box center [368, 81] width 13 height 13
checkbox input "true"
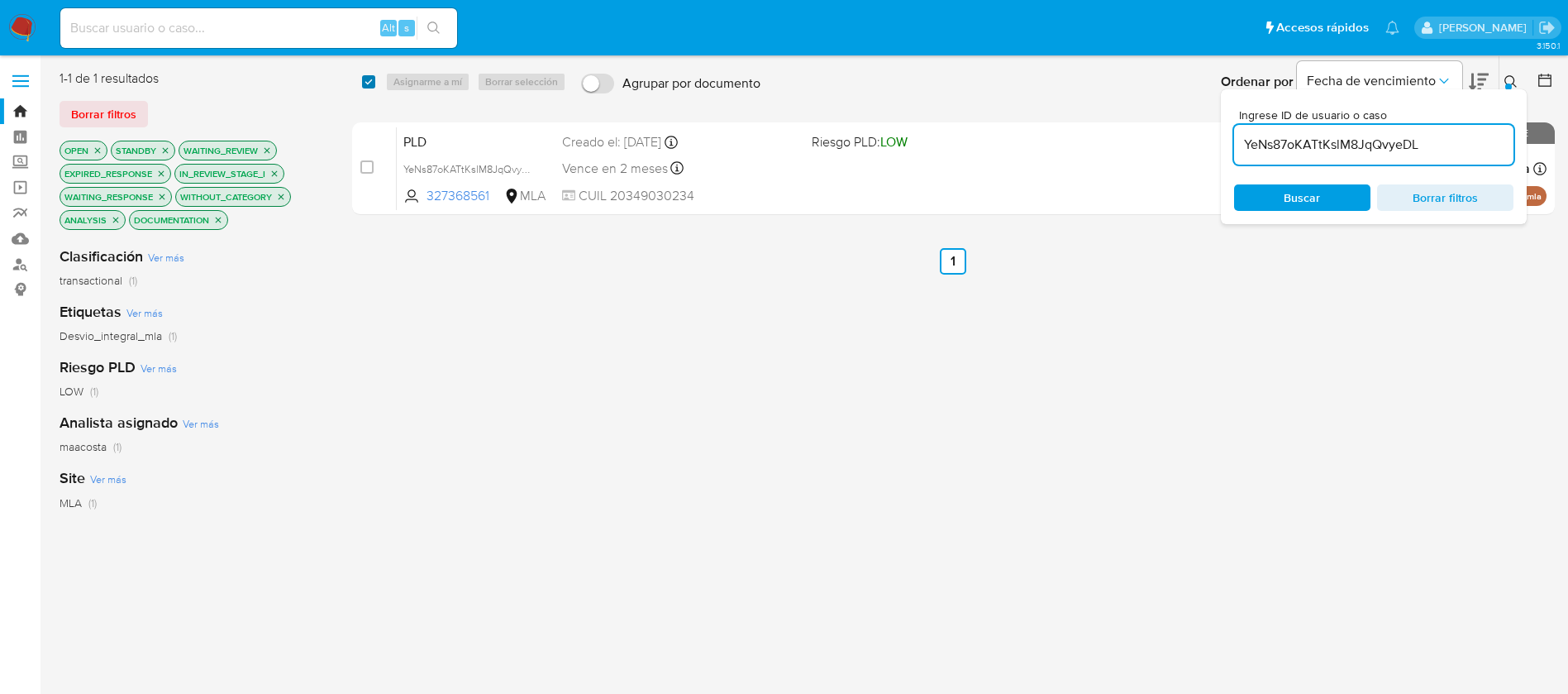
checkbox input "true"
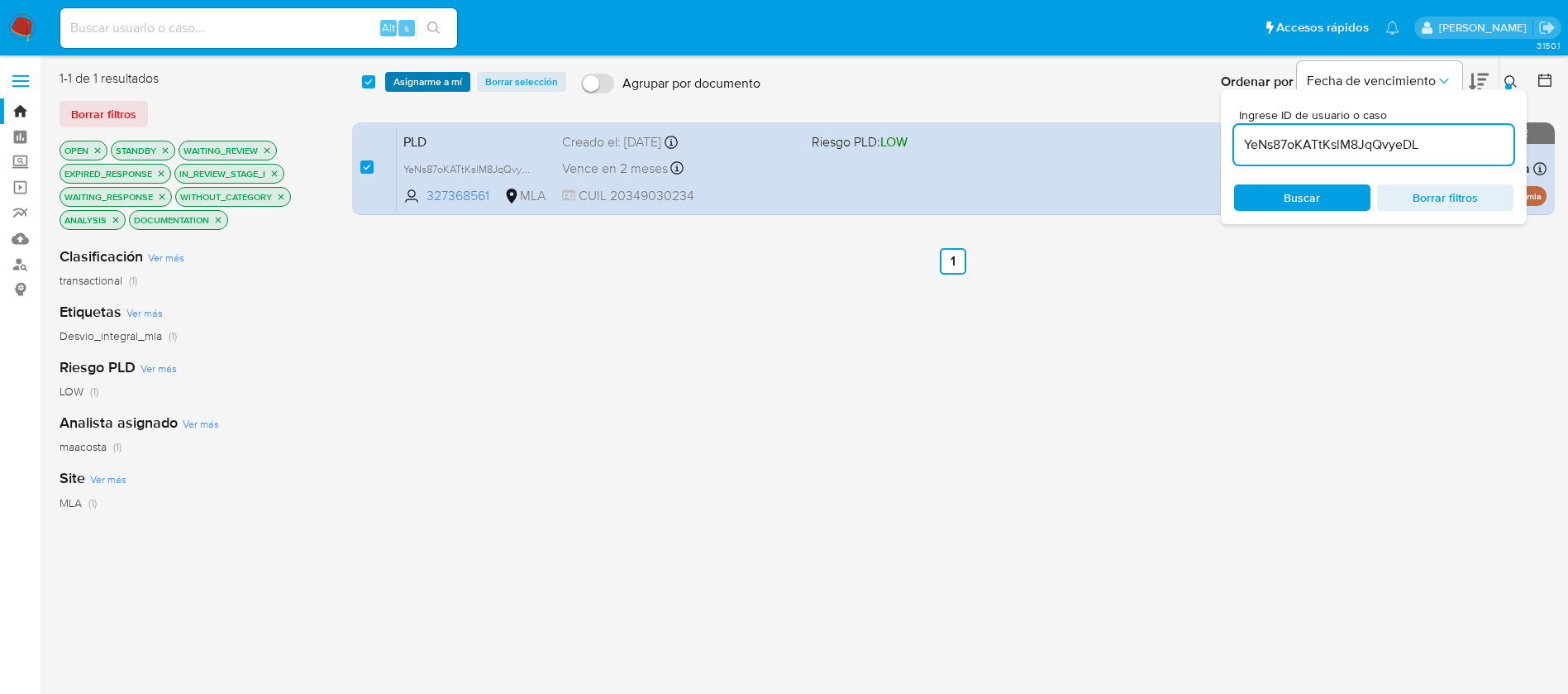
click at [413, 82] on span "Asignarme a mí" at bounding box center [427, 81] width 68 height 16
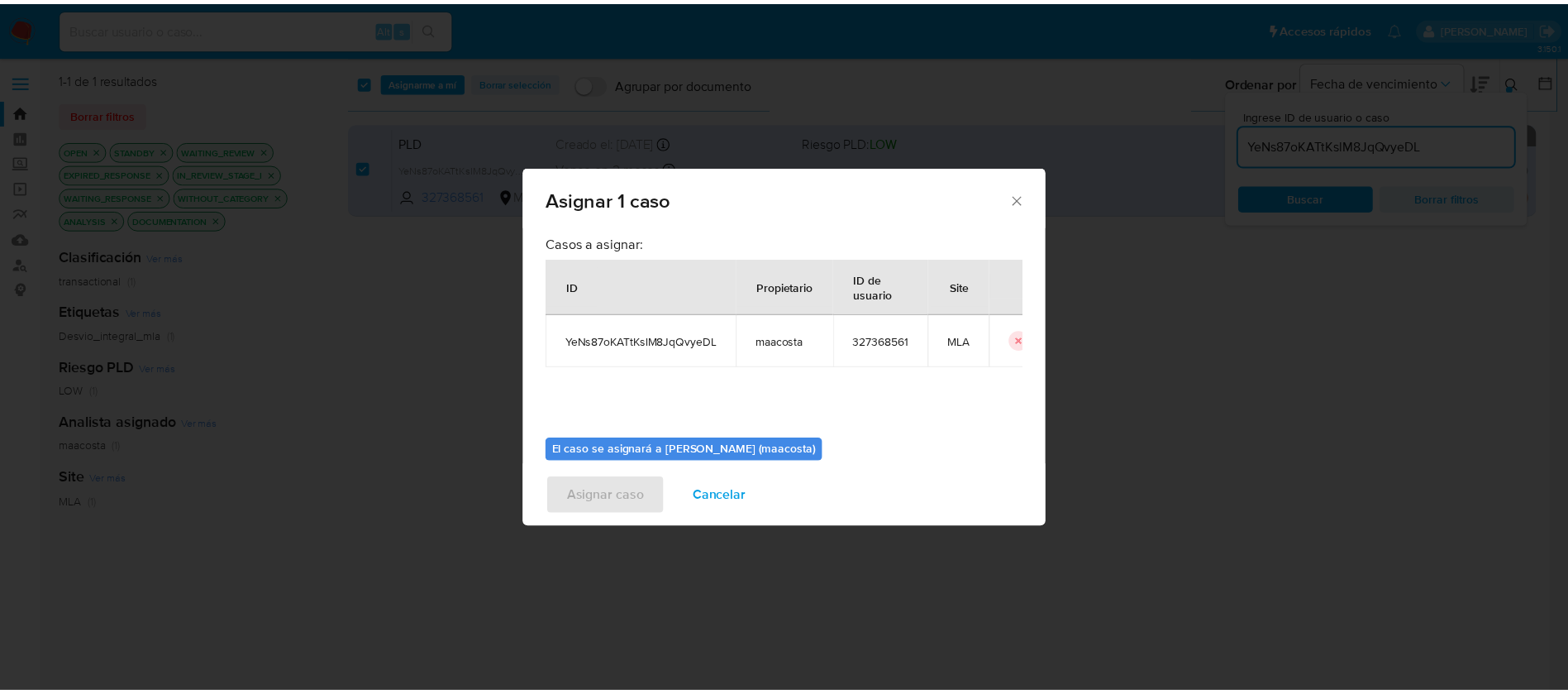
scroll to position [86, 0]
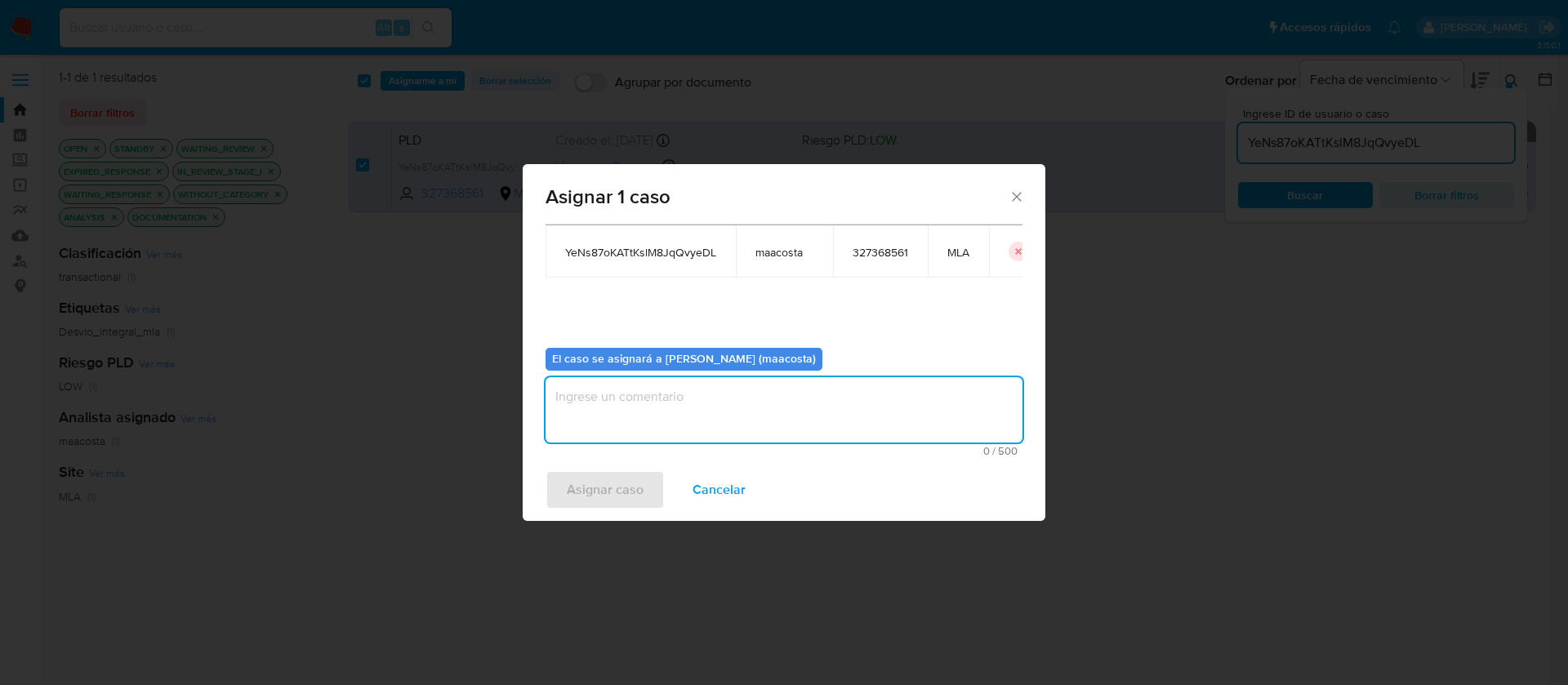
click at [664, 404] on textarea "assign-modal" at bounding box center [784, 409] width 477 height 65
click at [608, 494] on span "Asignar caso" at bounding box center [605, 489] width 77 height 36
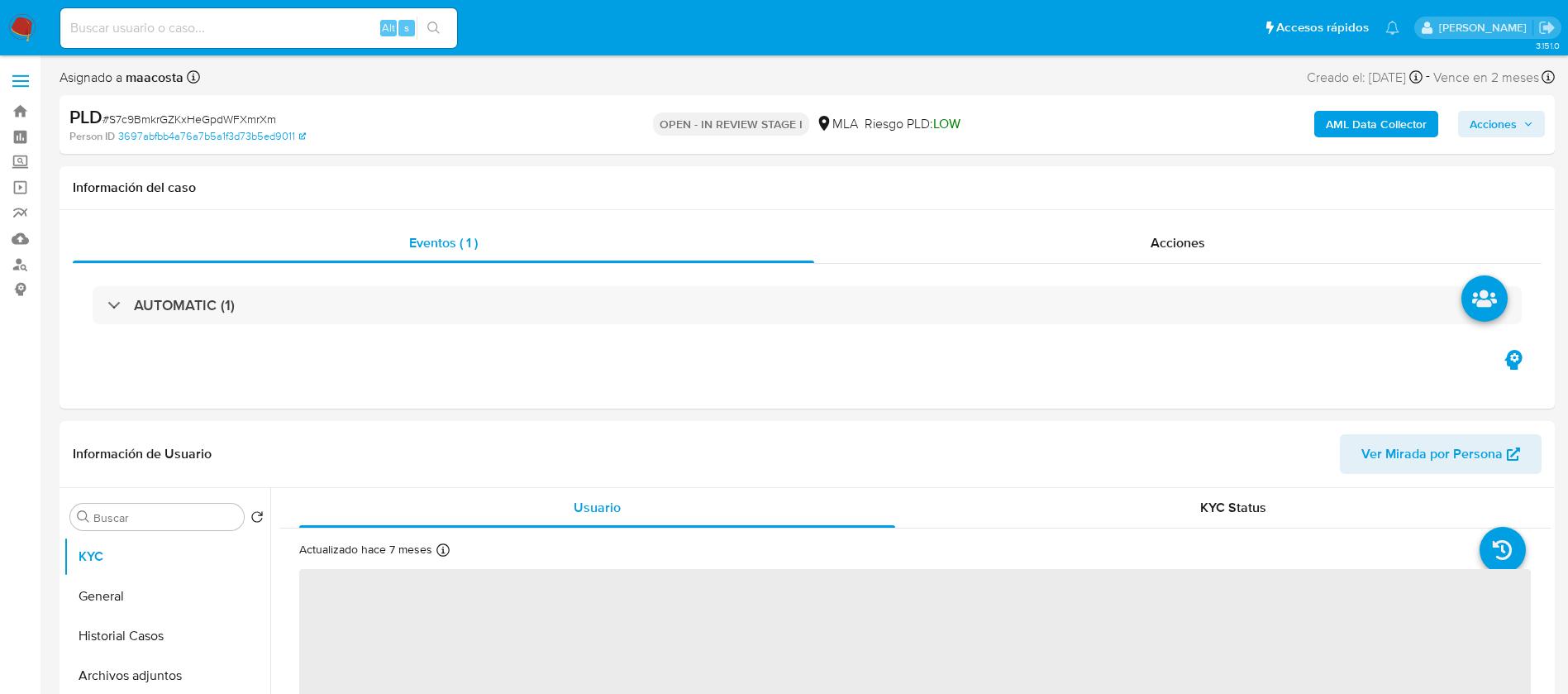
select select "10"
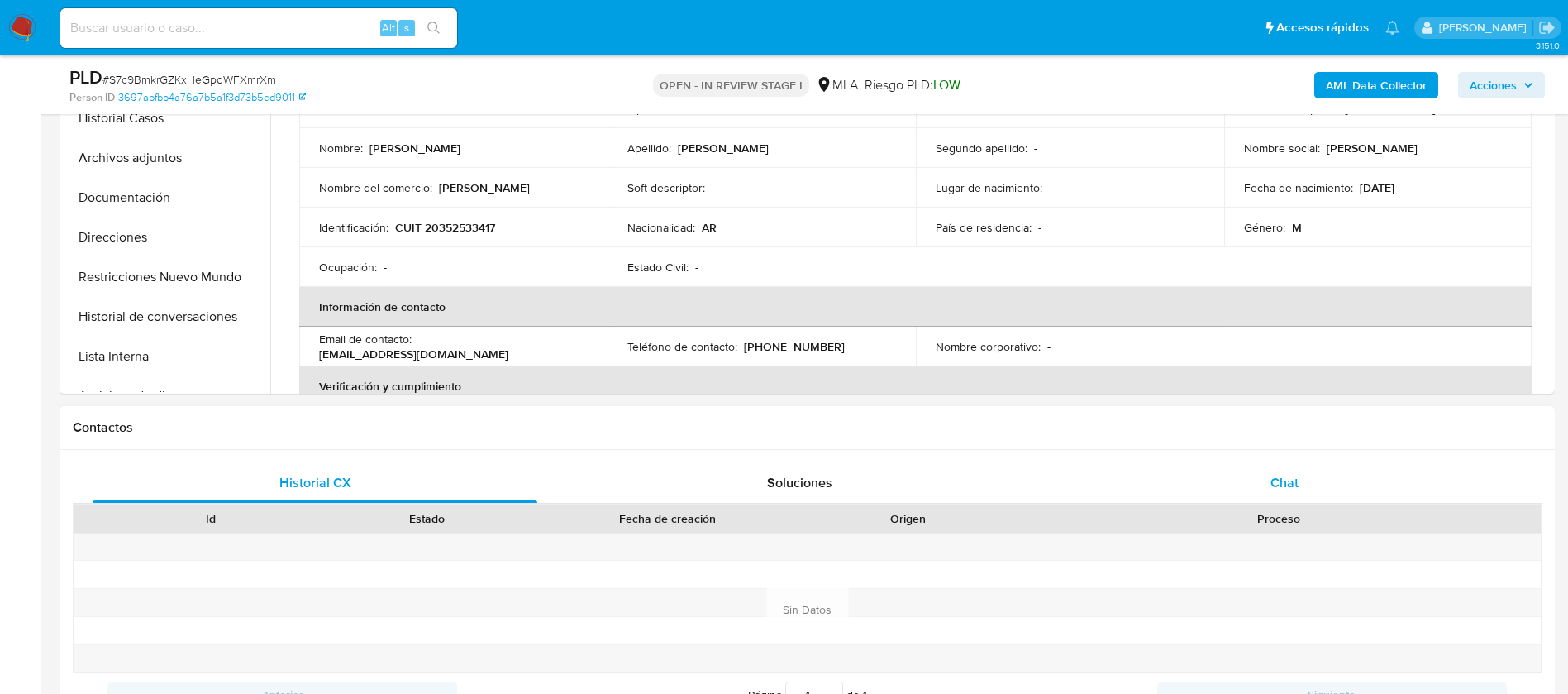
click at [1253, 476] on div "Chat" at bounding box center [1284, 483] width 445 height 40
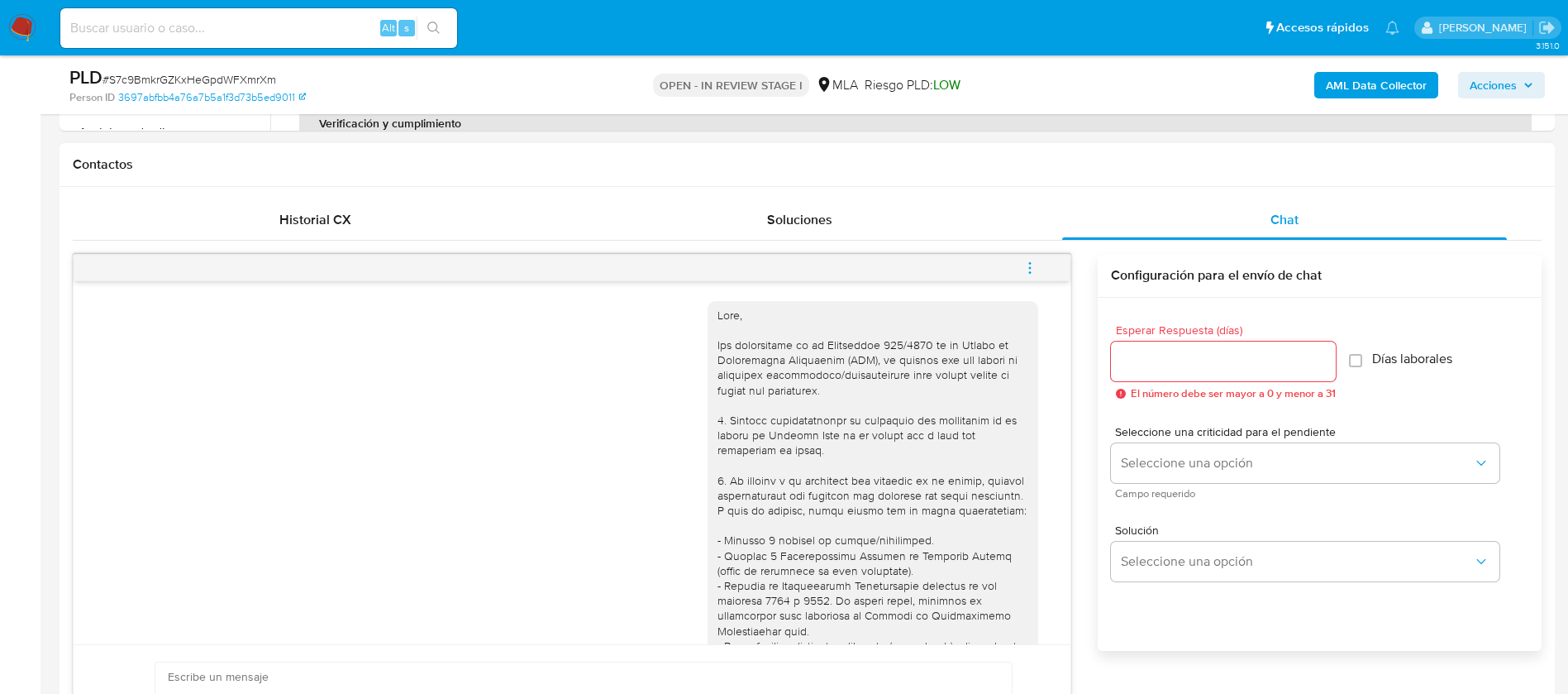
click at [1026, 253] on span "menu-action" at bounding box center [1029, 268] width 15 height 40
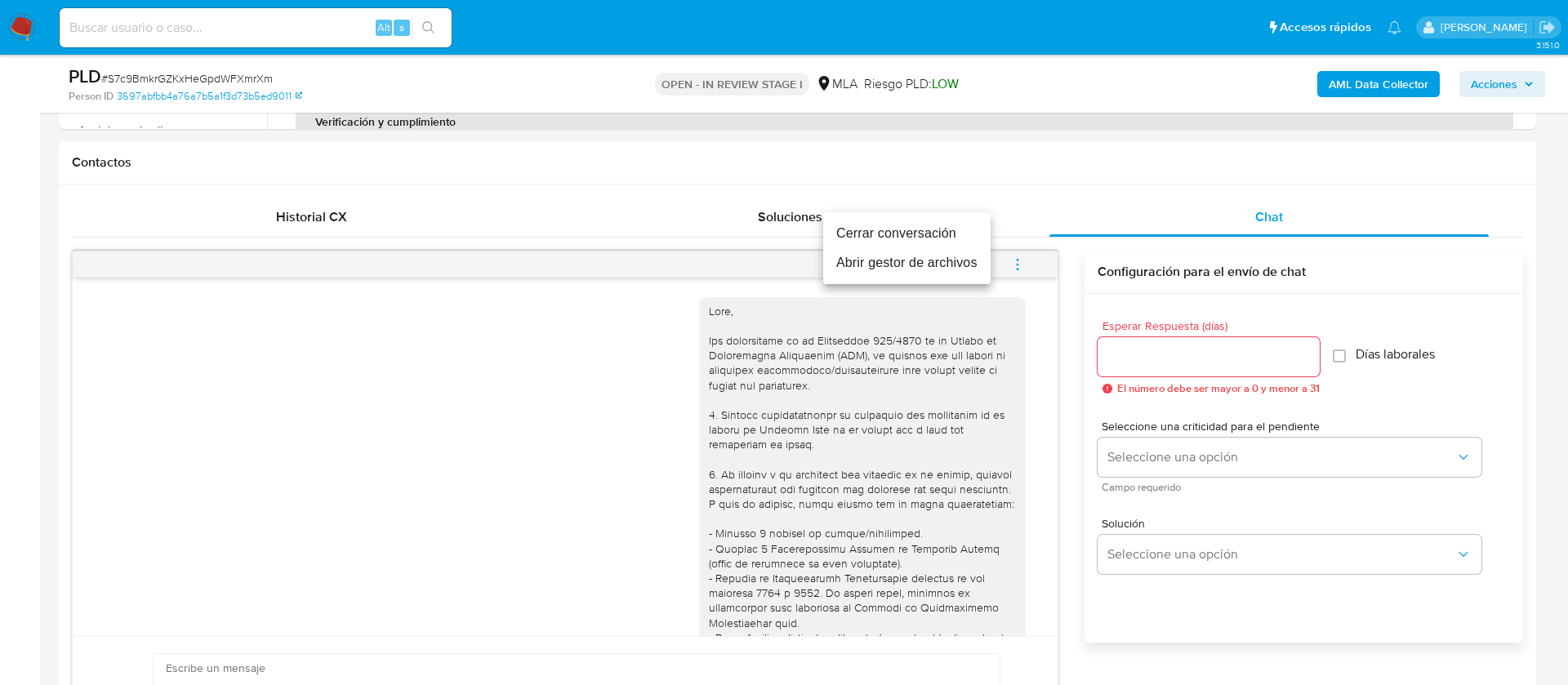
click at [894, 228] on li "Cerrar conversación" at bounding box center [907, 233] width 167 height 29
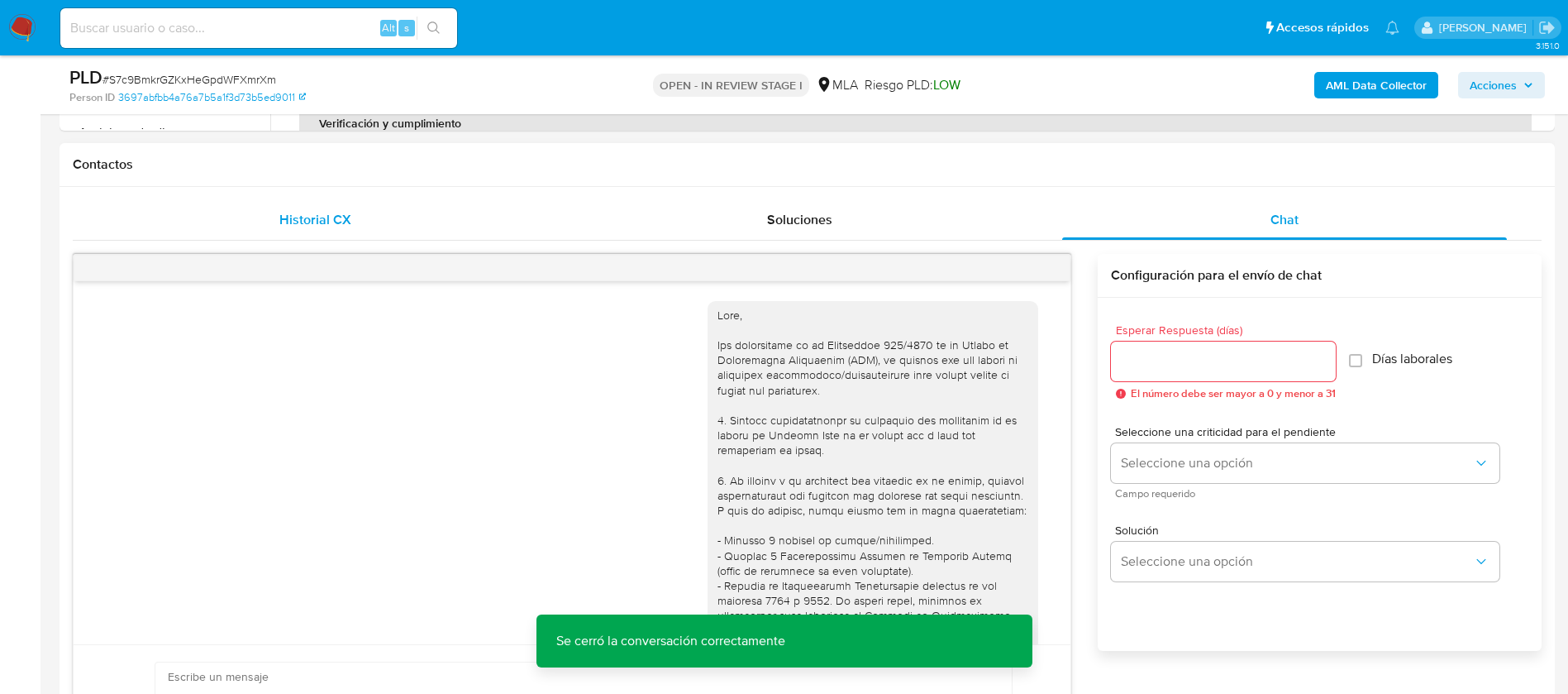
click at [317, 232] on div "Historial CX" at bounding box center [315, 220] width 445 height 40
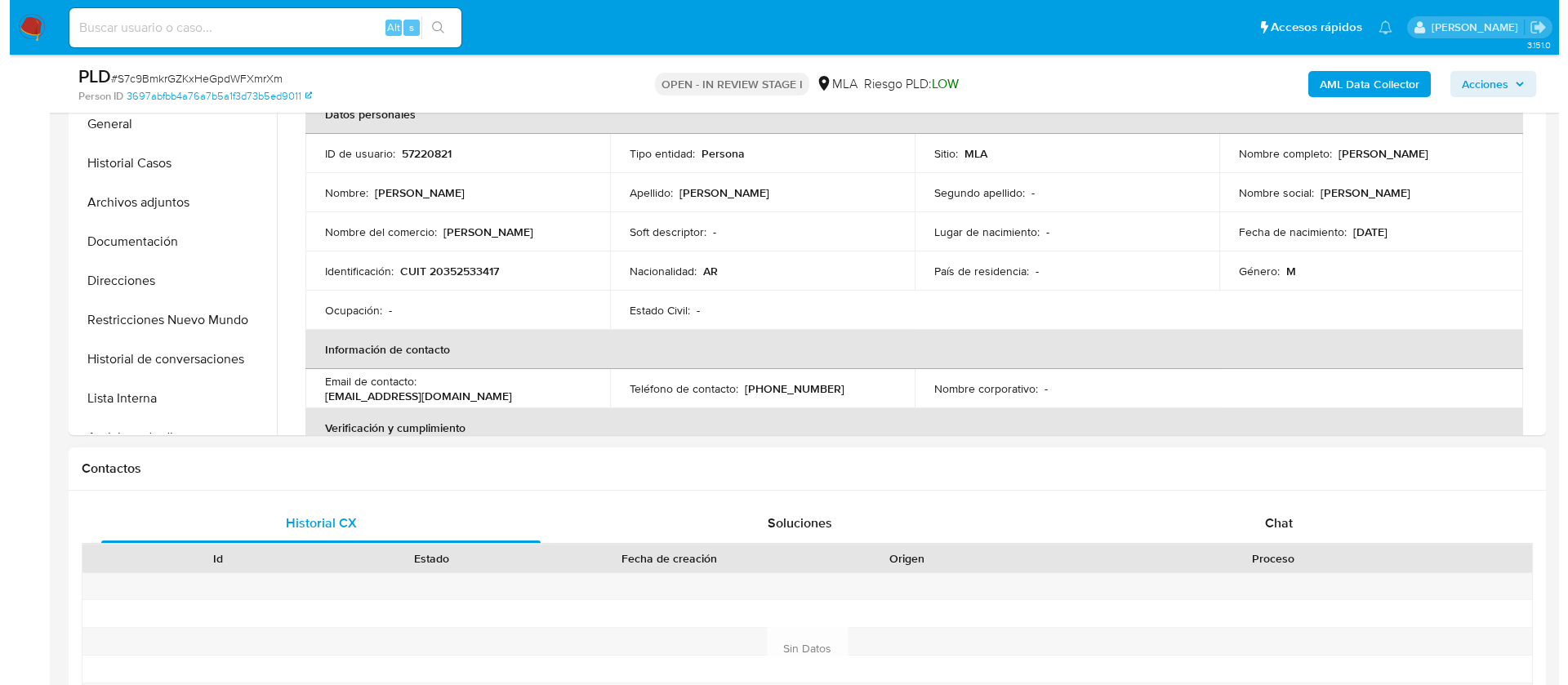
scroll to position [403, 0]
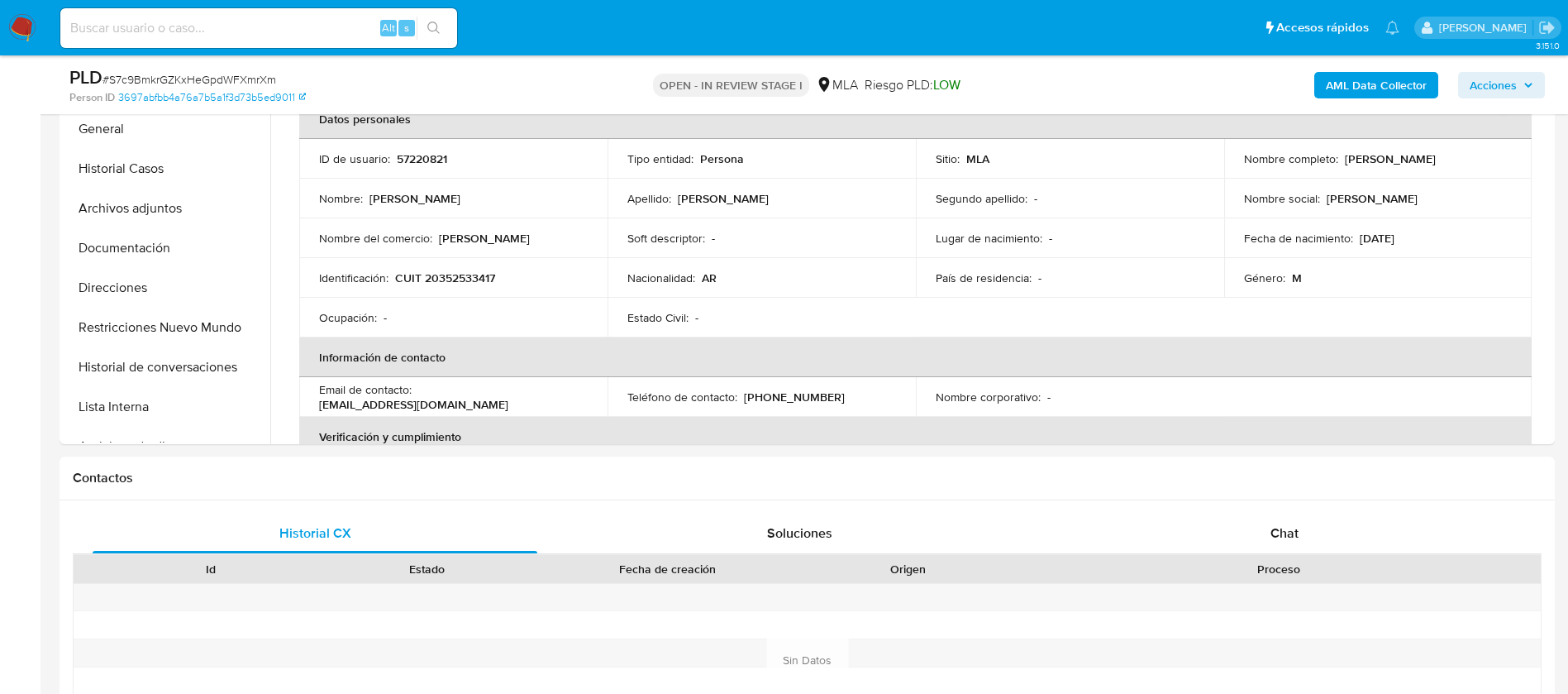
click at [1407, 91] on b "AML Data Collector" at bounding box center [1376, 85] width 101 height 27
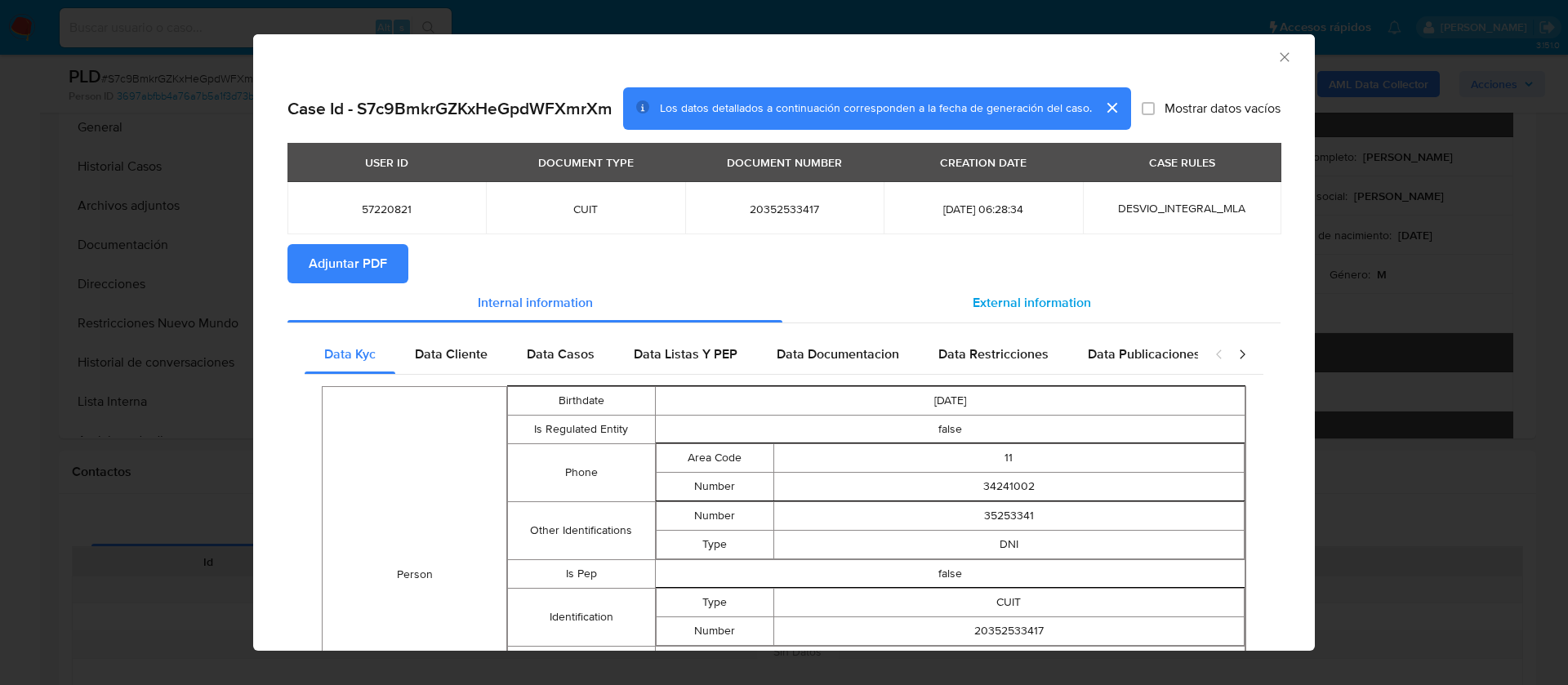
click at [995, 284] on div "External information" at bounding box center [1031, 303] width 498 height 39
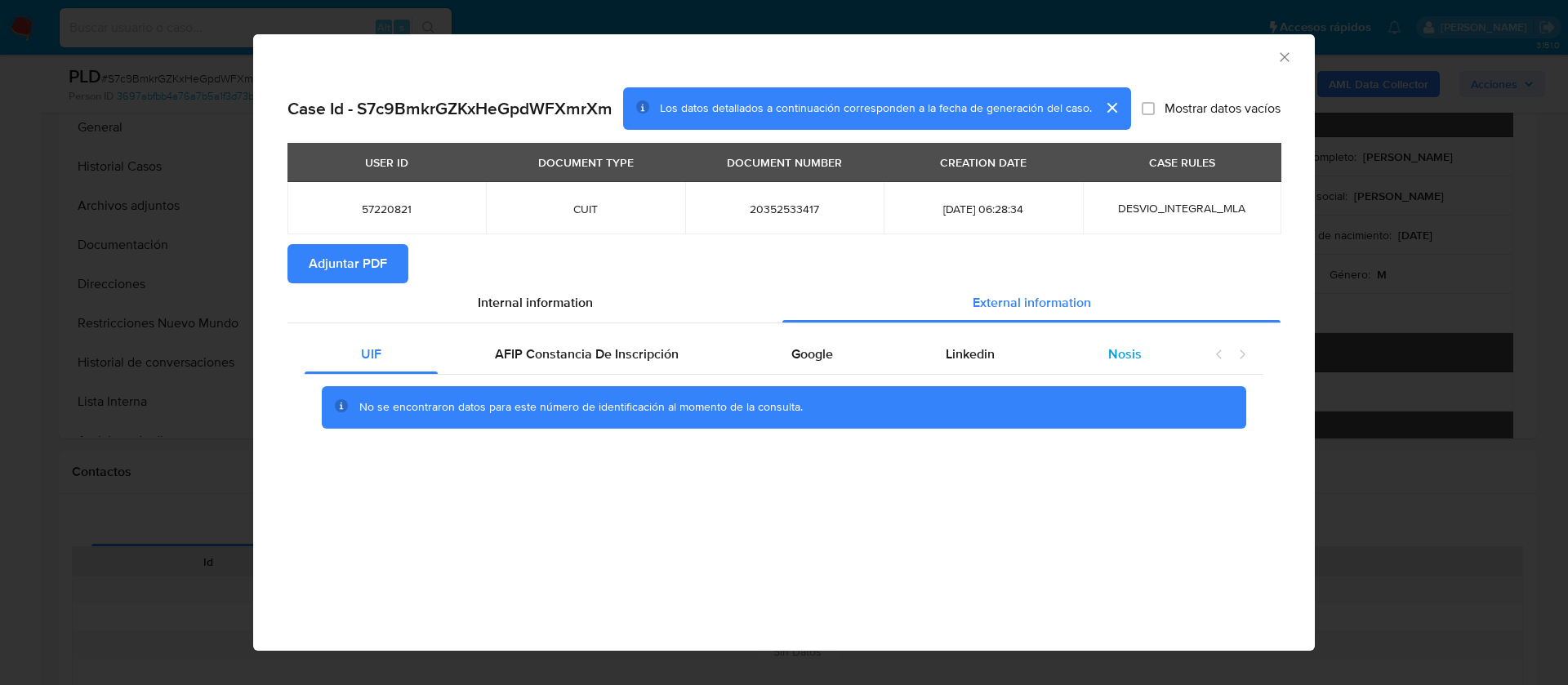
click at [1080, 353] on div "Nosis" at bounding box center [1125, 354] width 146 height 39
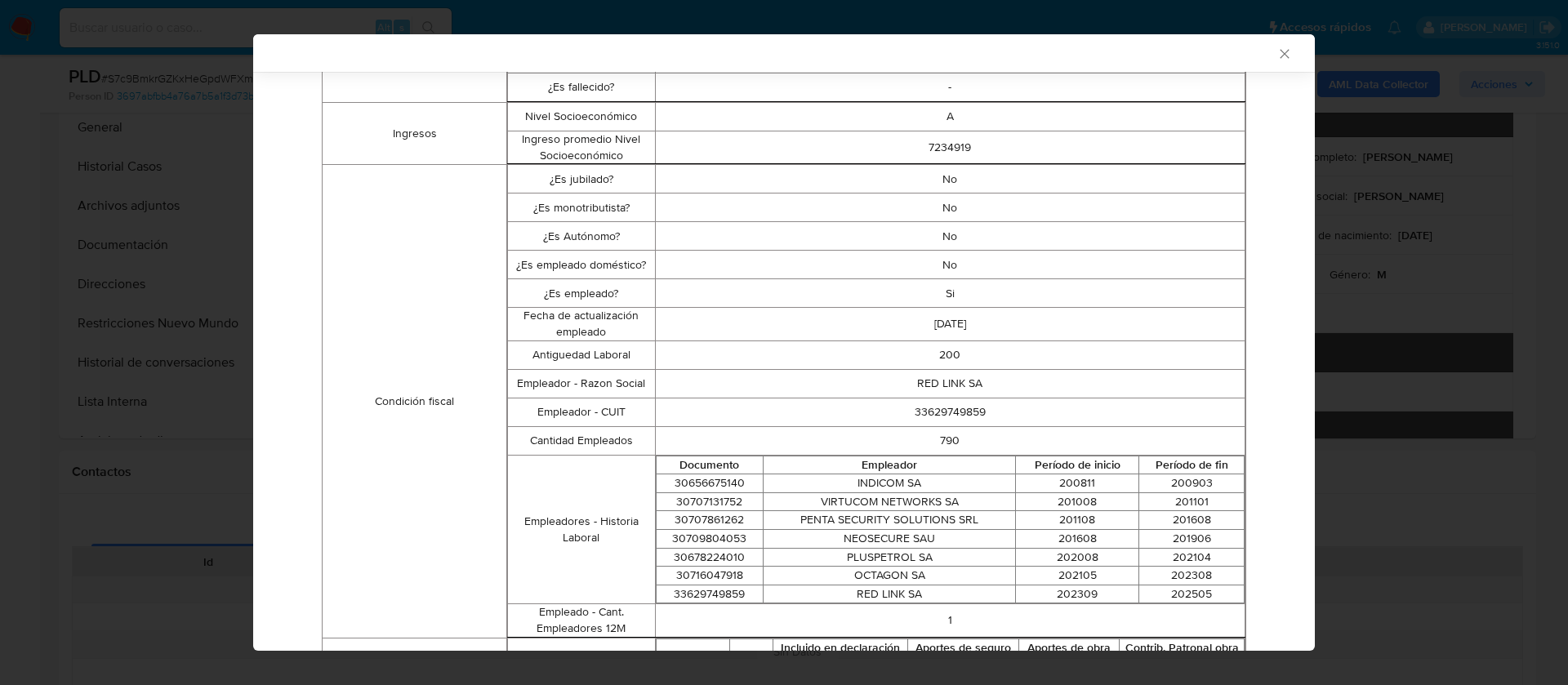
scroll to position [402, 0]
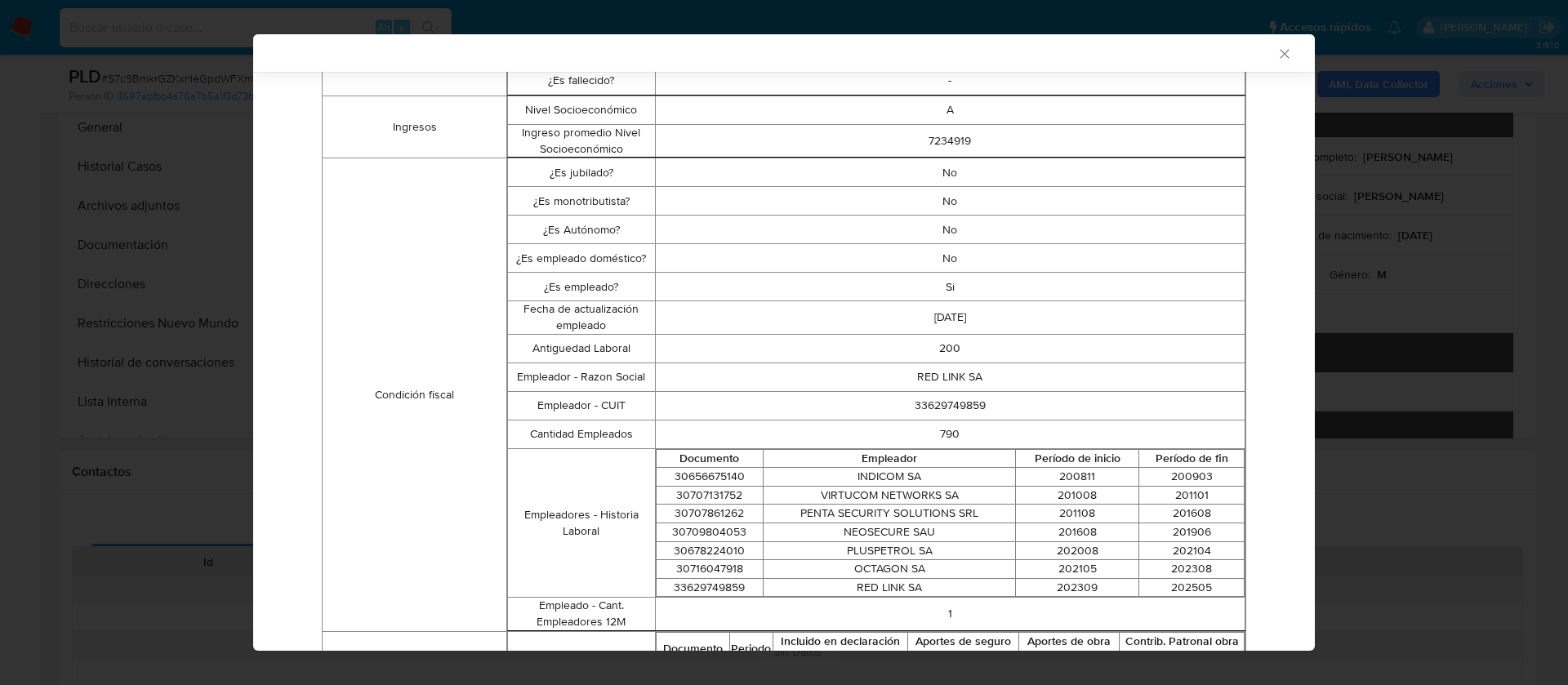
click at [934, 407] on td "33629749859" at bounding box center [949, 405] width 590 height 28
copy td "33629749859"
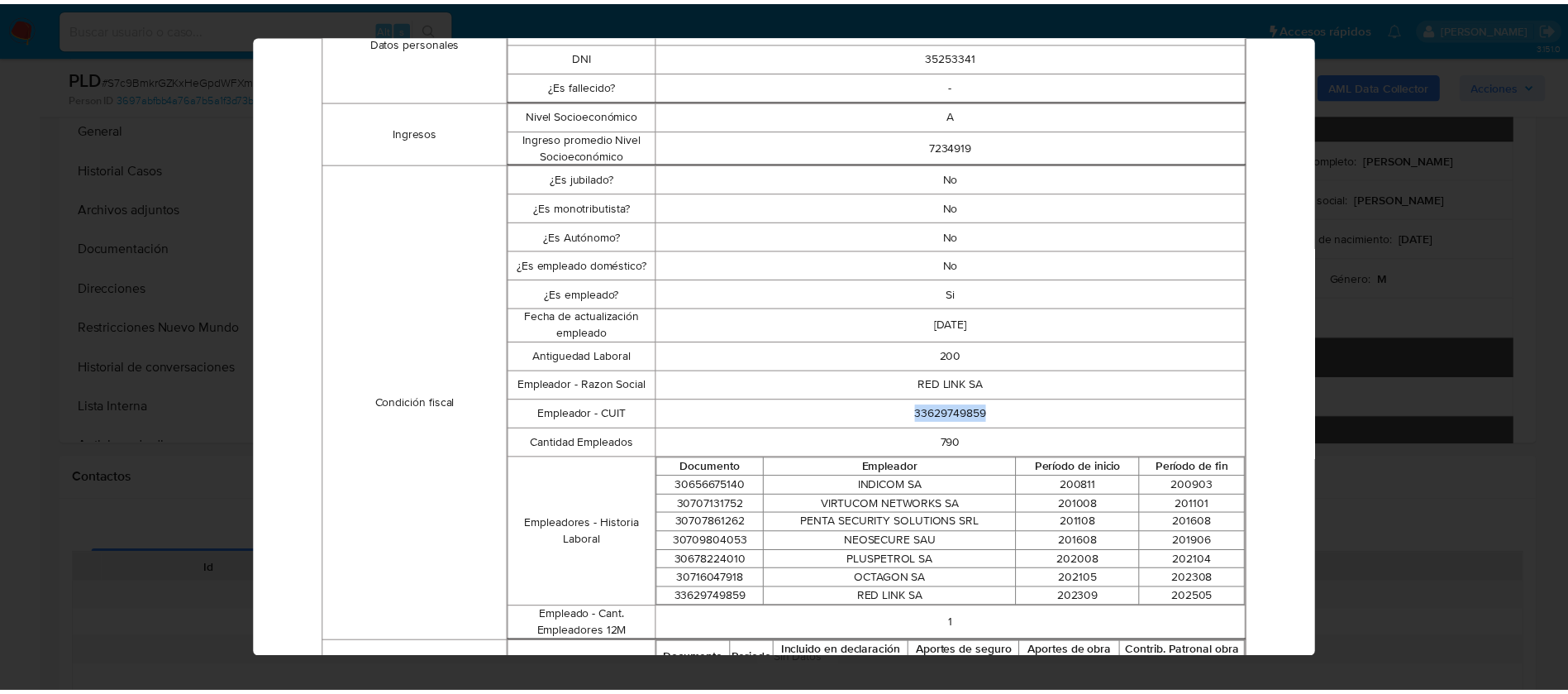
scroll to position [0, 0]
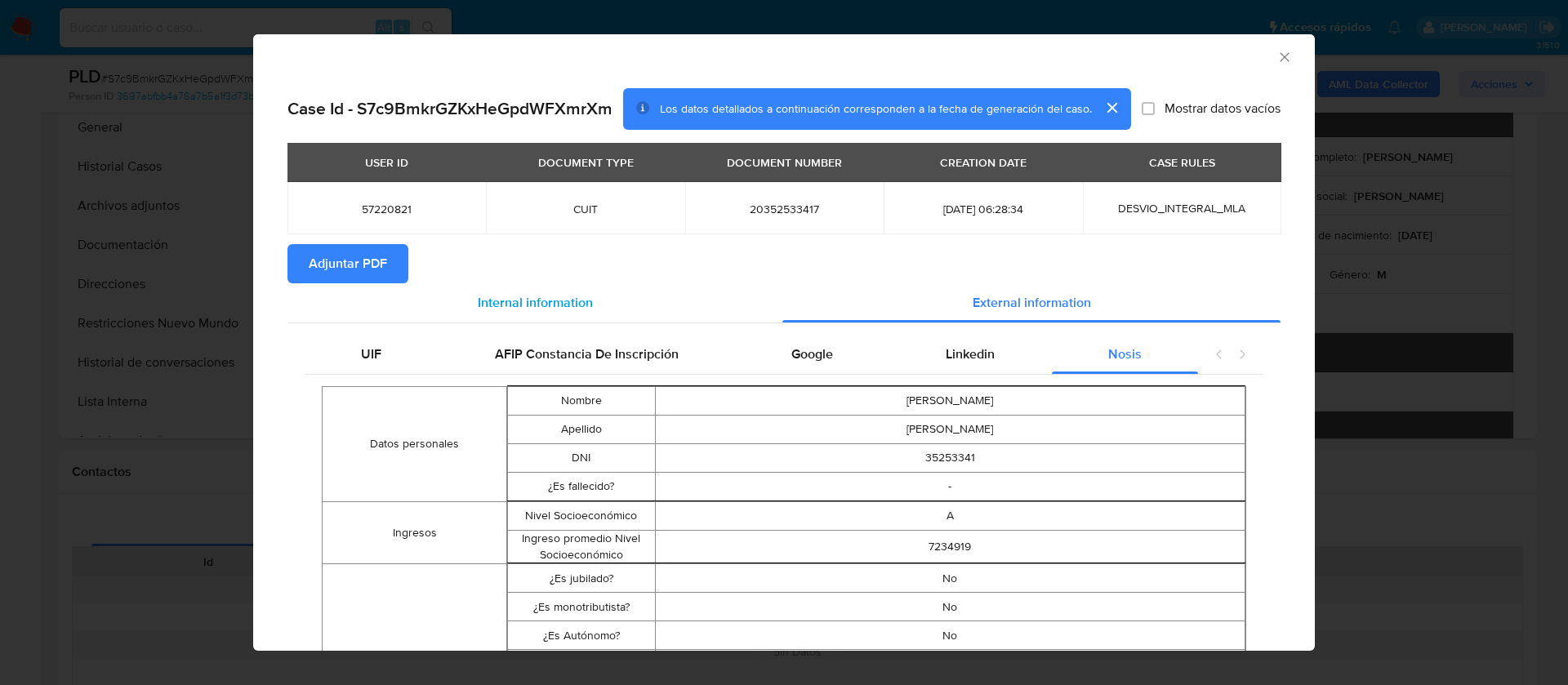
click at [553, 302] on span "Internal information" at bounding box center [535, 302] width 115 height 19
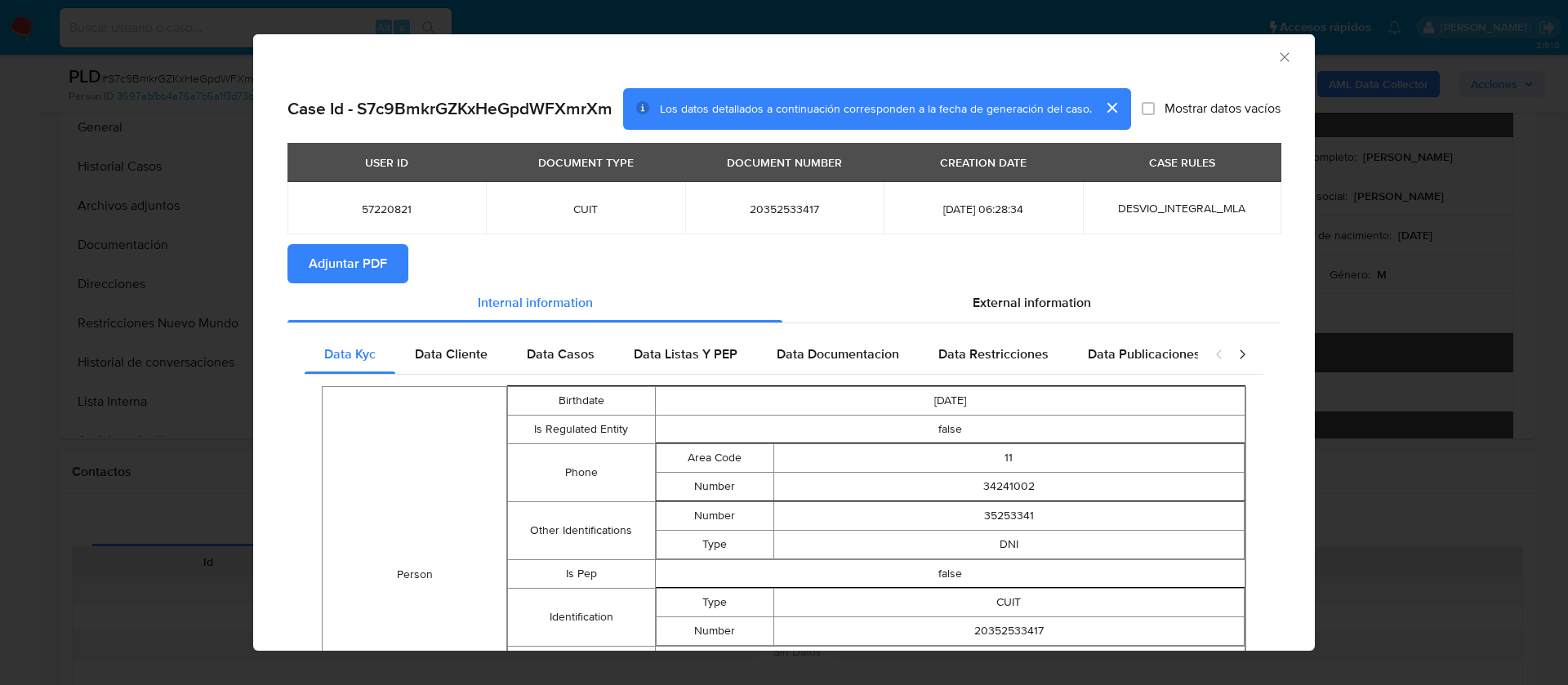
click at [1389, 384] on div "AML Data Collector Case Id - S7c9BmkrGZKxHeGpdWFXmrXm Los datos detallados a co…" at bounding box center [784, 342] width 1568 height 685
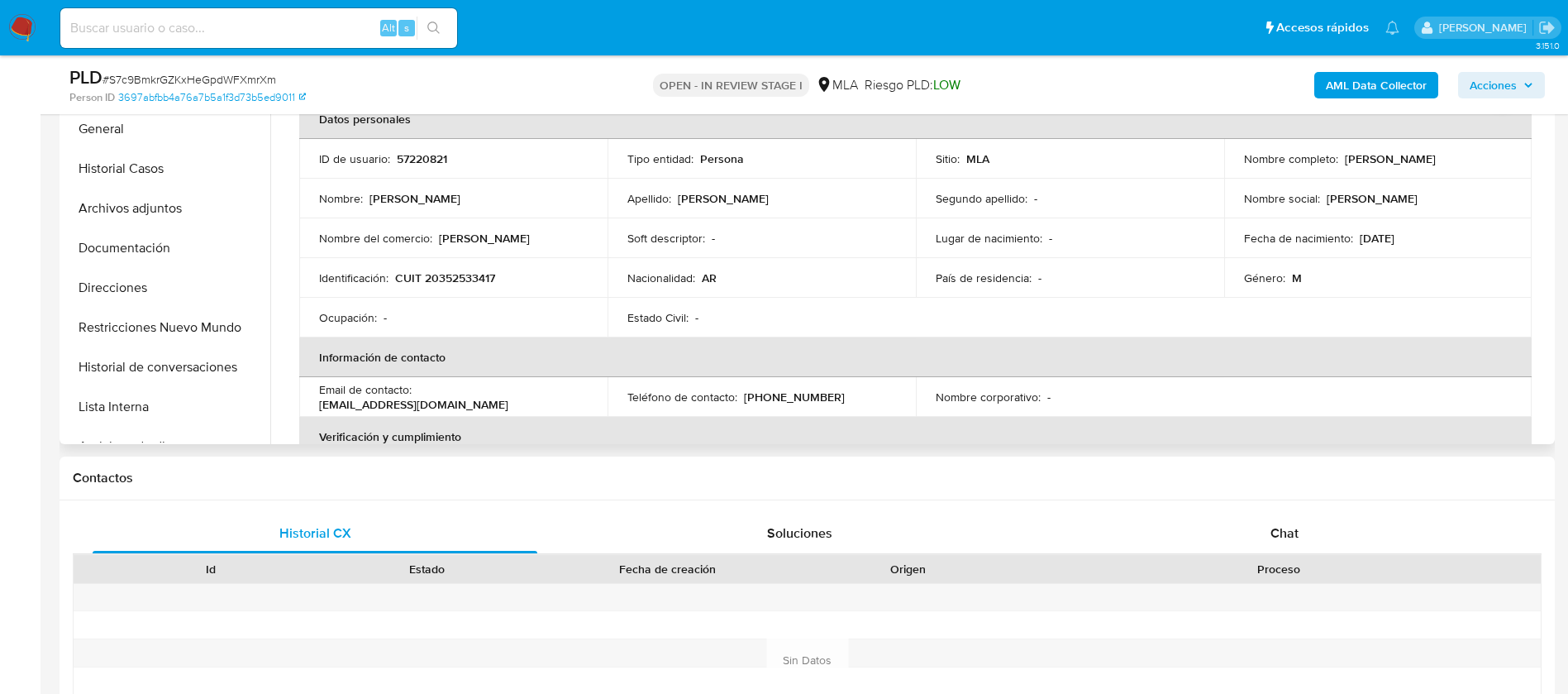
click at [1430, 156] on p "Alan Sebastian Gatica" at bounding box center [1390, 158] width 91 height 15
copy p "Gatica"
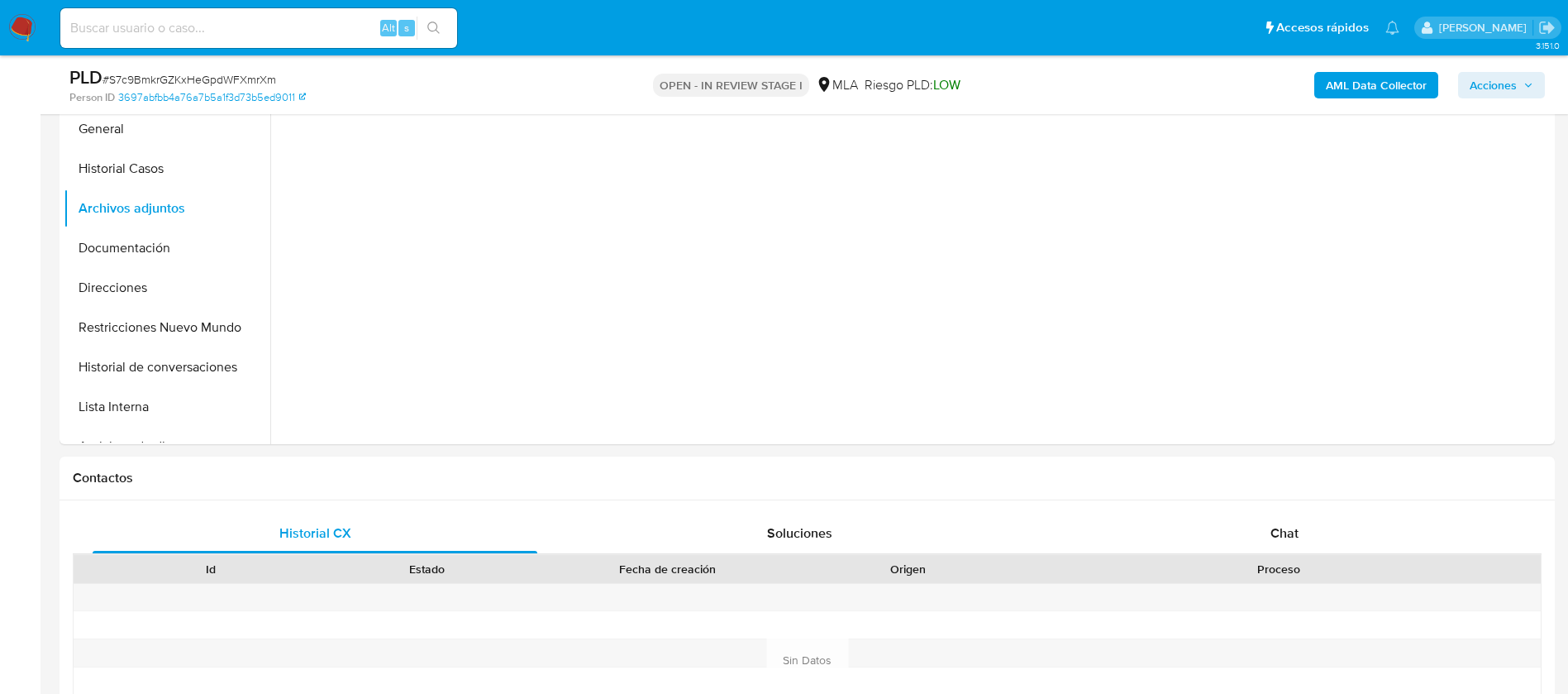
scroll to position [260, 0]
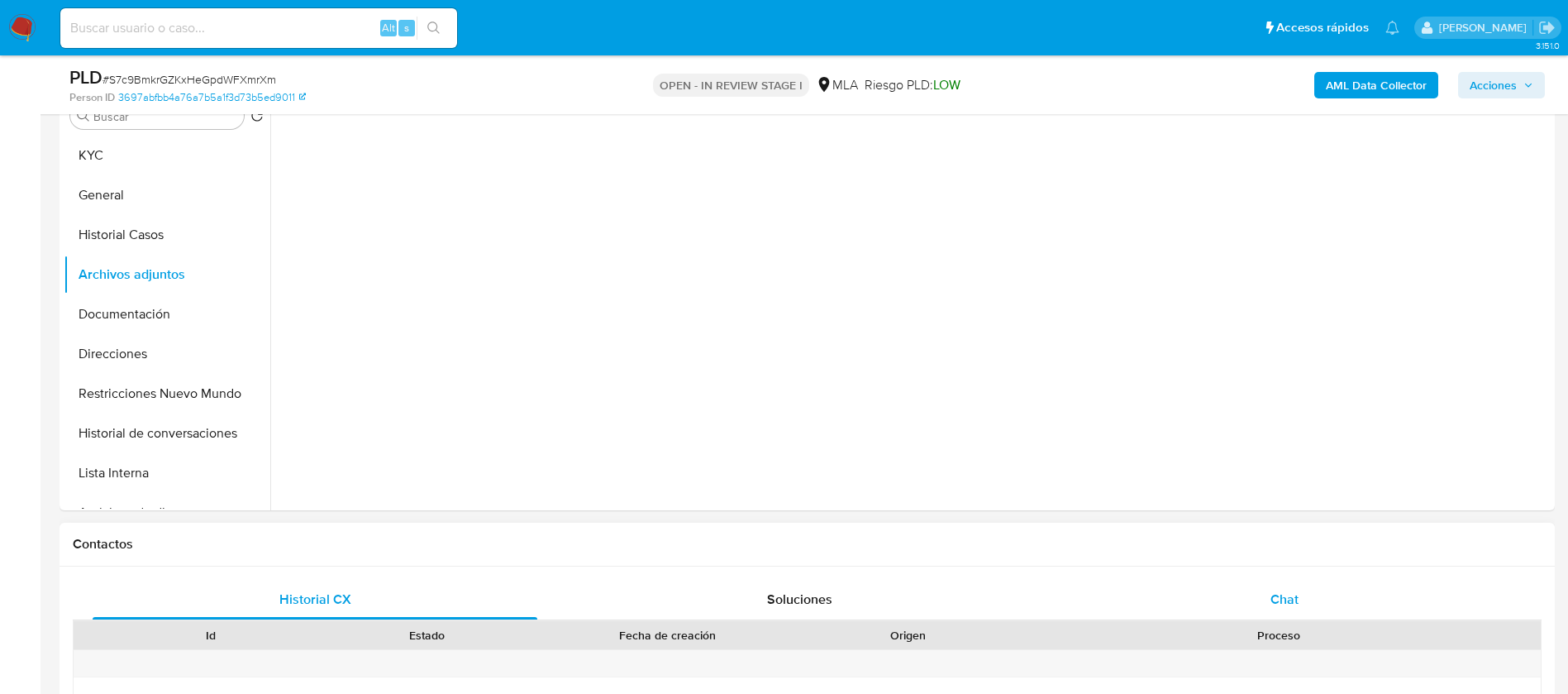
click at [1270, 597] on span "Chat" at bounding box center [1284, 599] width 28 height 19
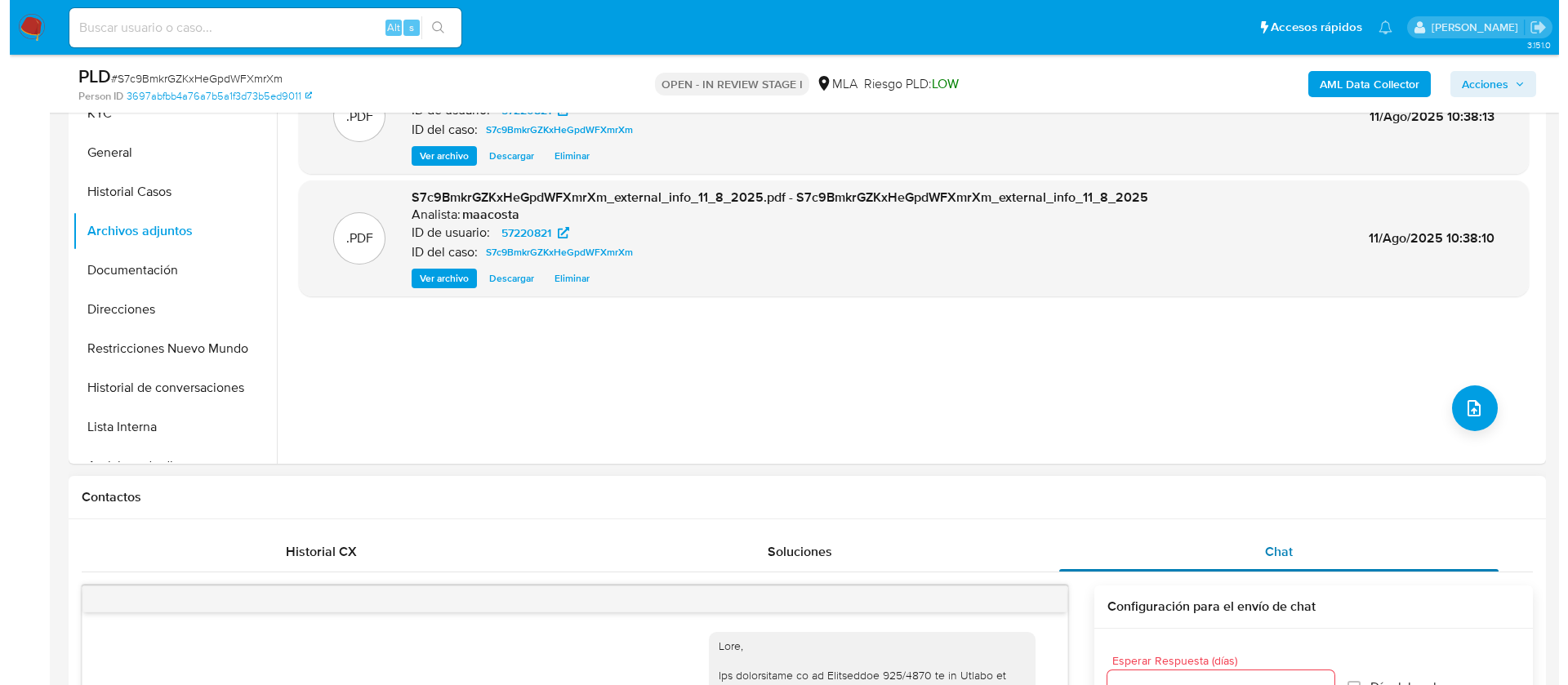
scroll to position [348, 0]
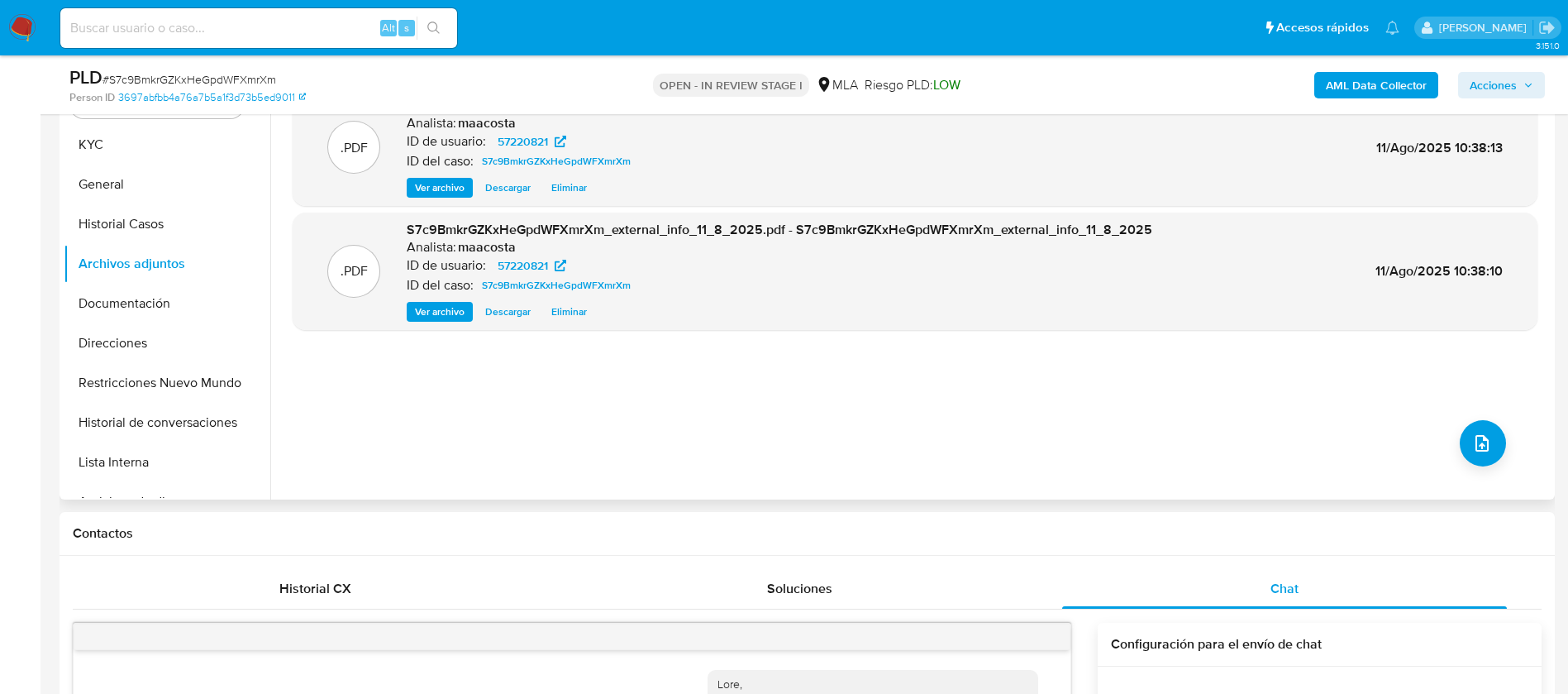
click at [1456, 419] on div ".PDF S7c9BmkrGZKxHeGpdWFXmrXm_internal_info_11_8_2025.pdf - S7c9BmkrGZKxHeGpdWF…" at bounding box center [914, 287] width 1245 height 397
click at [1475, 437] on icon "upload-file" at bounding box center [1482, 443] width 20 height 20
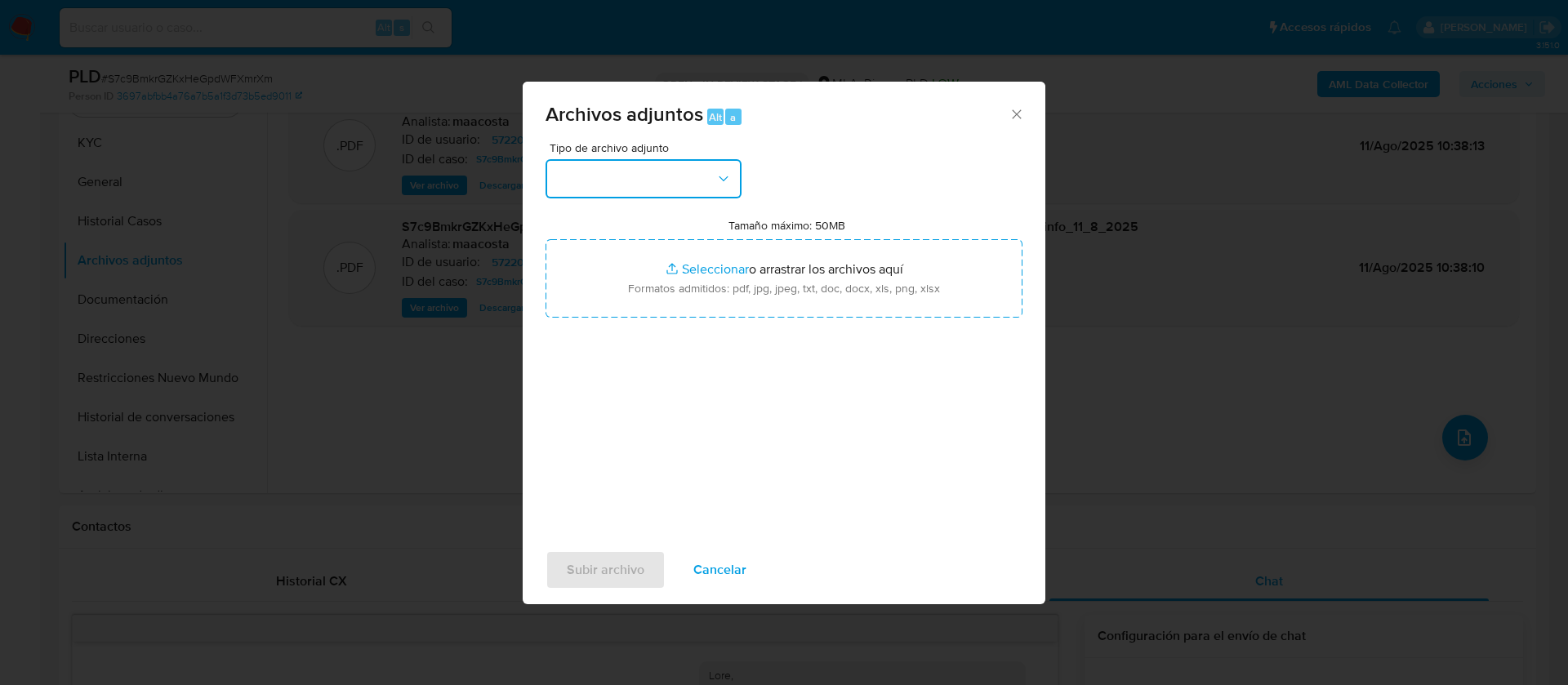
click at [608, 166] on button "button" at bounding box center [643, 179] width 196 height 39
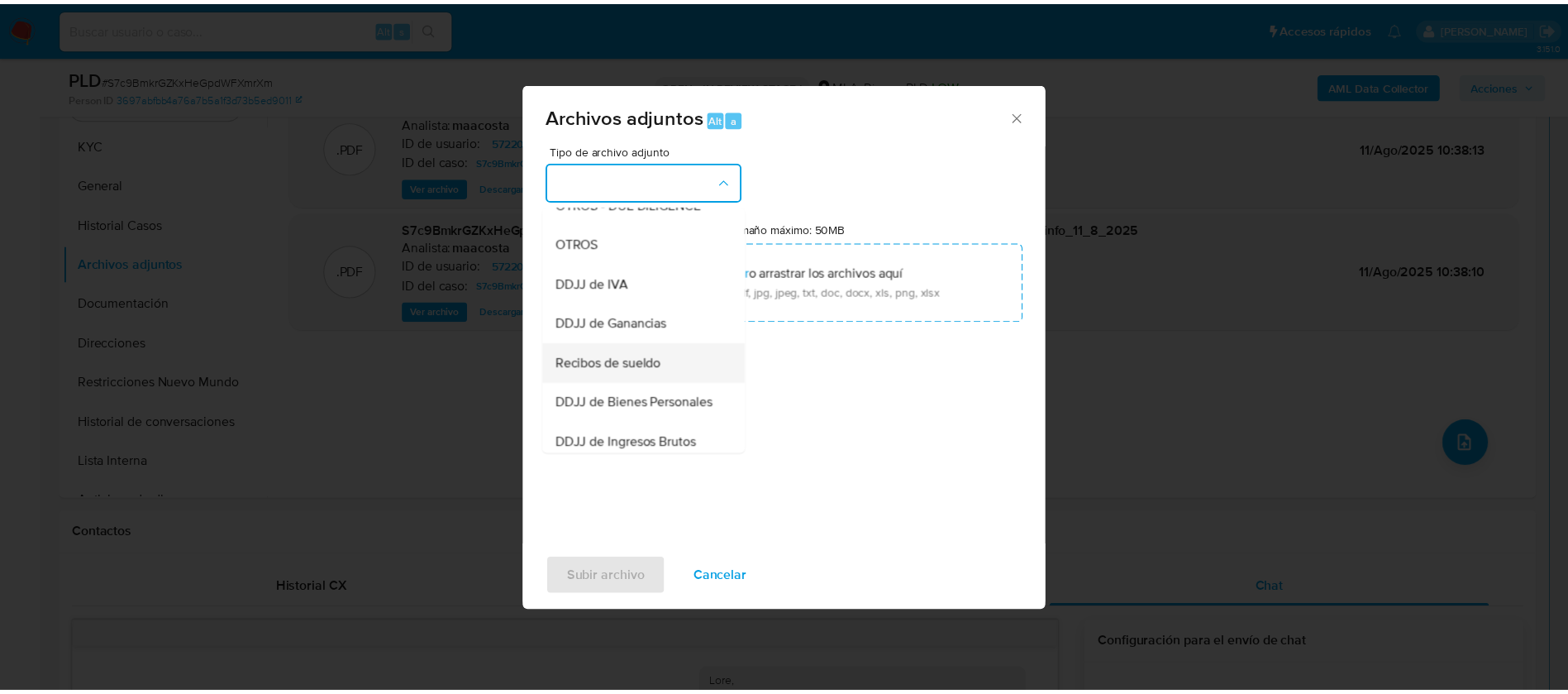
scroll to position [357, 0]
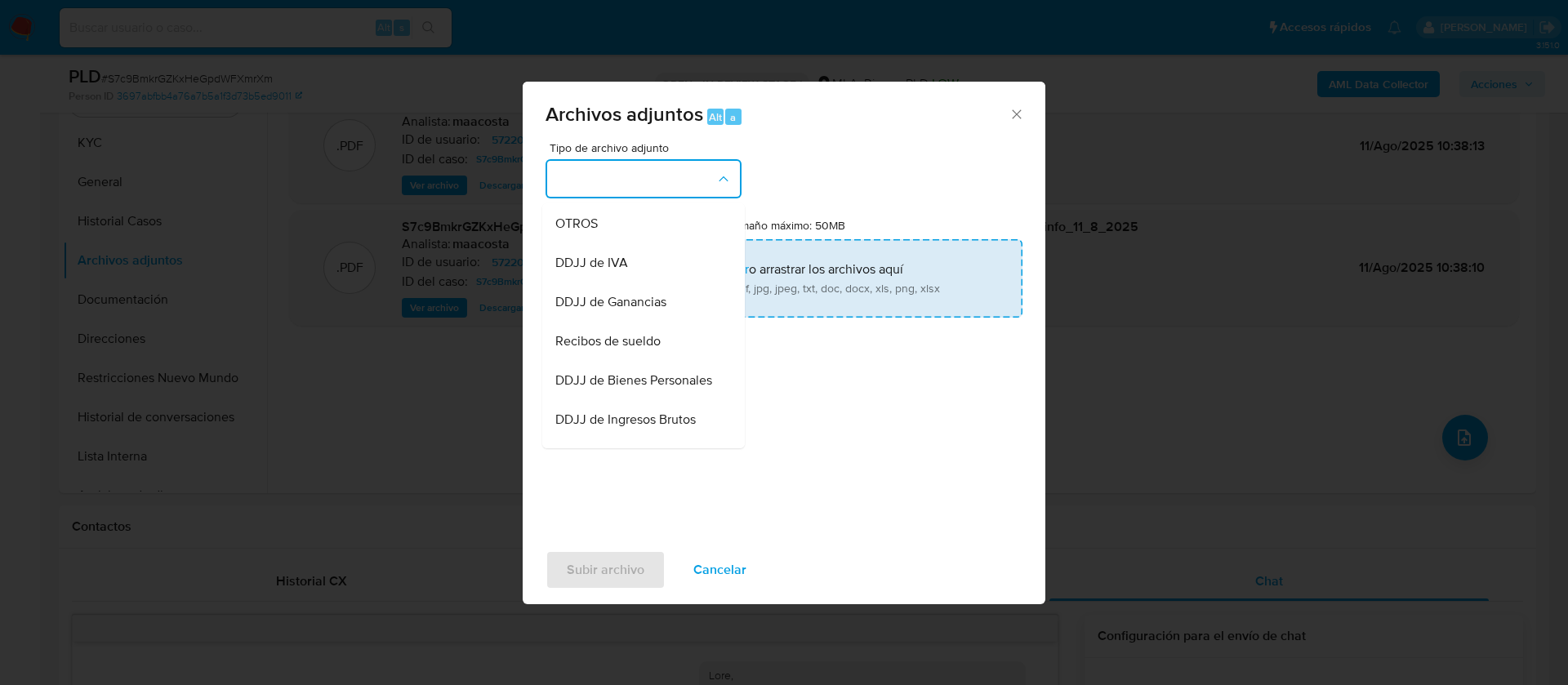
click at [610, 238] on div "OTROS" at bounding box center [638, 224] width 167 height 39
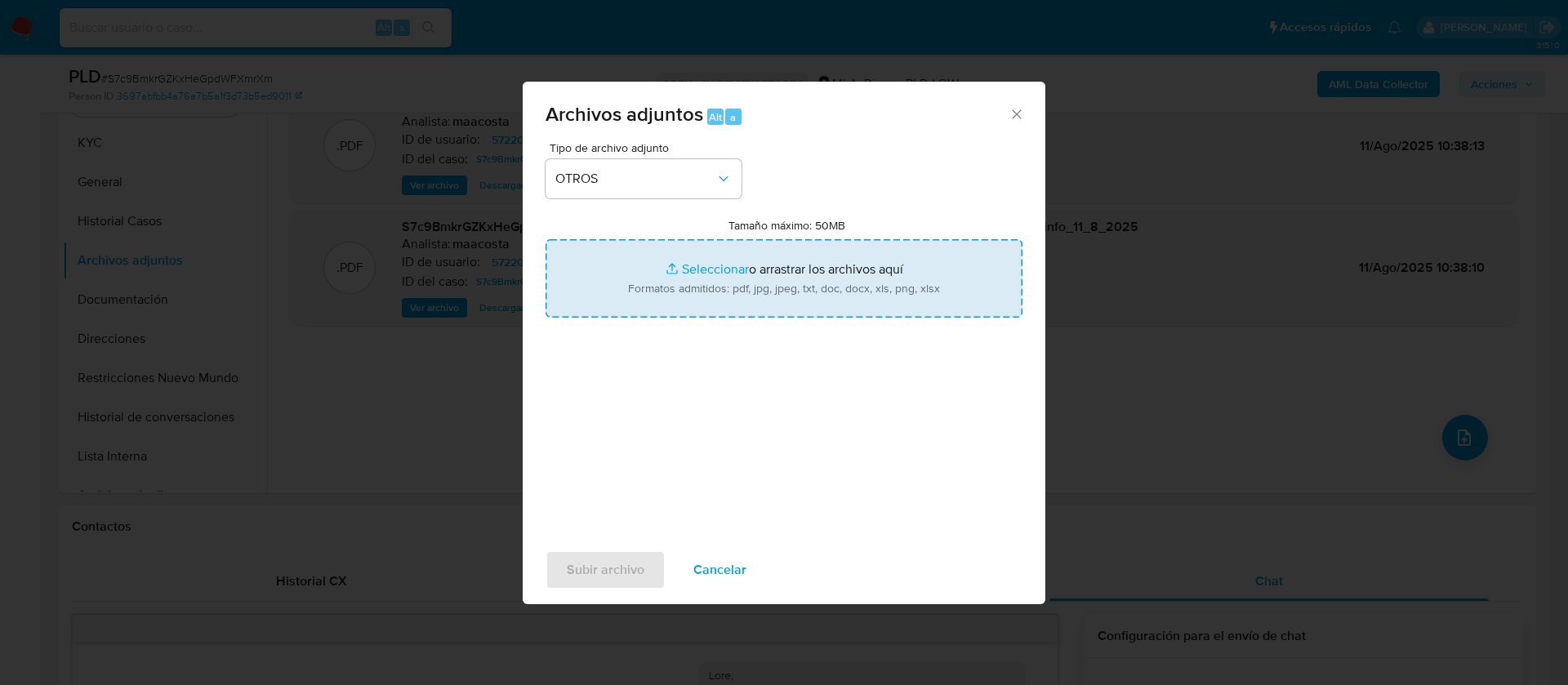
click at [610, 242] on input "Tamaño máximo: 50MB Seleccionar archivos" at bounding box center [784, 278] width 477 height 79
type input "C:\fakepath\Caselog S7c9BmkrGZKxHeGpdWFXmrXm_2025_07_18_09_02_59.docx"
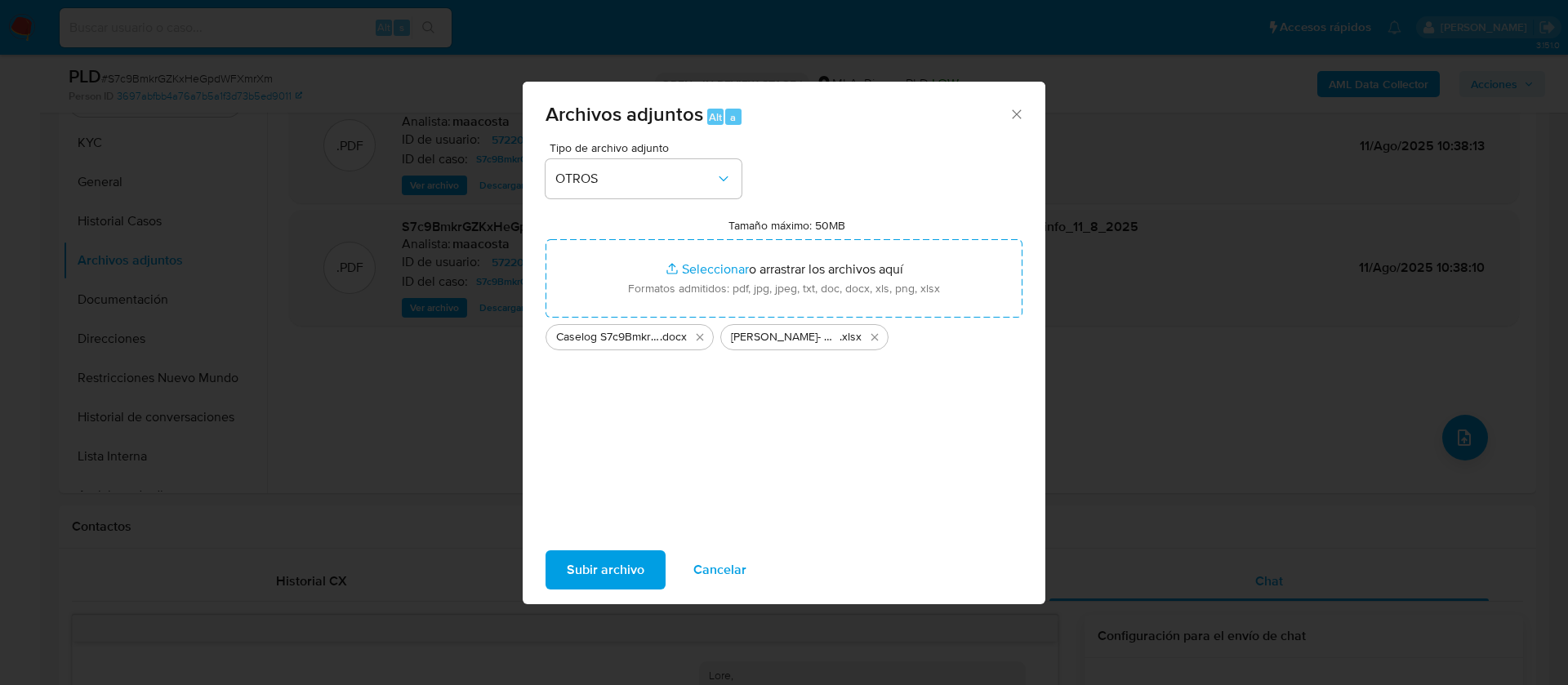
click at [622, 562] on span "Subir archivo" at bounding box center [605, 570] width 78 height 36
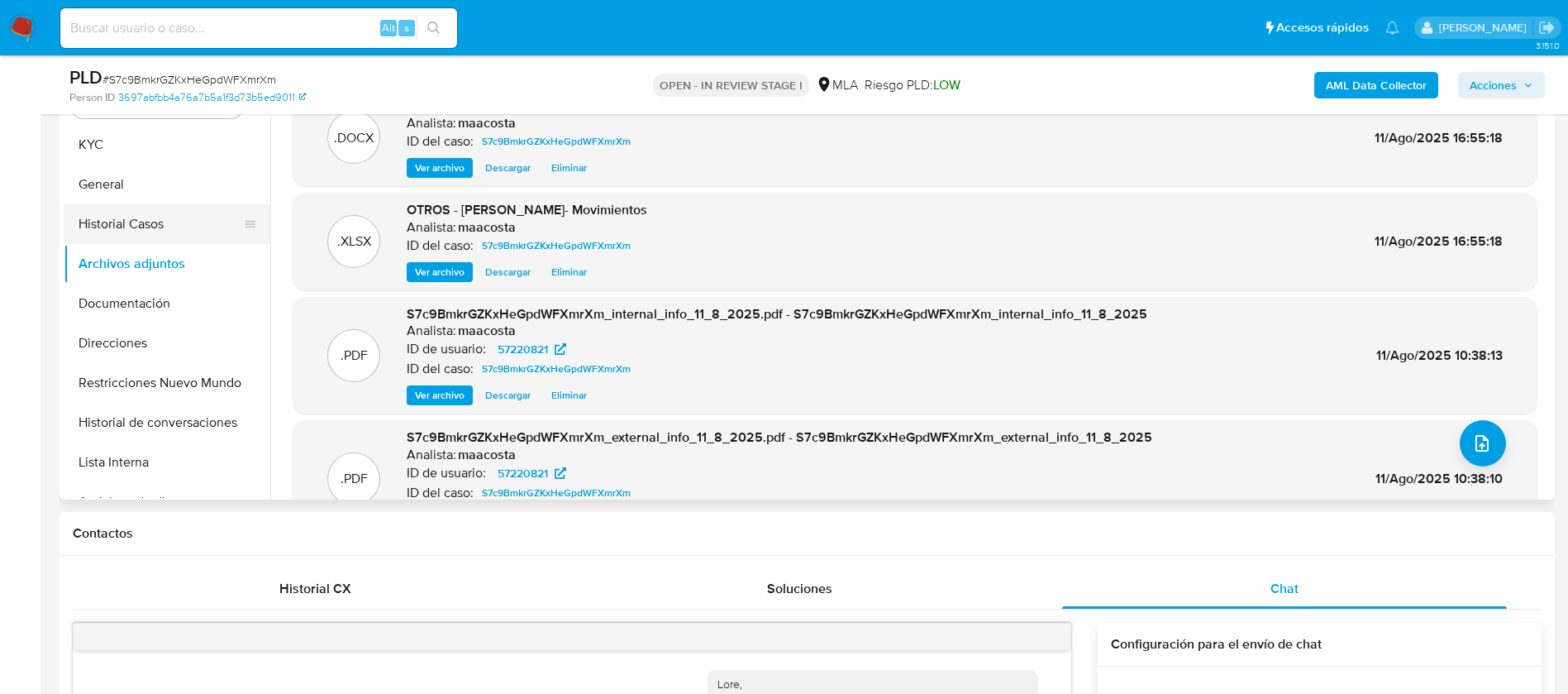
click at [155, 222] on button "Historial Casos" at bounding box center [161, 224] width 194 height 40
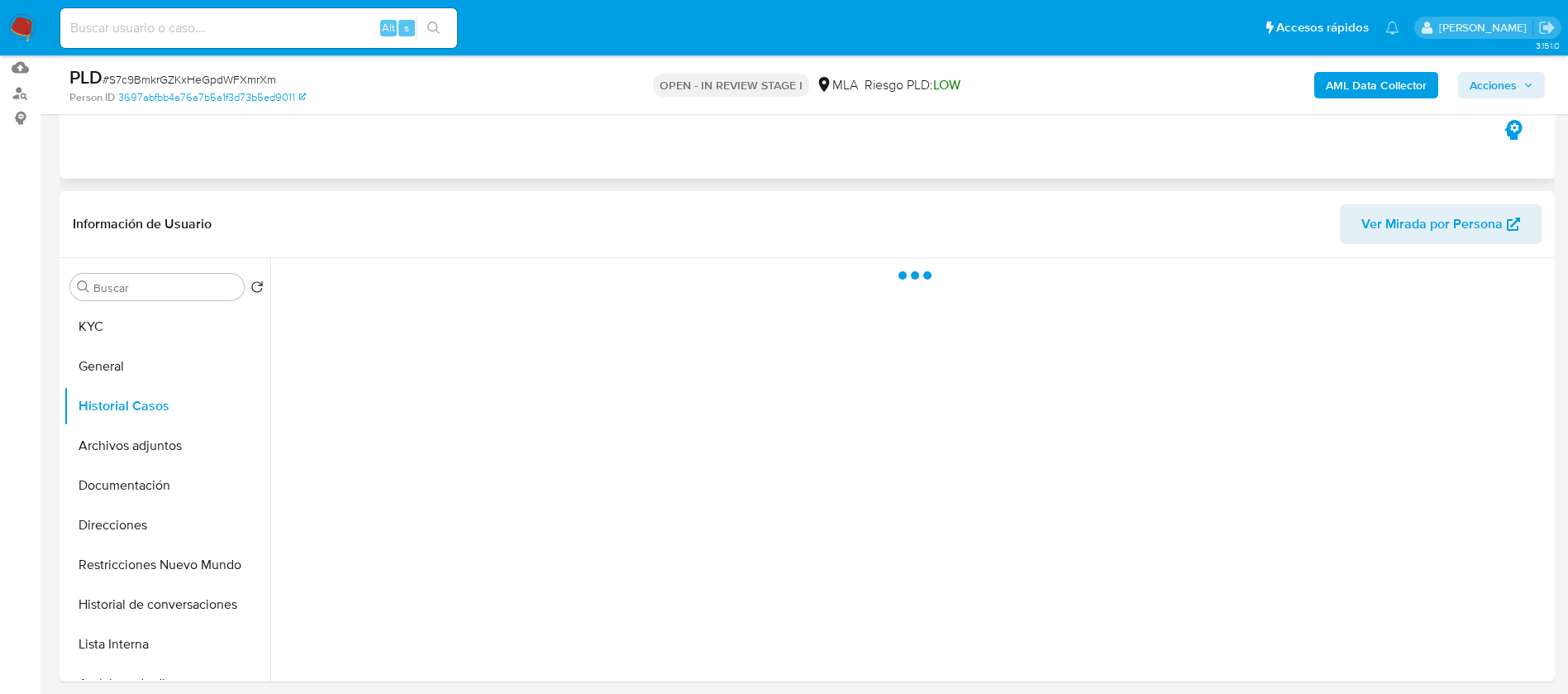
scroll to position [169, 0]
click at [1527, 85] on icon "button" at bounding box center [1528, 85] width 7 height 4
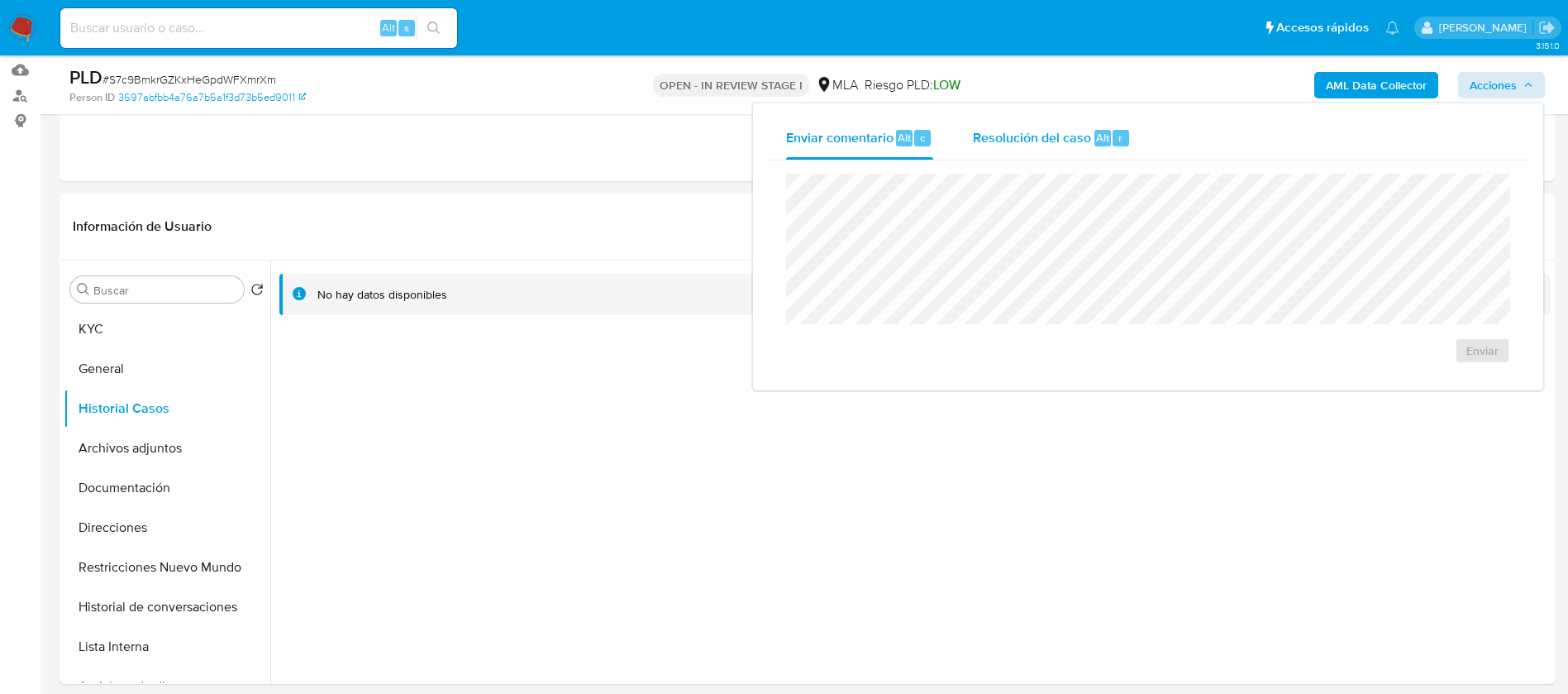
click at [1021, 146] on div "Resolución del caso Alt r" at bounding box center [1052, 138] width 158 height 43
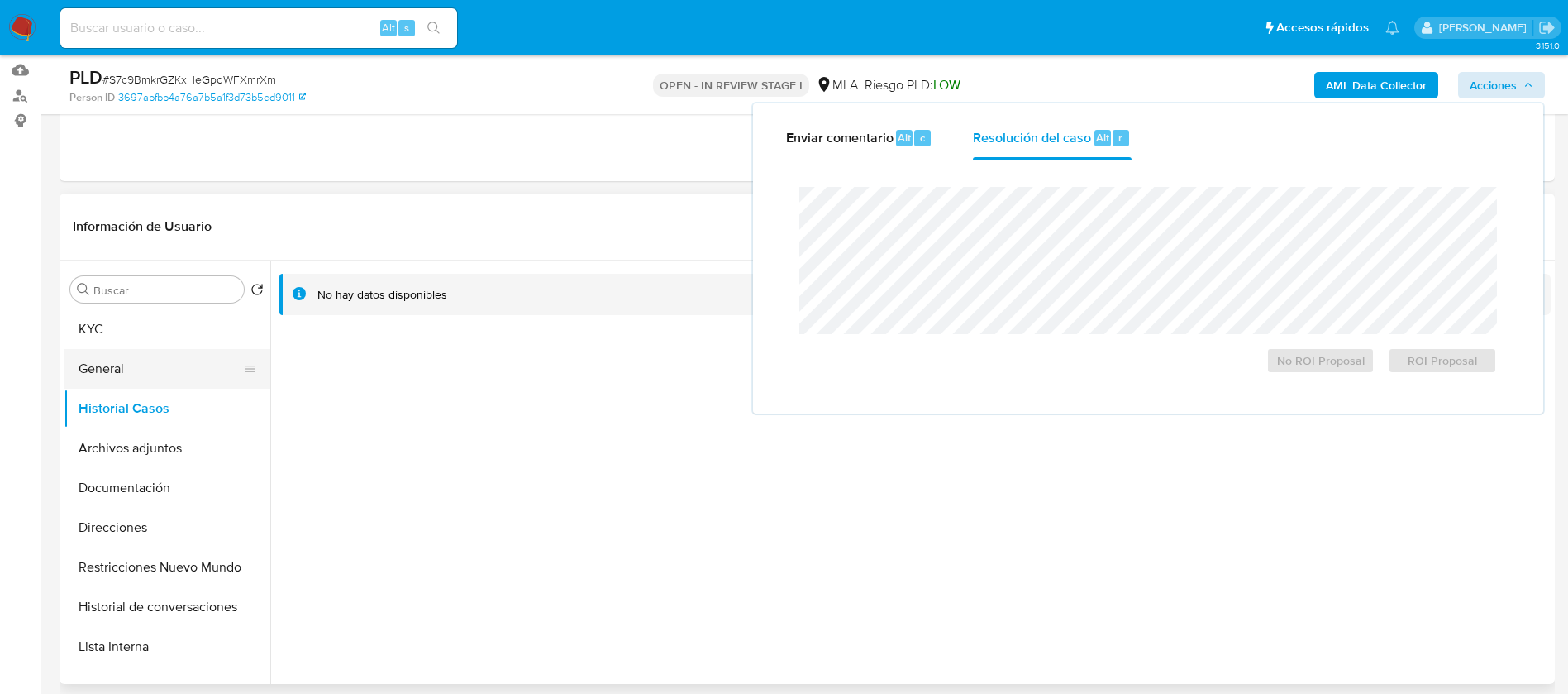
click at [112, 378] on button "General" at bounding box center [161, 369] width 194 height 40
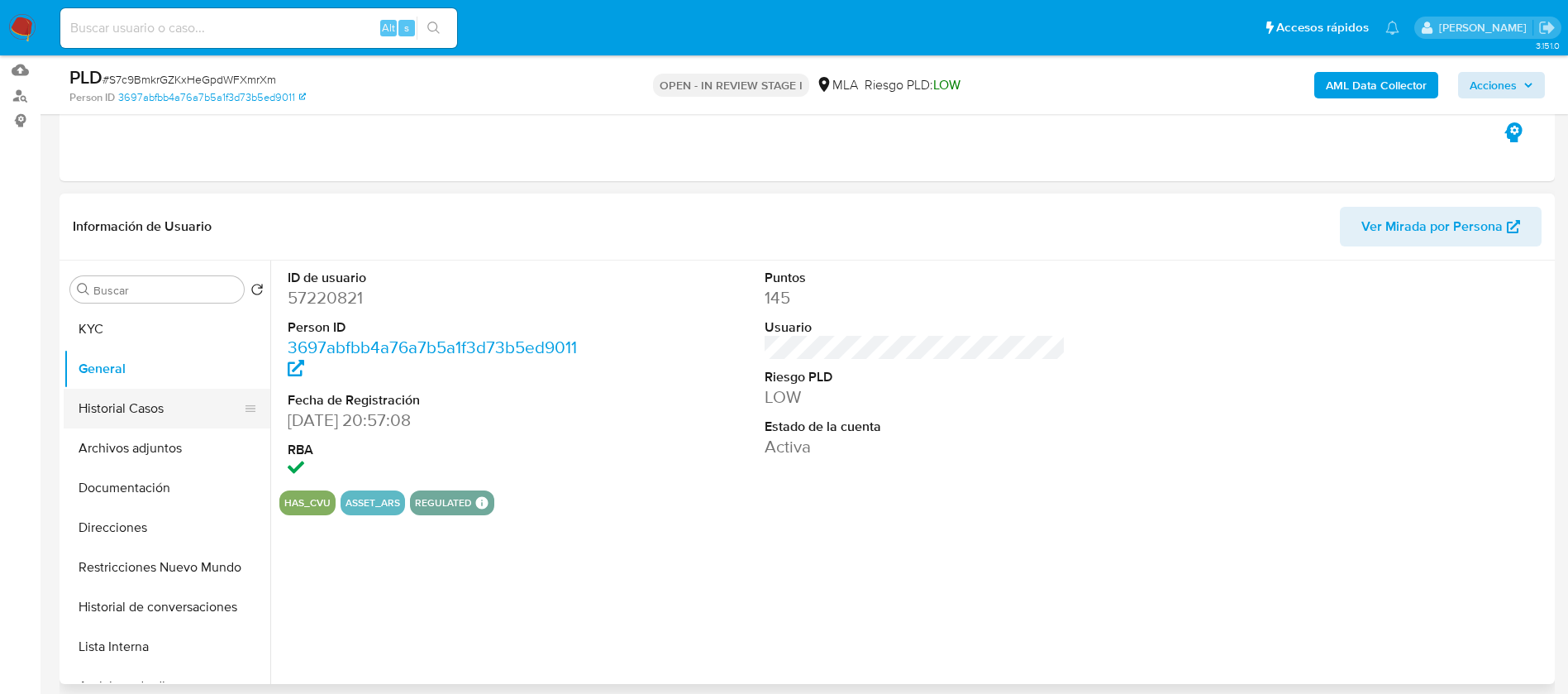
click at [122, 408] on button "Historial Casos" at bounding box center [161, 408] width 194 height 40
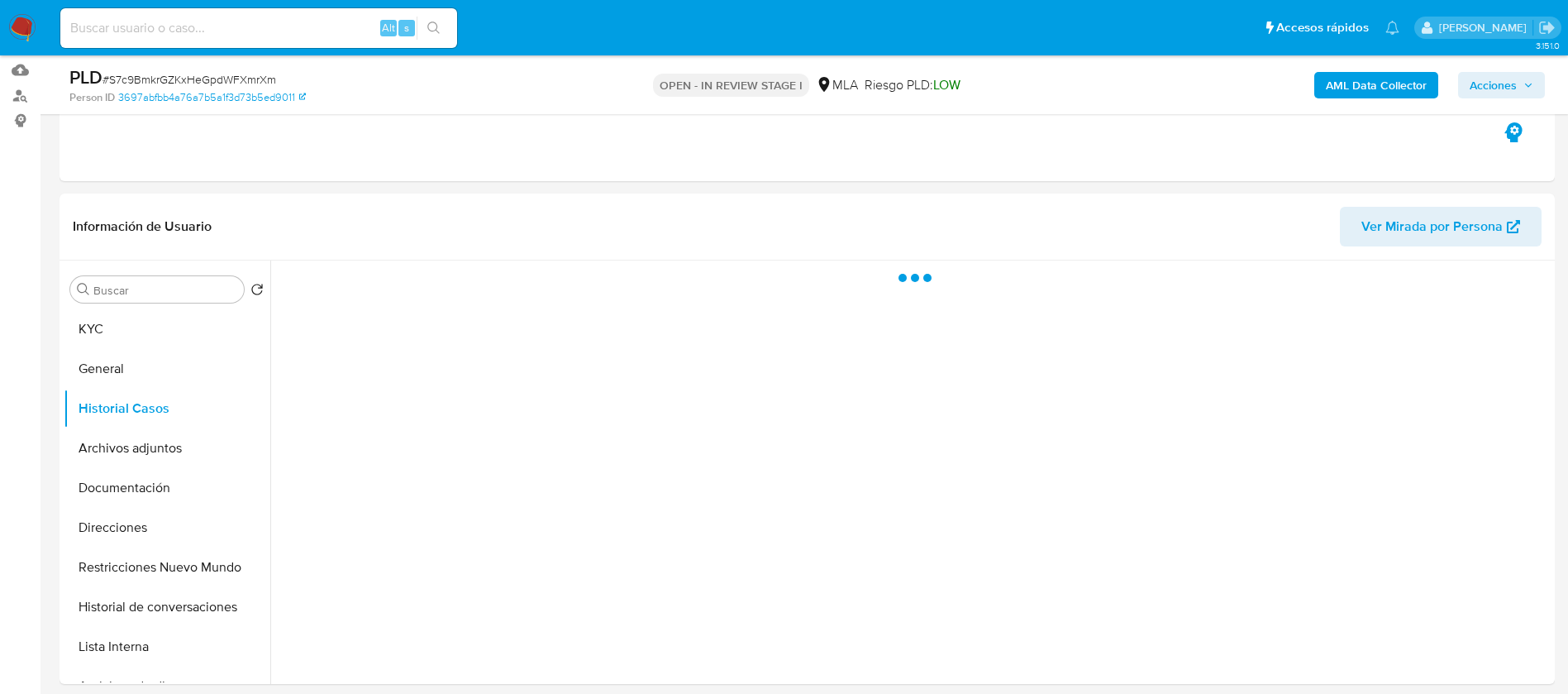
click at [1480, 85] on span "Acciones" at bounding box center [1493, 85] width 47 height 27
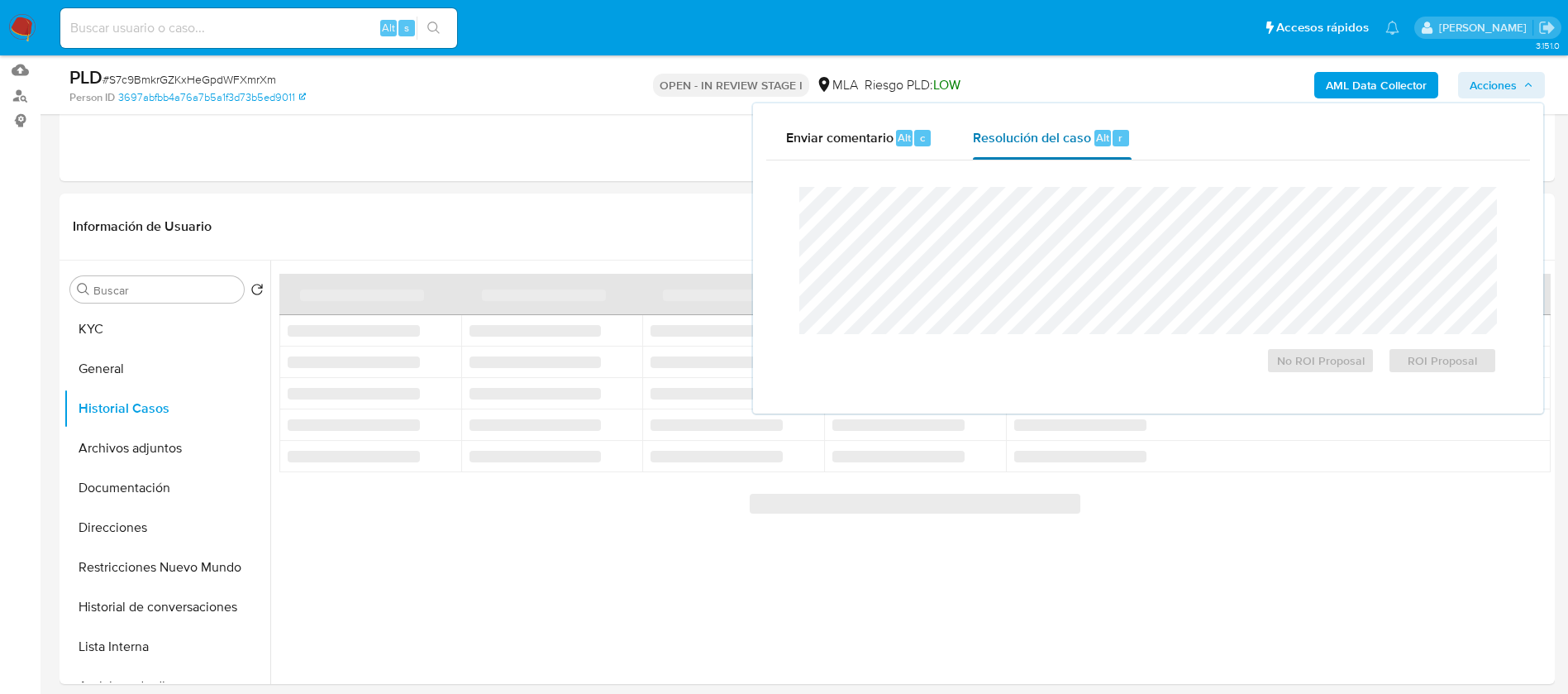
click at [1096, 139] on span "Alt" at bounding box center [1102, 138] width 13 height 16
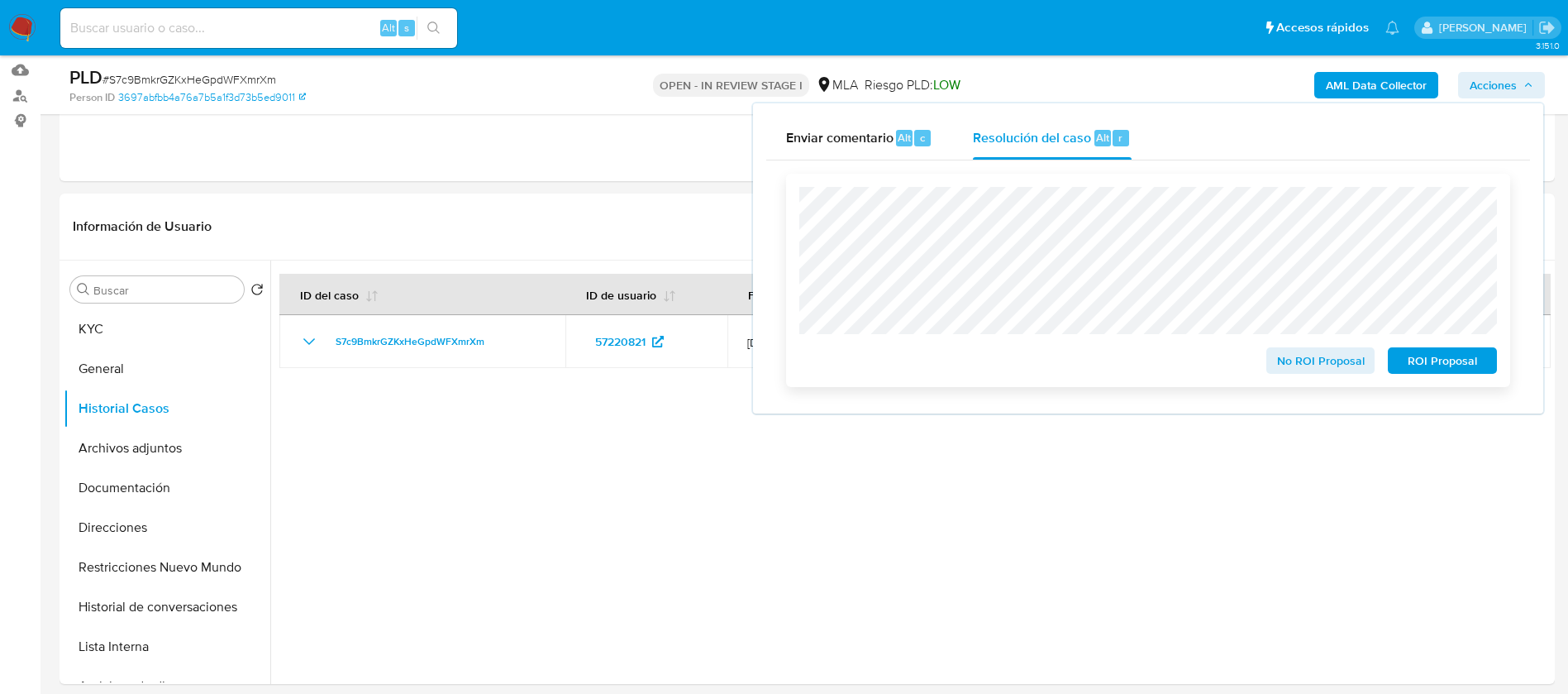
click at [1291, 363] on span "No ROI Proposal" at bounding box center [1320, 360] width 86 height 23
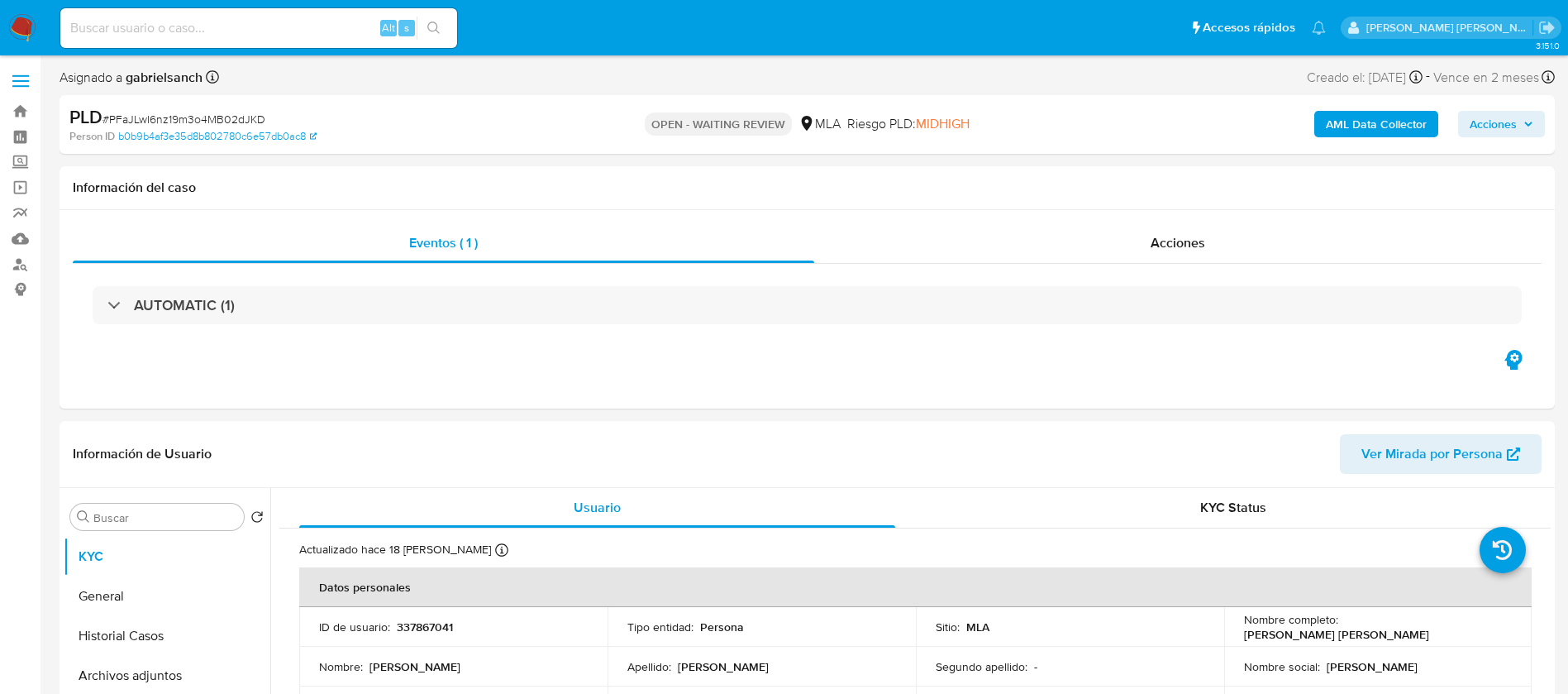
select select "10"
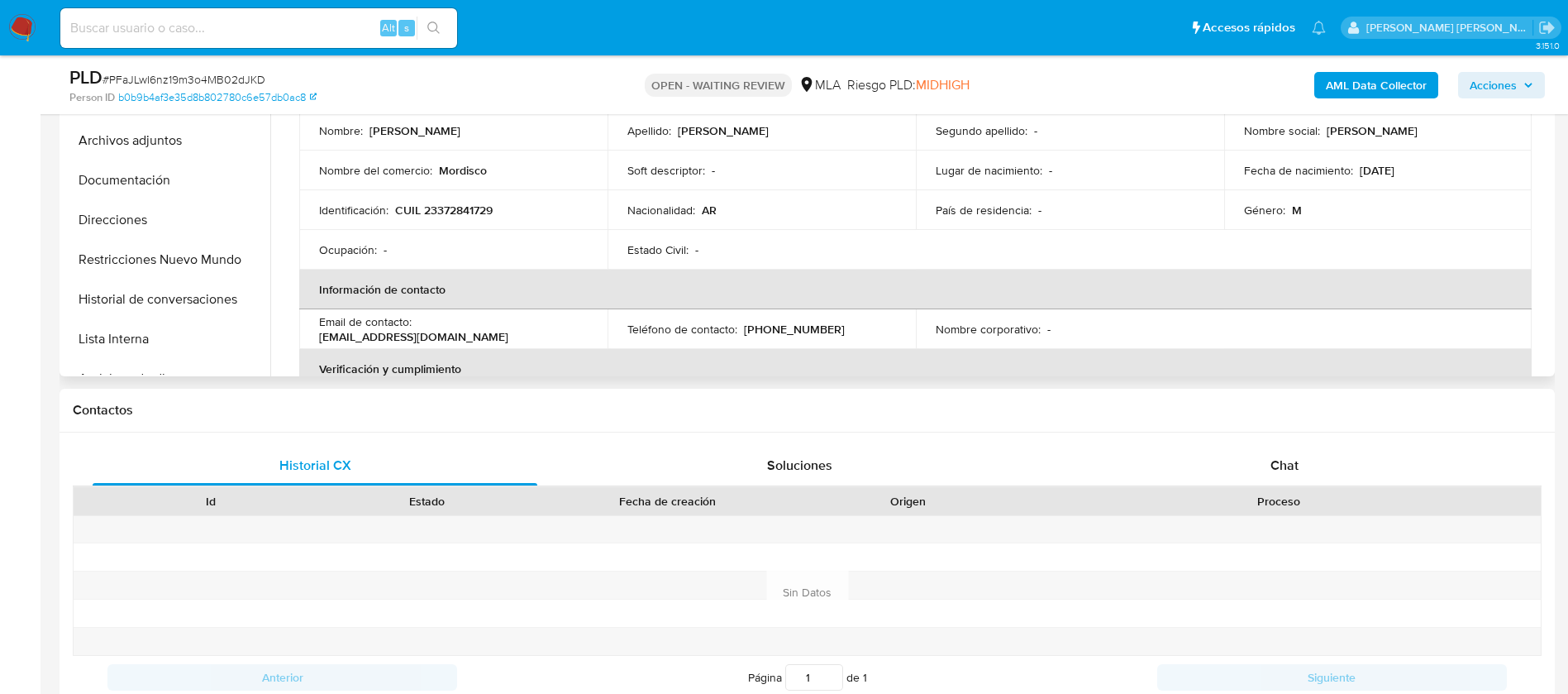
scroll to position [620, 0]
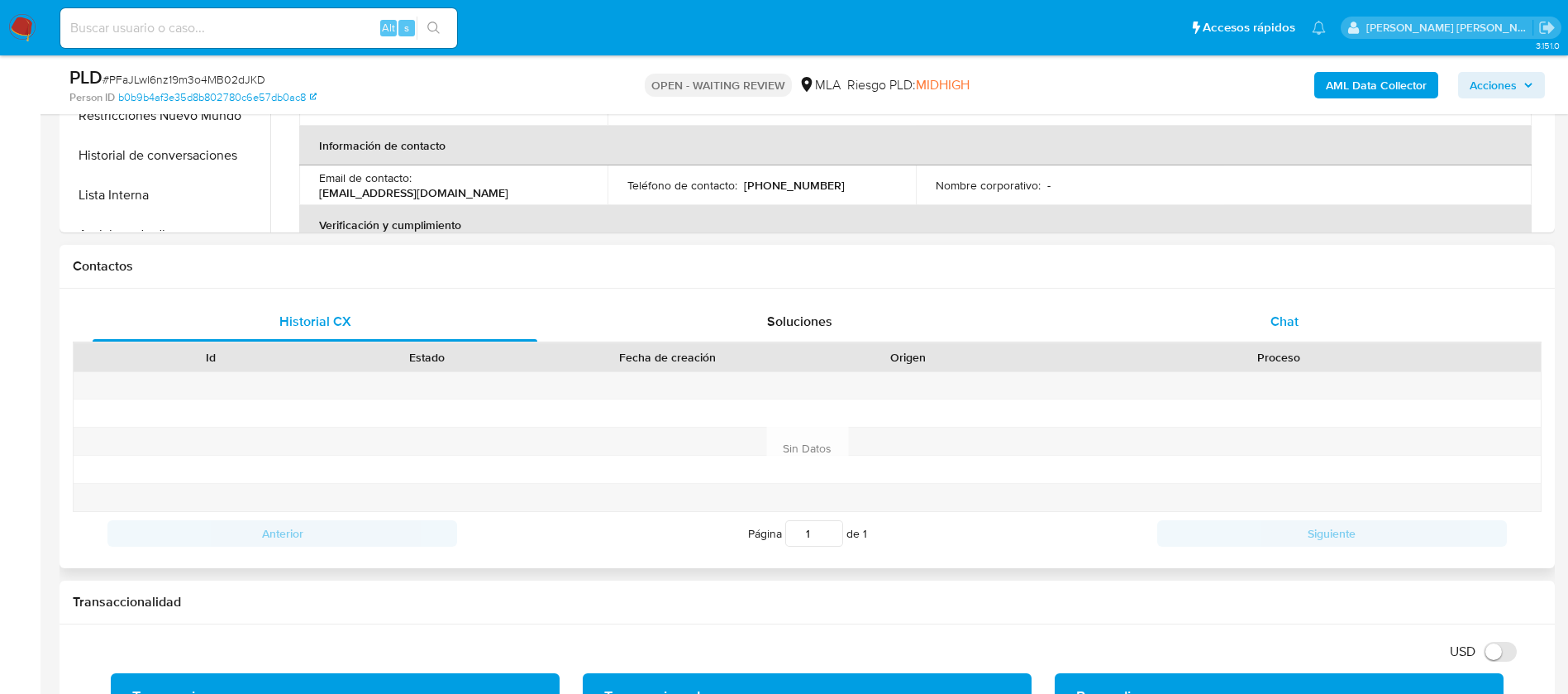
click at [1283, 310] on div "Chat" at bounding box center [1284, 322] width 445 height 40
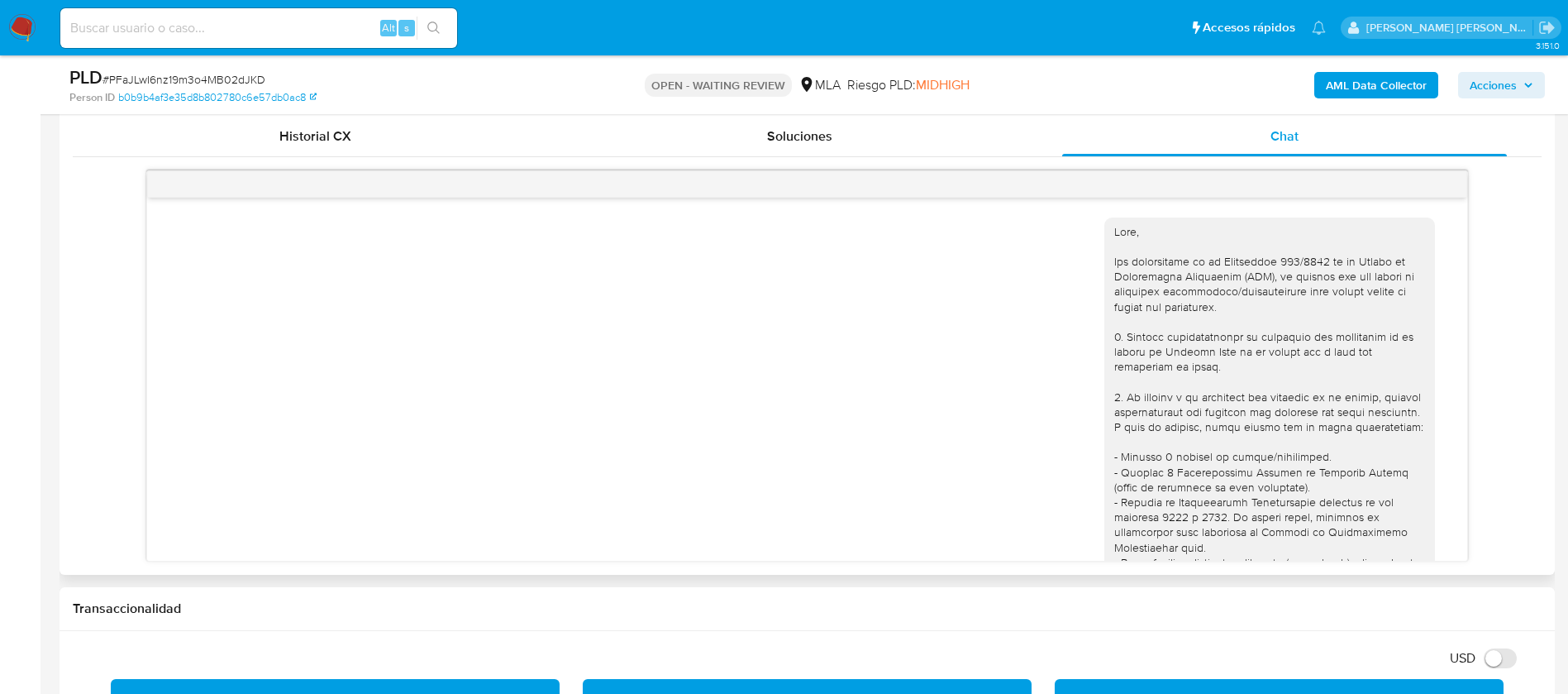
scroll to position [803, 0]
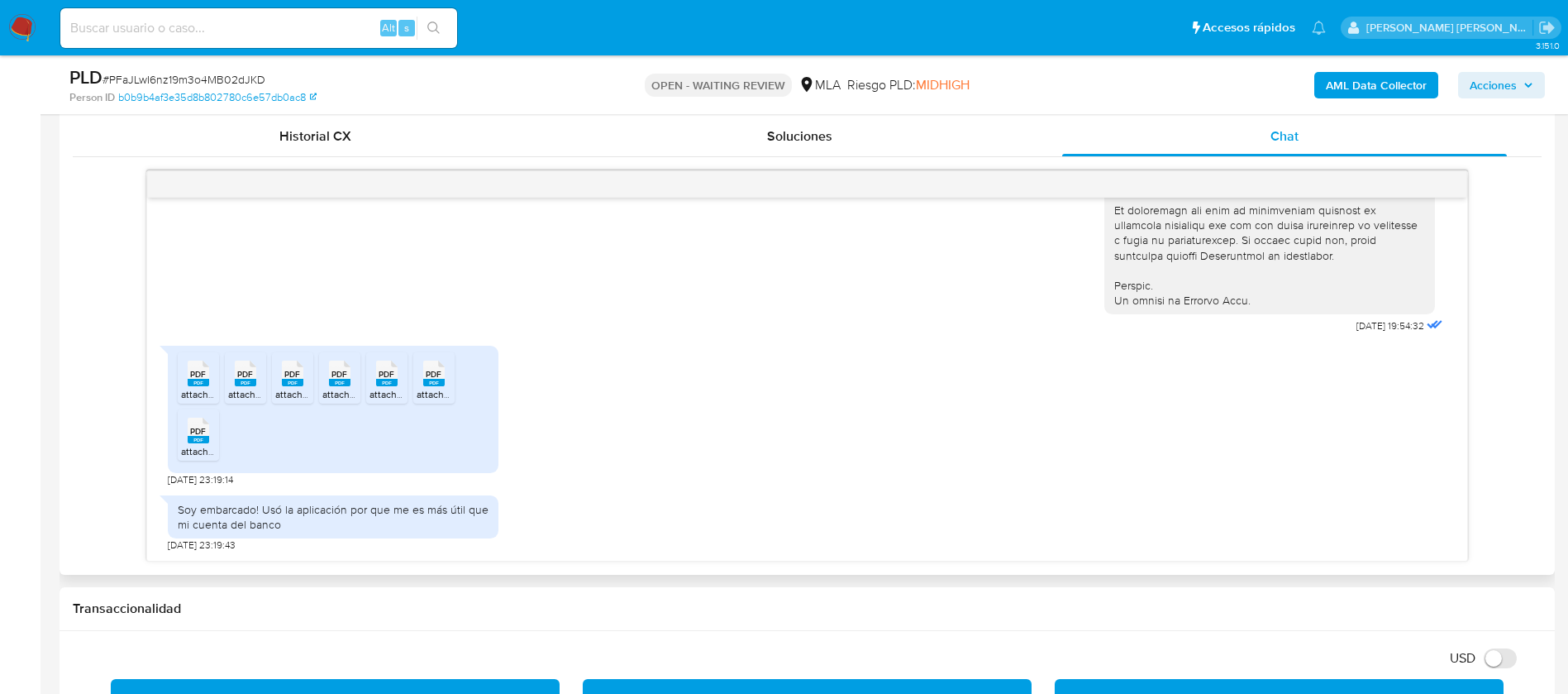
click at [194, 382] on rect at bounding box center [198, 382] width 22 height 8
click at [246, 384] on rect at bounding box center [245, 382] width 22 height 8
click at [278, 385] on div "PDF PDF" at bounding box center [292, 371] width 35 height 32
click at [331, 384] on rect at bounding box center [339, 382] width 22 height 8
click at [381, 388] on icon "PDF" at bounding box center [387, 373] width 22 height 29
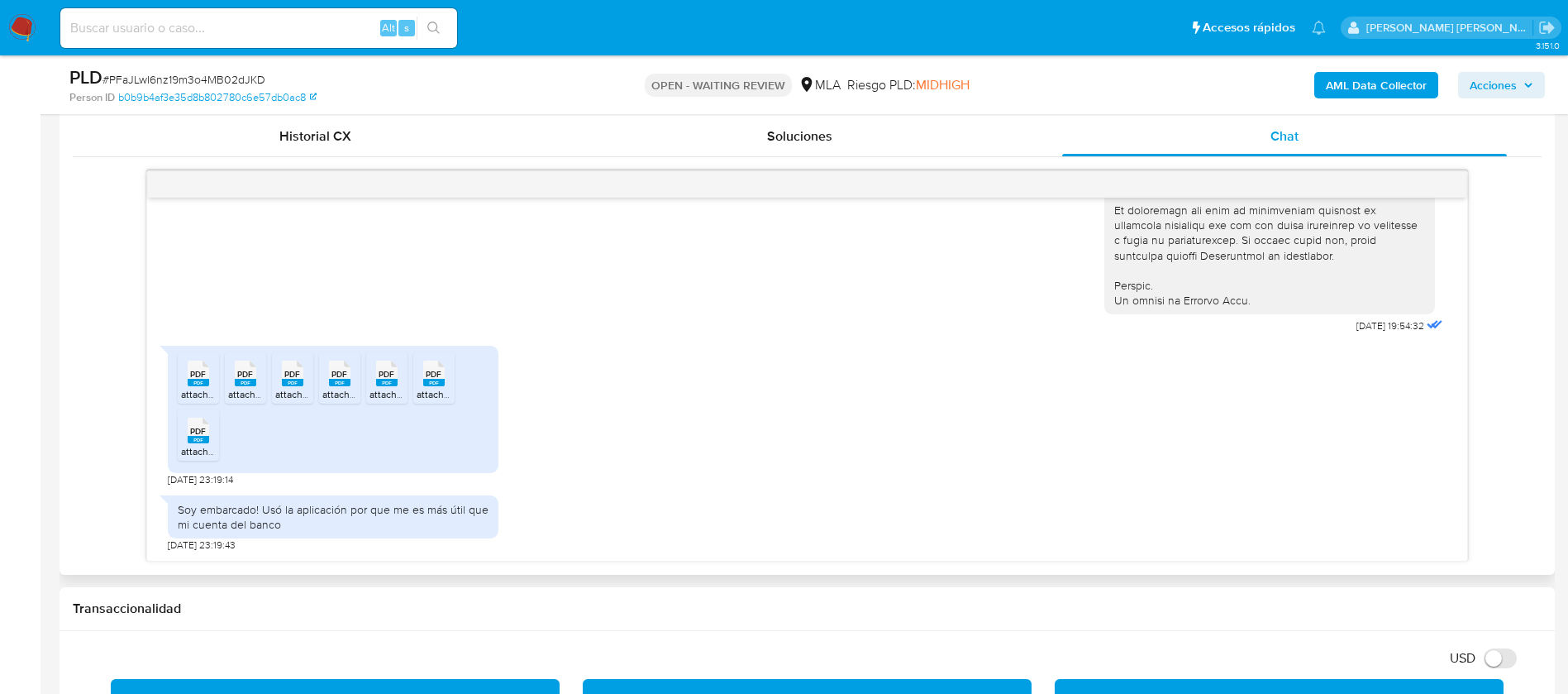
click at [430, 382] on rect at bounding box center [433, 382] width 22 height 8
click at [199, 439] on rect at bounding box center [198, 440] width 22 height 8
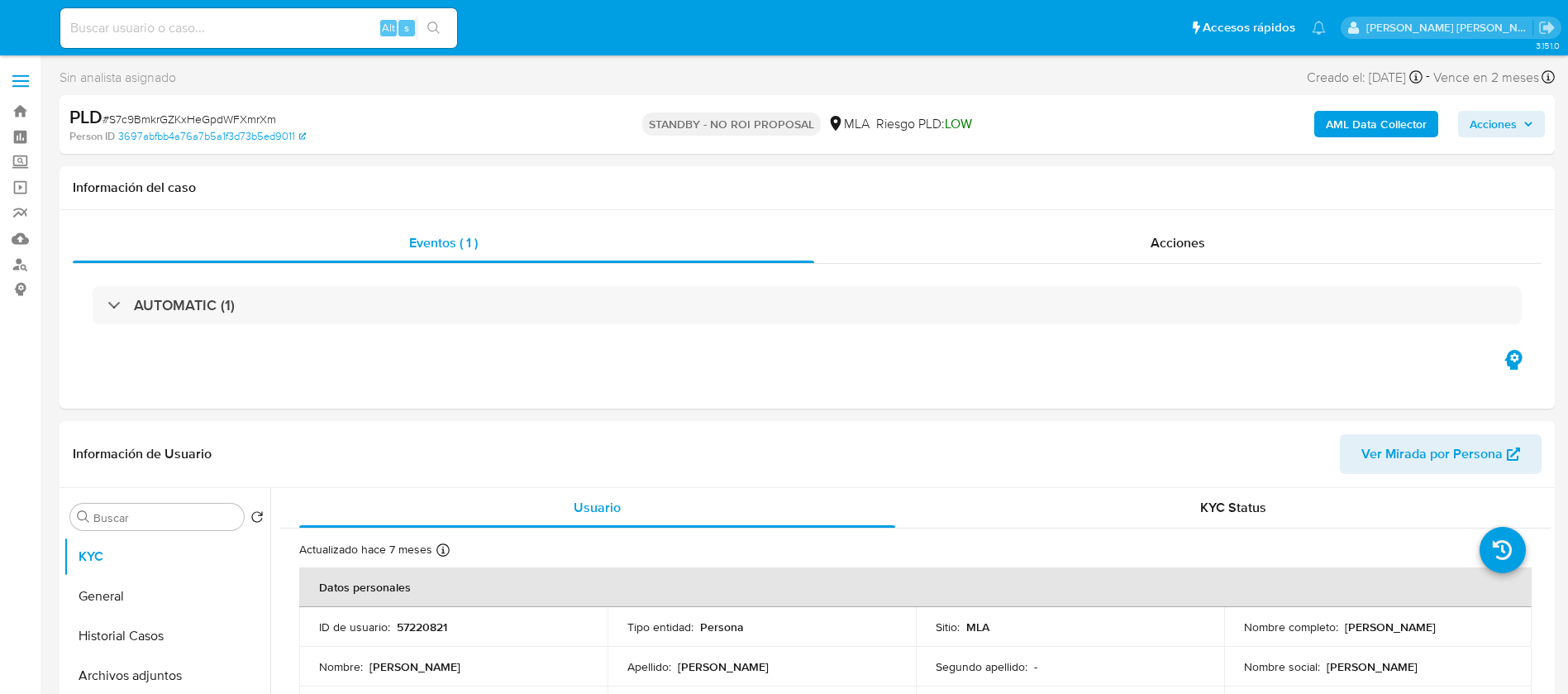
select select "10"
click at [308, 19] on input at bounding box center [259, 28] width 397 height 22
paste input "YeNs87oKATtKslM8JqQvyeDL"
type input "YeNs87oKATtKslM8JqQvyeDL"
select select "10"
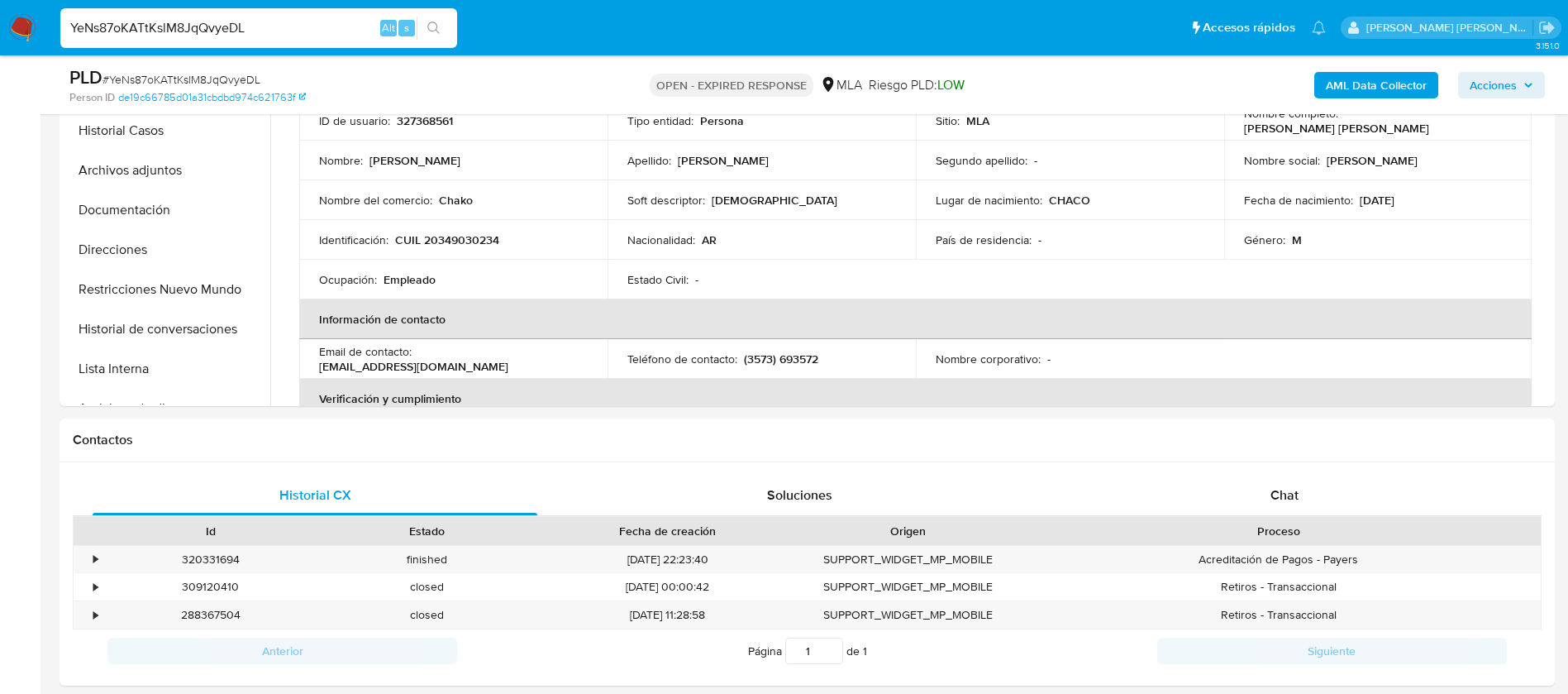
scroll to position [495, 0]
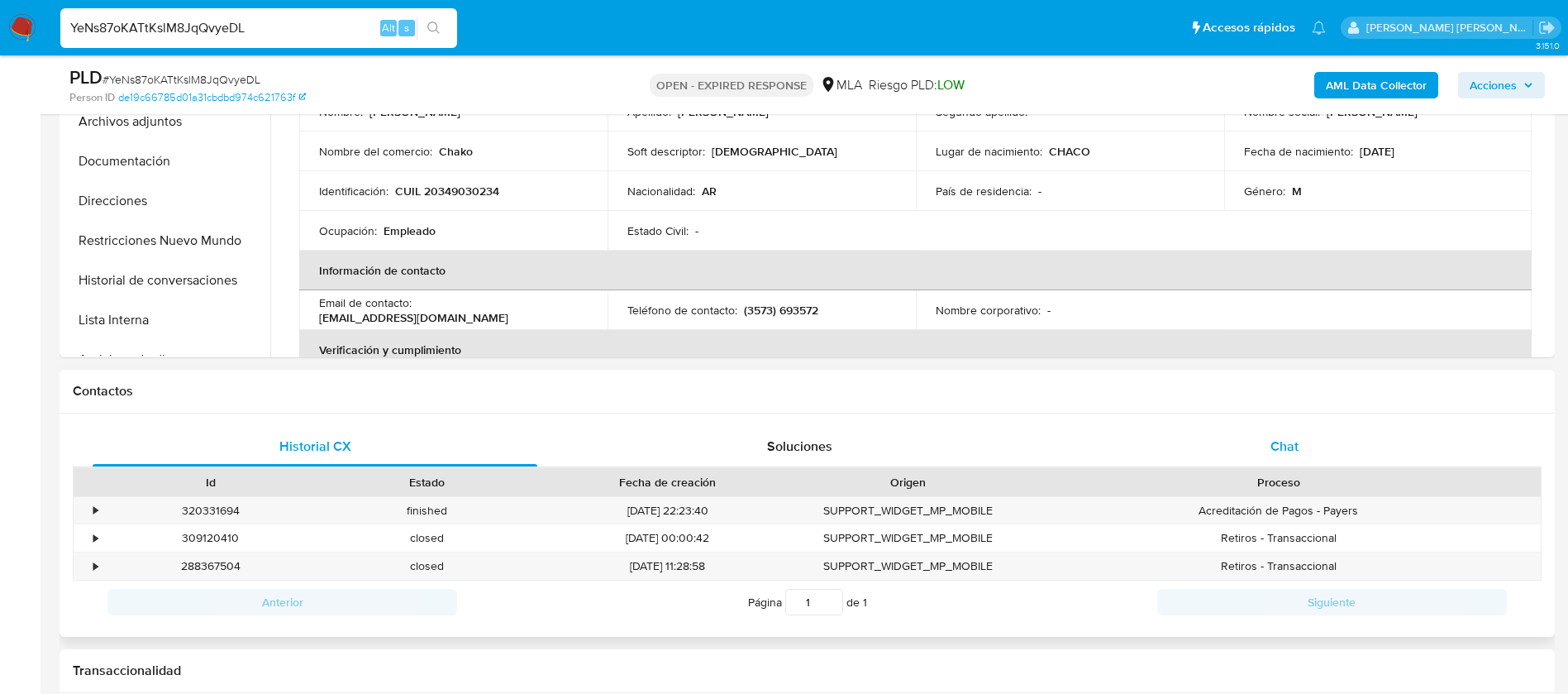
click at [1289, 437] on span "Chat" at bounding box center [1284, 447] width 28 height 19
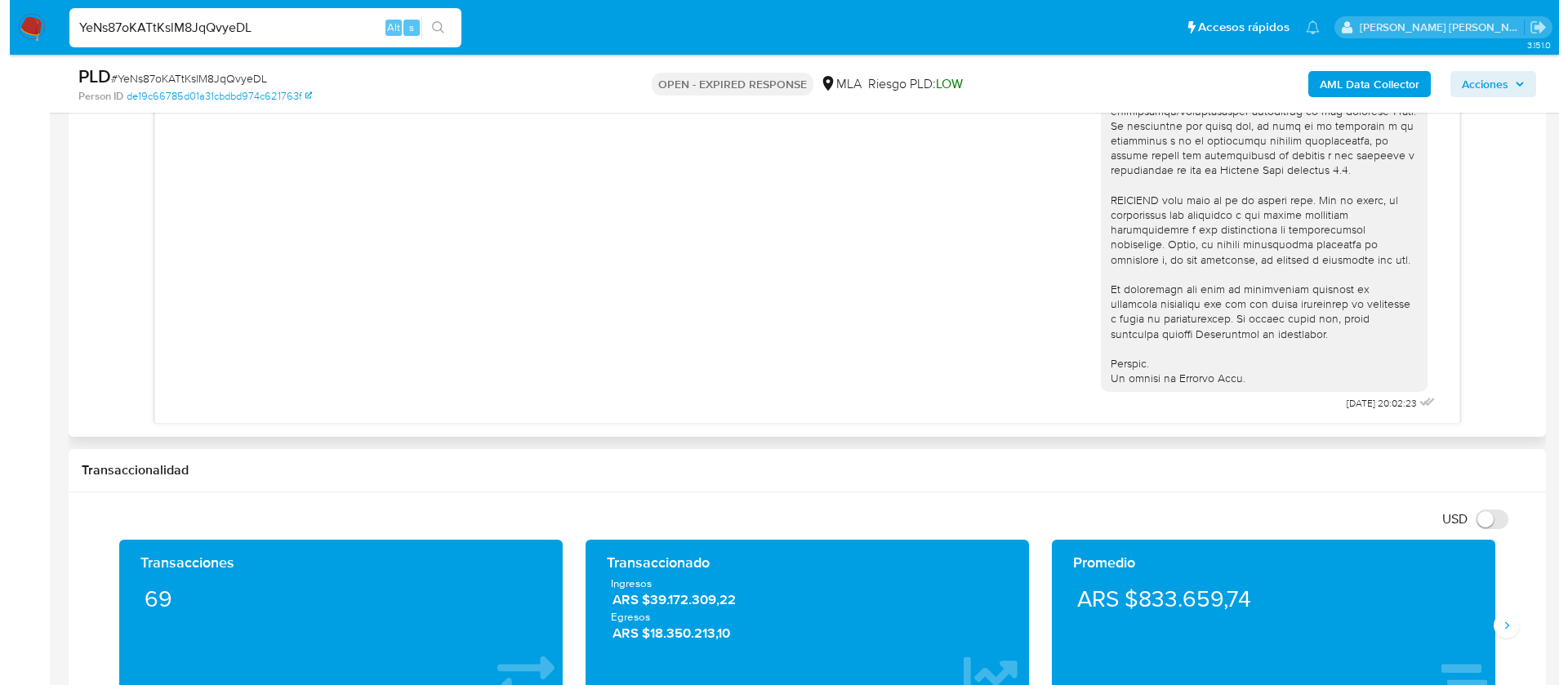
scroll to position [530, 0]
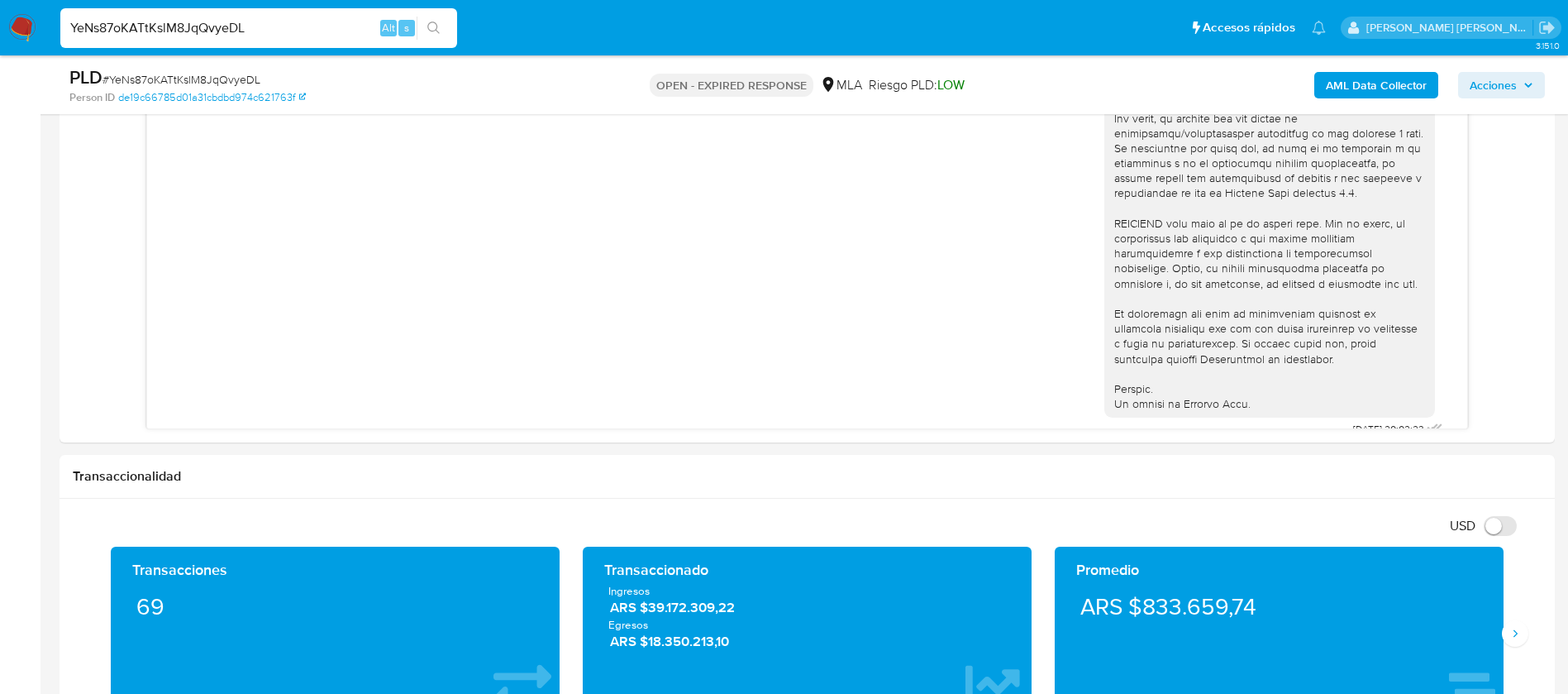
click at [1403, 80] on b "AML Data Collector" at bounding box center [1376, 85] width 101 height 27
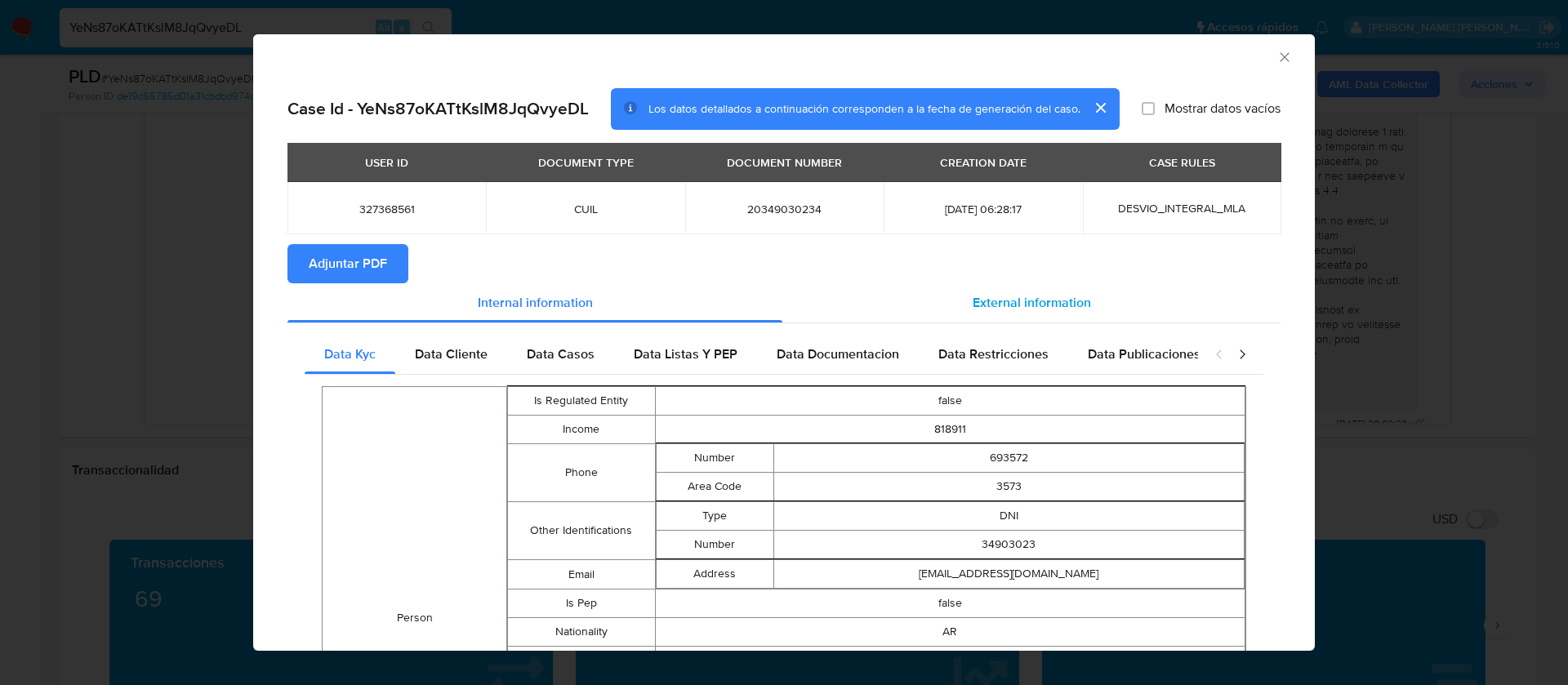
click at [1009, 297] on span "External information" at bounding box center [1031, 302] width 119 height 19
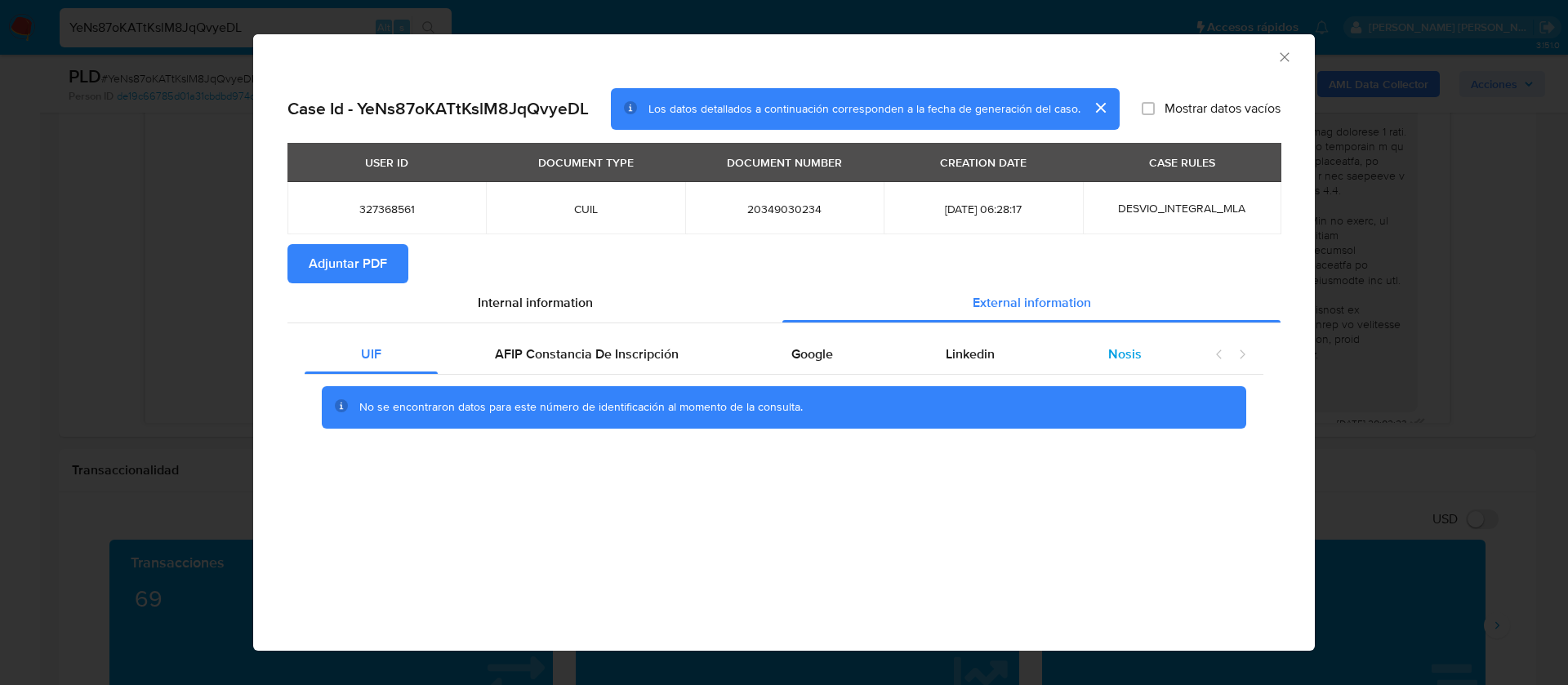
click at [1116, 341] on div "Nosis" at bounding box center [1125, 354] width 146 height 39
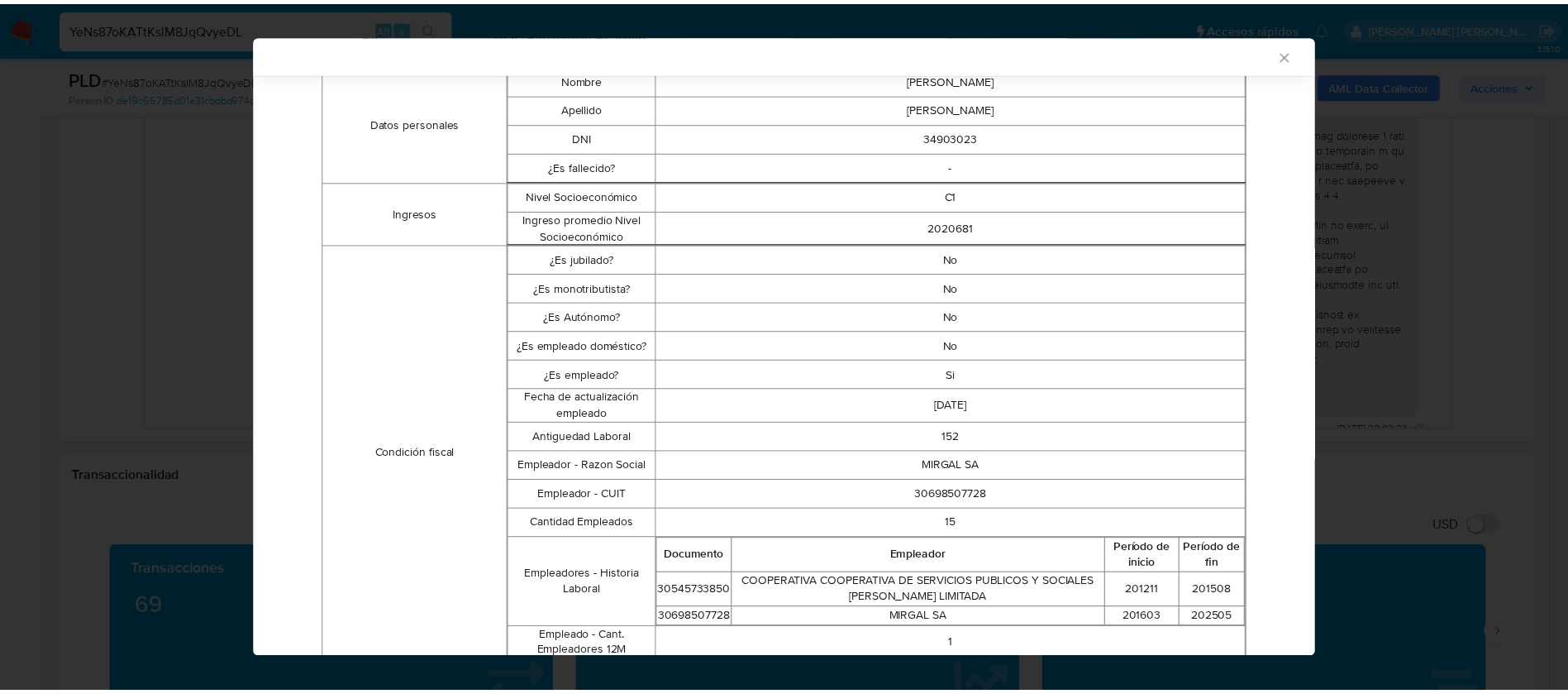
scroll to position [325, 0]
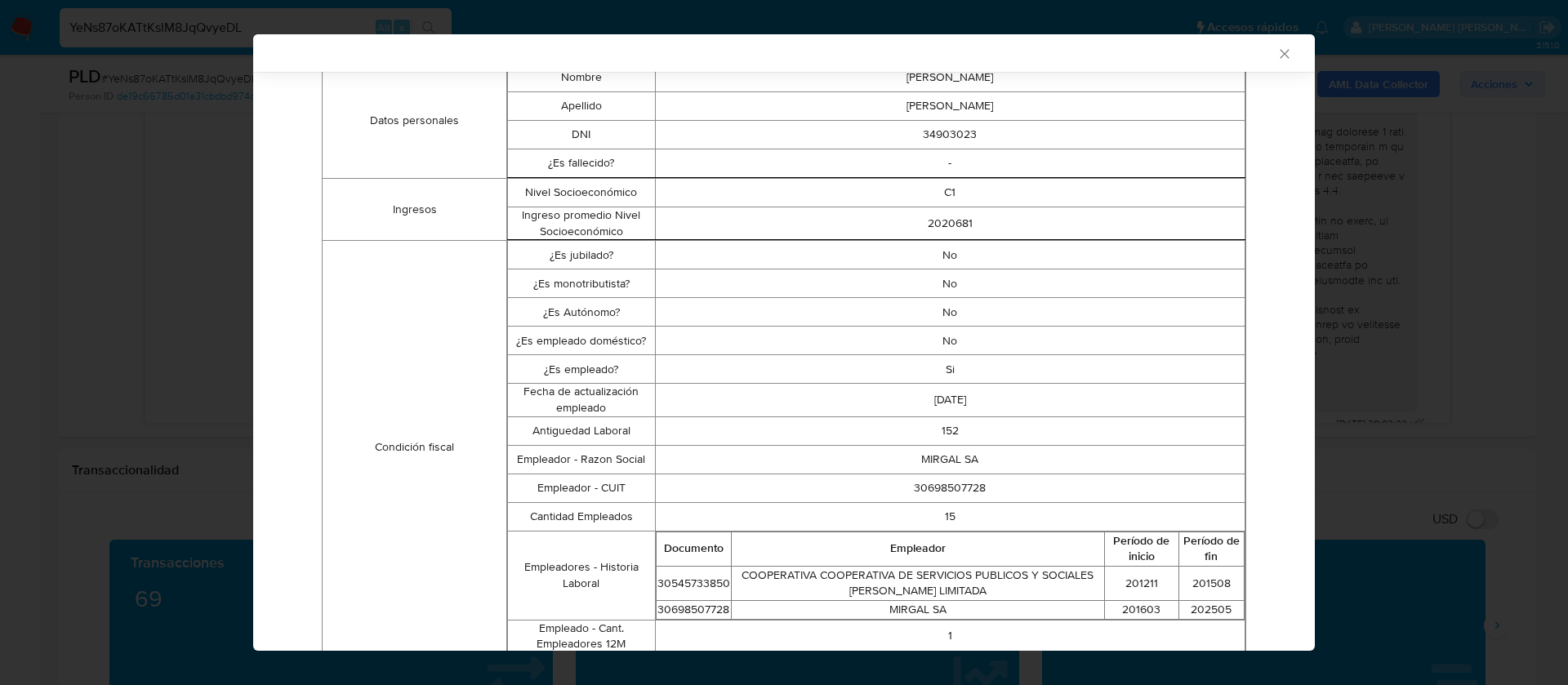
click at [948, 491] on td "30698507728" at bounding box center [949, 487] width 590 height 28
copy td "30698507728"
click at [1478, 444] on div "AML Data Collector Case Id - YeNs87oKATtKslM8JqQvyeDL Los datos detallados a co…" at bounding box center [784, 342] width 1568 height 685
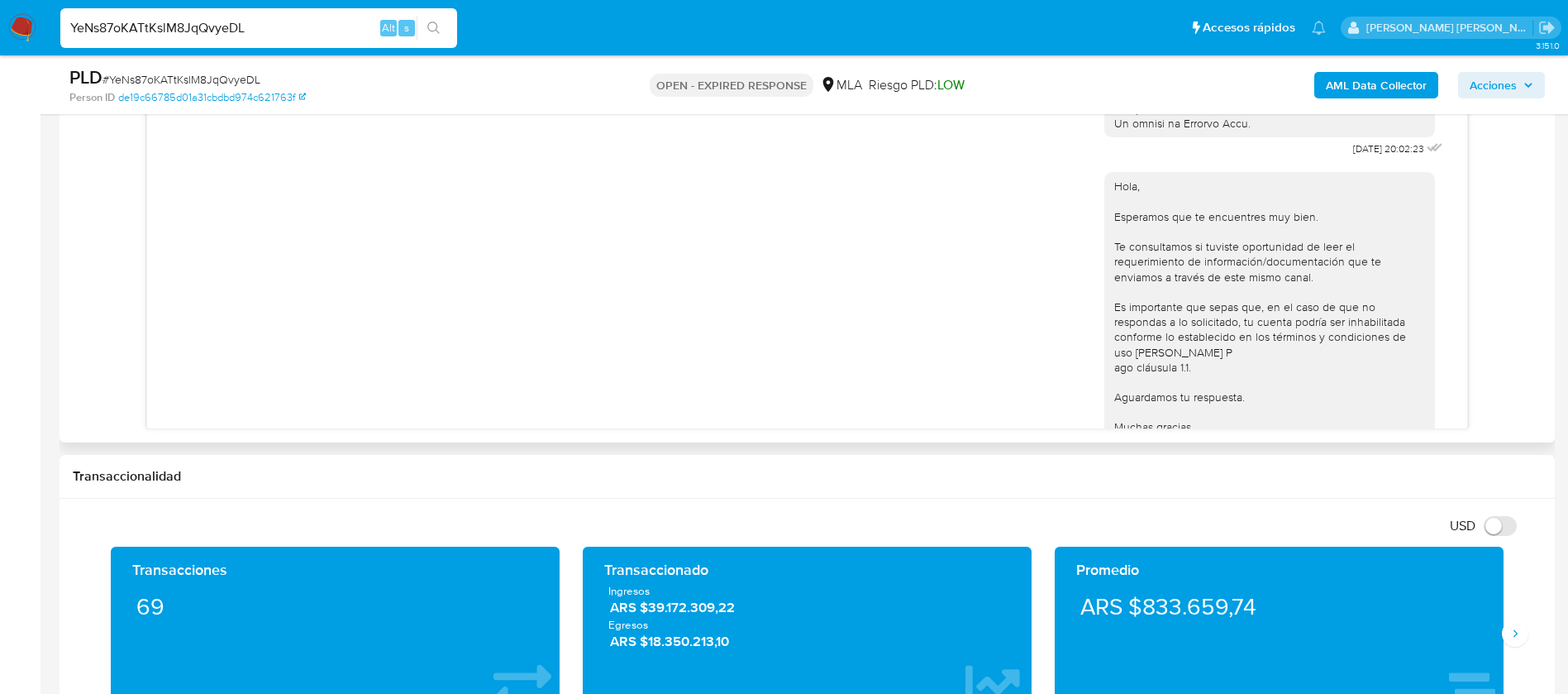
scroll to position [820, 0]
drag, startPoint x: 1312, startPoint y: 174, endPoint x: 1365, endPoint y: 177, distance: 53.1
copy span "17/07/2025"
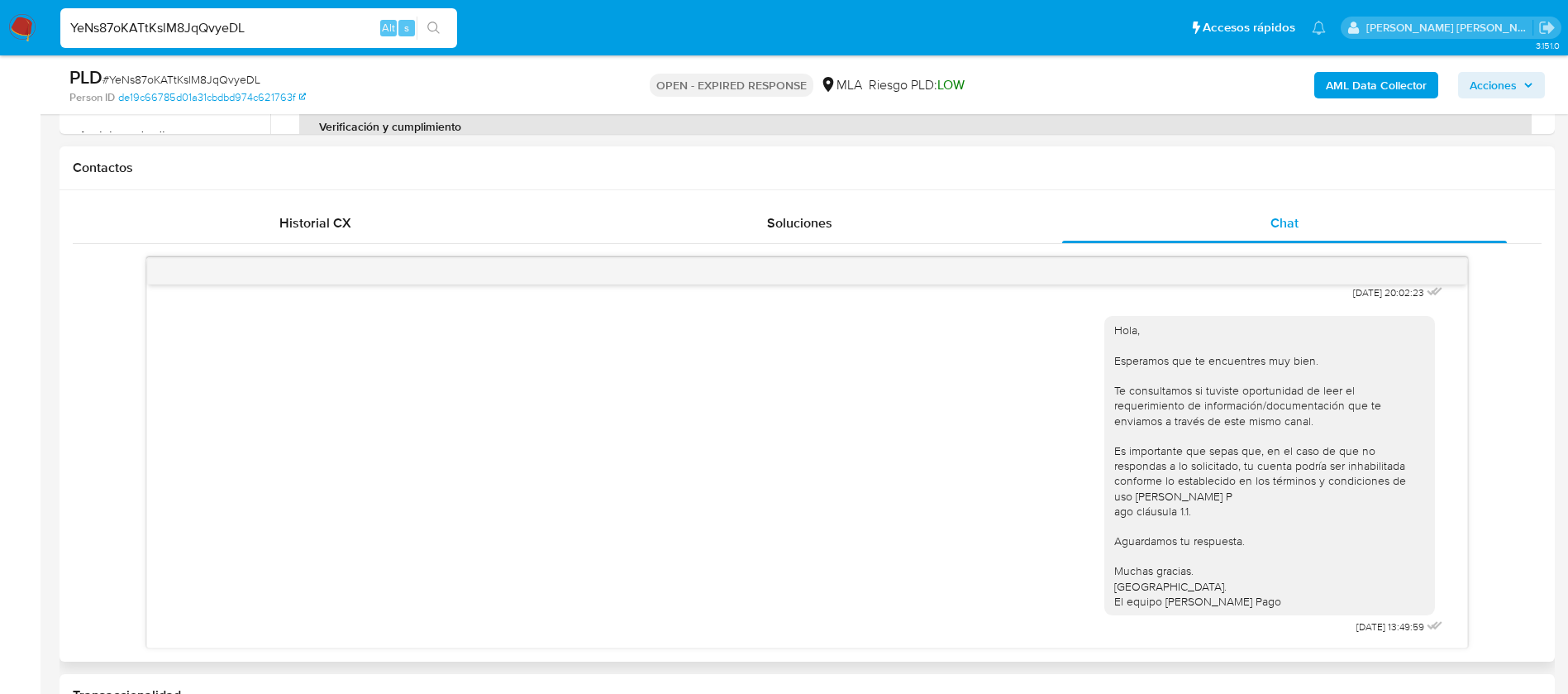
scroll to position [726, 0]
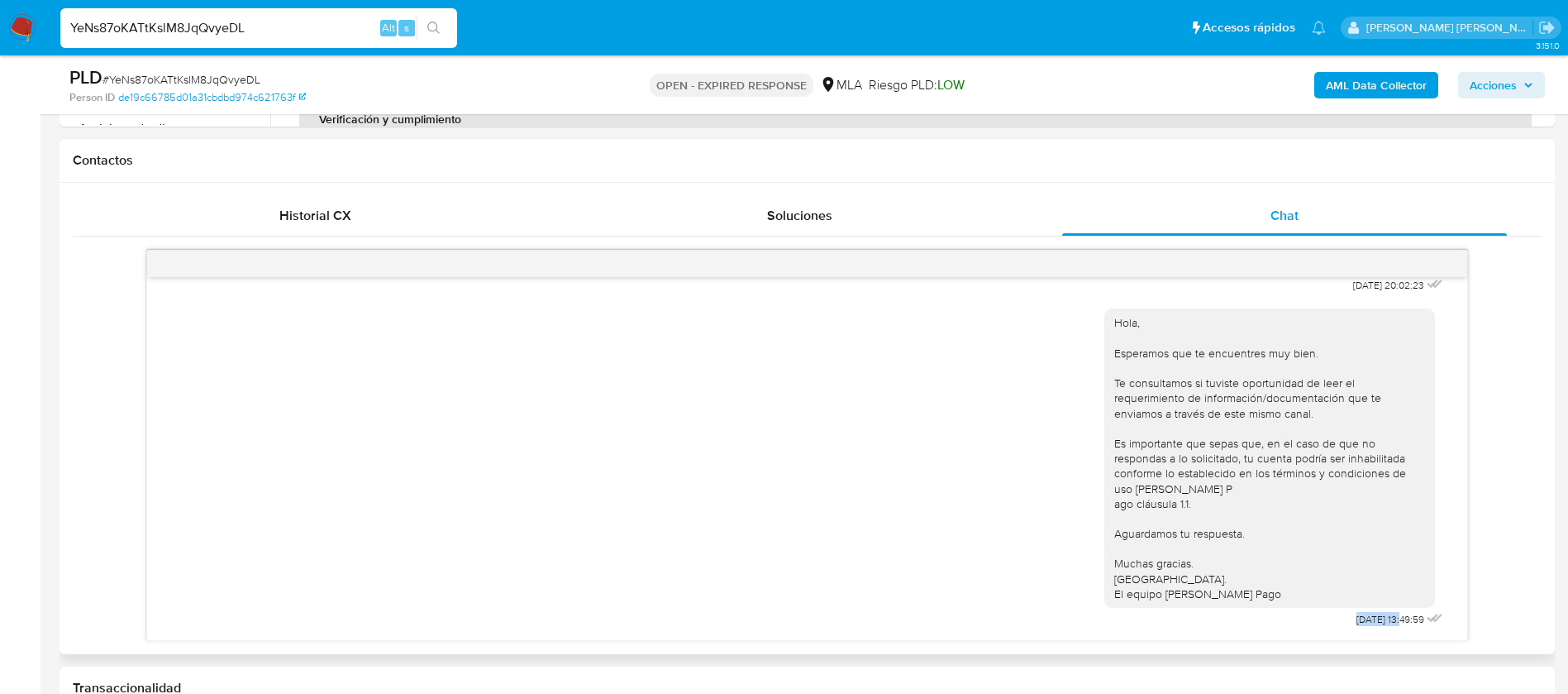
drag, startPoint x: 1313, startPoint y: 623, endPoint x: 1368, endPoint y: 627, distance: 55.1
click at [1368, 627] on div "Hola, Esperamos que te encuentres muy bien. Te consultamos si tuviste oportunid…" at bounding box center [1276, 464] width 342 height 334
copy span "21/07/2025"
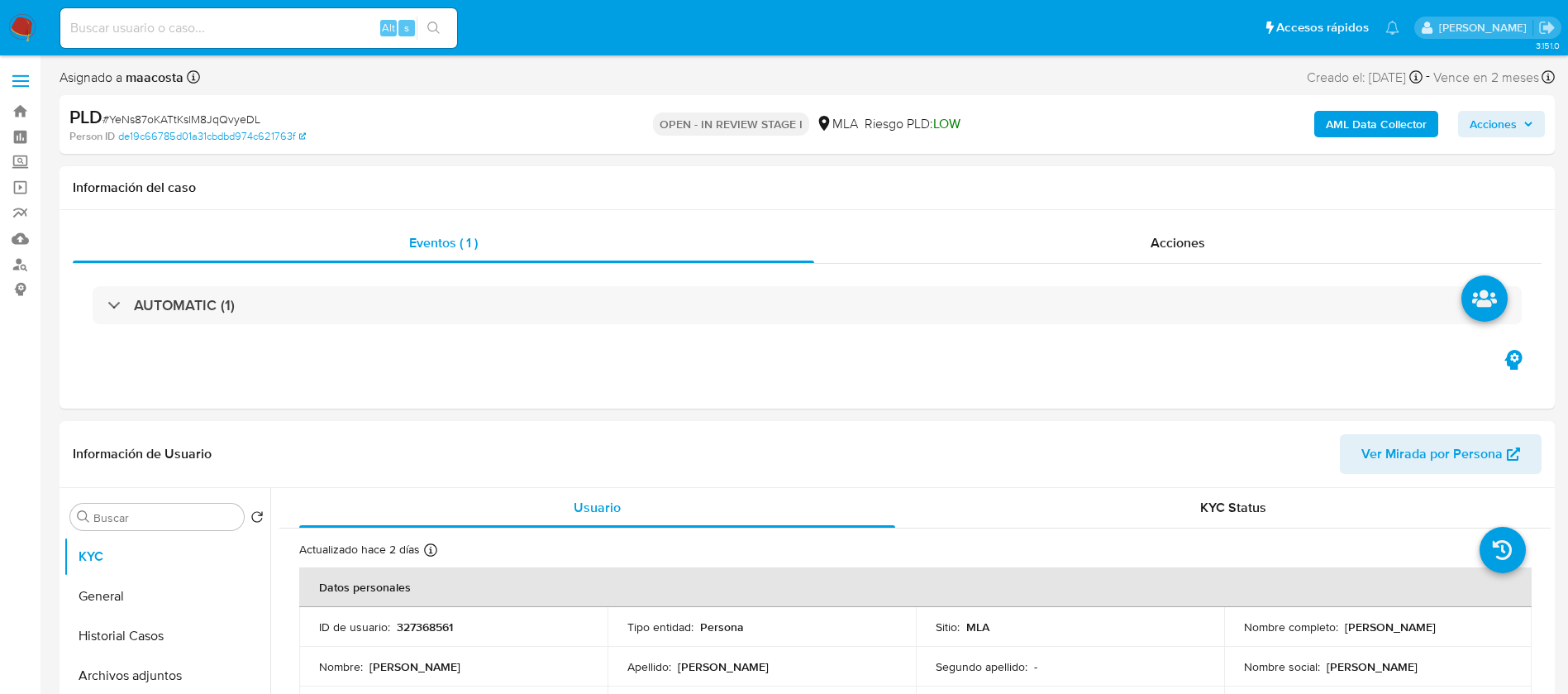
select select "10"
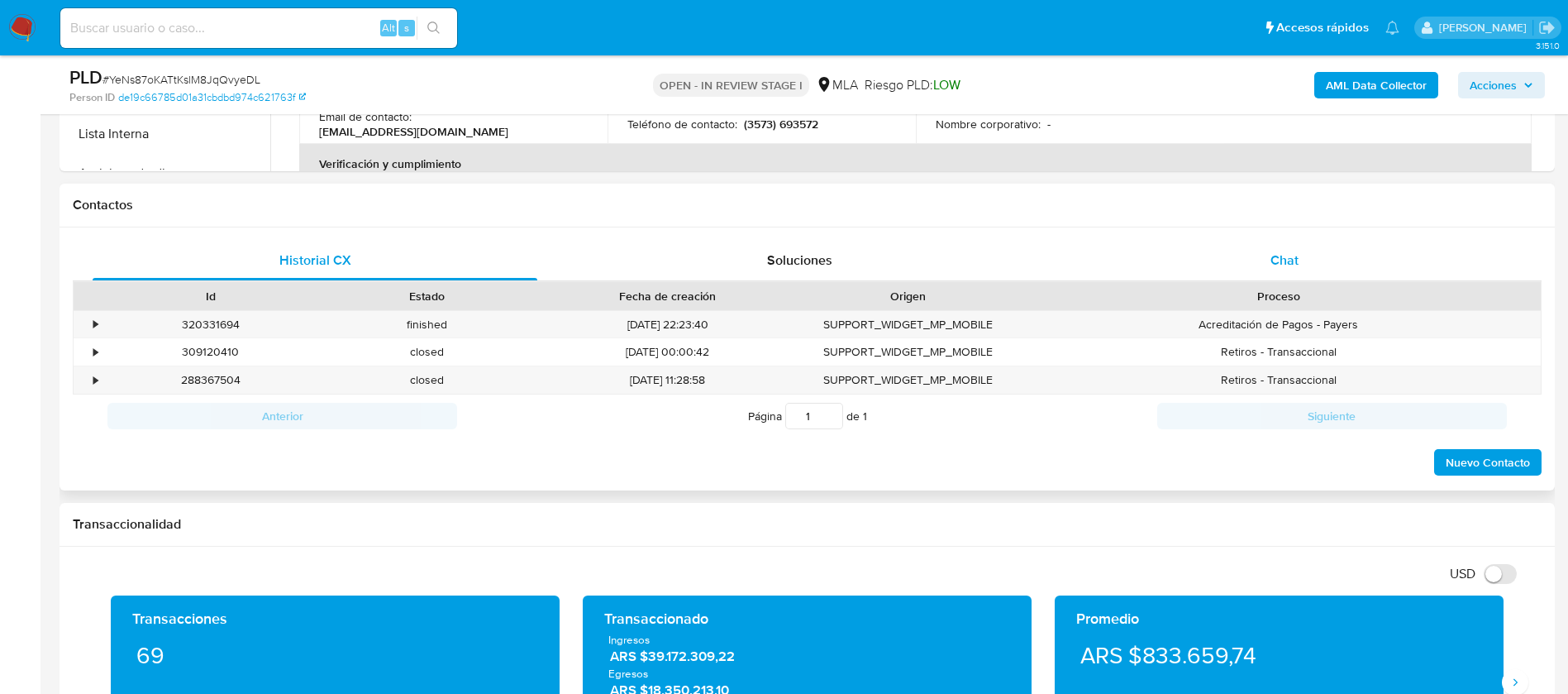
click at [1283, 267] on span "Chat" at bounding box center [1284, 260] width 28 height 19
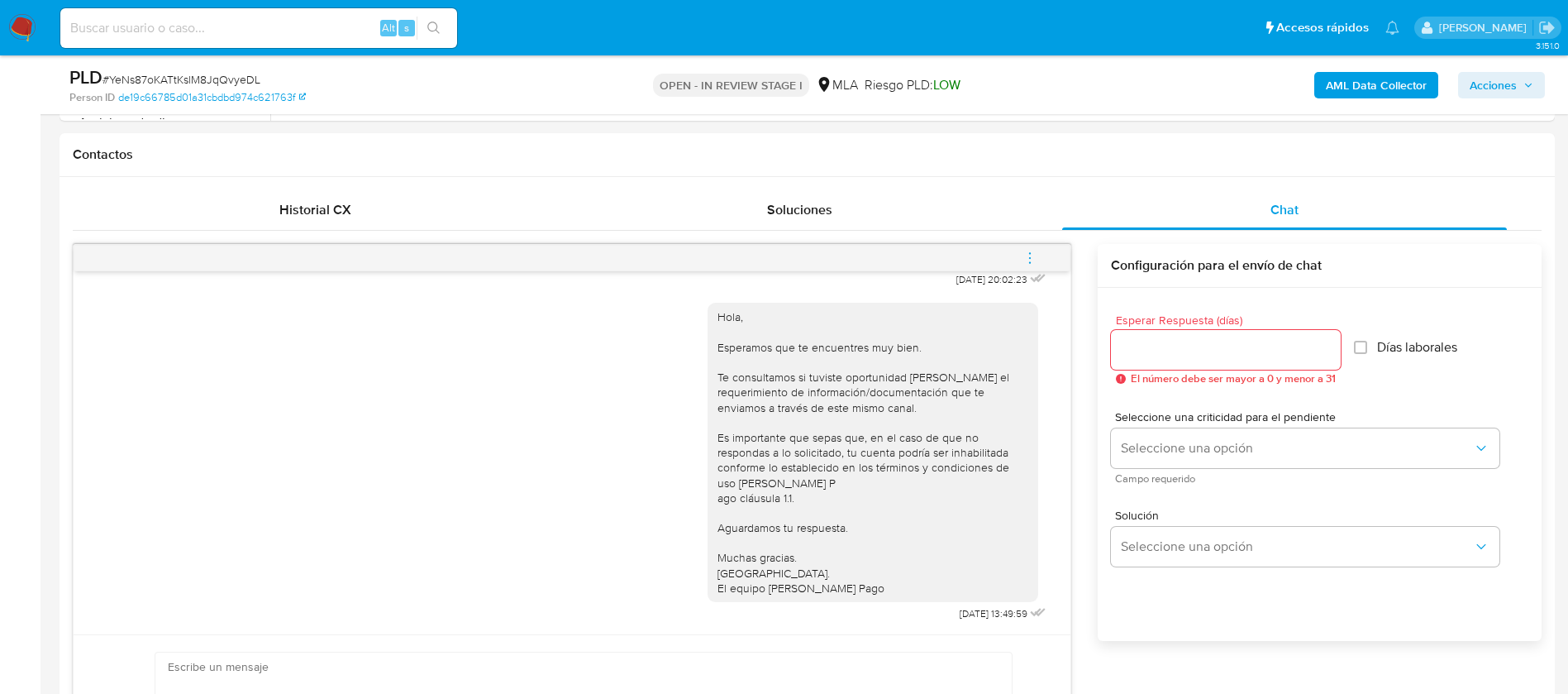
scroll to position [260, 0]
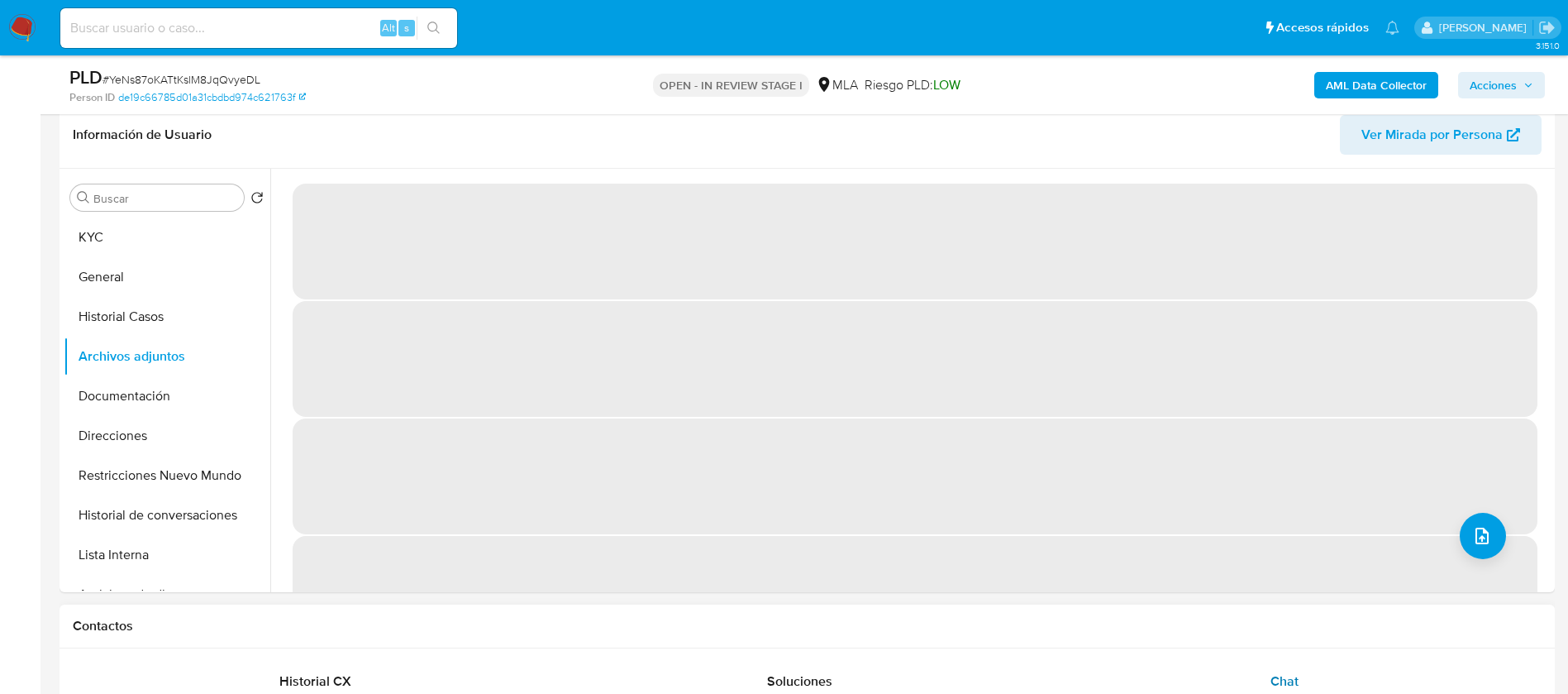
click at [1289, 668] on div "Chat" at bounding box center [1284, 681] width 445 height 40
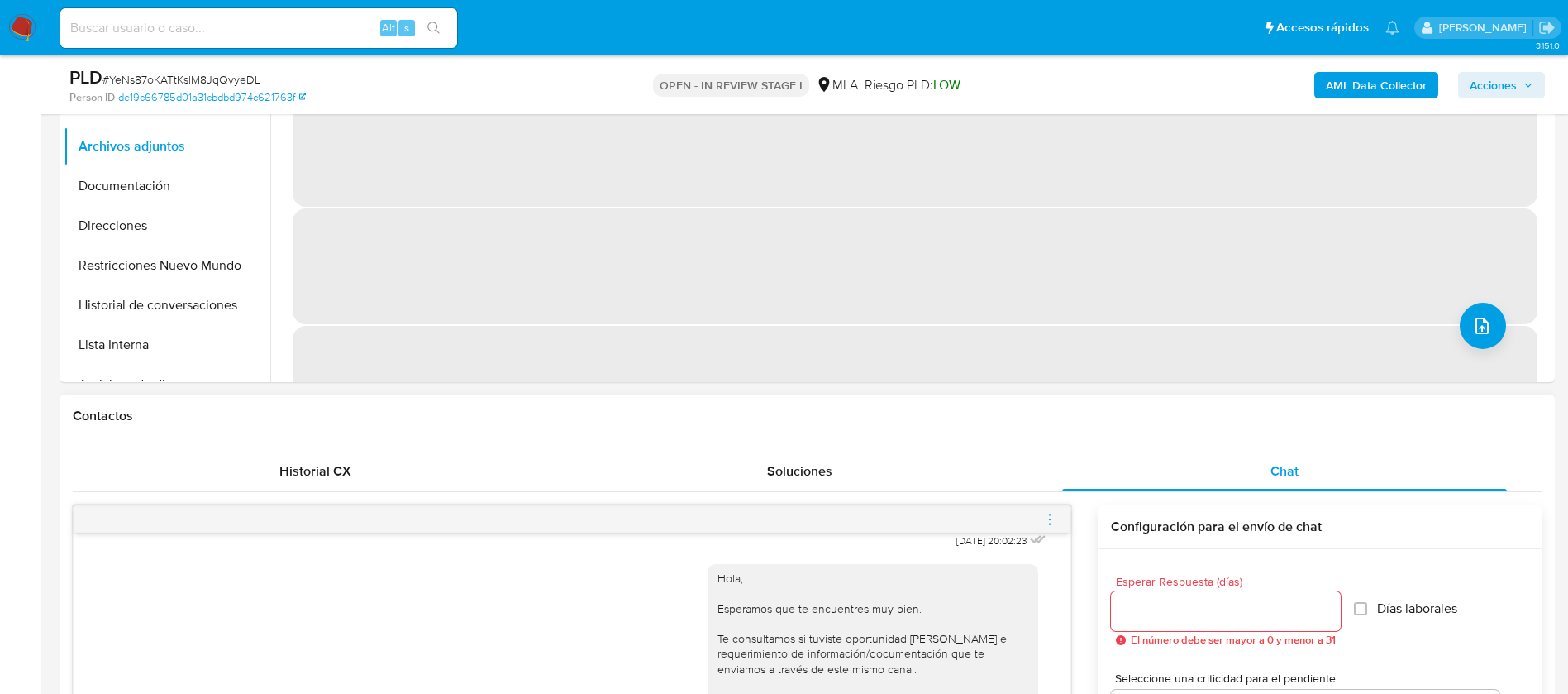
scroll to position [472, 0]
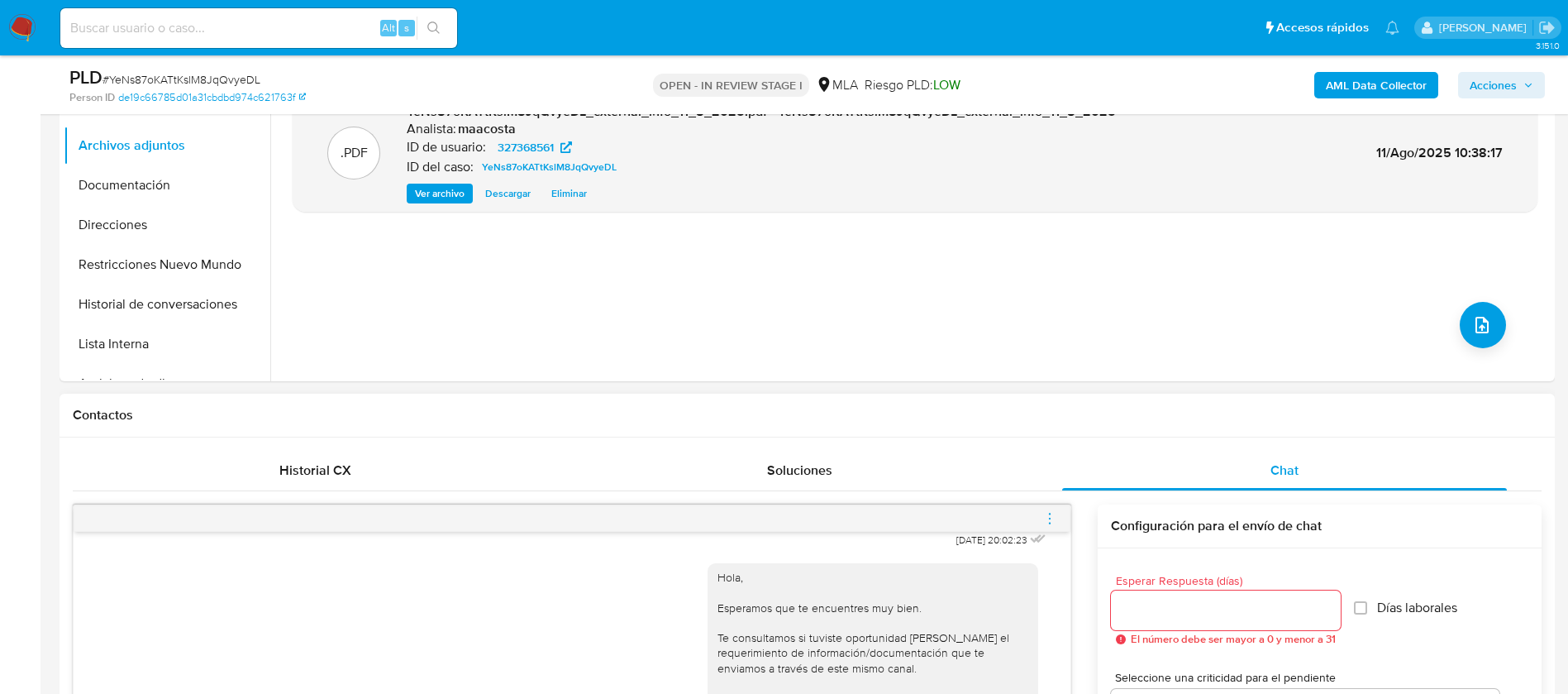
click at [1048, 525] on icon "menu-action" at bounding box center [1049, 518] width 15 height 15
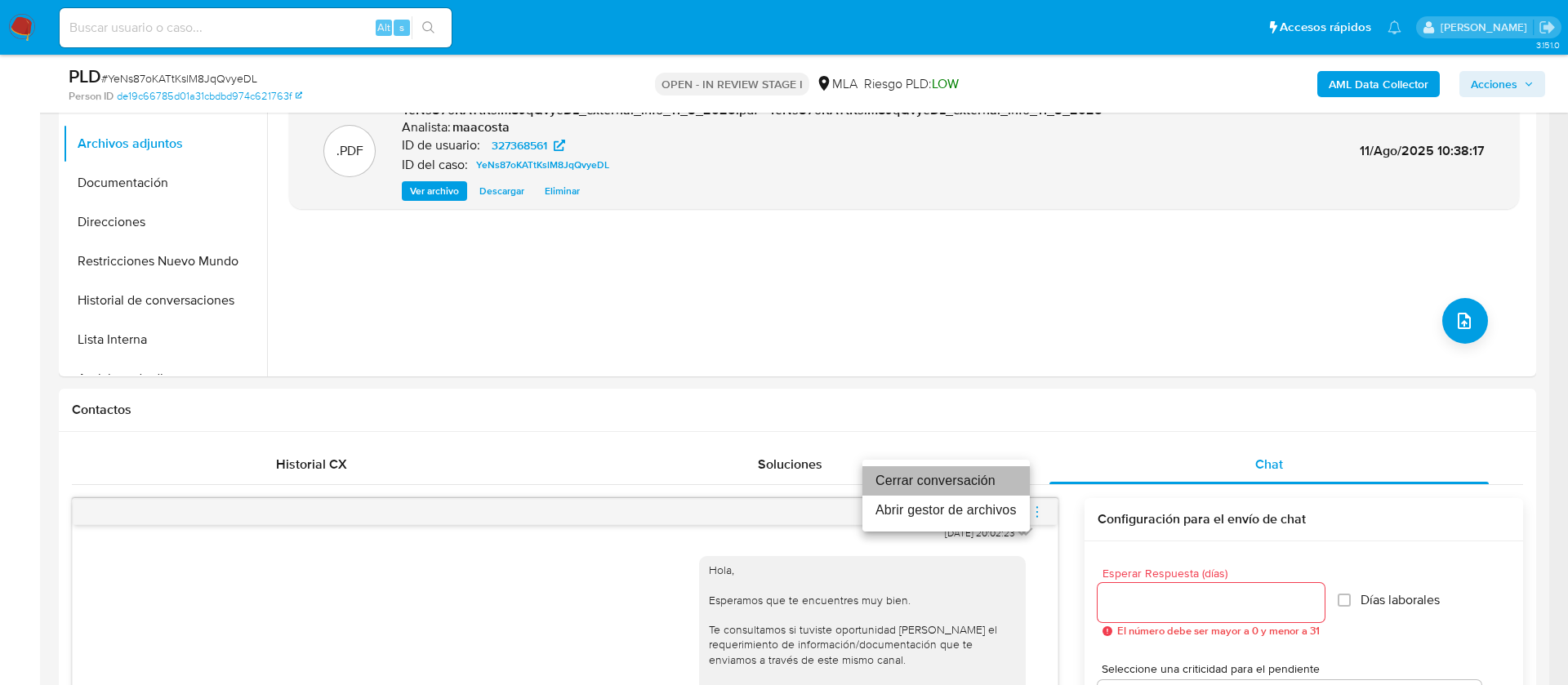
click at [914, 473] on li "Cerrar conversación" at bounding box center [946, 481] width 167 height 29
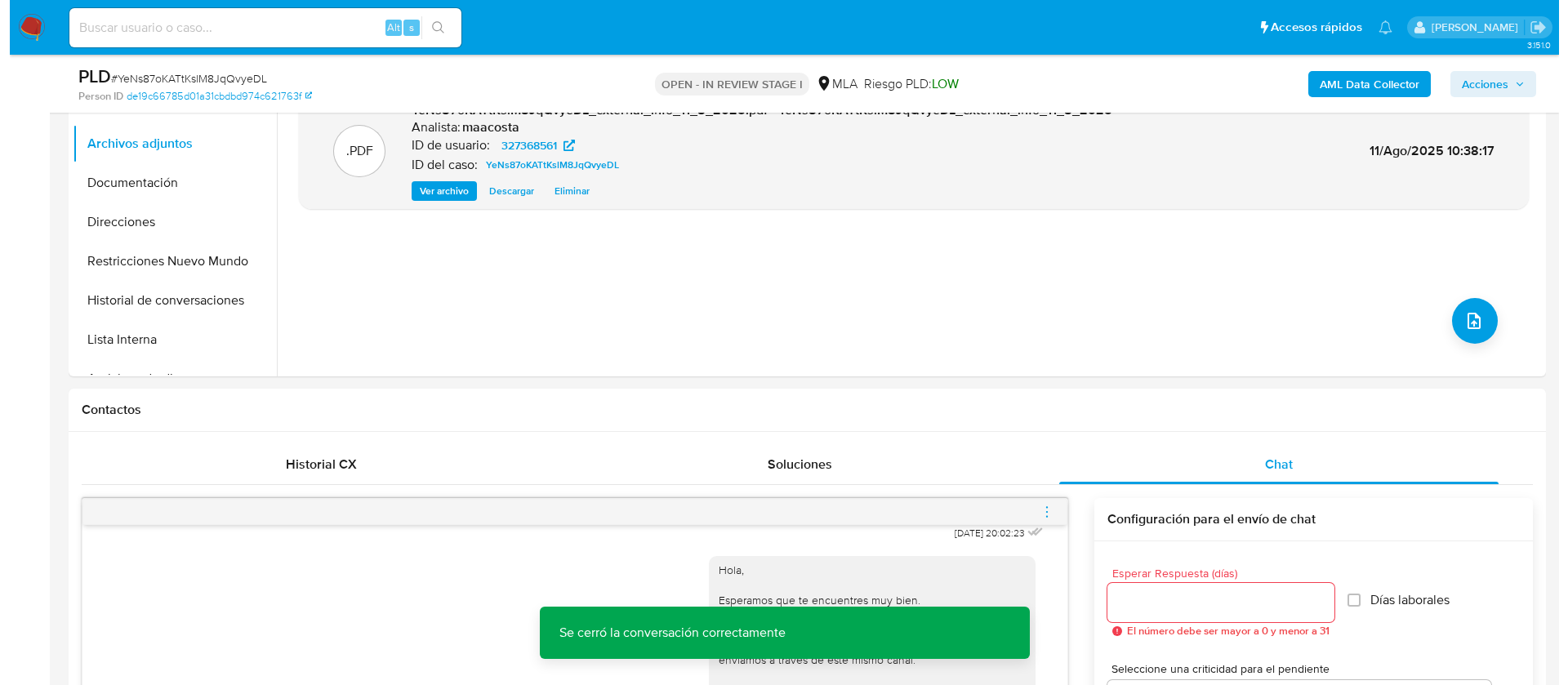
scroll to position [257, 0]
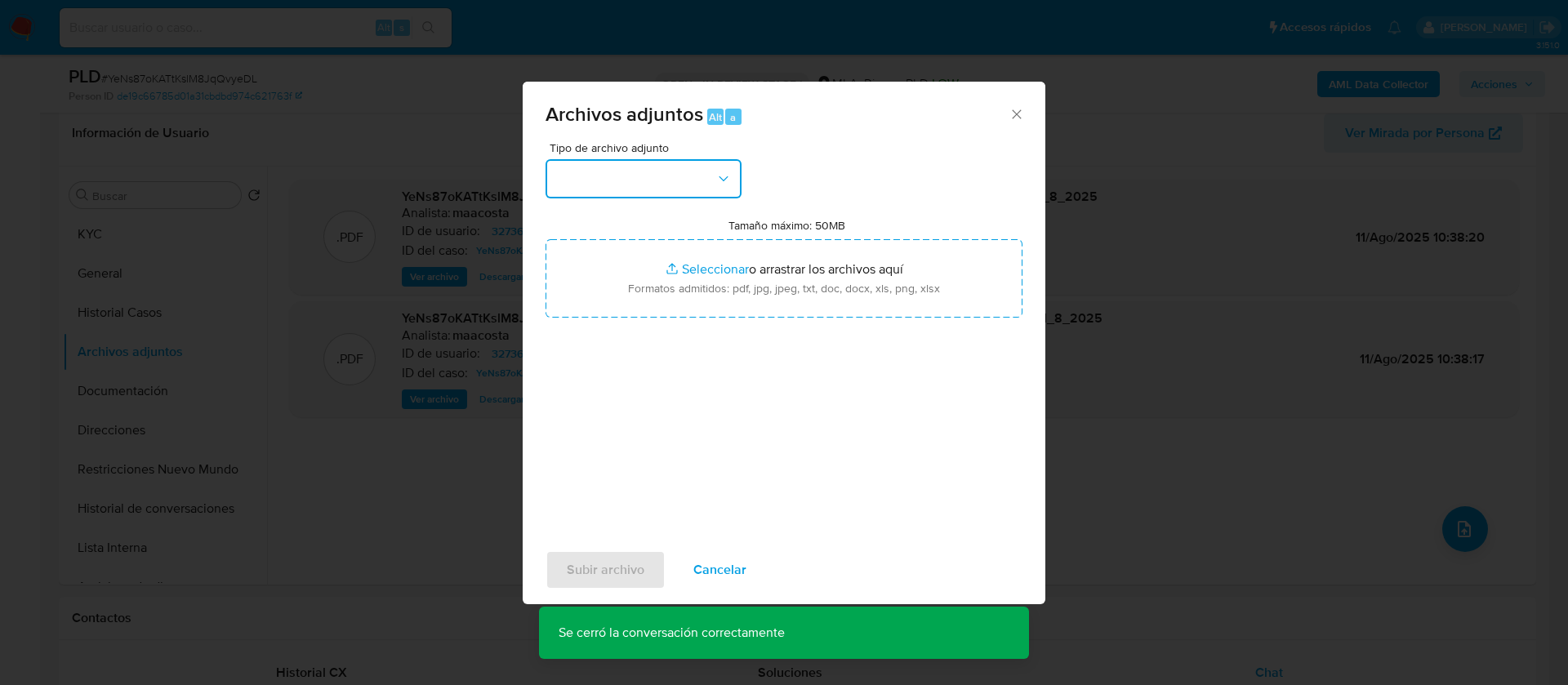
click at [670, 187] on button "button" at bounding box center [643, 179] width 196 height 39
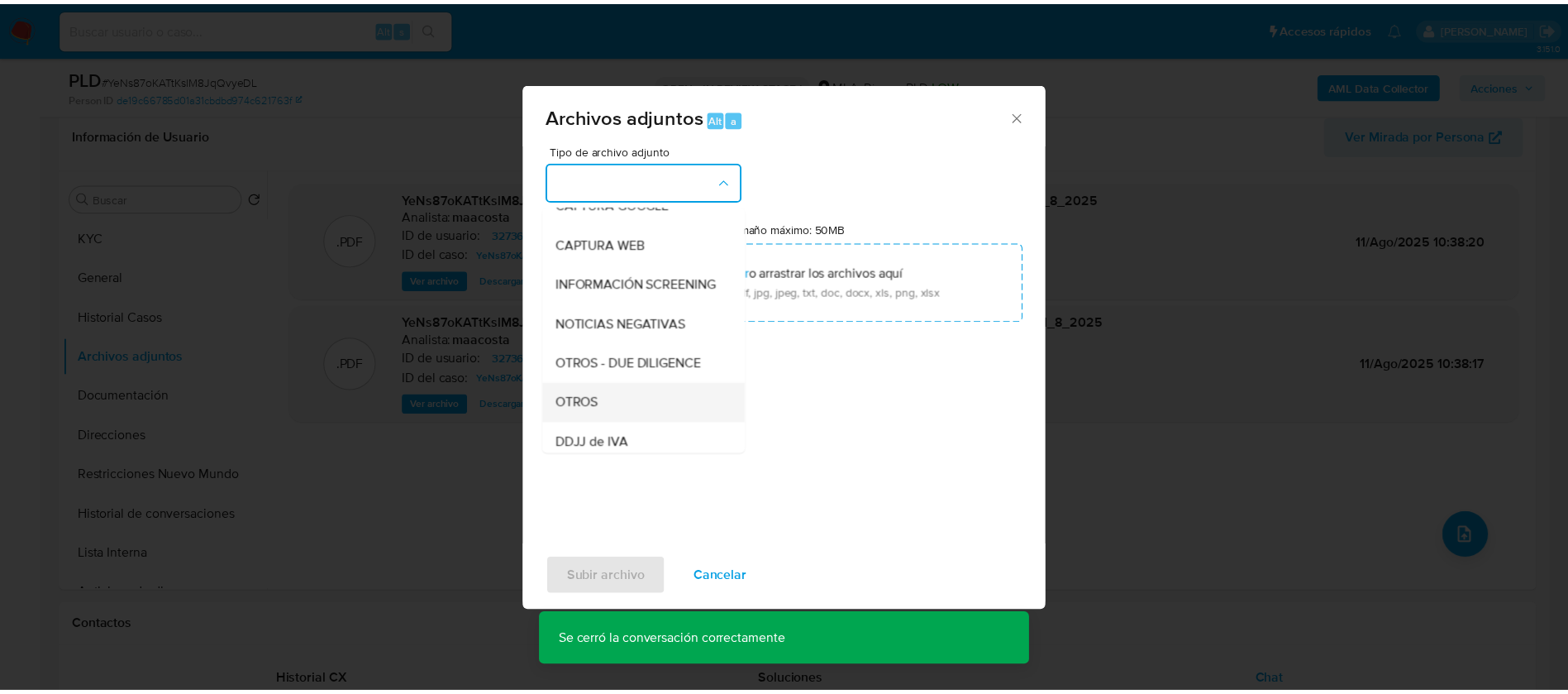
scroll to position [183, 0]
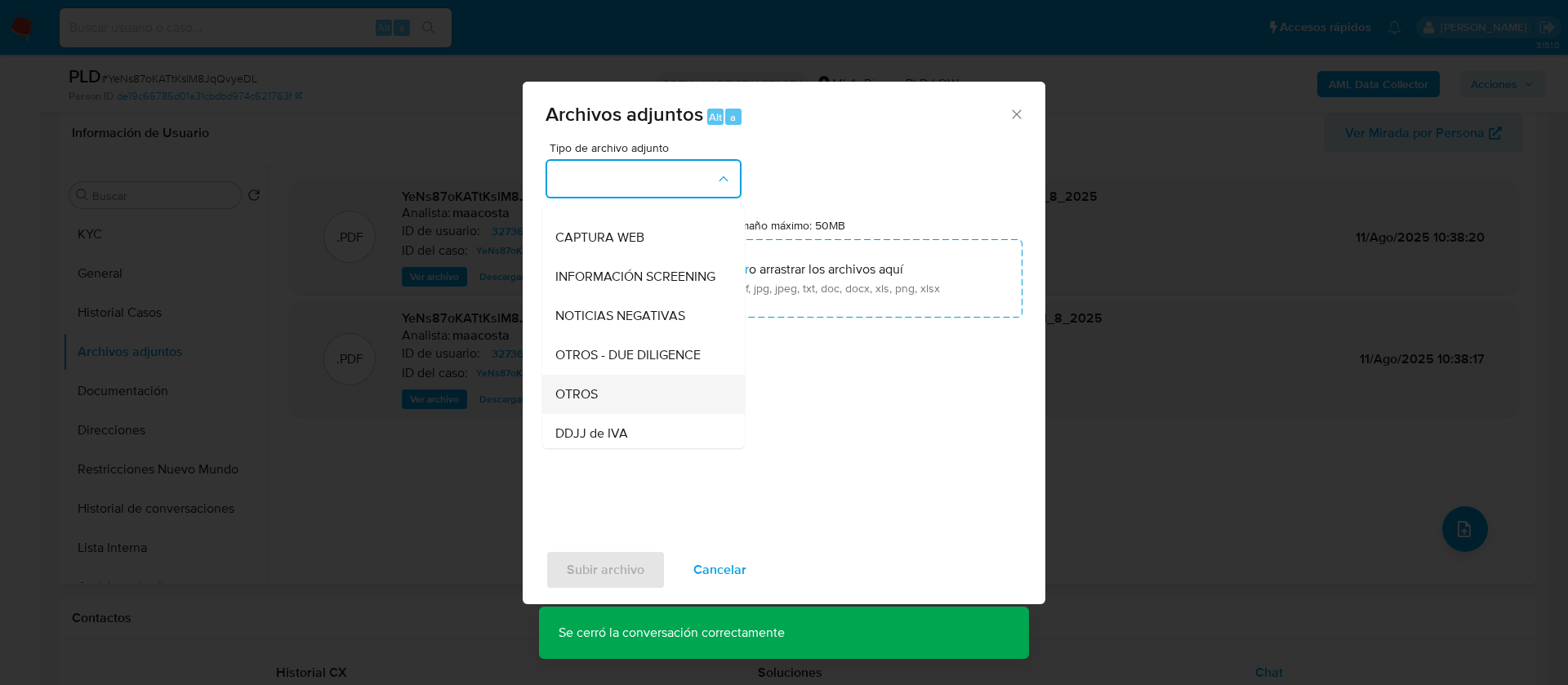
click at [602, 401] on div "OTROS" at bounding box center [638, 395] width 167 height 39
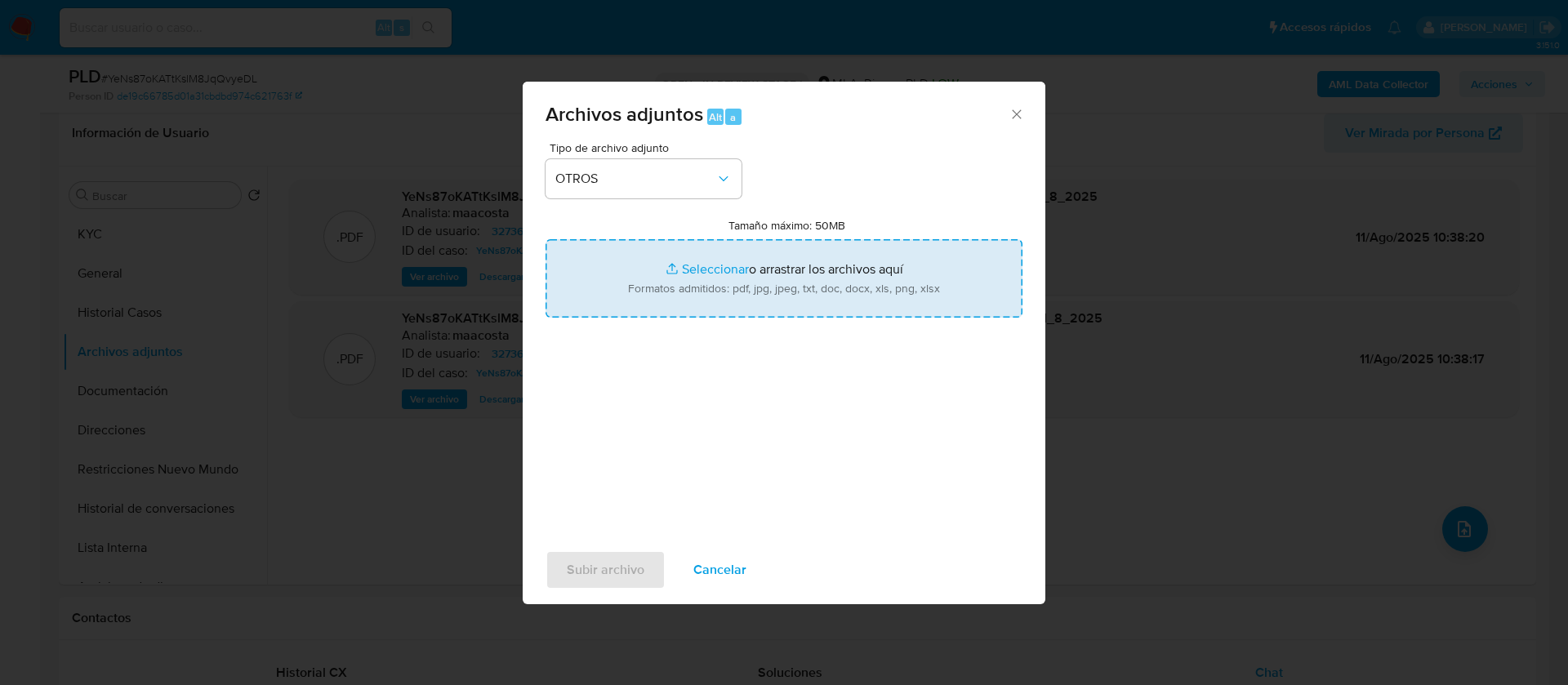
type input "C:\fakepath\[PERSON_NAME]- Movimientos.xlsx"
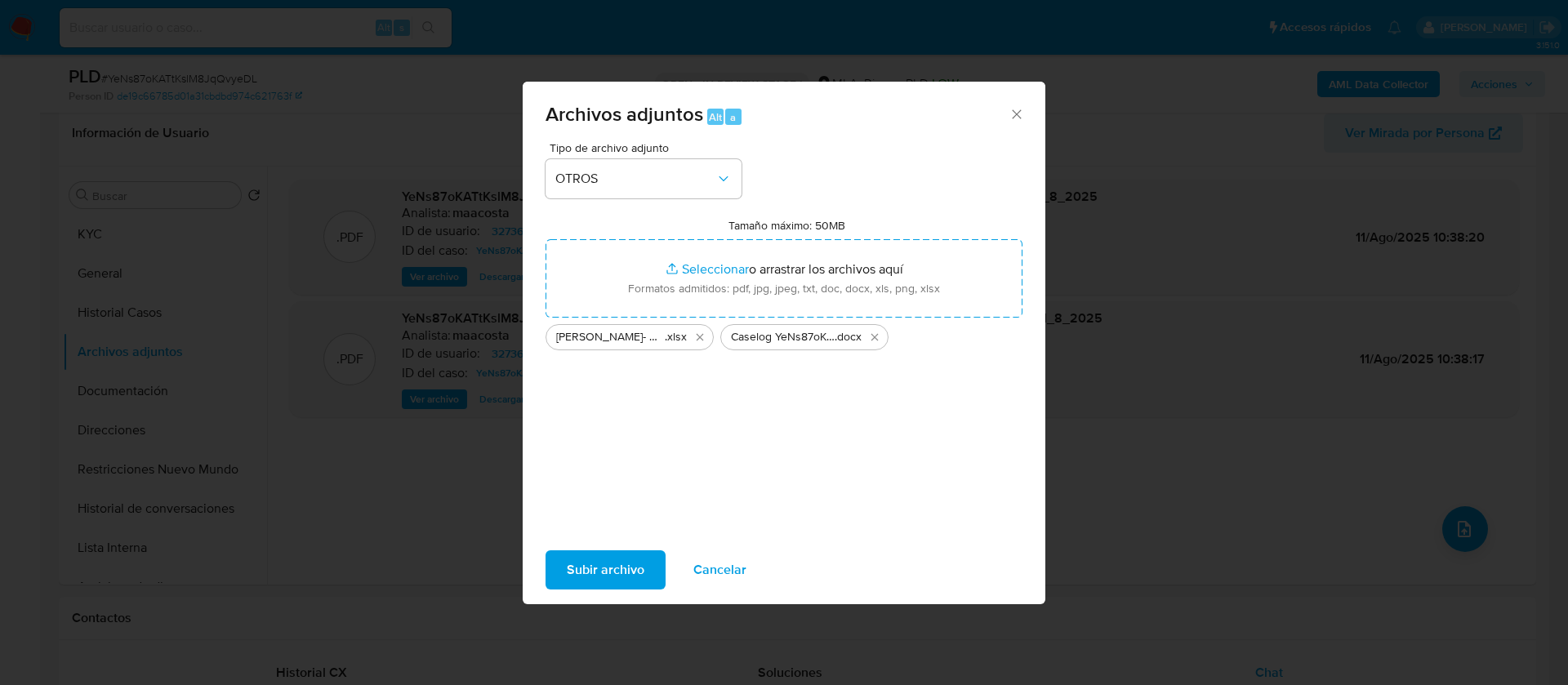
click at [620, 547] on div "Subir archivo Cancelar" at bounding box center [784, 570] width 523 height 62
click at [602, 572] on span "Subir archivo" at bounding box center [605, 570] width 78 height 36
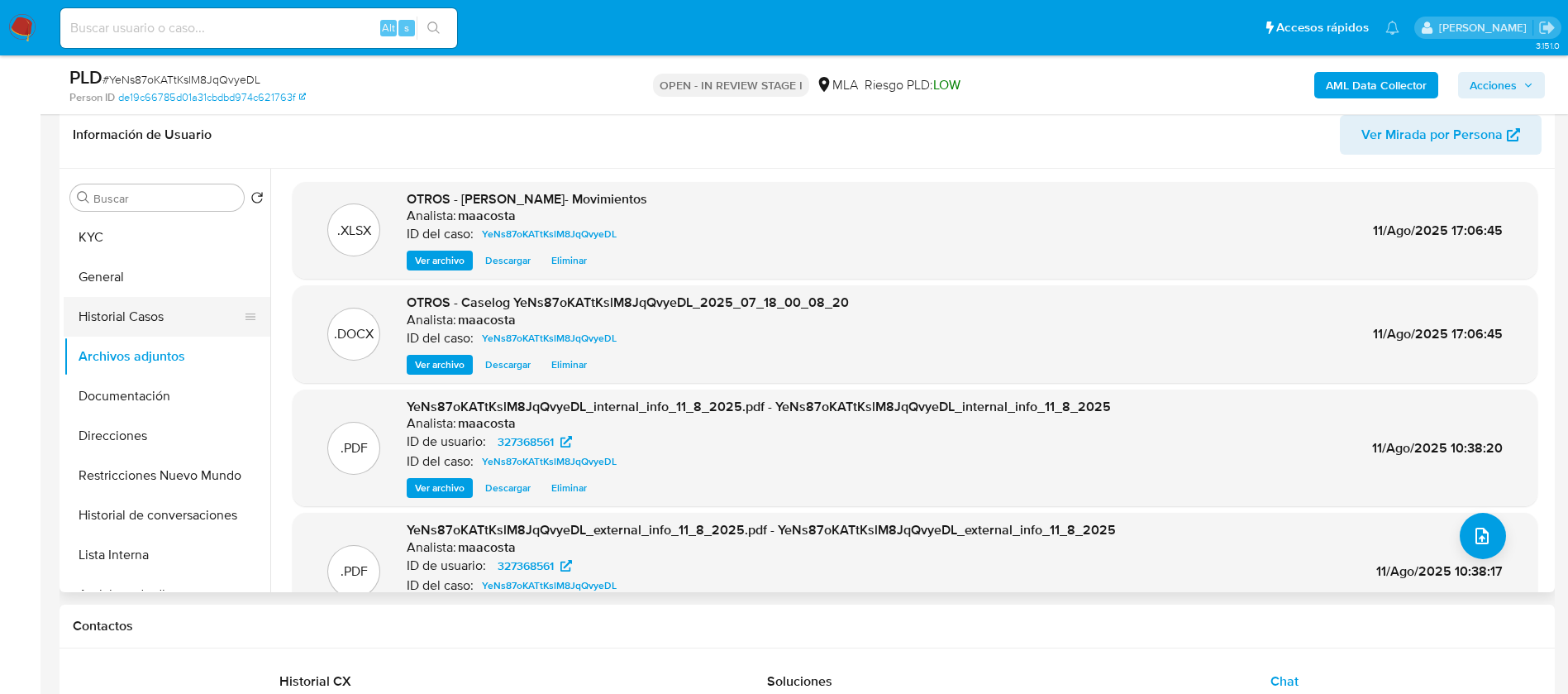
click at [138, 308] on button "Historial Casos" at bounding box center [161, 317] width 194 height 40
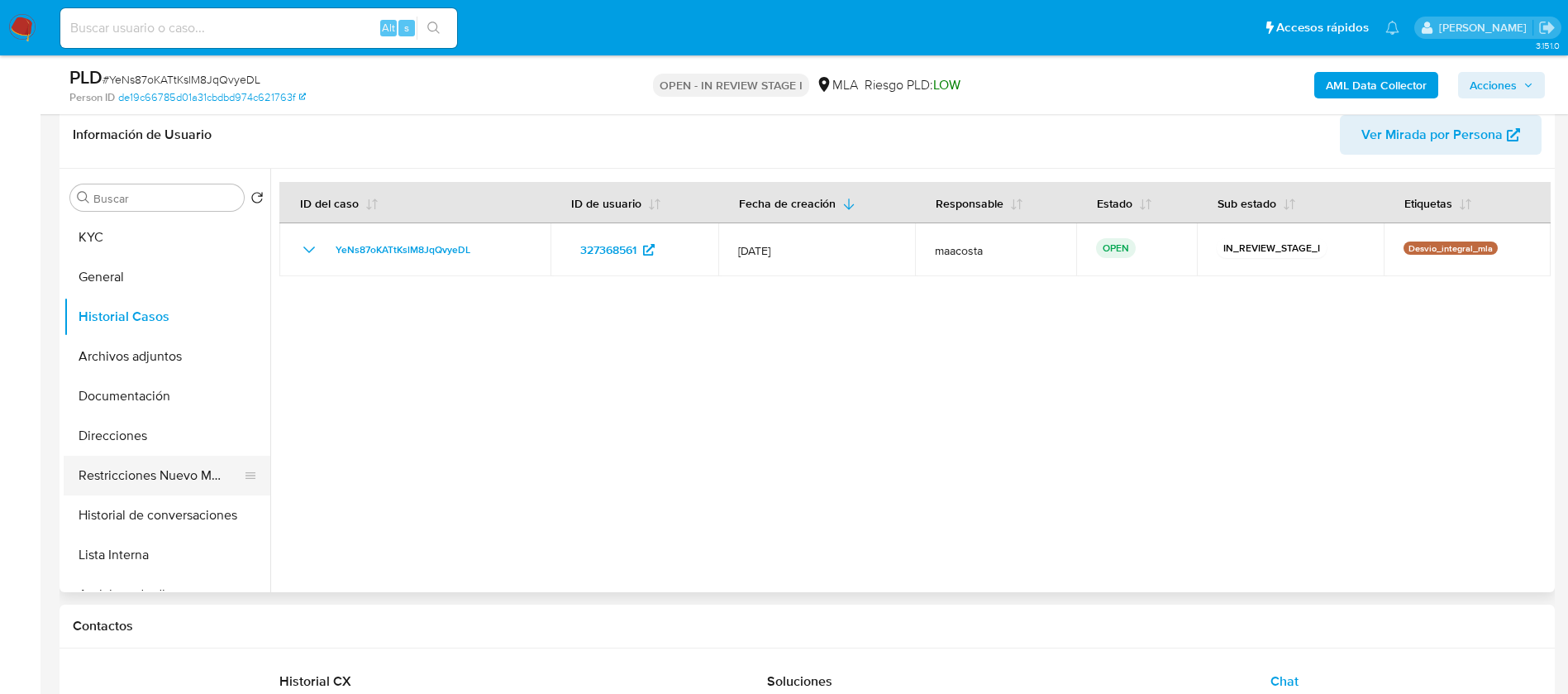
click at [143, 492] on button "Restricciones Nuevo Mundo" at bounding box center [161, 476] width 194 height 40
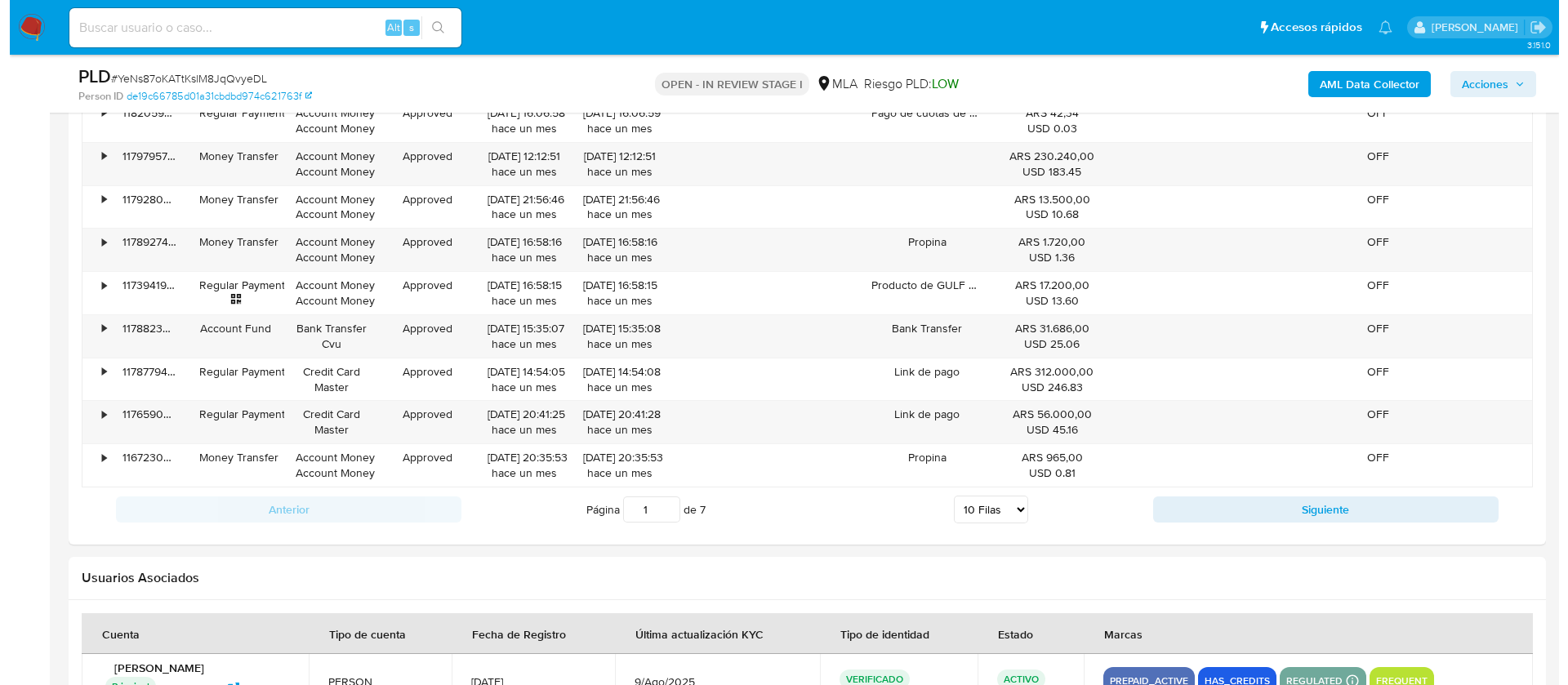
scroll to position [2871, 0]
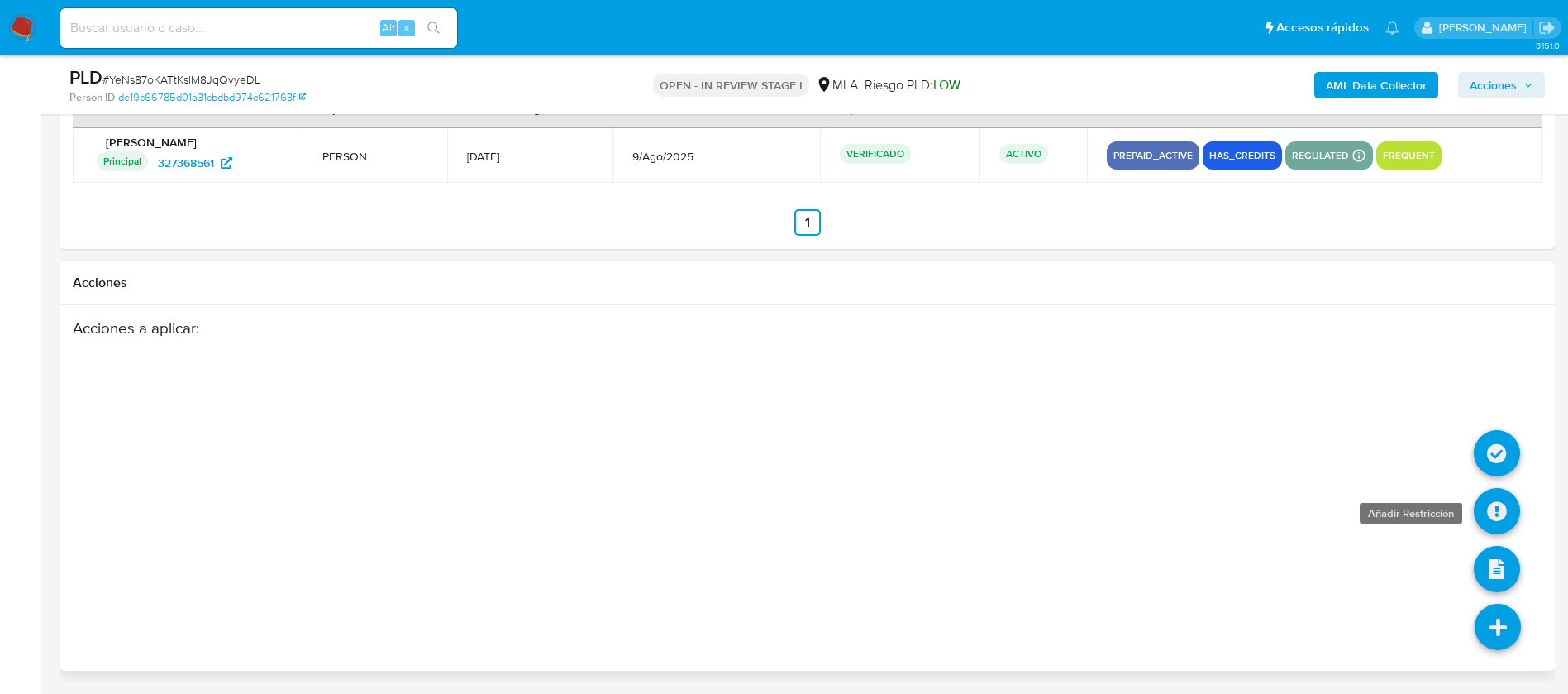
click at [1506, 503] on icon at bounding box center [1497, 511] width 47 height 47
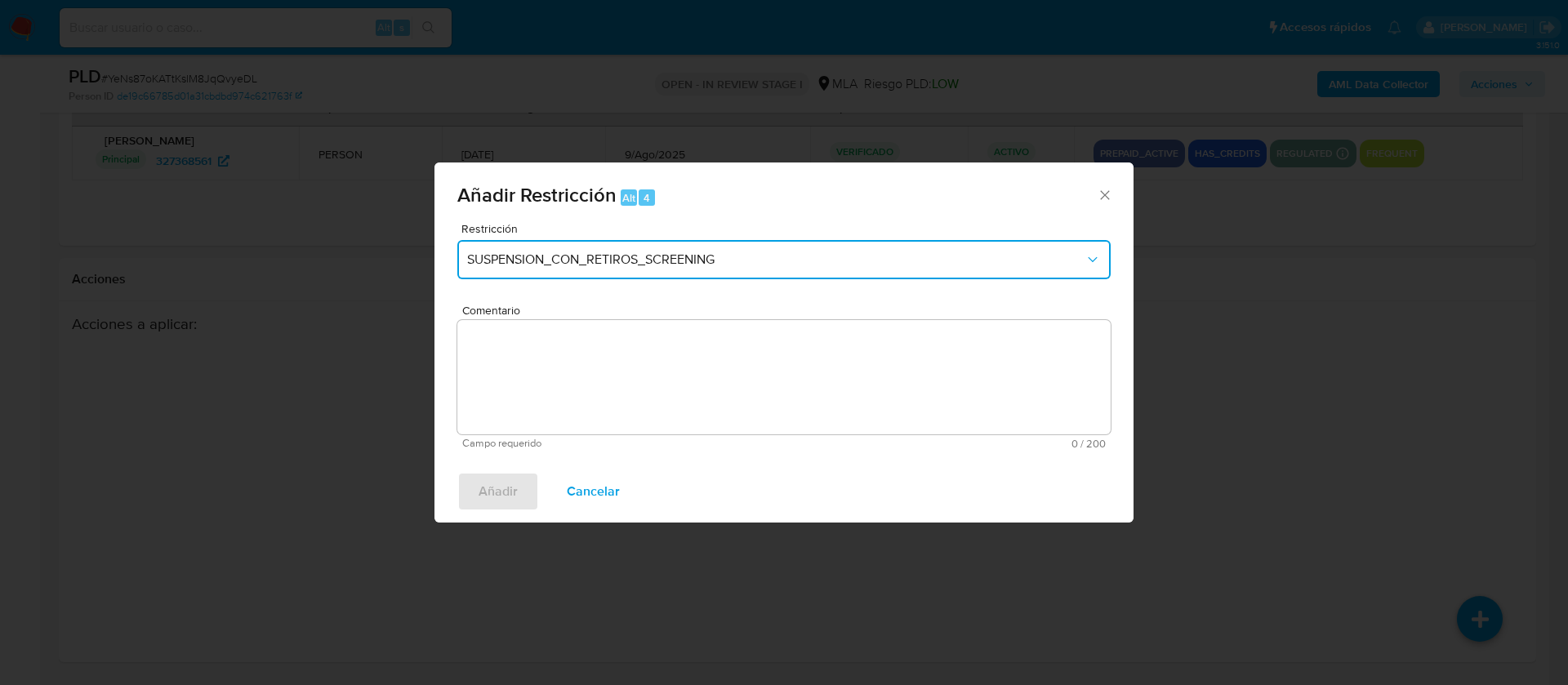
click at [589, 258] on span "SUSPENSION_CON_RETIROS_SCREENING" at bounding box center [776, 259] width 617 height 16
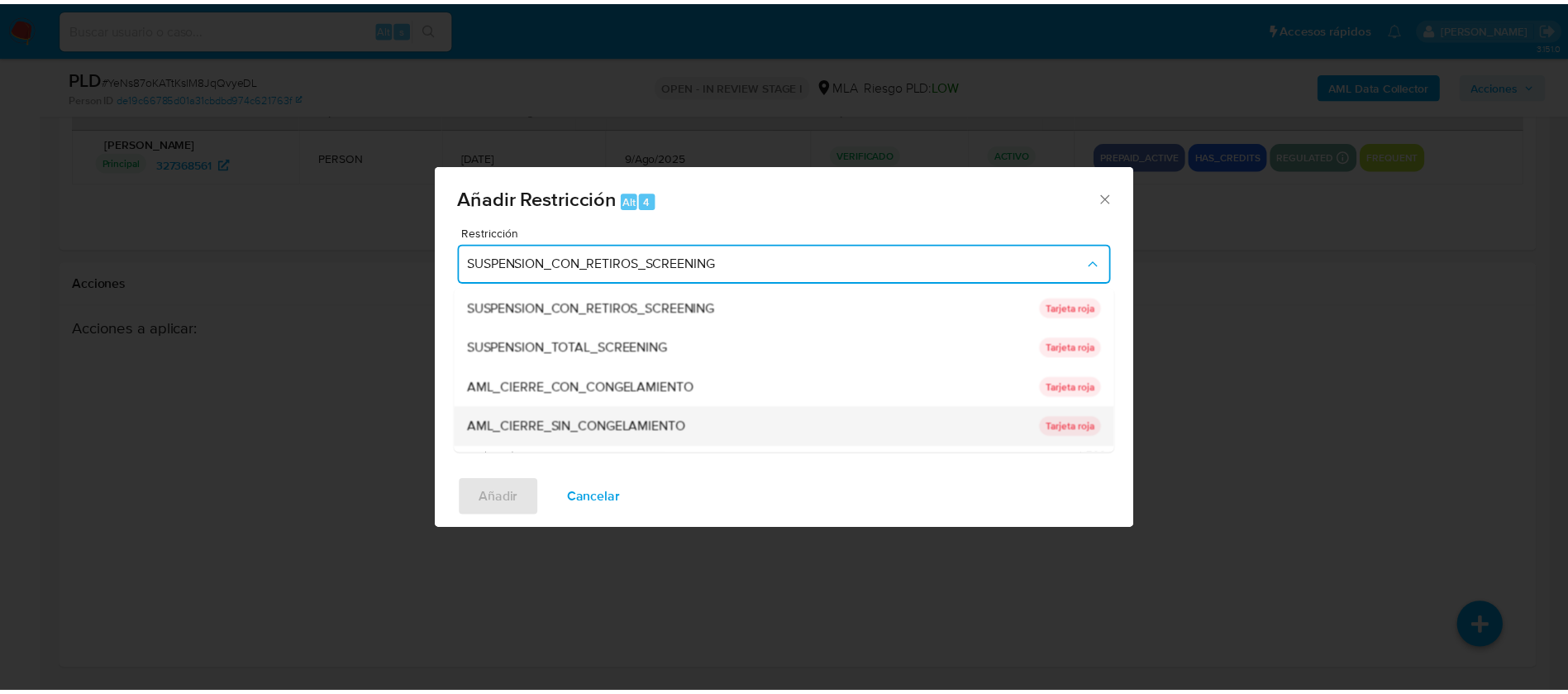
scroll to position [271, 0]
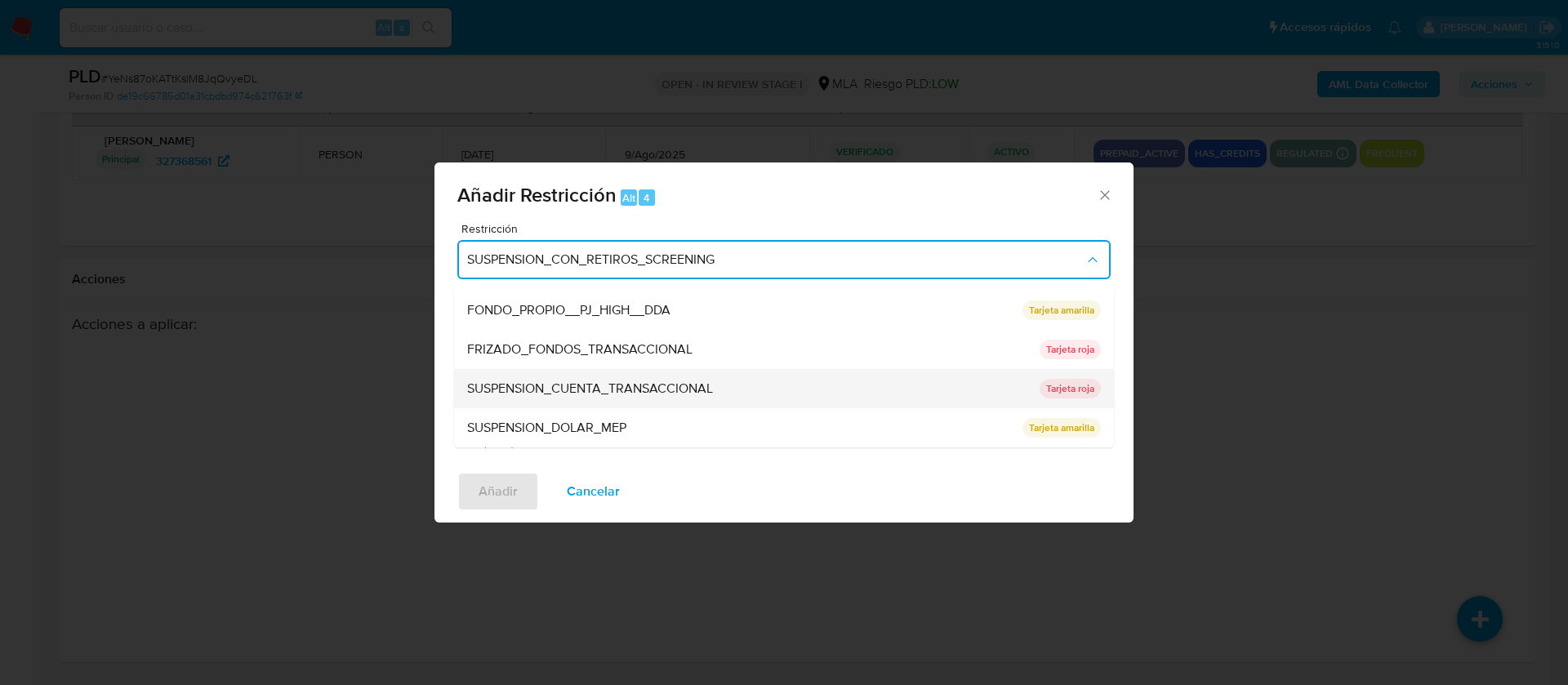
click at [543, 388] on span "SUSPENSION_CUENTA_TRANSACCIONAL" at bounding box center [590, 388] width 246 height 16
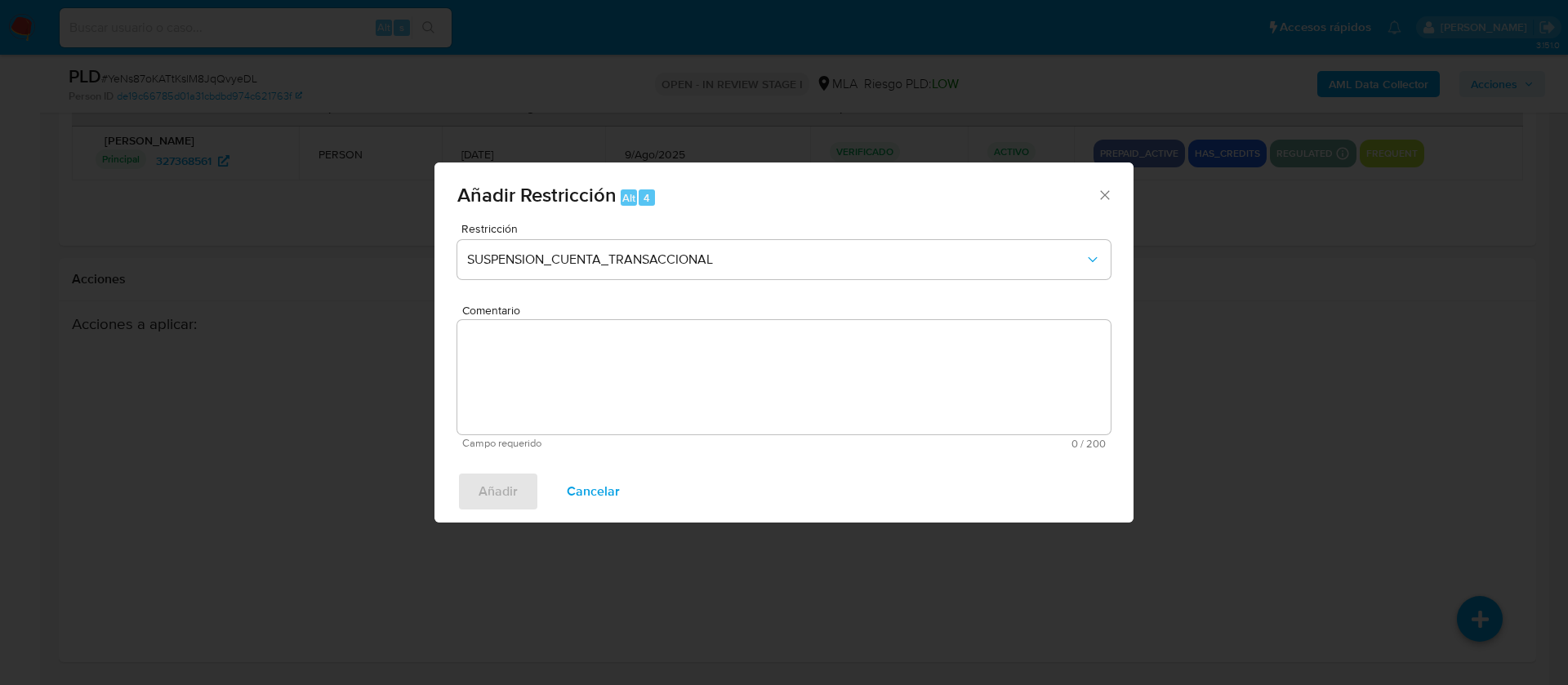
click at [543, 388] on textarea "Comentario" at bounding box center [784, 378] width 653 height 114
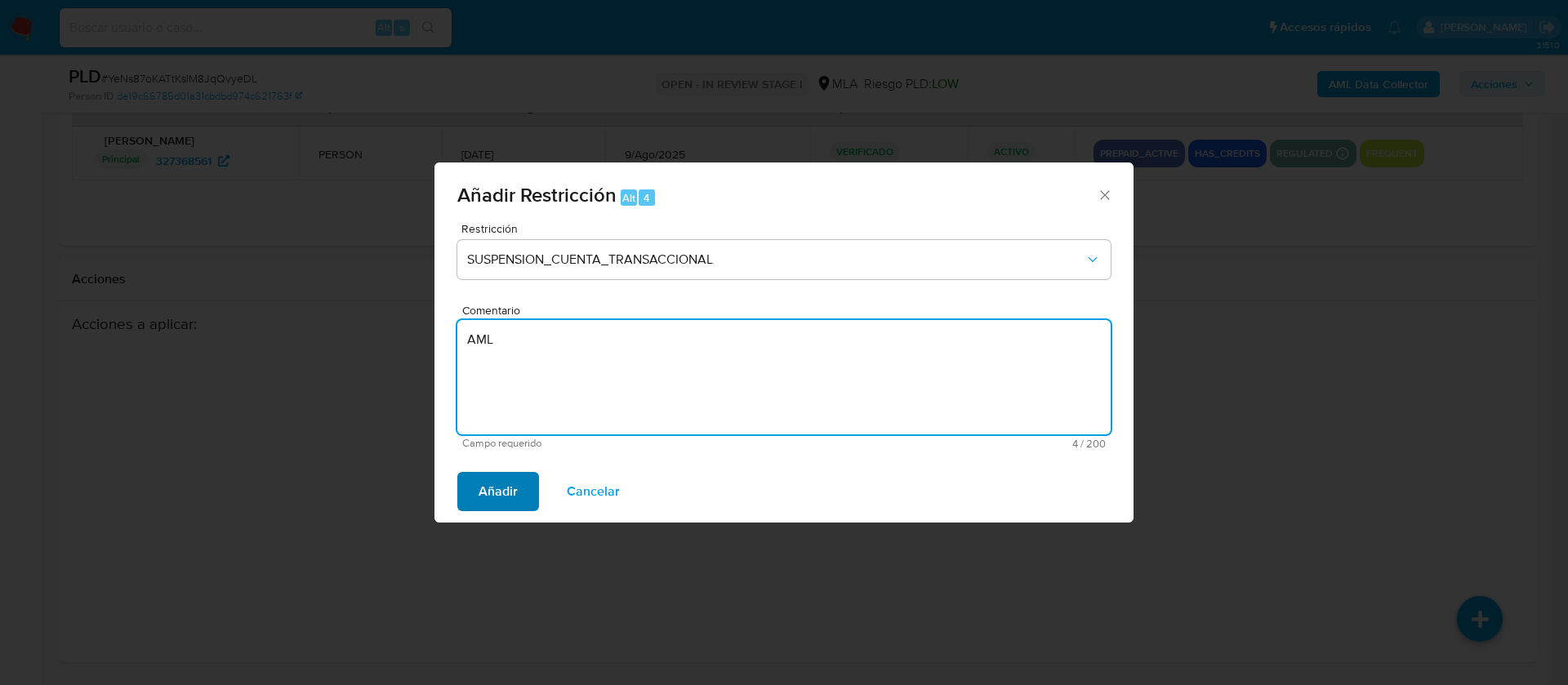
type textarea "AML"
click at [497, 487] on span "Añadir" at bounding box center [498, 491] width 39 height 36
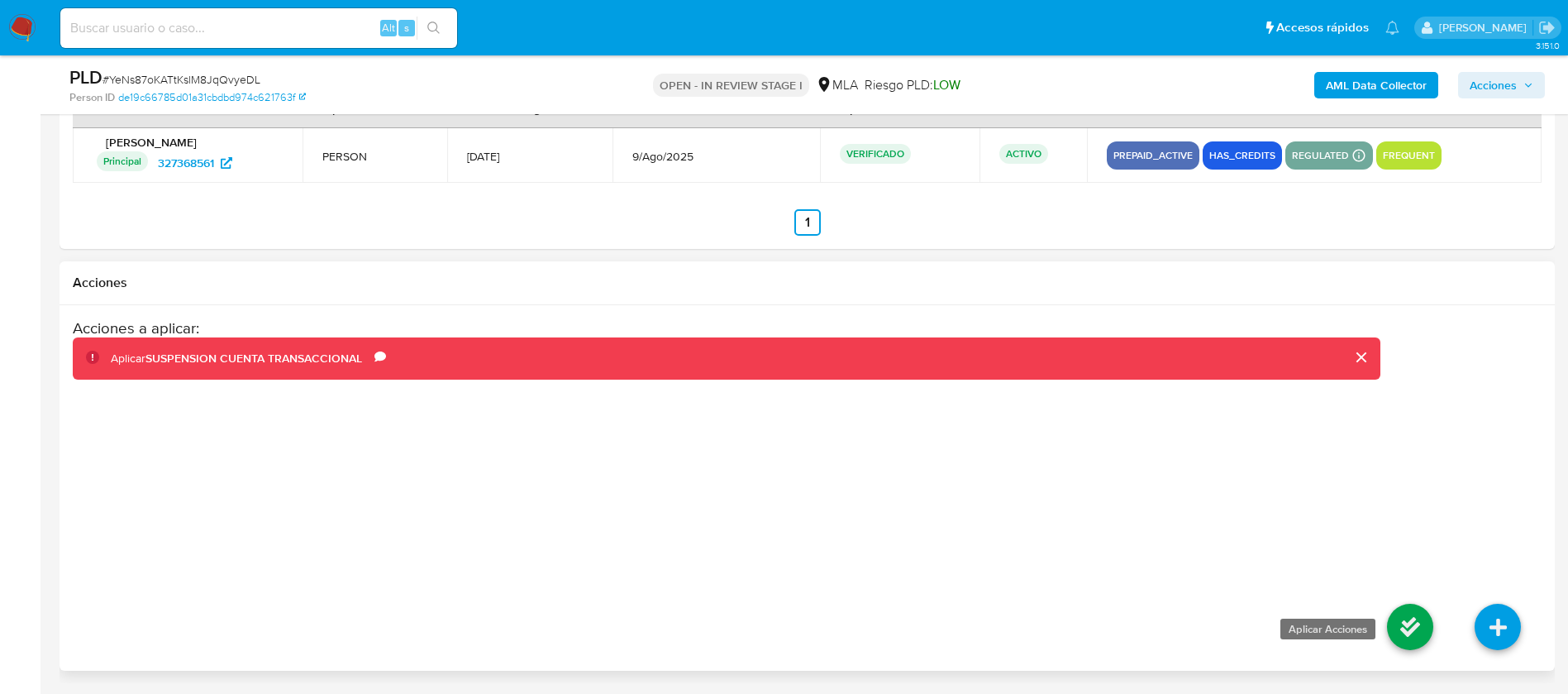
click at [1411, 627] on icon at bounding box center [1411, 627] width 47 height 47
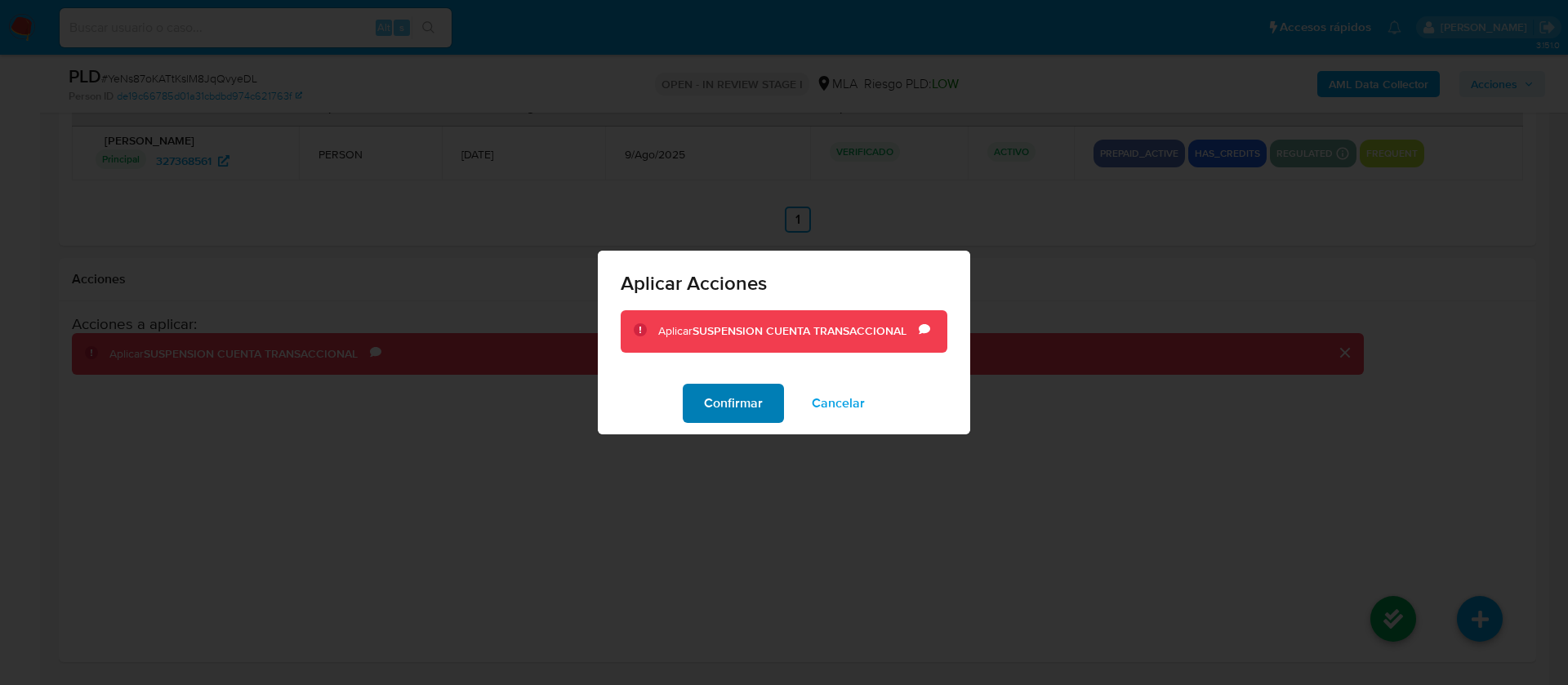
click at [723, 405] on span "Confirmar" at bounding box center [733, 403] width 59 height 36
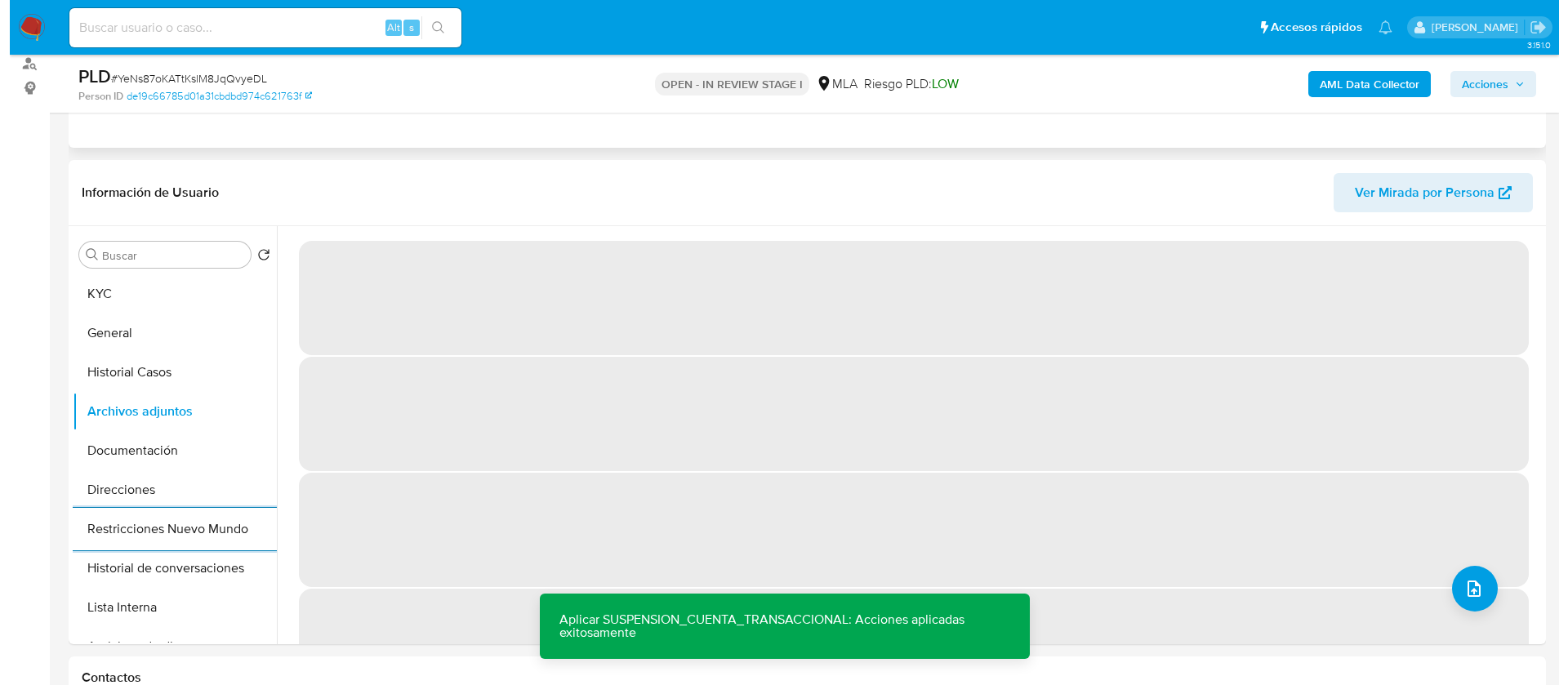
scroll to position [200, 0]
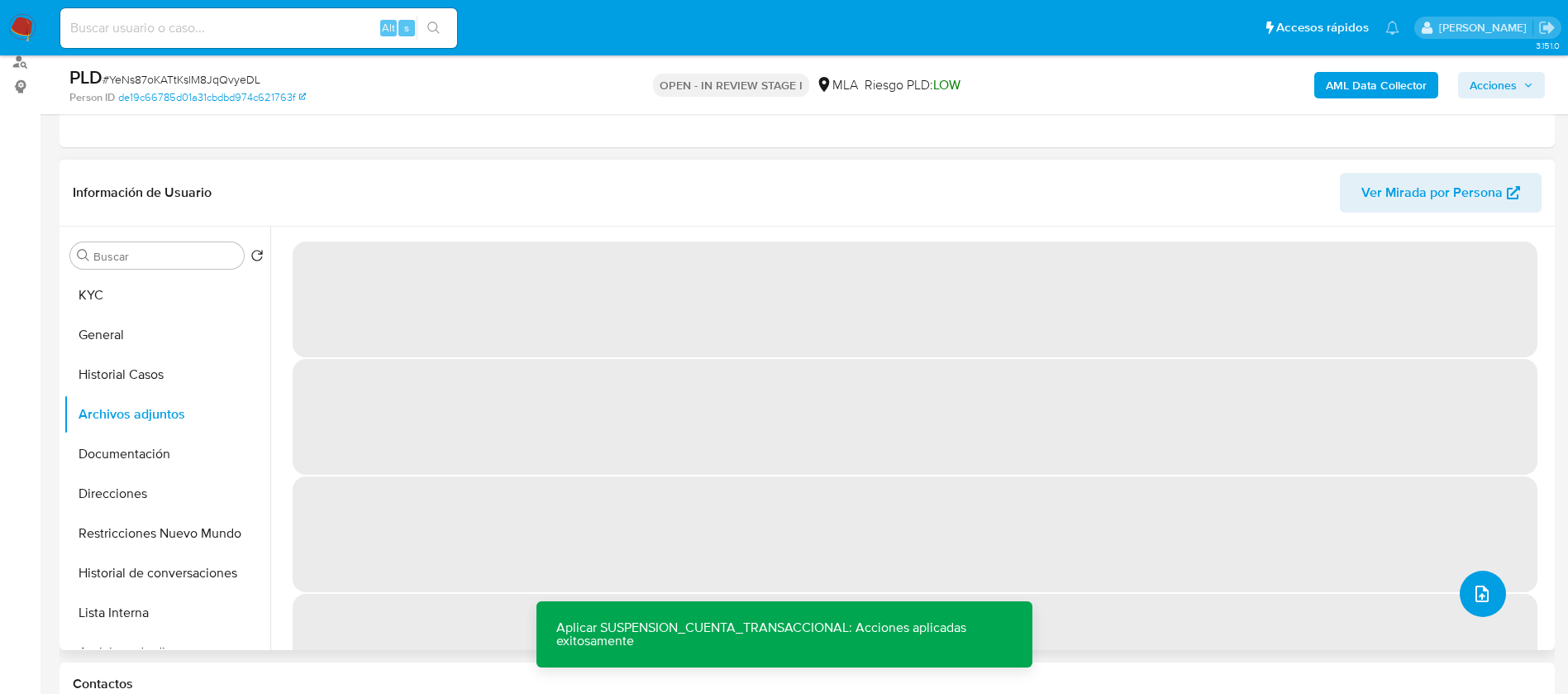
click at [1479, 576] on button "upload-file" at bounding box center [1483, 594] width 47 height 47
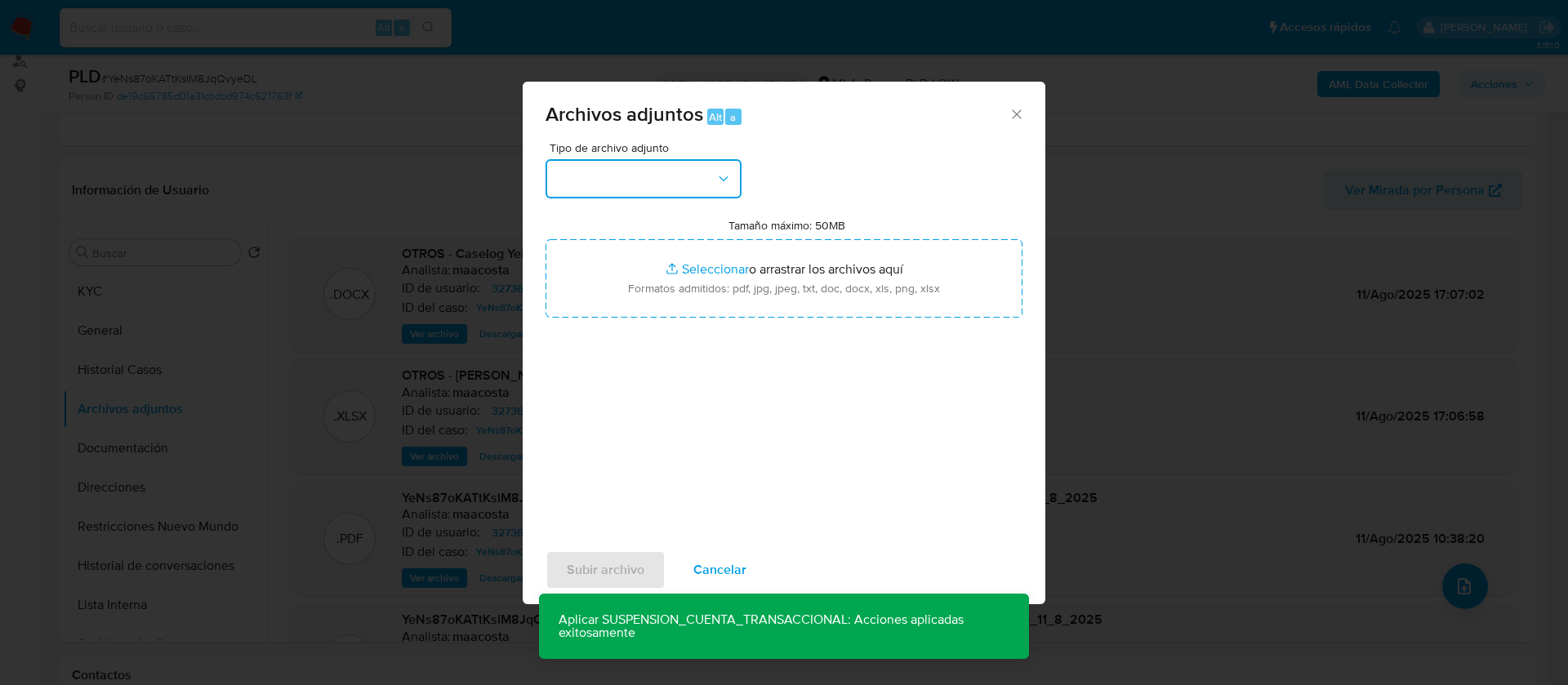
click at [649, 178] on button "button" at bounding box center [643, 179] width 196 height 39
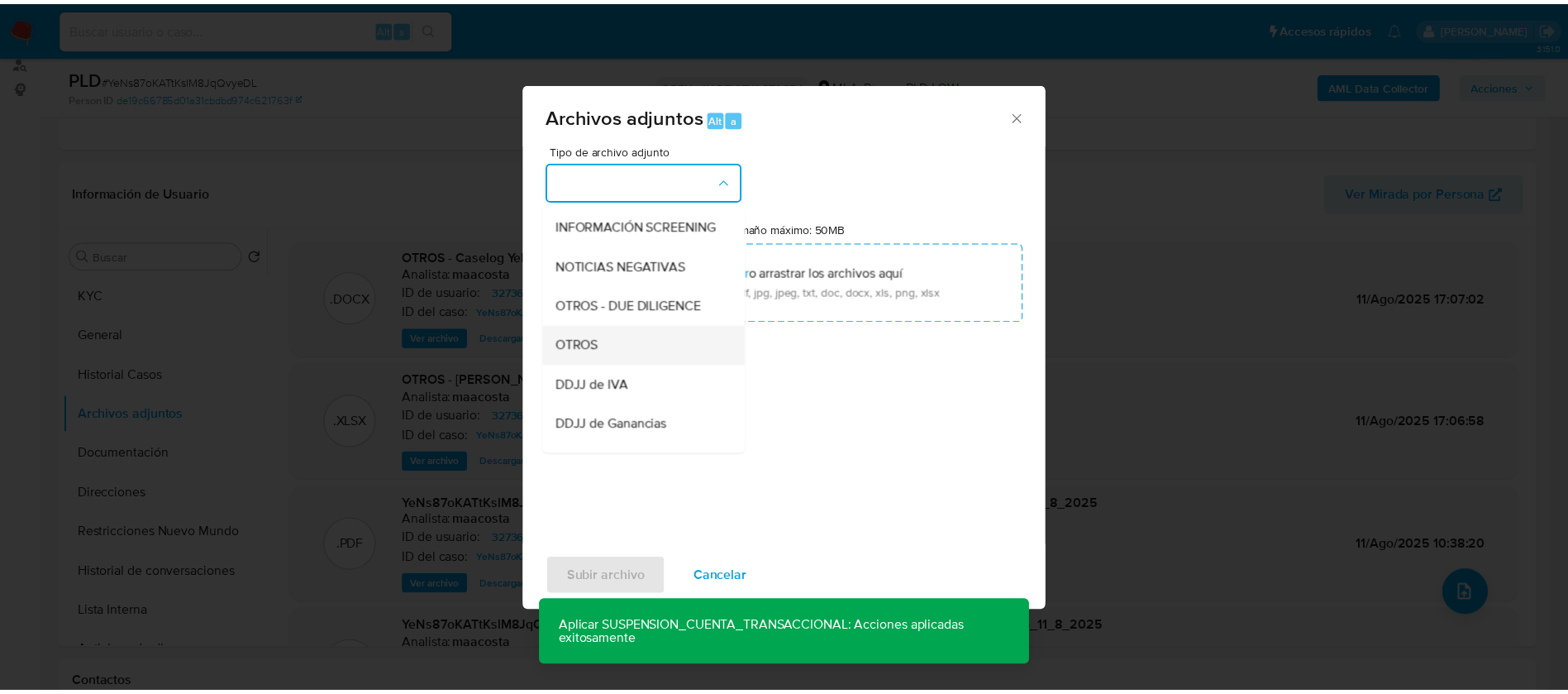
scroll to position [243, 0]
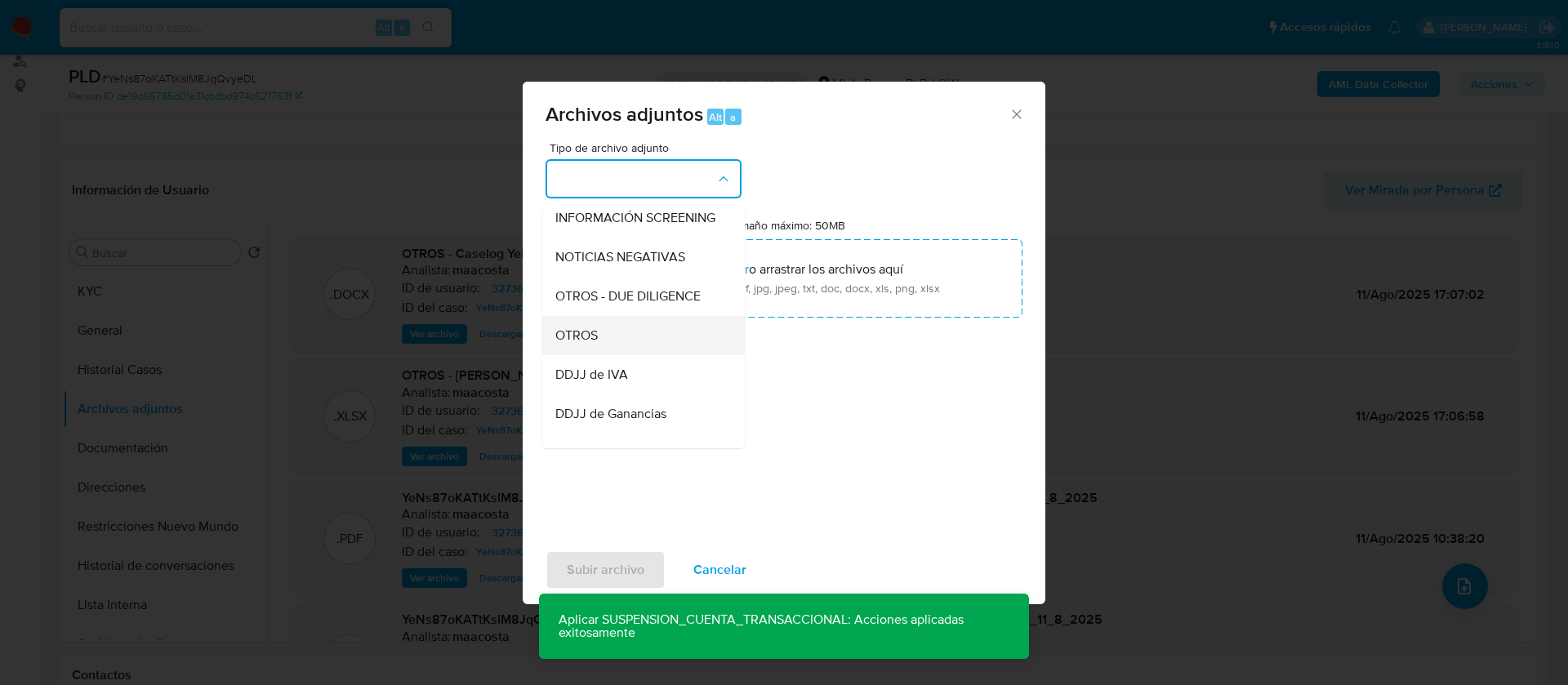
click at [598, 343] on span "OTROS" at bounding box center [577, 335] width 43 height 16
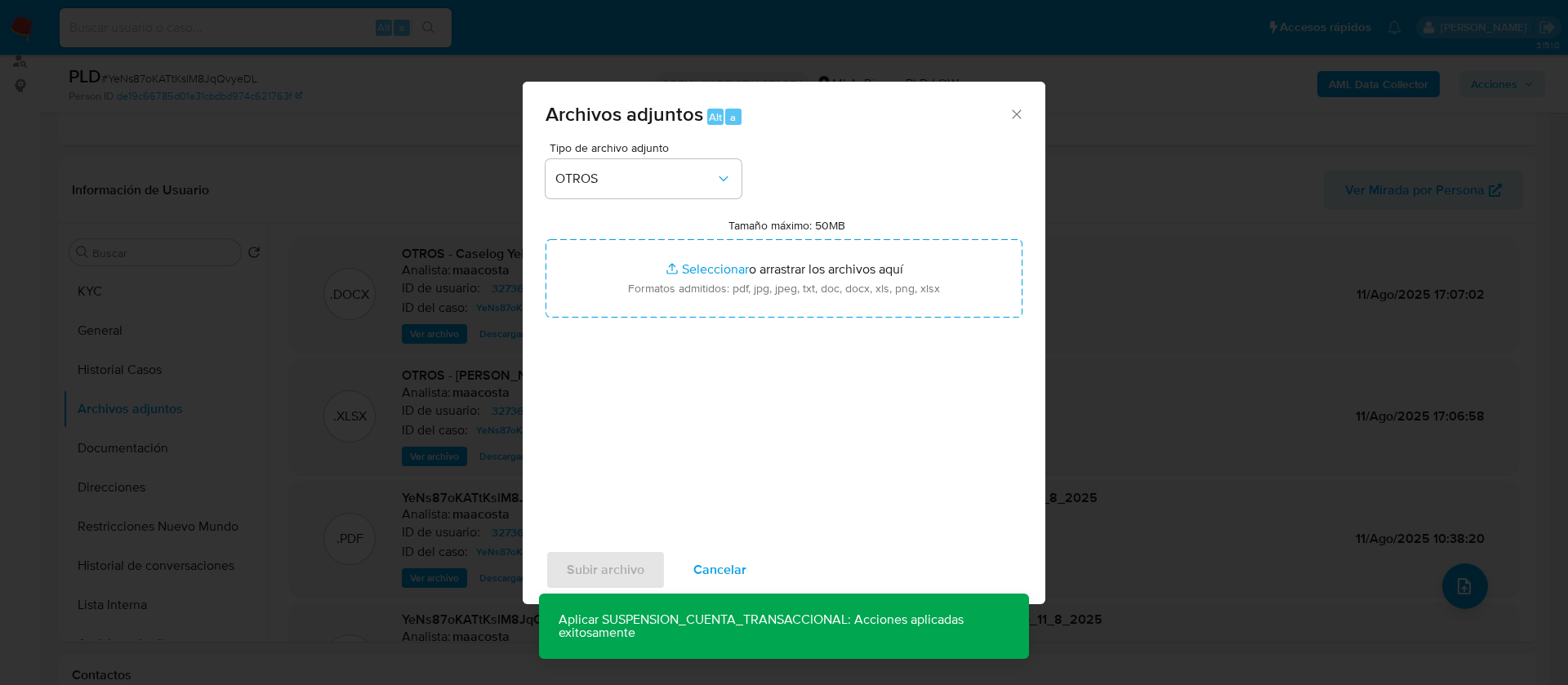
click at [719, 568] on span "Cancelar" at bounding box center [719, 570] width 53 height 36
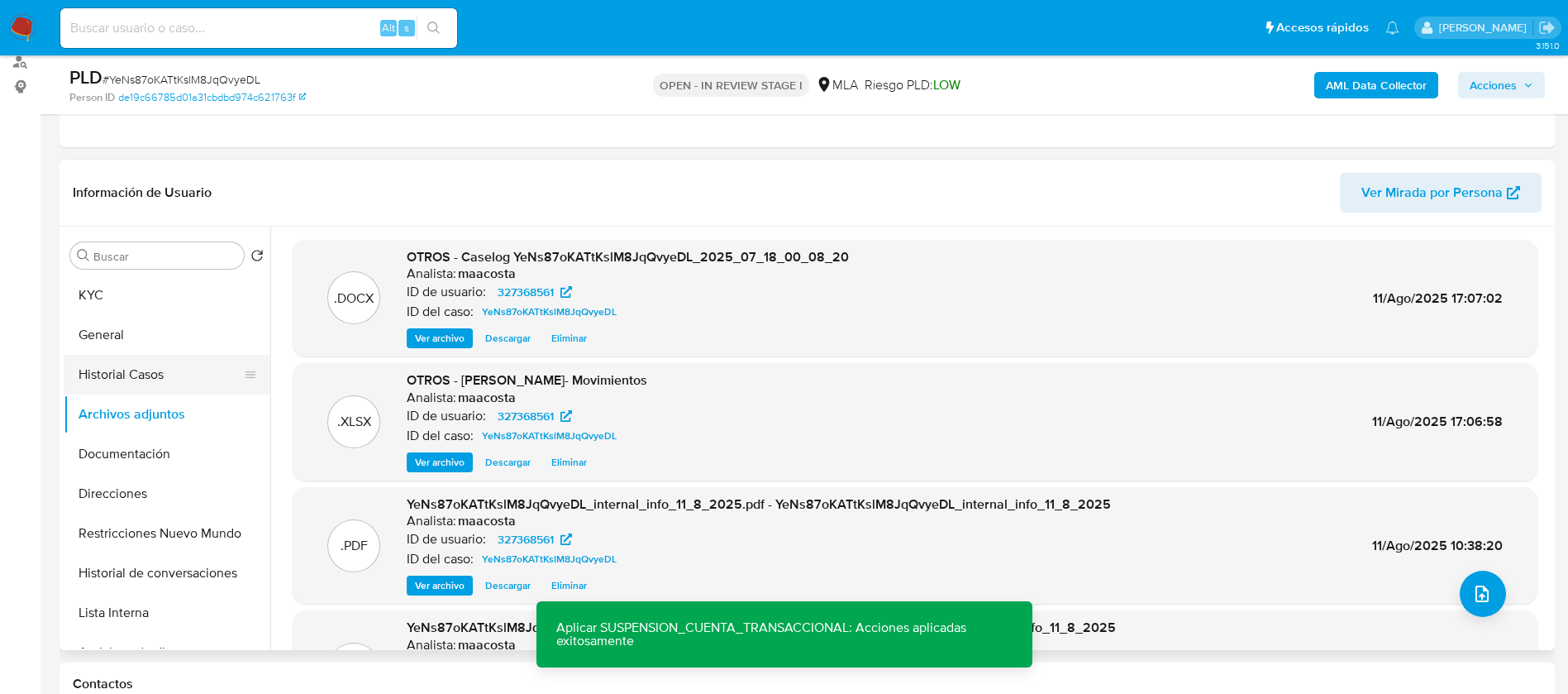
click at [150, 370] on button "Historial Casos" at bounding box center [161, 375] width 194 height 40
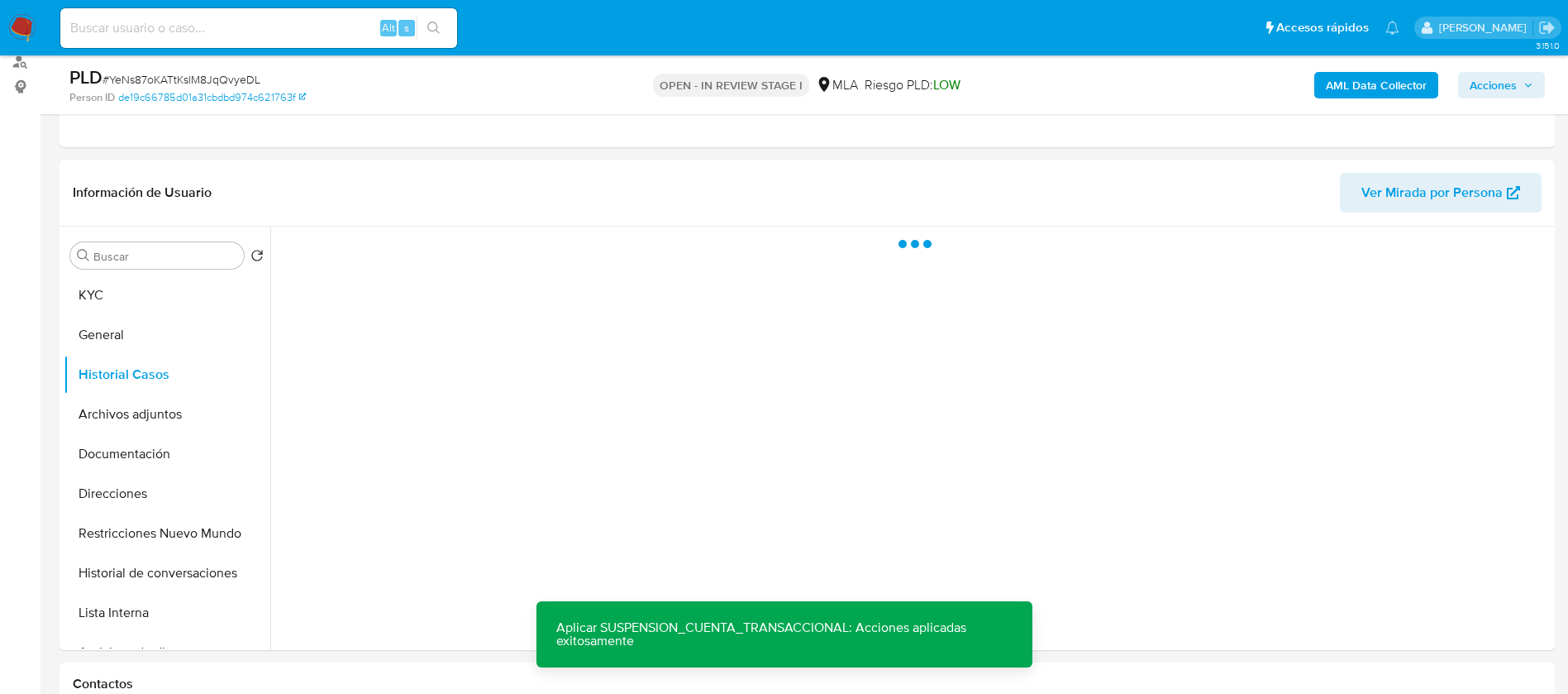
click at [1506, 100] on div "AML Data Collector Acciones" at bounding box center [1301, 84] width 488 height 39
click at [1501, 83] on span "Acciones" at bounding box center [1493, 85] width 47 height 27
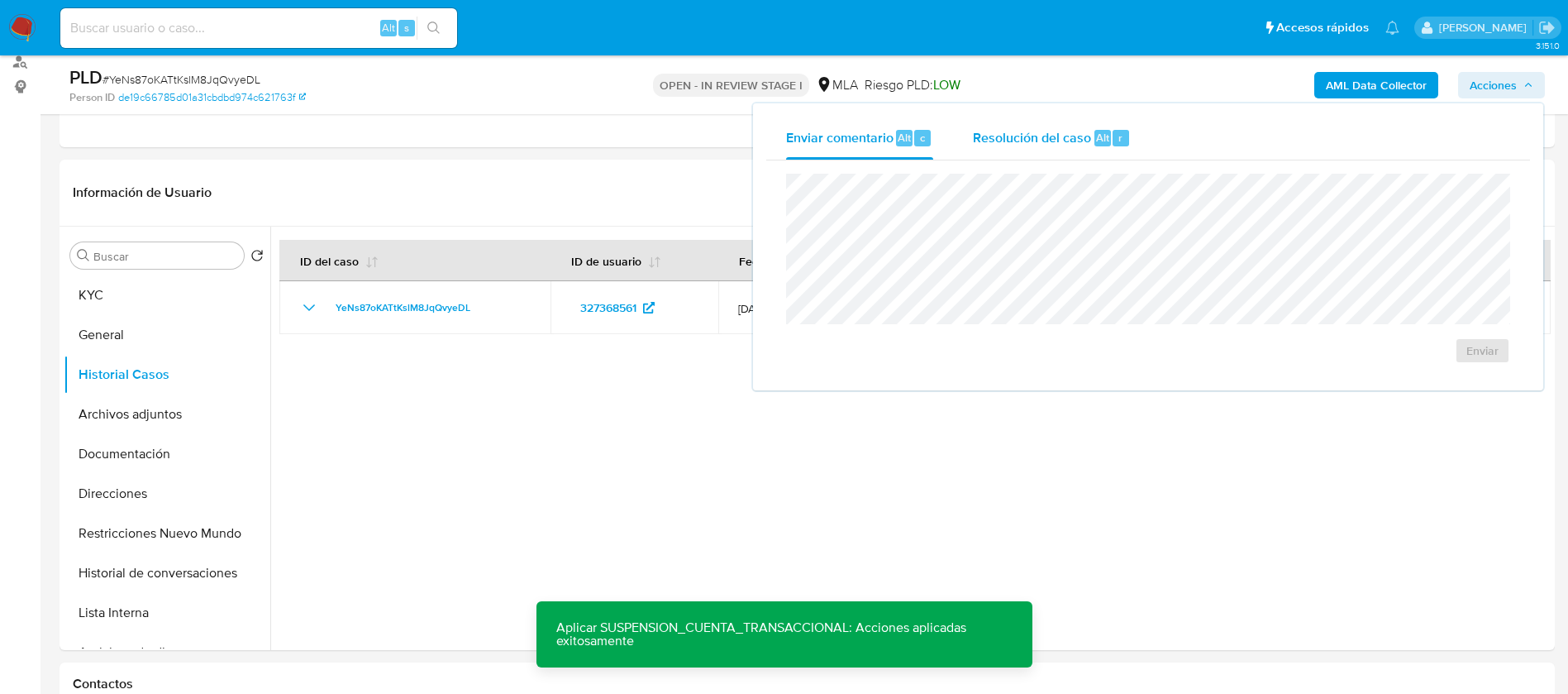
click at [1050, 138] on span "Resolución del caso" at bounding box center [1032, 137] width 118 height 19
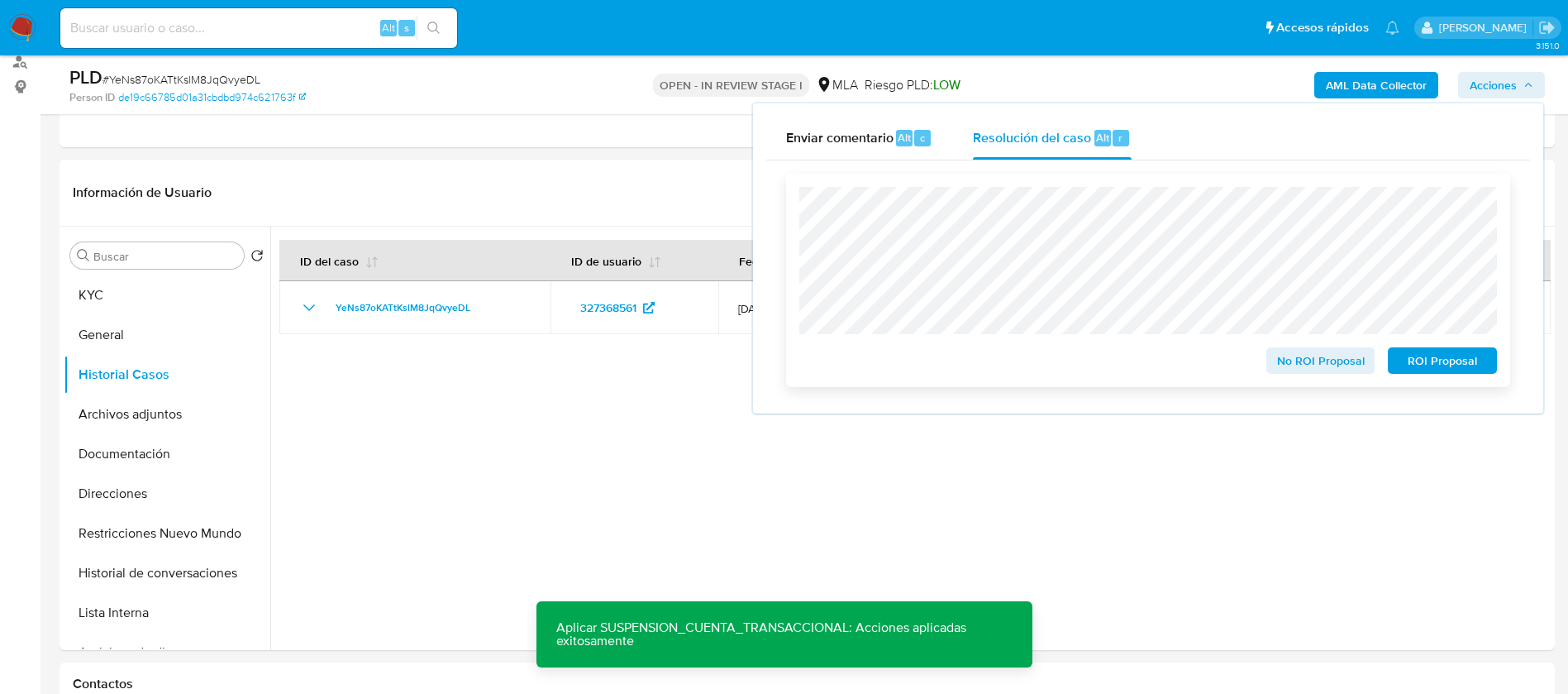
click at [1490, 326] on div "No ROI Proposal ROI Proposal" at bounding box center [1148, 280] width 698 height 187
click at [1458, 363] on span "ROI Proposal" at bounding box center [1442, 360] width 86 height 23
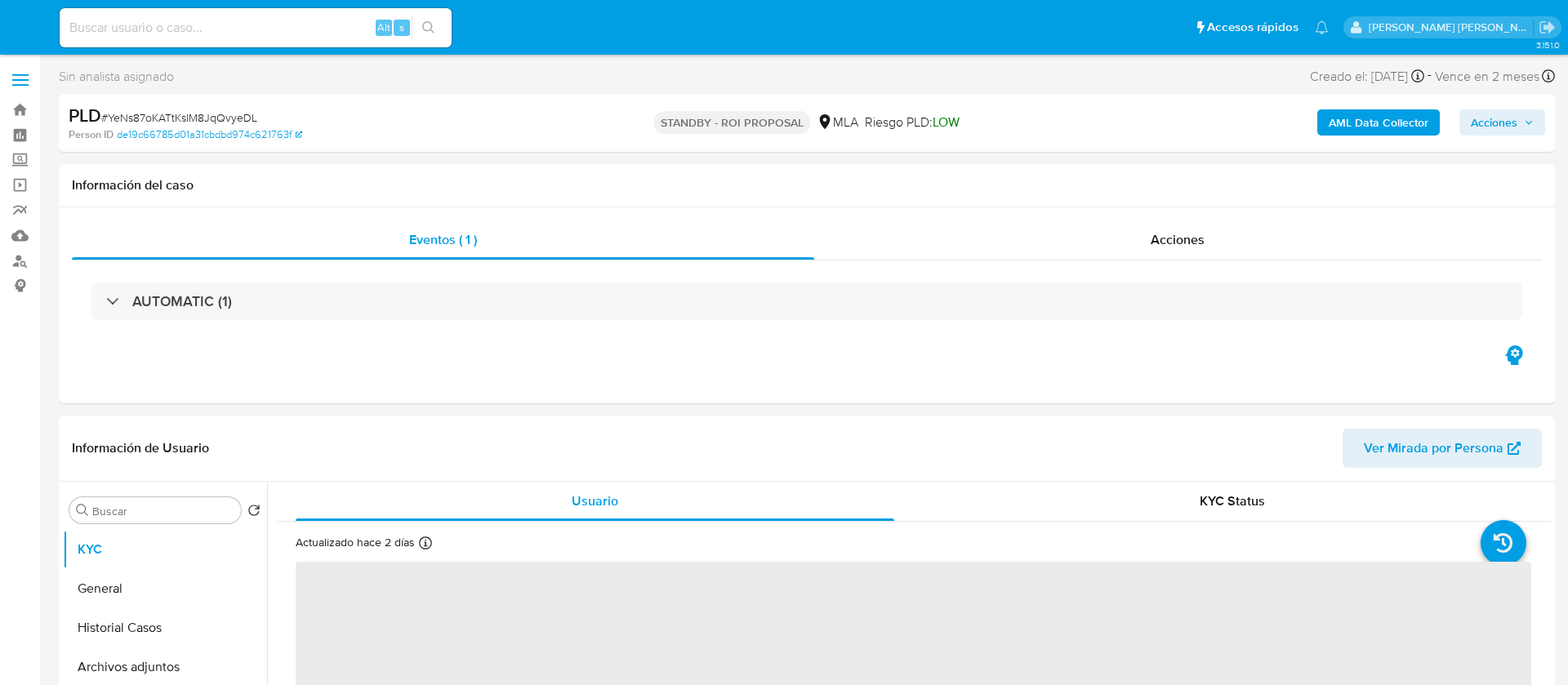
select select "10"
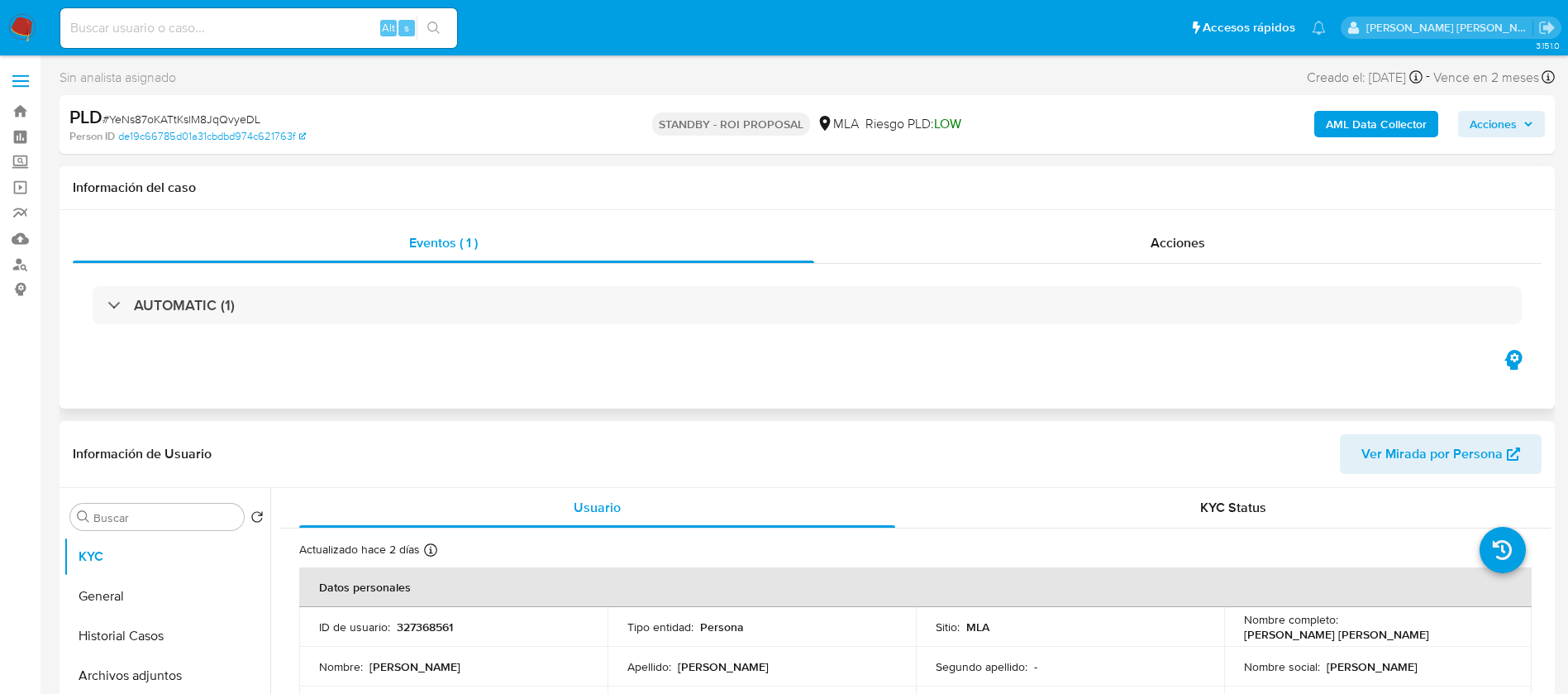
click at [846, 377] on div "Eventos ( 1 ) Acciones AUTOMATIC (1)" at bounding box center [807, 309] width 1495 height 198
